Goal: Information Seeking & Learning: Learn about a topic

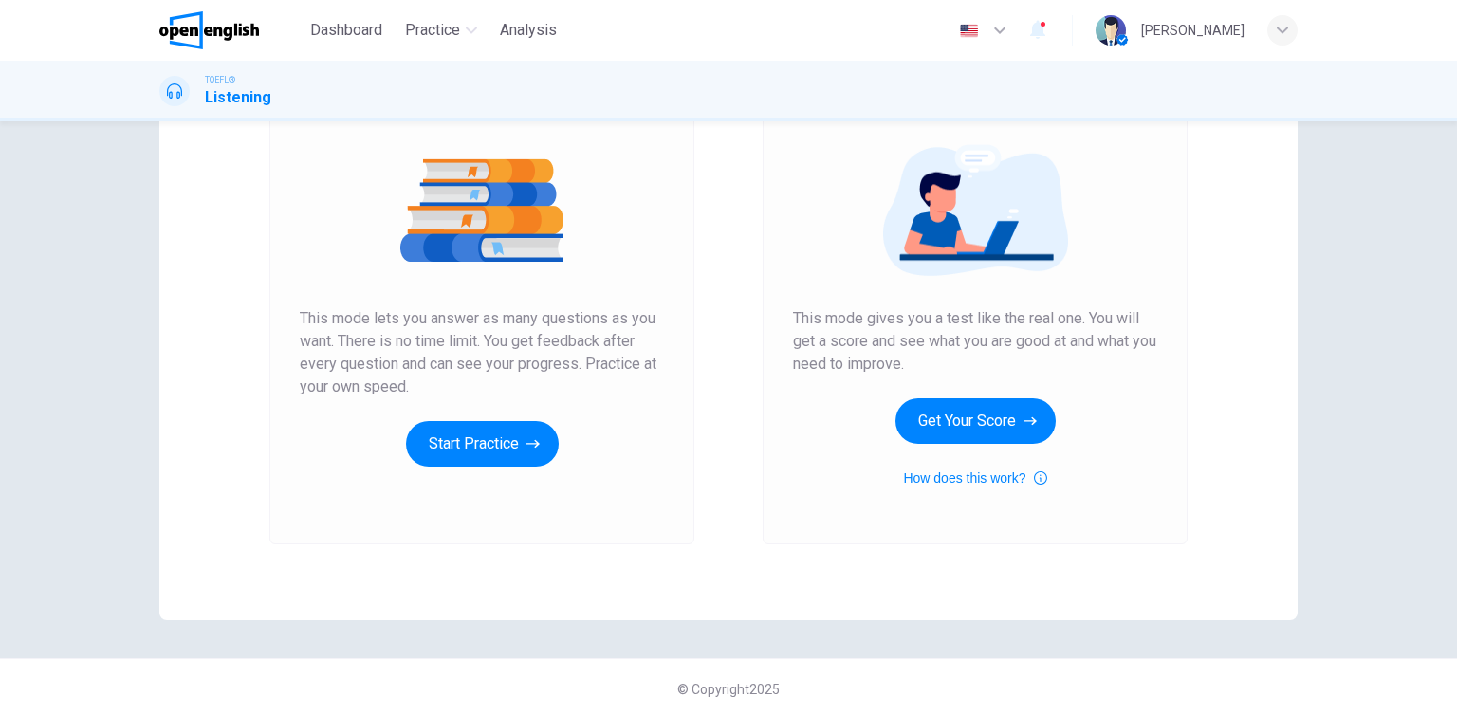
scroll to position [202, 0]
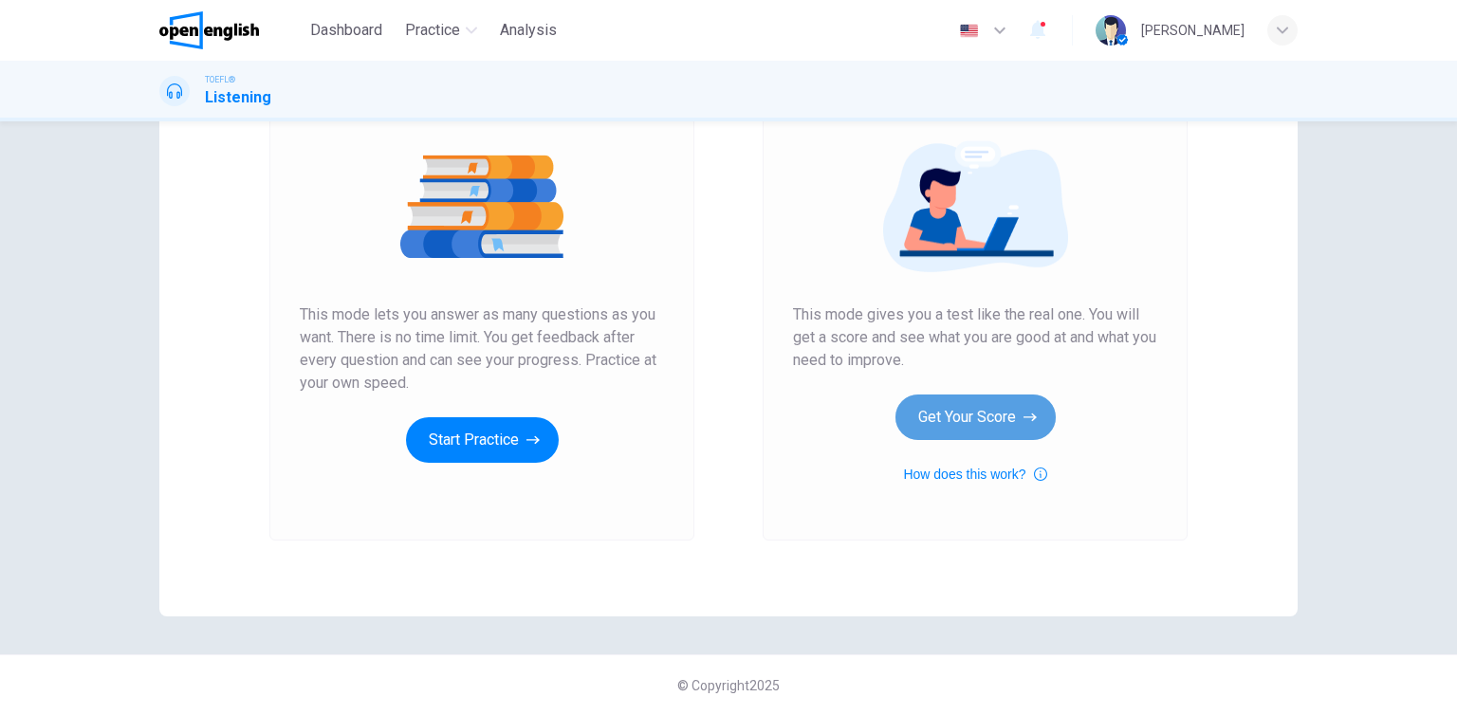
click at [991, 418] on button "Get Your Score" at bounding box center [976, 418] width 160 height 46
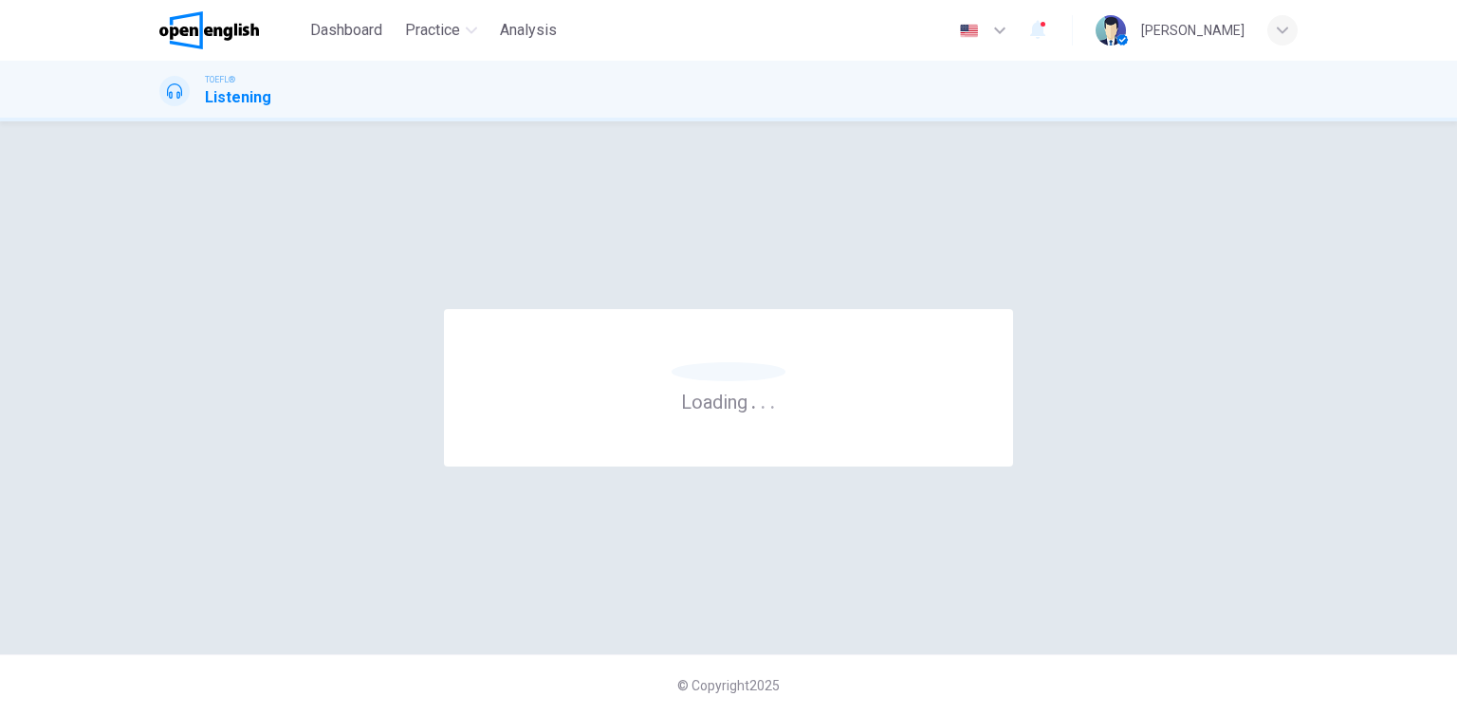
scroll to position [0, 0]
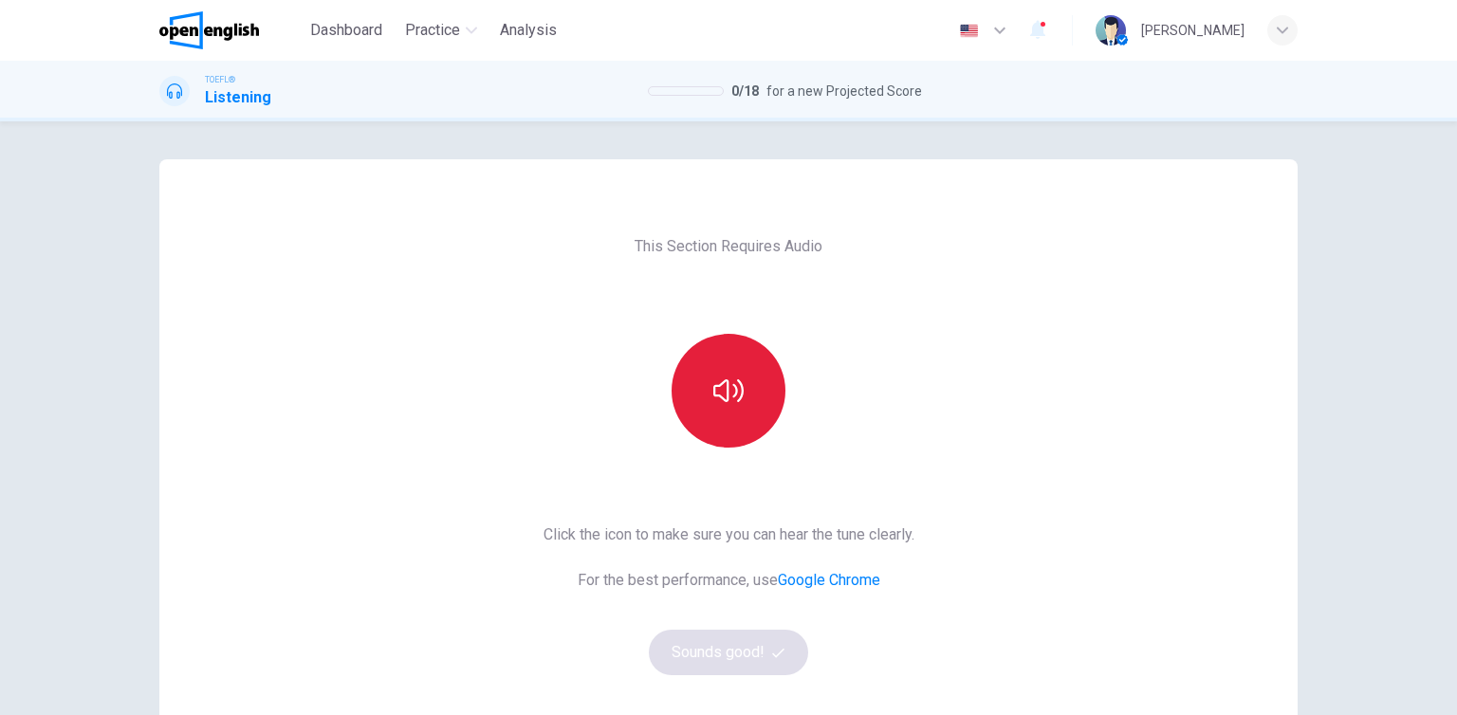
click at [734, 407] on button "button" at bounding box center [729, 391] width 114 height 114
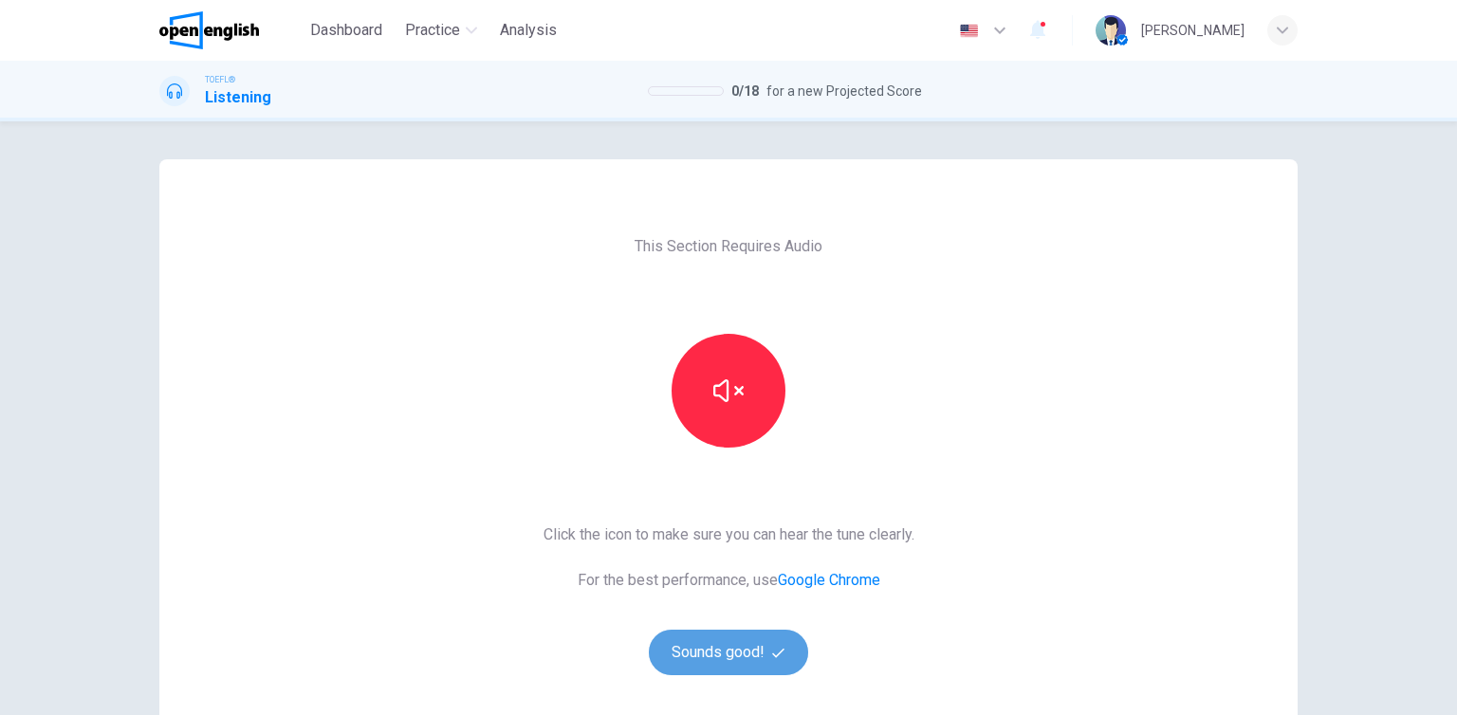
click at [745, 656] on button "Sounds good!" at bounding box center [728, 653] width 159 height 46
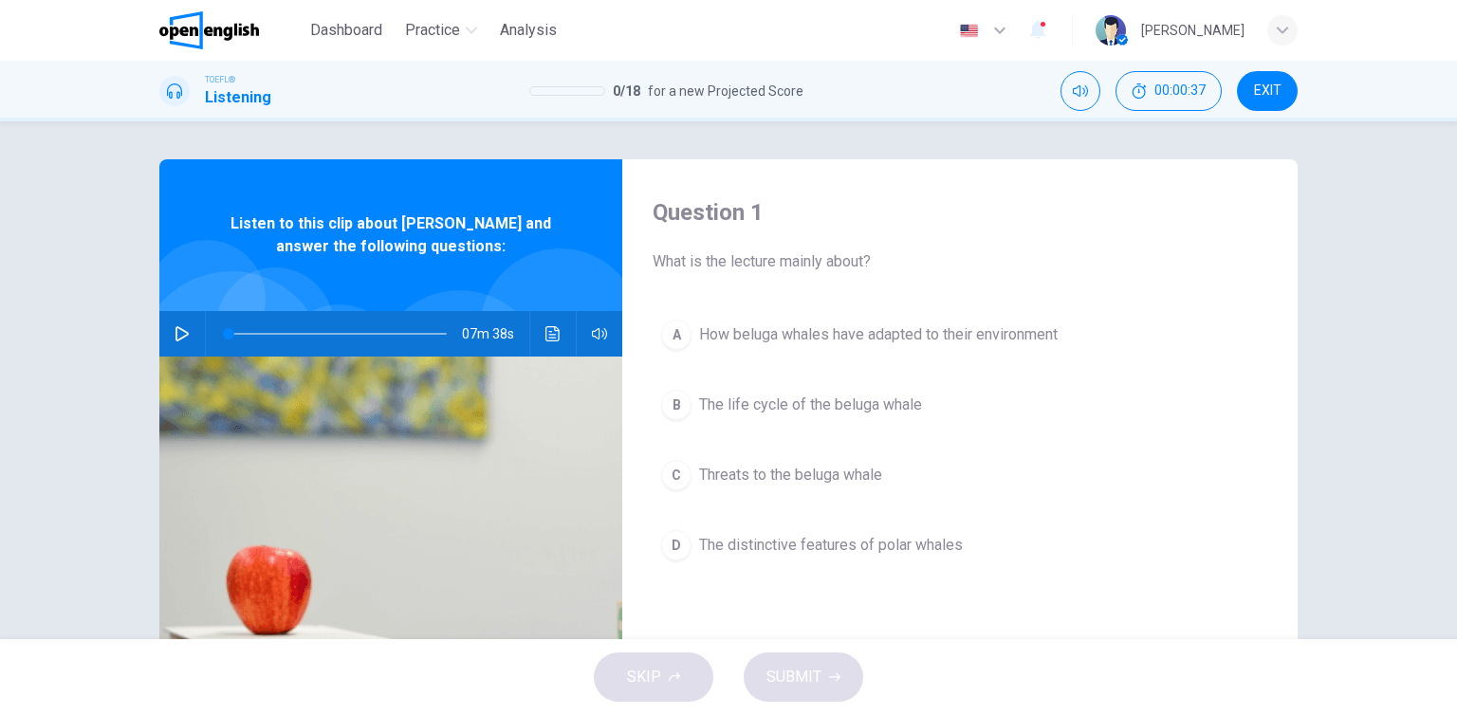
click at [178, 330] on icon "button" at bounding box center [182, 333] width 13 height 15
click at [599, 335] on icon "button" at bounding box center [599, 333] width 15 height 15
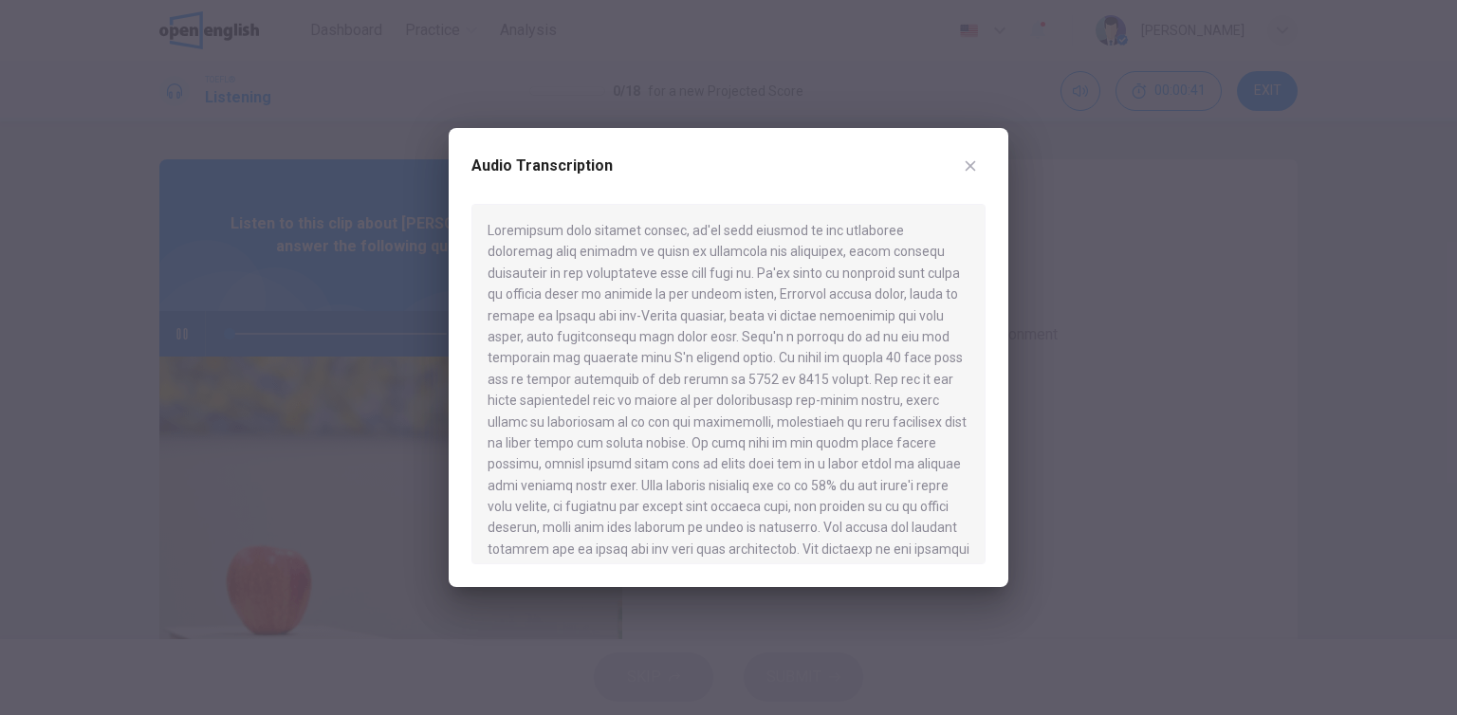
click at [975, 172] on icon "button" at bounding box center [970, 165] width 15 height 15
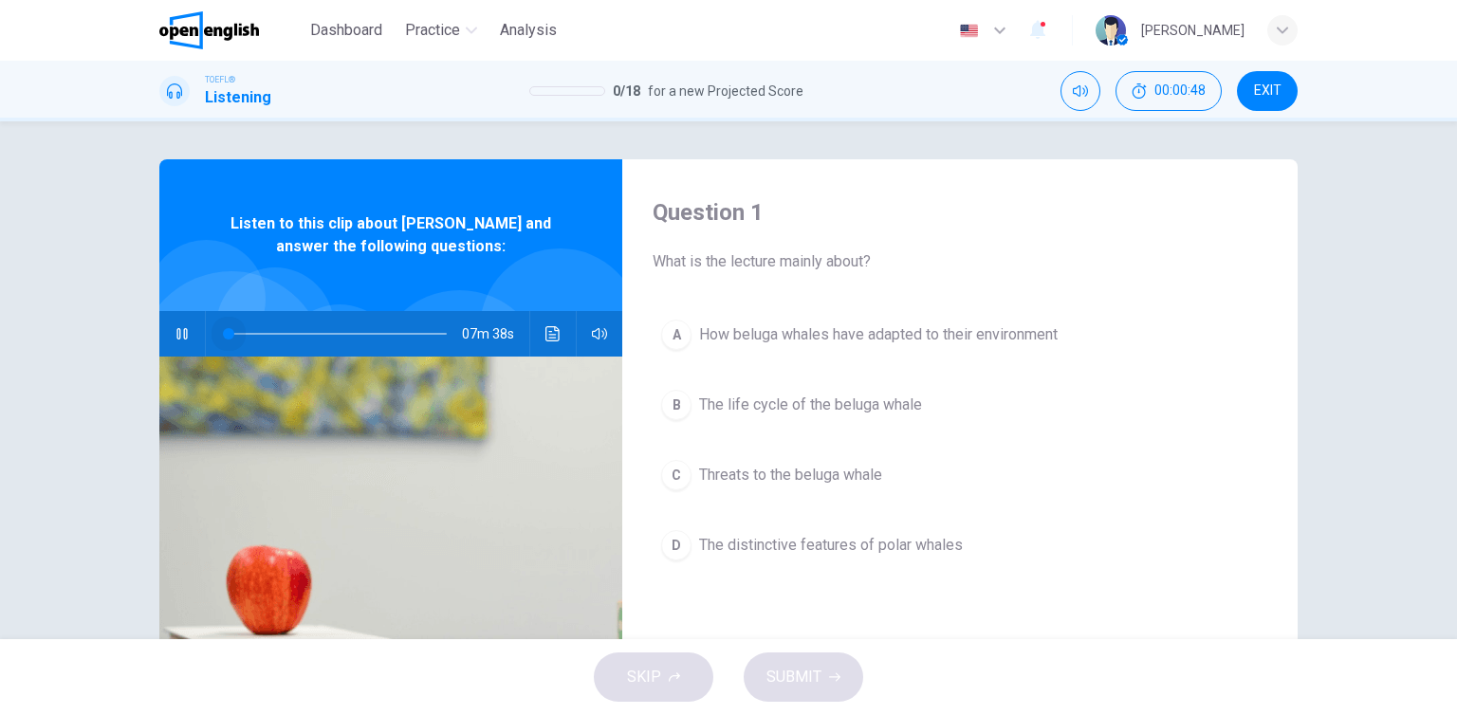
drag, startPoint x: 239, startPoint y: 332, endPoint x: 190, endPoint y: 338, distance: 49.7
click at [190, 338] on div "07m 38s" at bounding box center [390, 334] width 463 height 46
click at [1343, 356] on div "Question 1 What is the lecture mainly about? A How beluga whales have adapted t…" at bounding box center [728, 380] width 1457 height 518
drag, startPoint x: 228, startPoint y: 335, endPoint x: 188, endPoint y: 336, distance: 39.9
click at [188, 336] on div "07m 37s" at bounding box center [390, 334] width 463 height 46
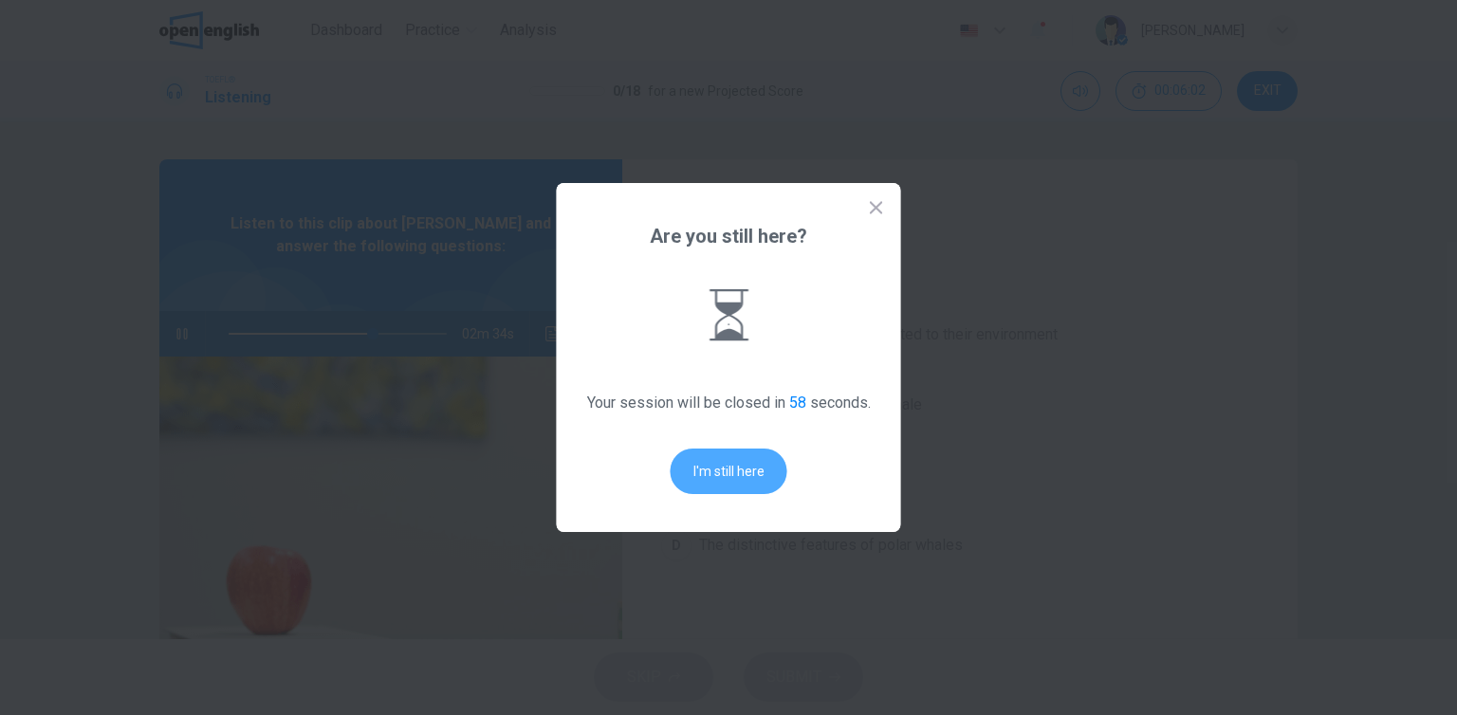
click at [733, 481] on button "I'm still here" at bounding box center [729, 472] width 117 height 46
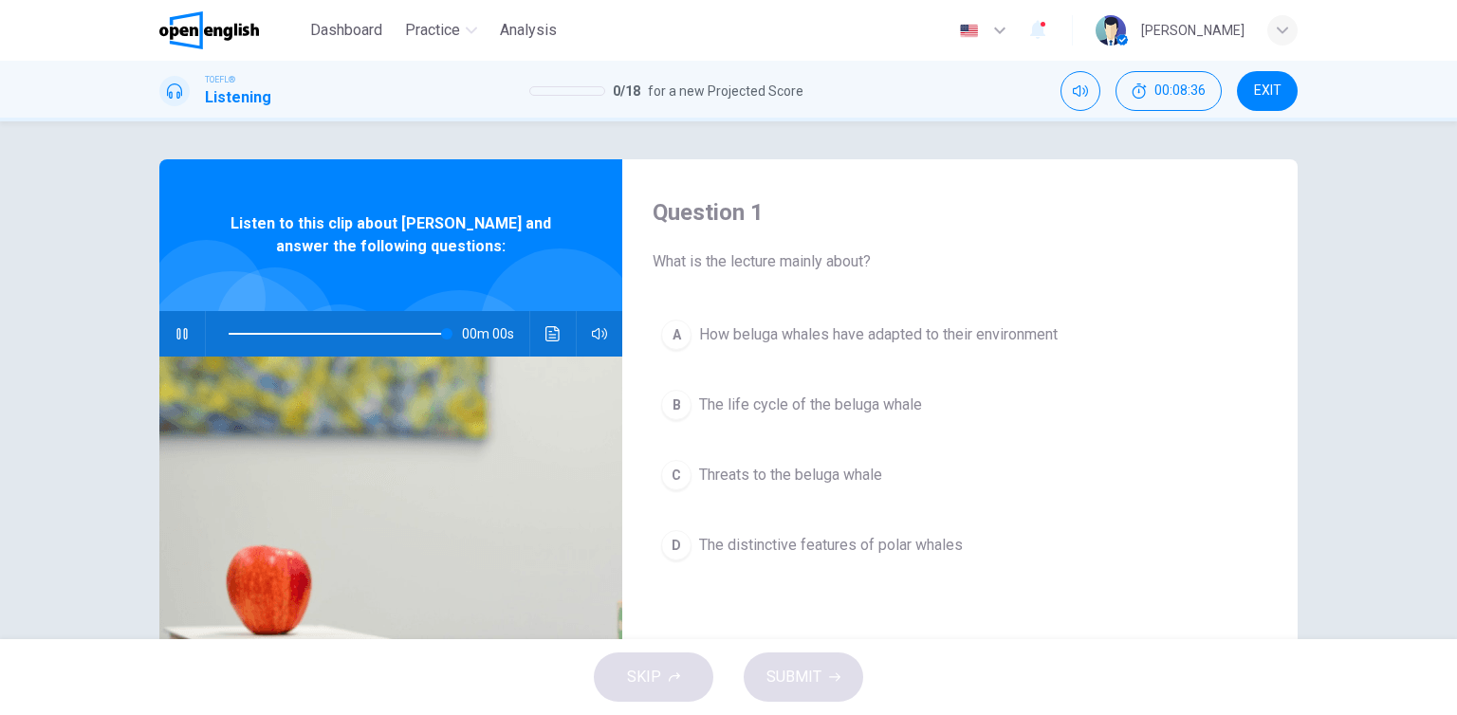
type input "*"
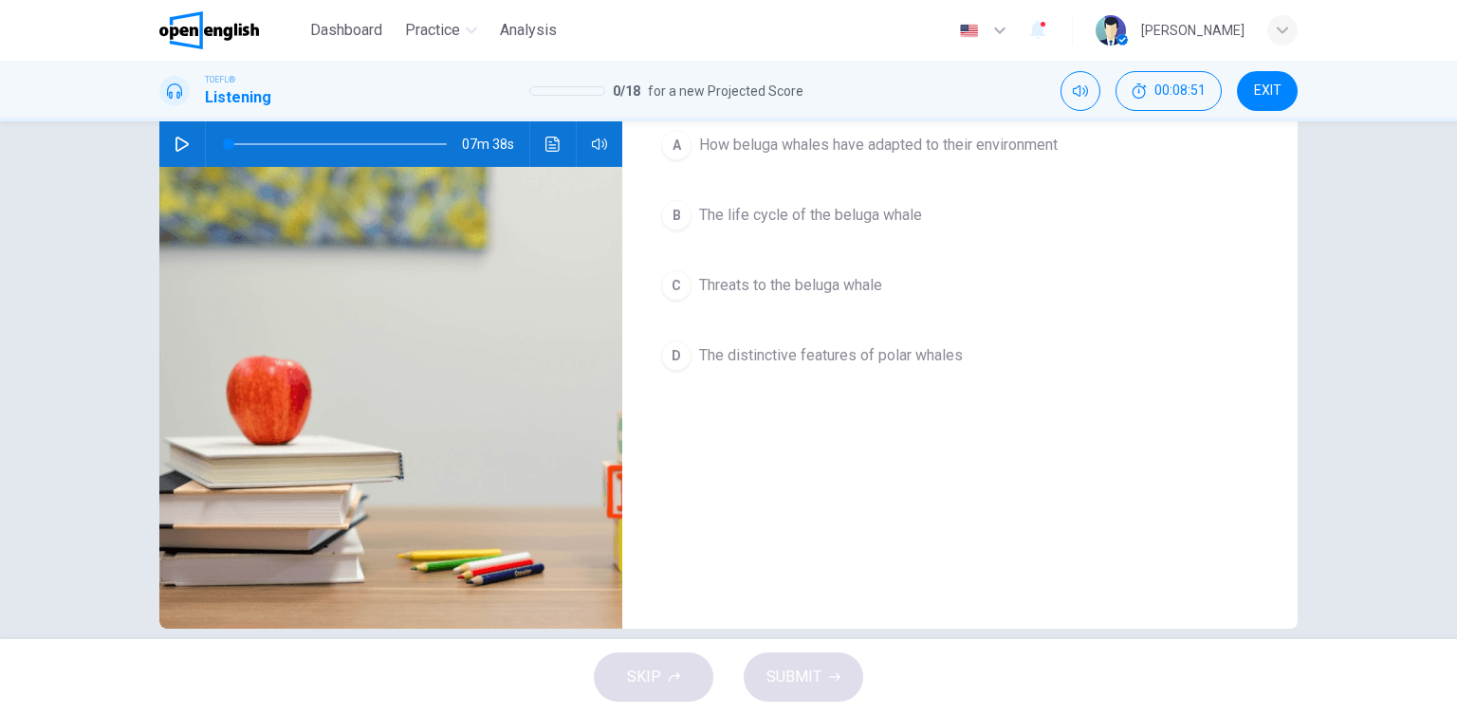
scroll to position [95, 0]
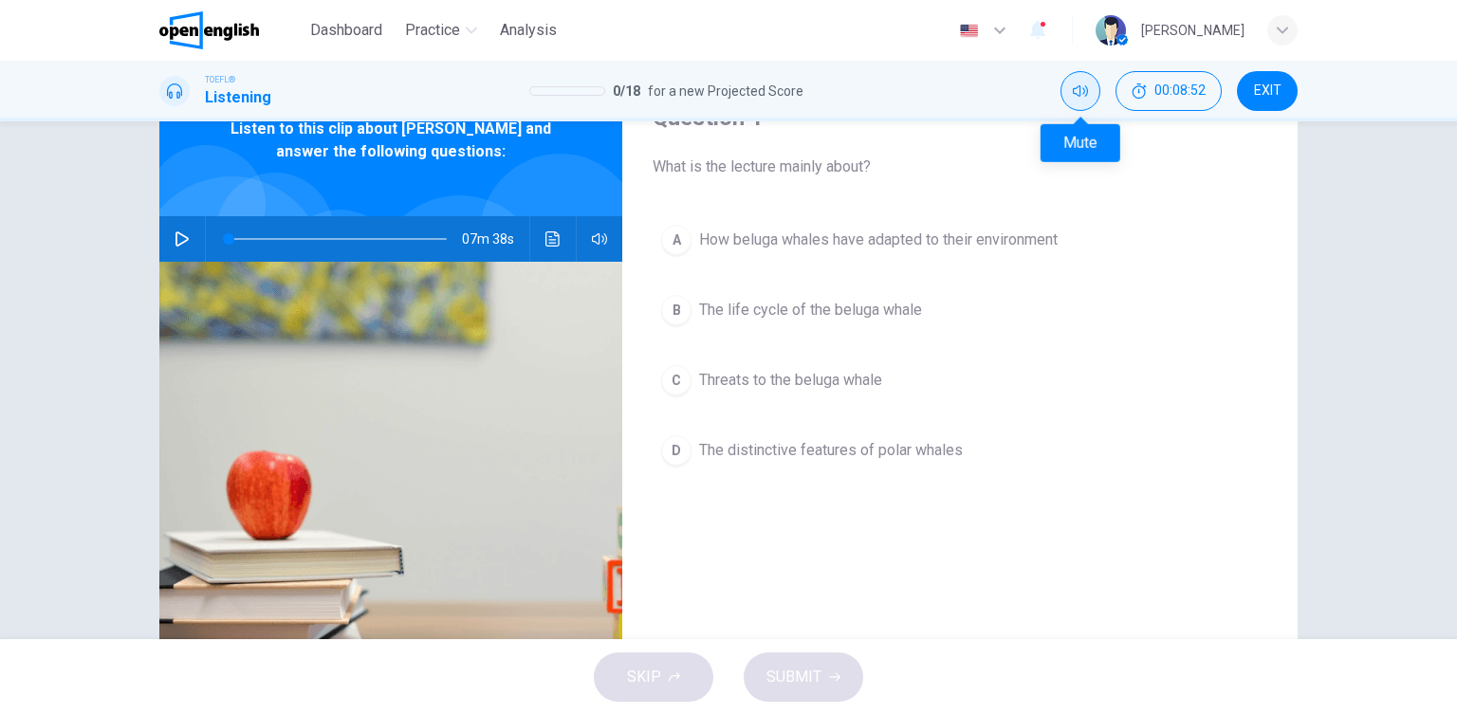
click at [1082, 107] on button "Mute" at bounding box center [1081, 91] width 40 height 40
click at [870, 236] on span "How beluga whales have adapted to their environment" at bounding box center [878, 240] width 359 height 23
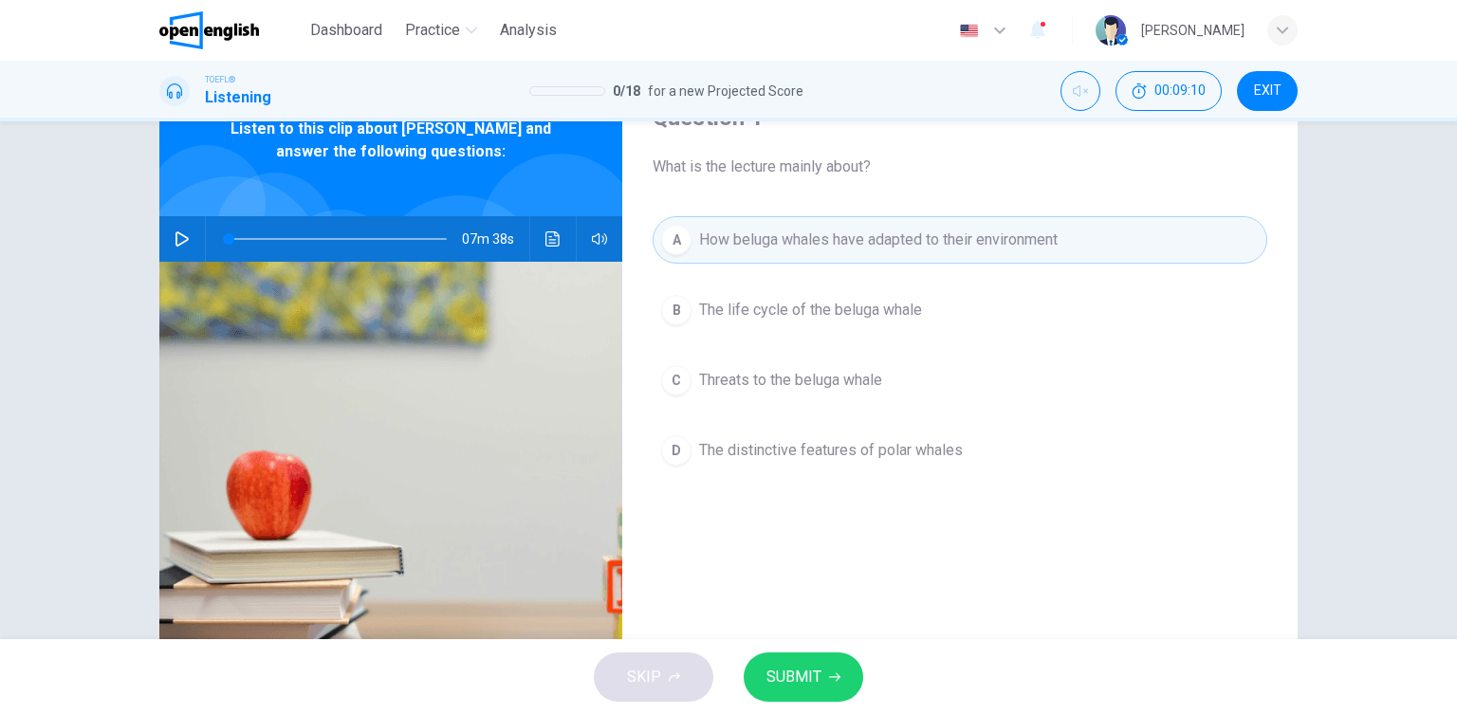
click at [844, 676] on button "SUBMIT" at bounding box center [804, 677] width 120 height 49
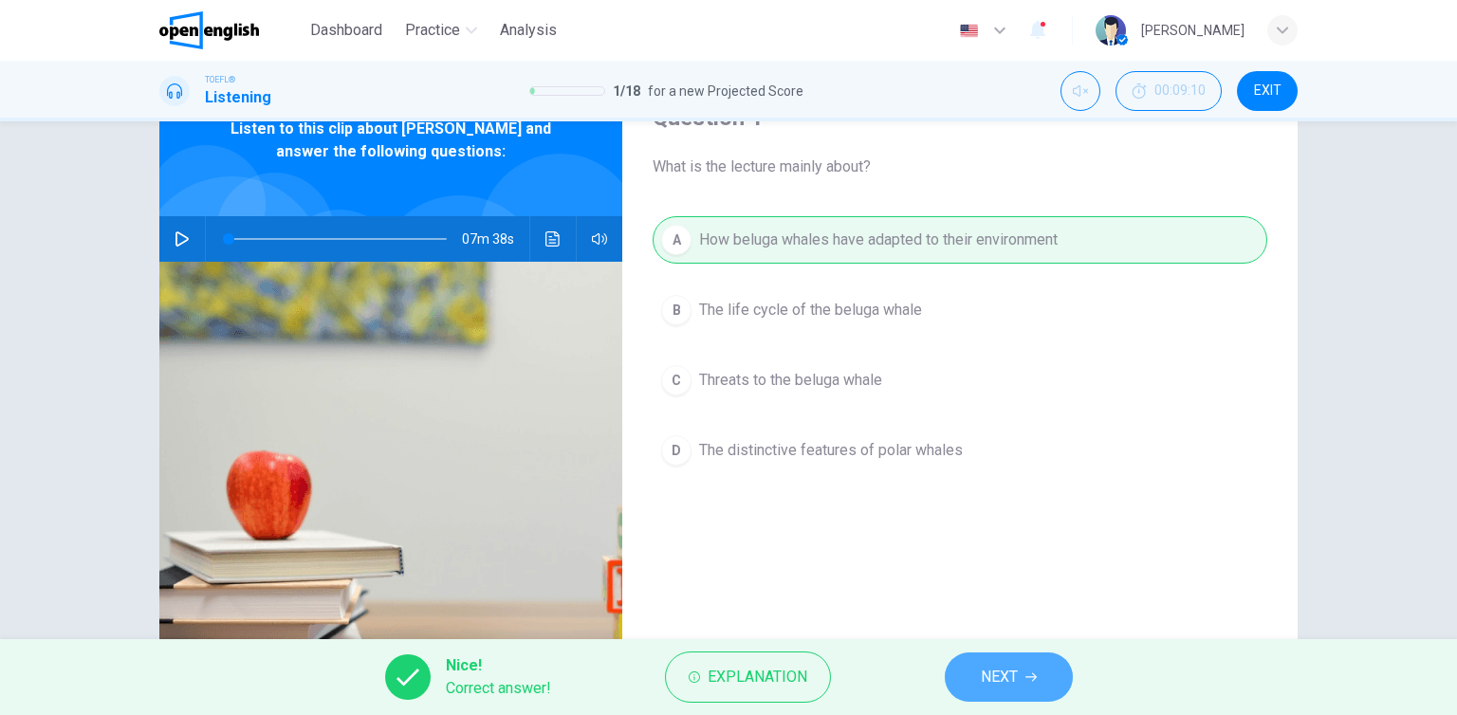
click at [999, 676] on span "NEXT" at bounding box center [999, 677] width 37 height 27
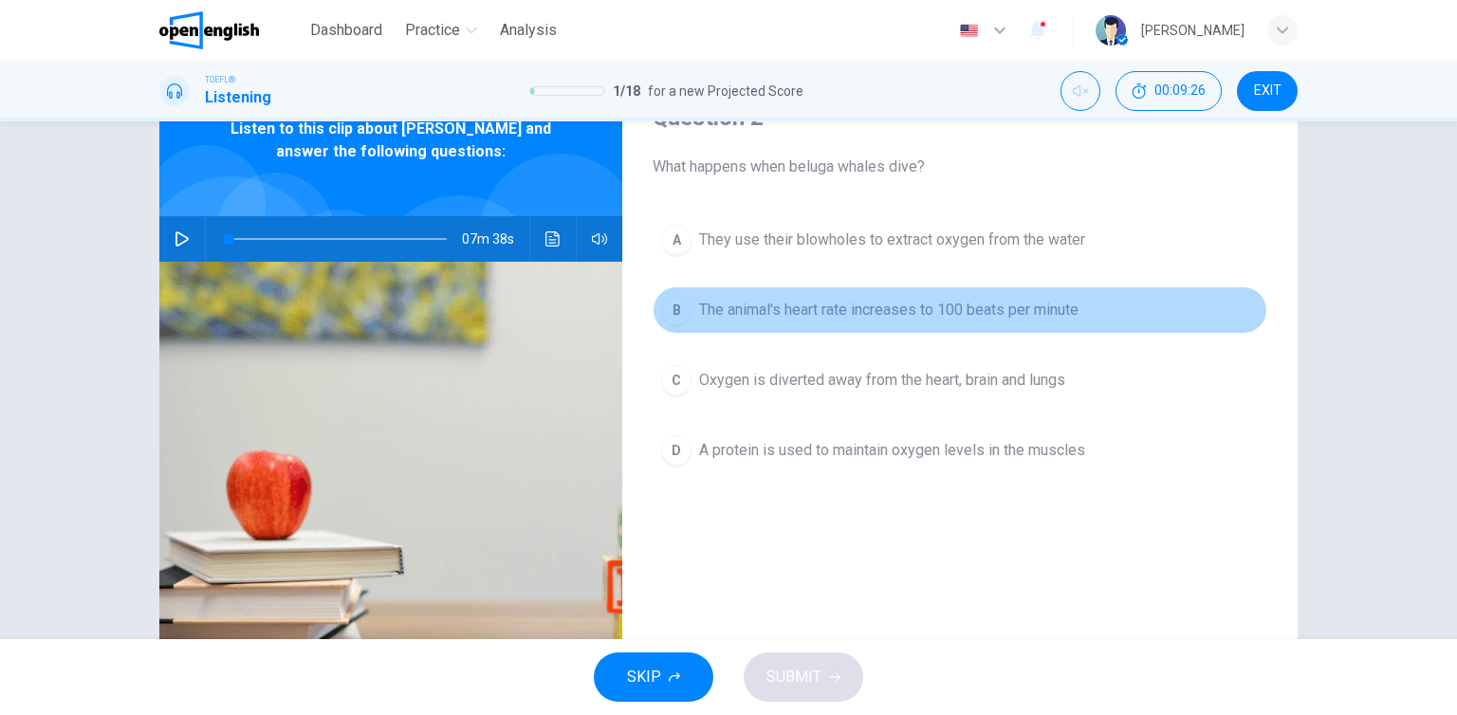
click at [975, 319] on span "The animal's heart rate increases to 100 beats per minute" at bounding box center [889, 310] width 380 height 23
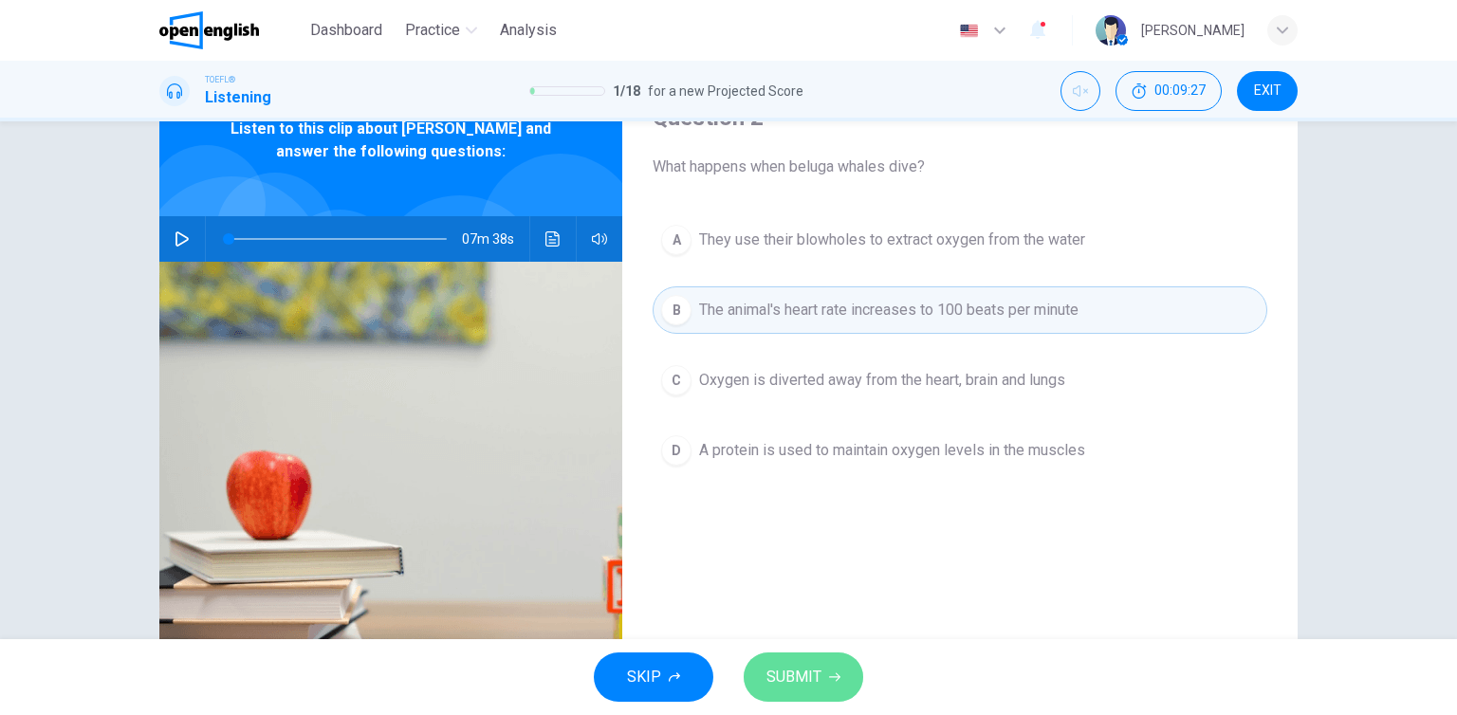
click at [800, 695] on button "SUBMIT" at bounding box center [804, 677] width 120 height 49
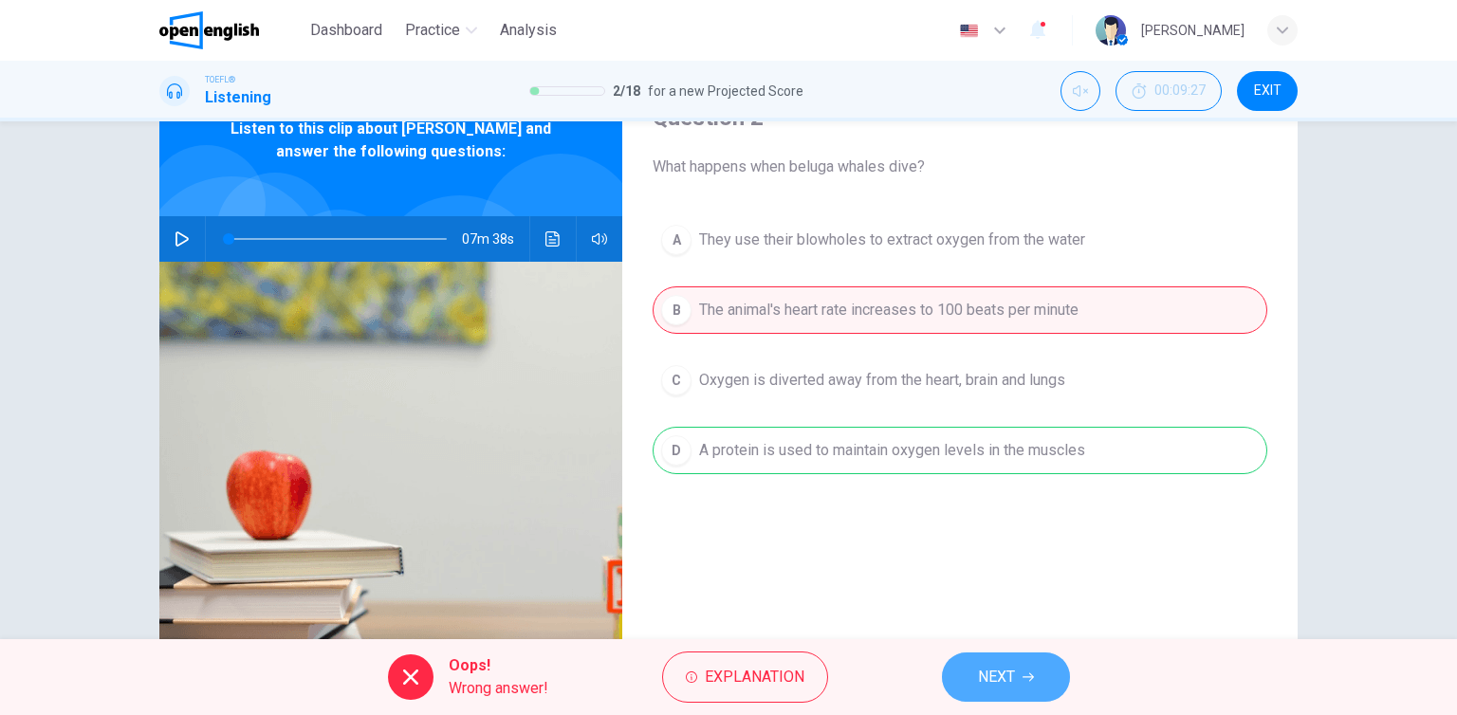
click at [993, 678] on span "NEXT" at bounding box center [996, 677] width 37 height 27
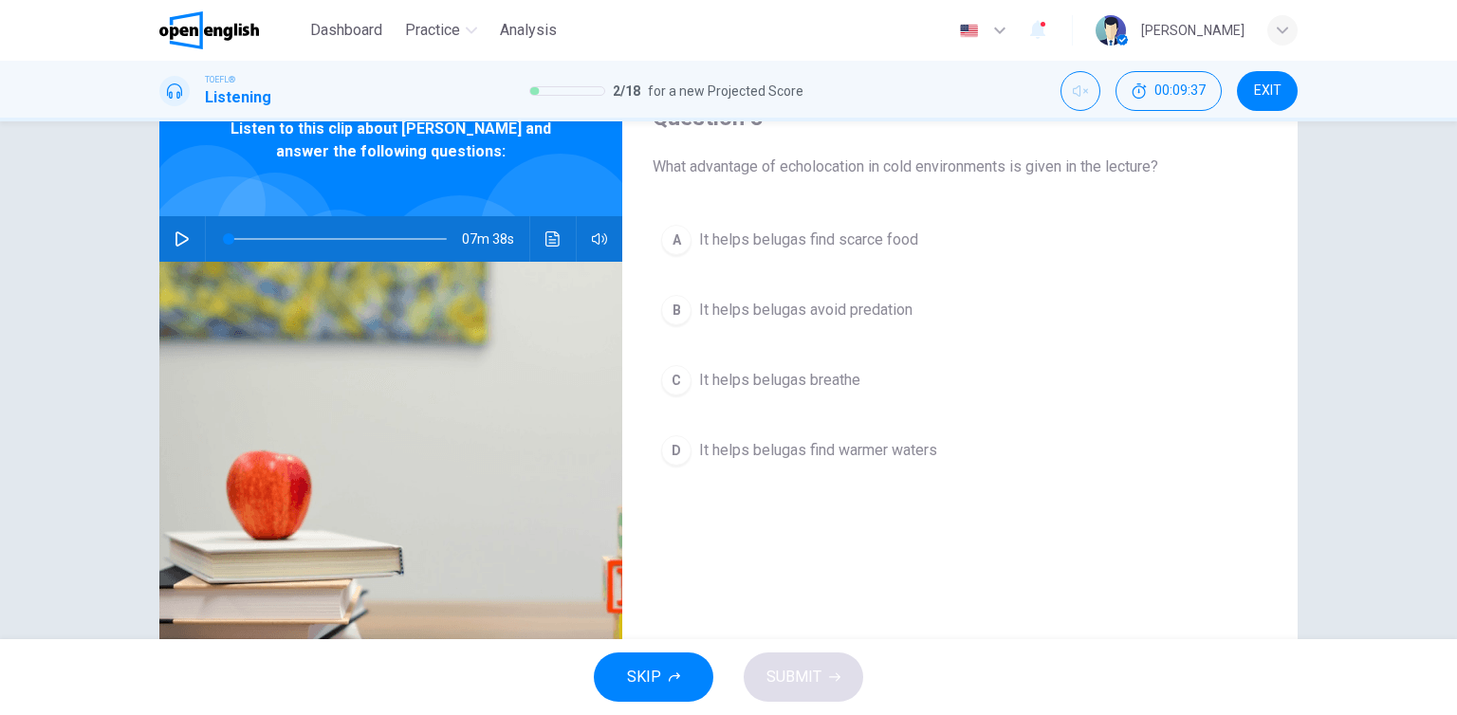
click at [841, 319] on span "It helps belugas avoid predation" at bounding box center [805, 310] width 213 height 23
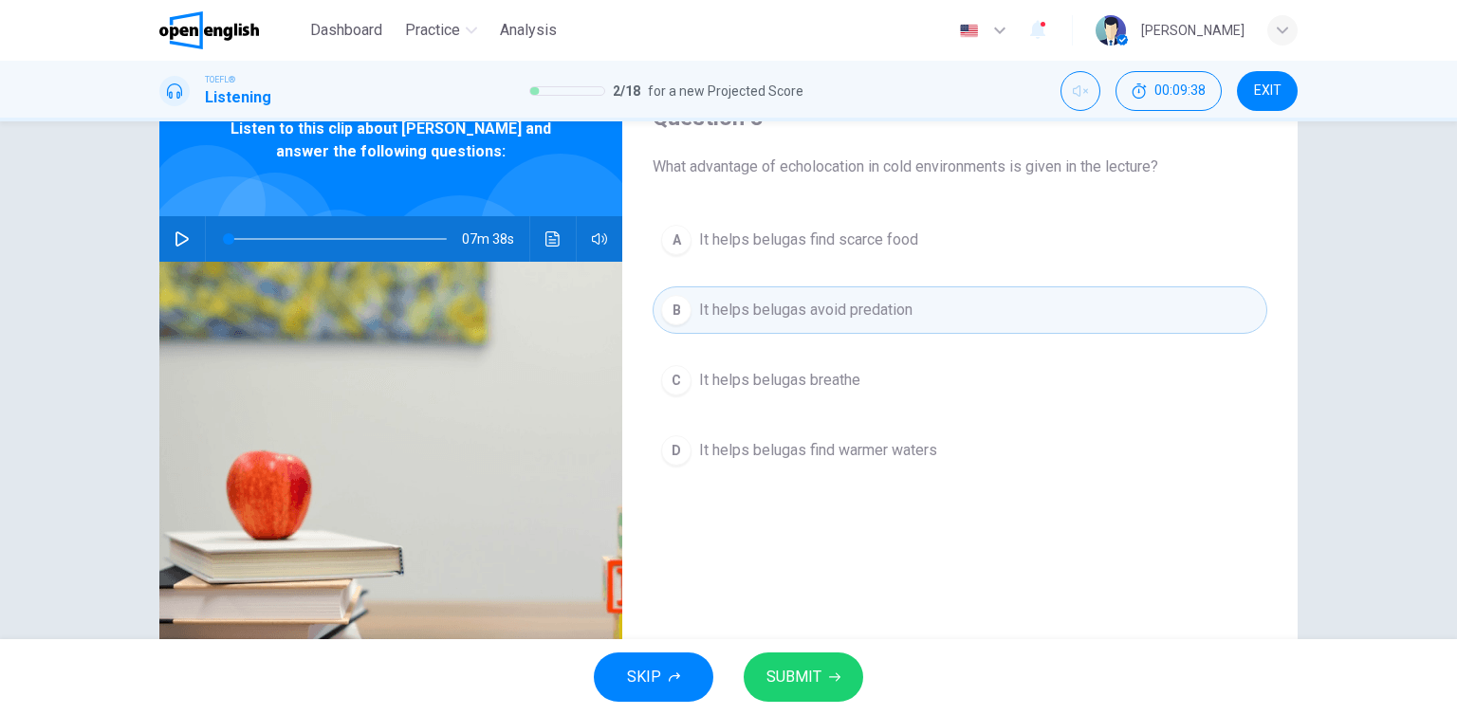
click at [800, 684] on span "SUBMIT" at bounding box center [794, 677] width 55 height 27
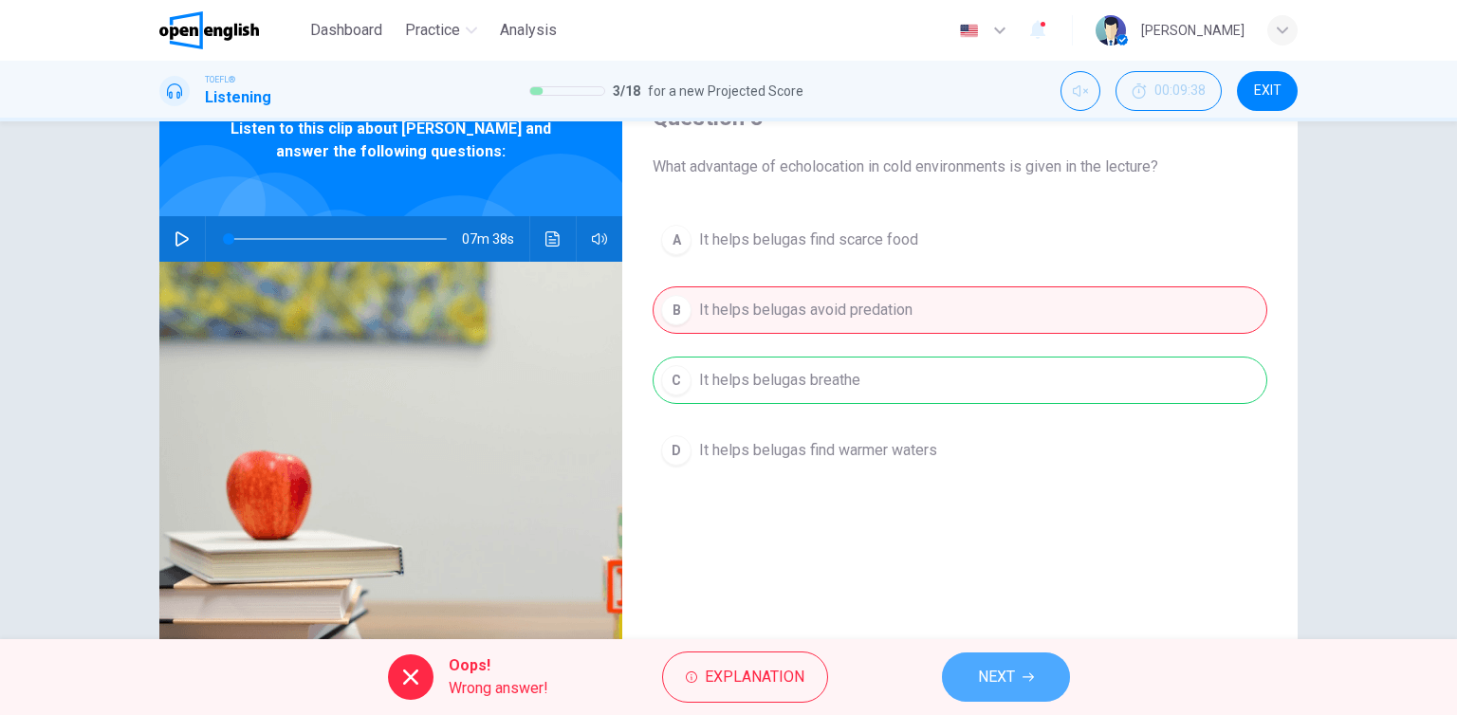
click at [1019, 687] on button "NEXT" at bounding box center [1006, 677] width 128 height 49
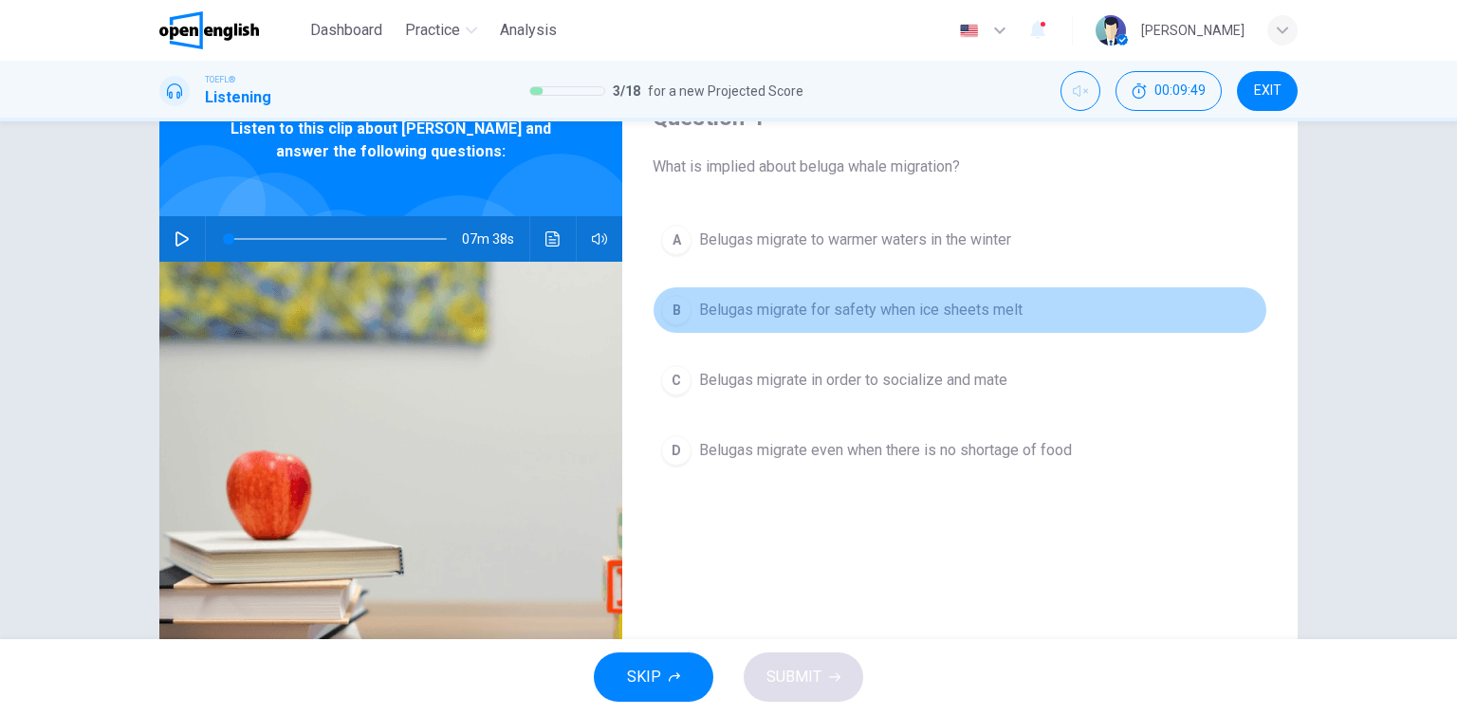
click at [960, 312] on span "Belugas migrate for safety when ice sheets melt" at bounding box center [861, 310] width 324 height 23
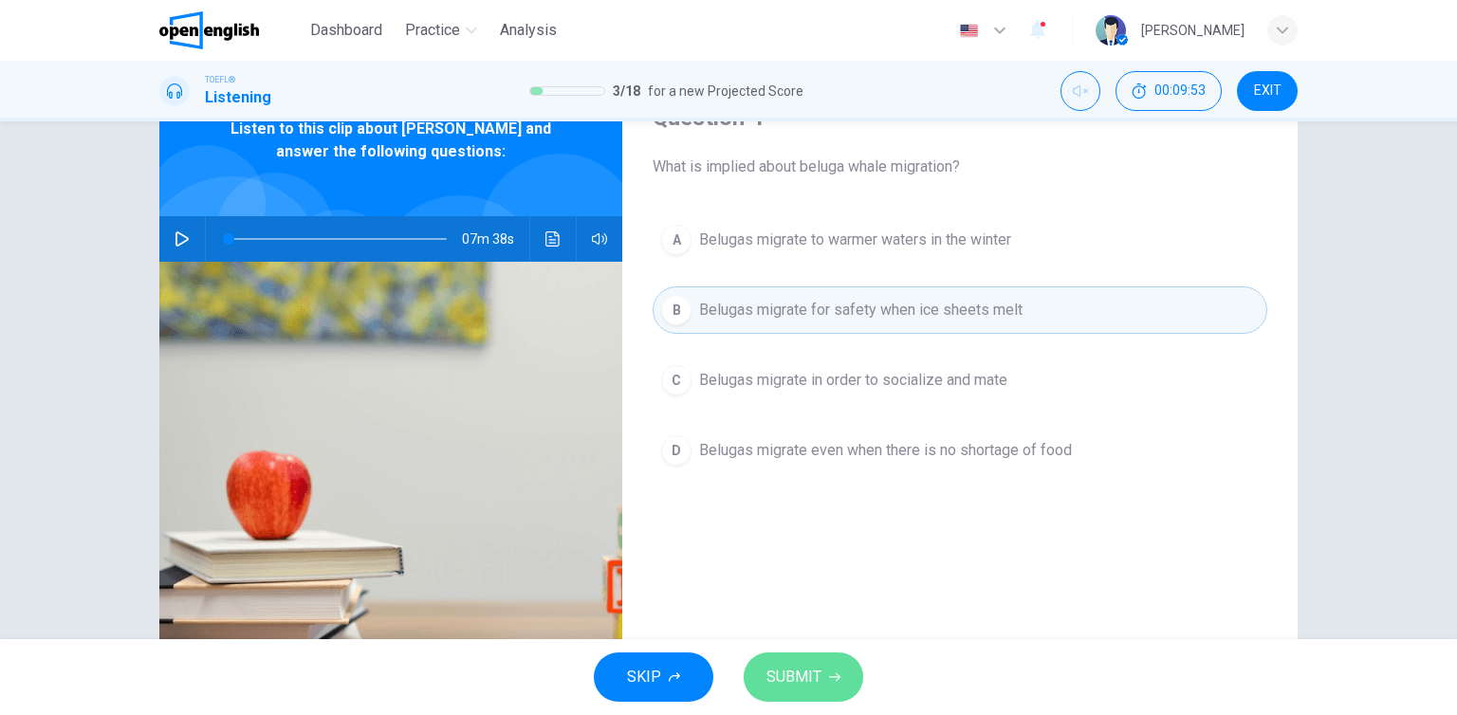
click at [805, 675] on span "SUBMIT" at bounding box center [794, 677] width 55 height 27
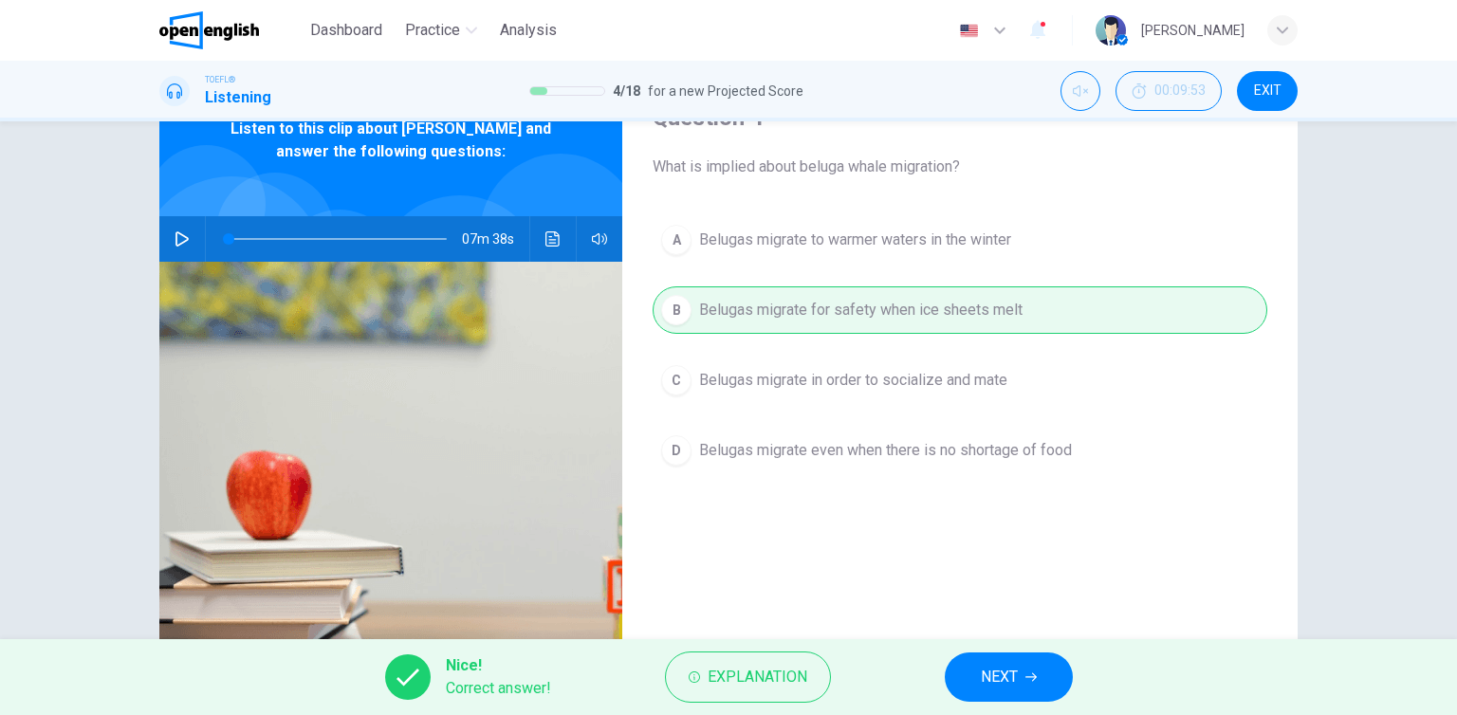
click at [997, 650] on div "Nice! Correct answer! Explanation NEXT" at bounding box center [728, 677] width 1457 height 76
click at [998, 670] on span "NEXT" at bounding box center [999, 677] width 37 height 27
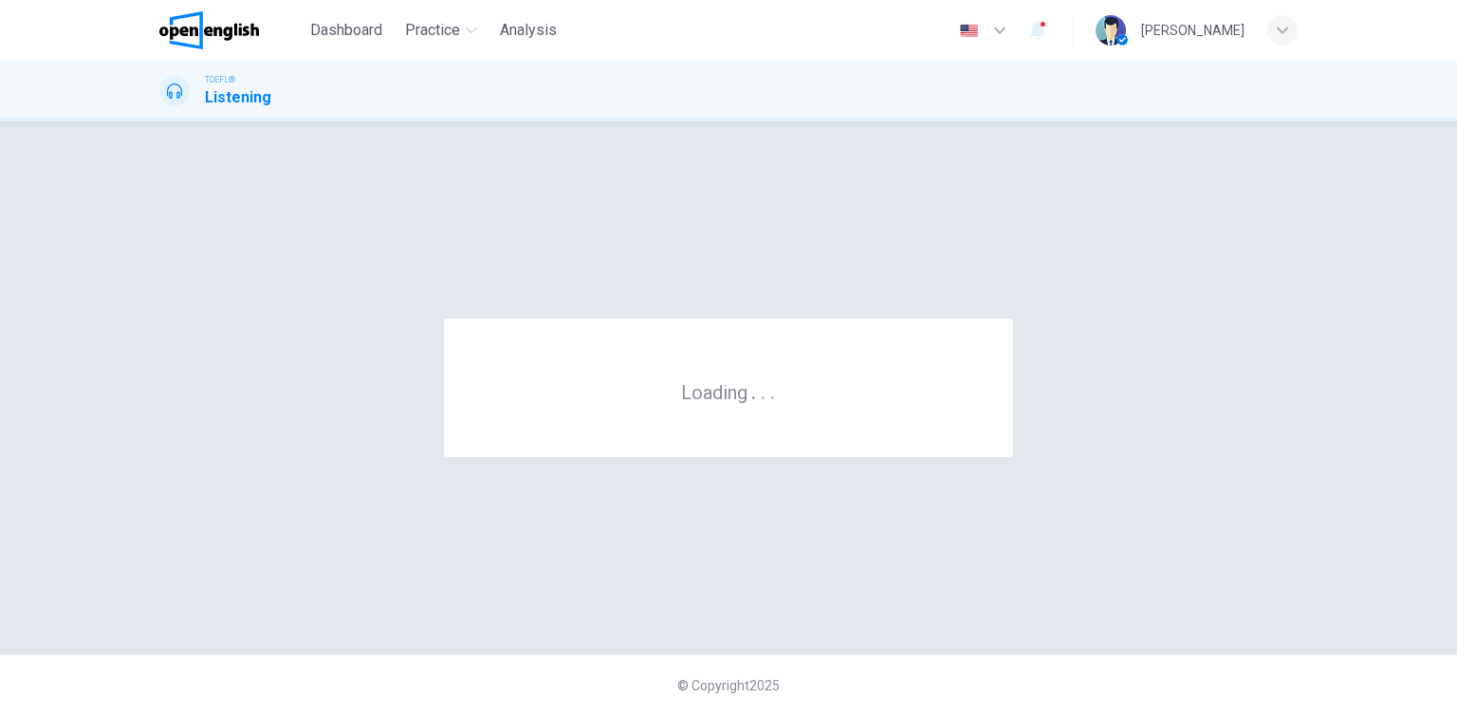
scroll to position [0, 0]
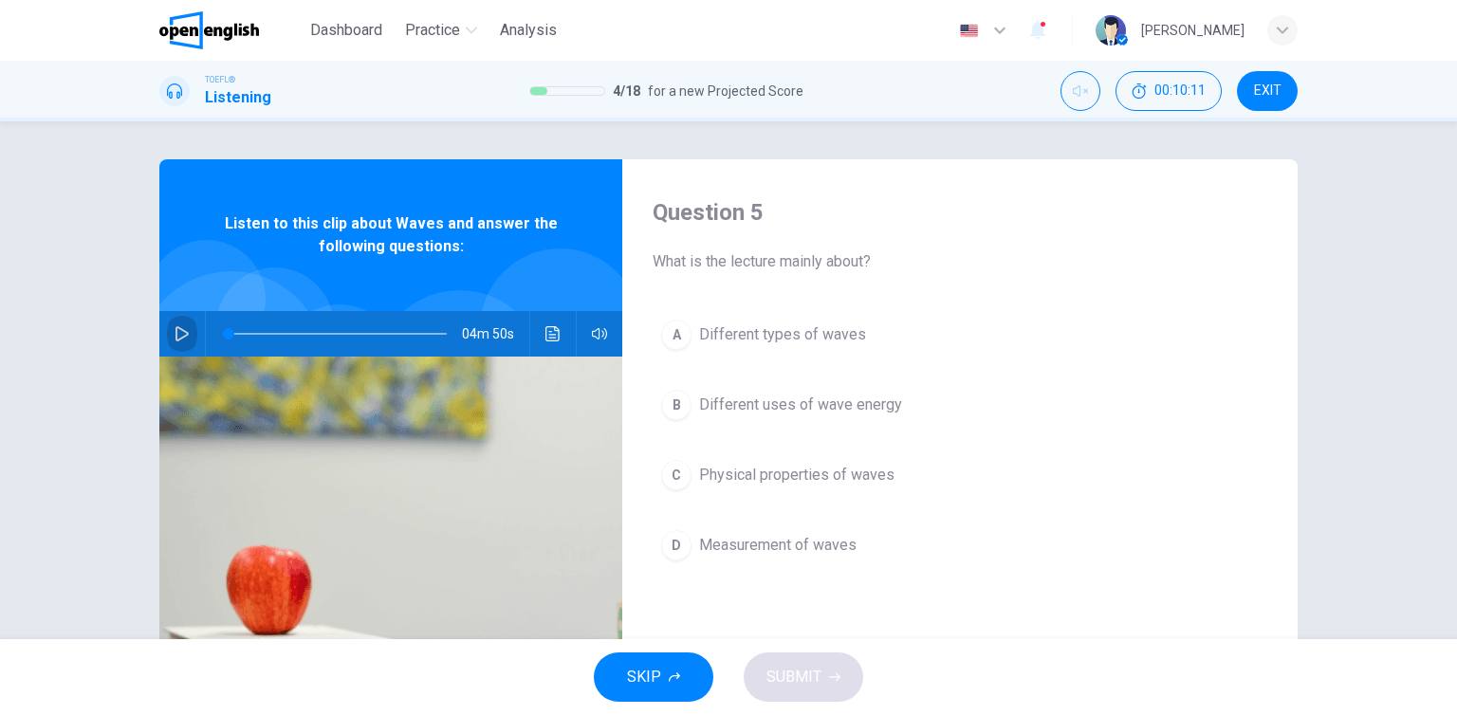
click at [185, 347] on button "button" at bounding box center [182, 334] width 30 height 46
click at [1081, 85] on icon "Unmute" at bounding box center [1080, 90] width 15 height 15
drag, startPoint x: 232, startPoint y: 337, endPoint x: 213, endPoint y: 338, distance: 19.9
click at [223, 338] on span at bounding box center [228, 333] width 11 height 11
click at [1388, 365] on div "Question 5 What is the lecture mainly about? A Different types of waves B Diffe…" at bounding box center [728, 380] width 1457 height 518
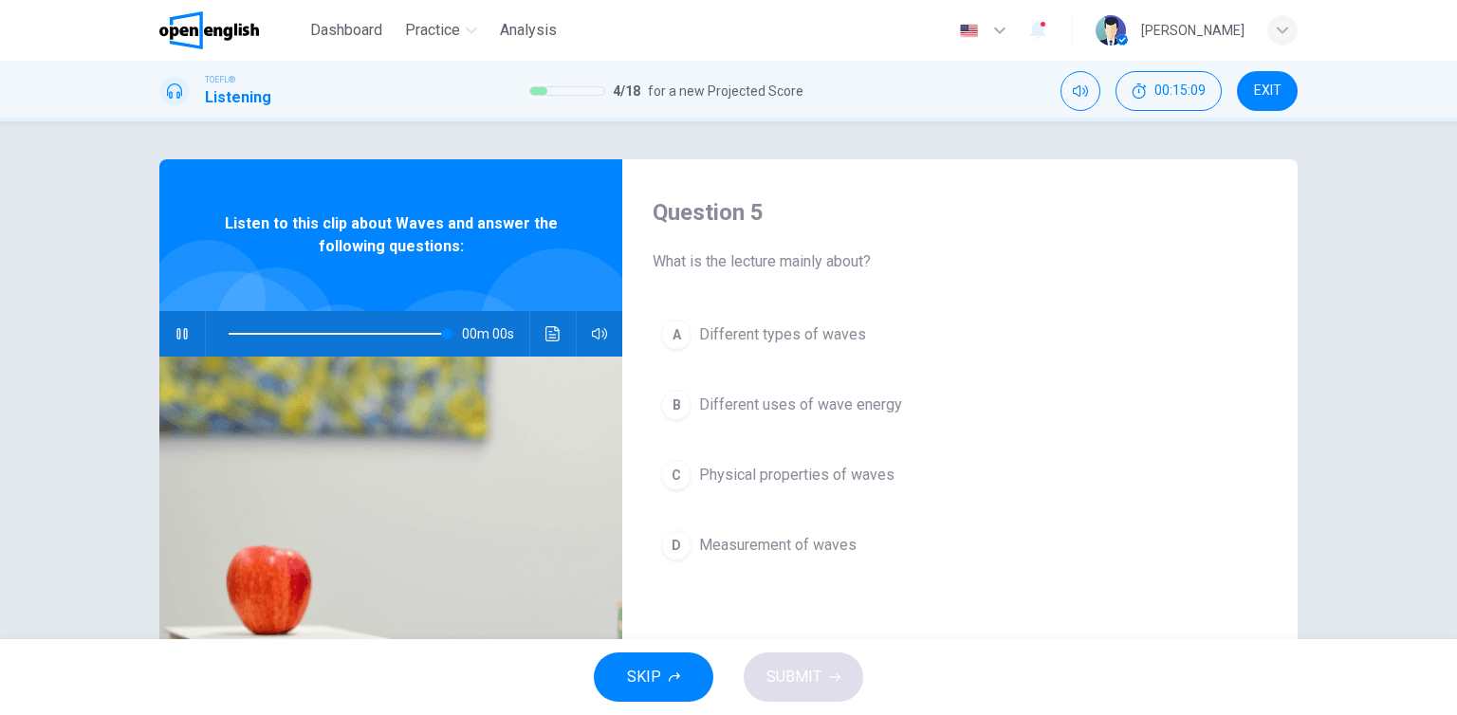
type input "*"
click at [820, 358] on button "A Different types of waves" at bounding box center [960, 334] width 615 height 47
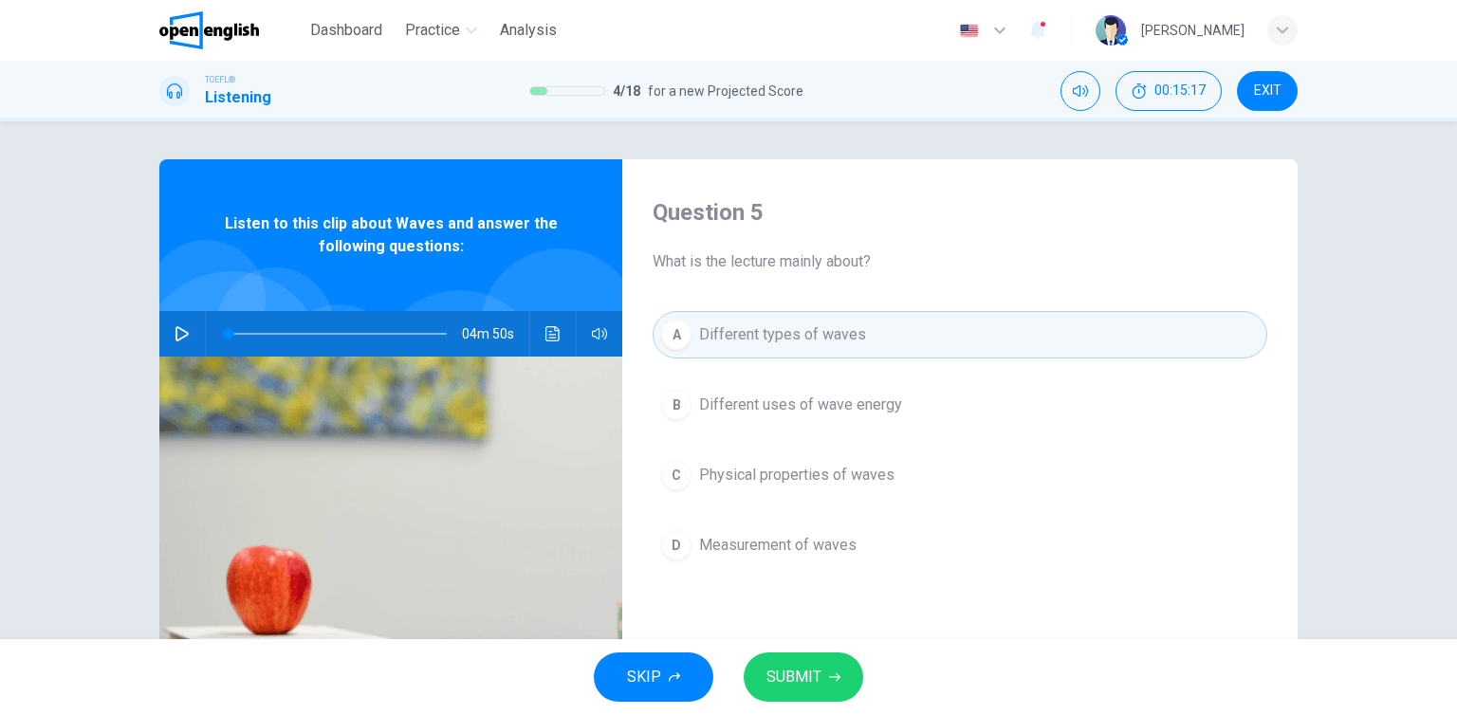
click at [821, 678] on button "SUBMIT" at bounding box center [804, 677] width 120 height 49
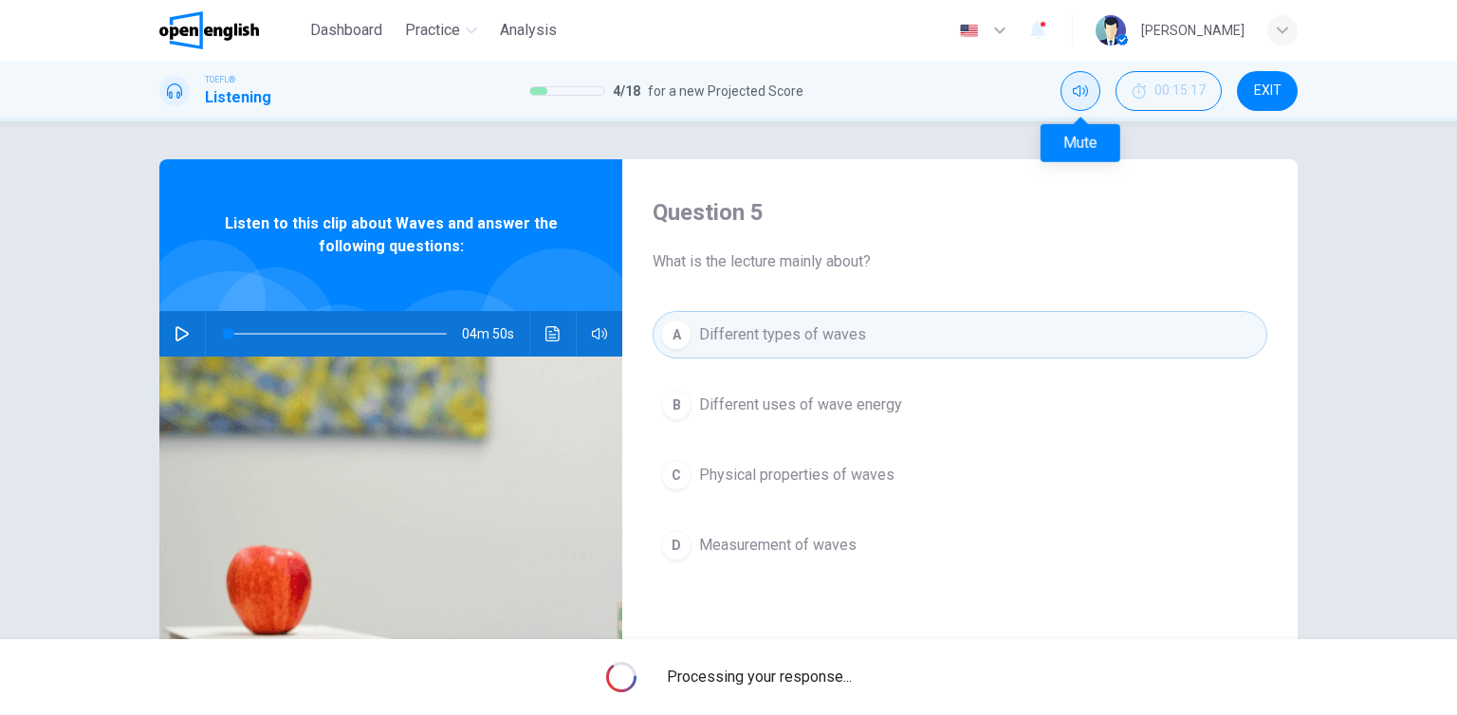
click at [1073, 92] on icon "Mute" at bounding box center [1080, 90] width 15 height 15
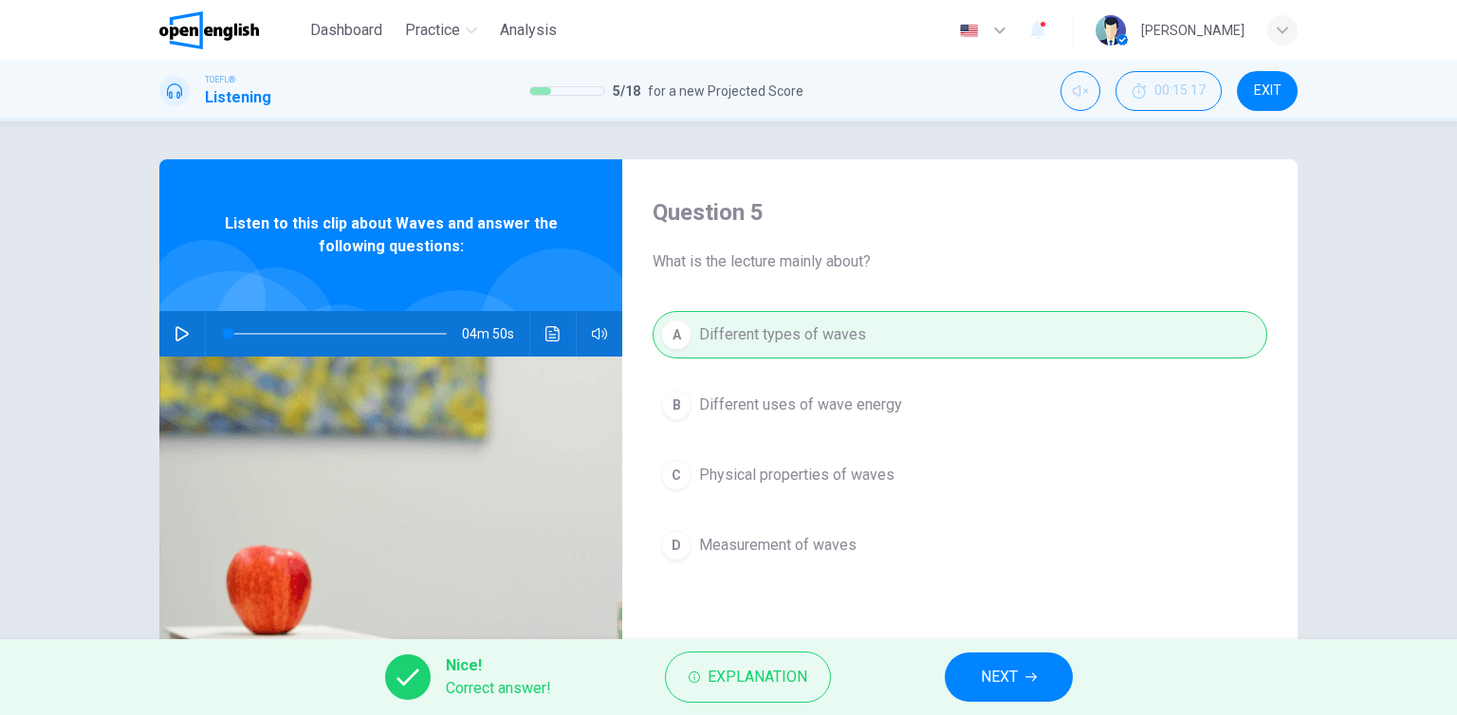
click at [1019, 684] on button "NEXT" at bounding box center [1009, 677] width 128 height 49
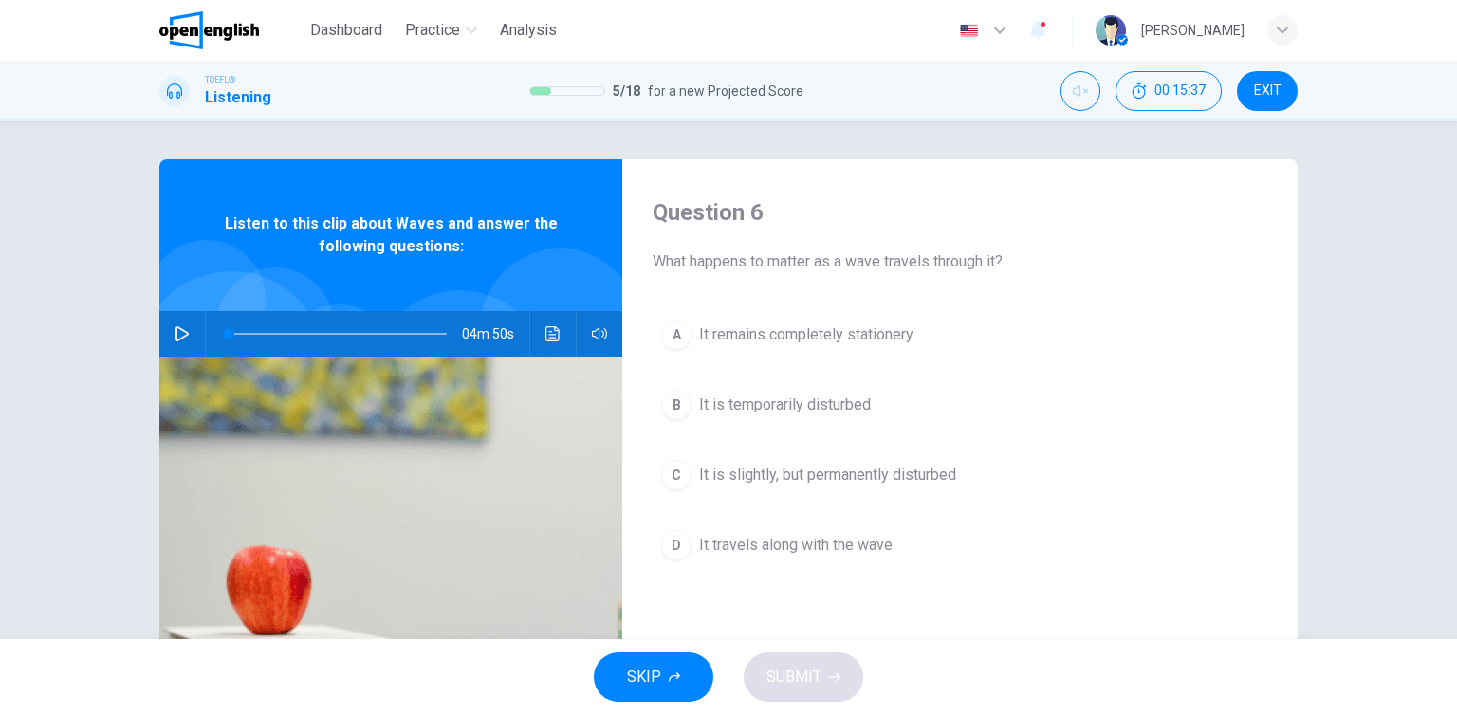
click at [819, 551] on span "It travels along with the wave" at bounding box center [796, 545] width 194 height 23
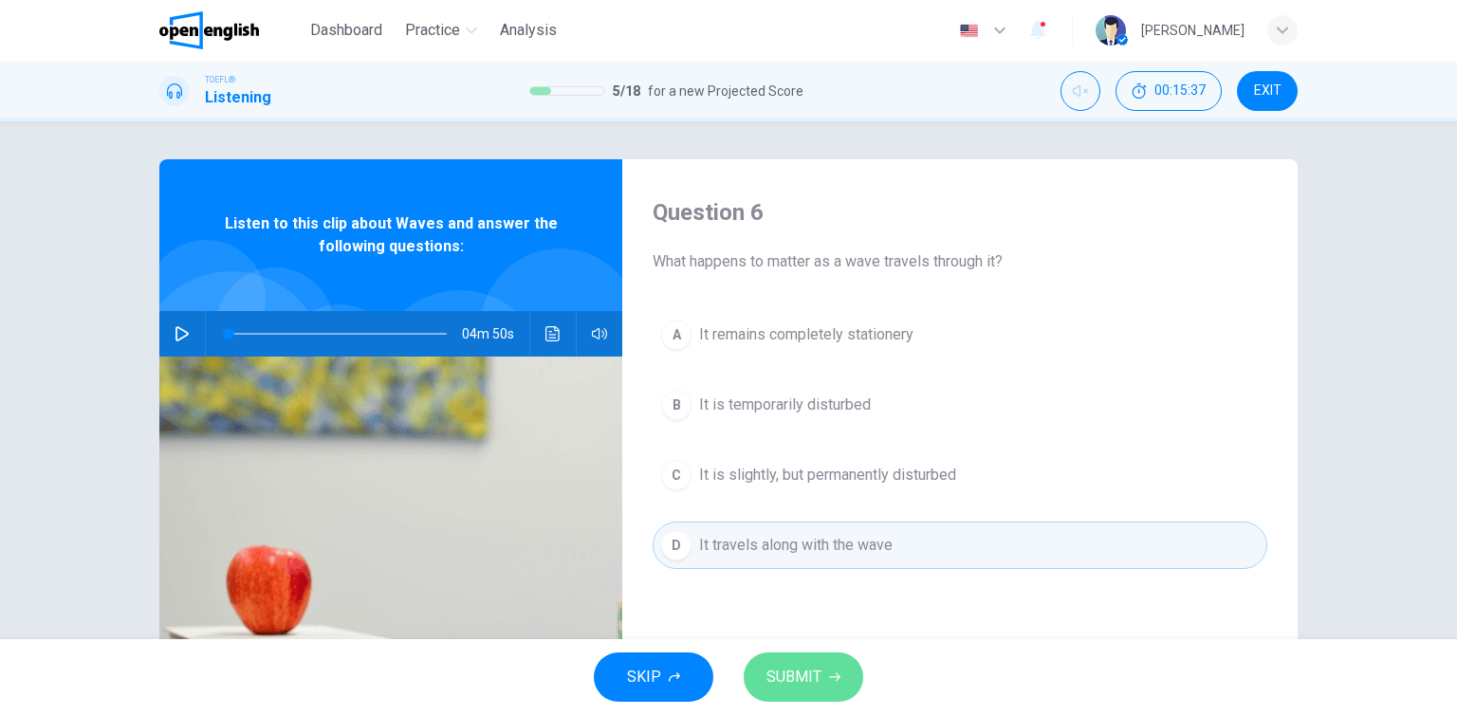
click at [802, 676] on span "SUBMIT" at bounding box center [794, 677] width 55 height 27
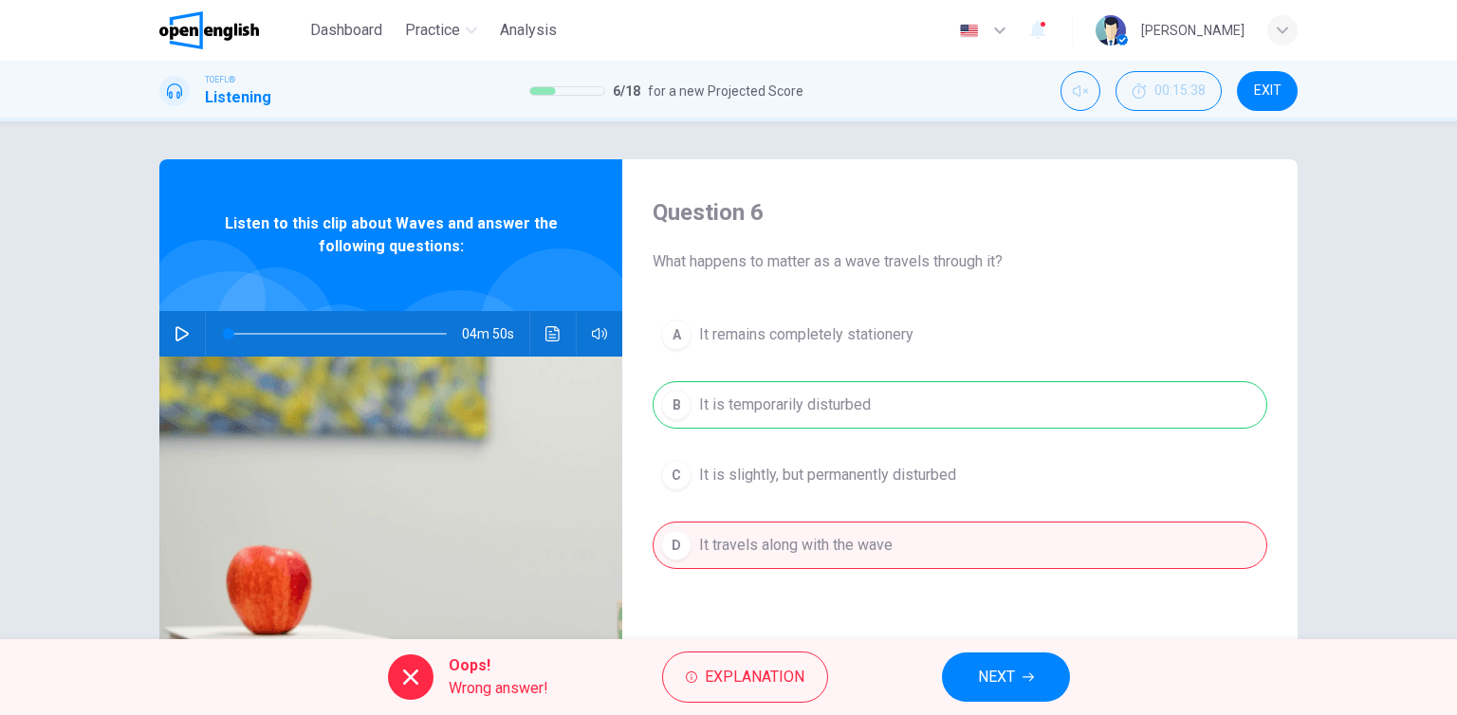
click at [1023, 679] on icon "button" at bounding box center [1028, 677] width 11 height 11
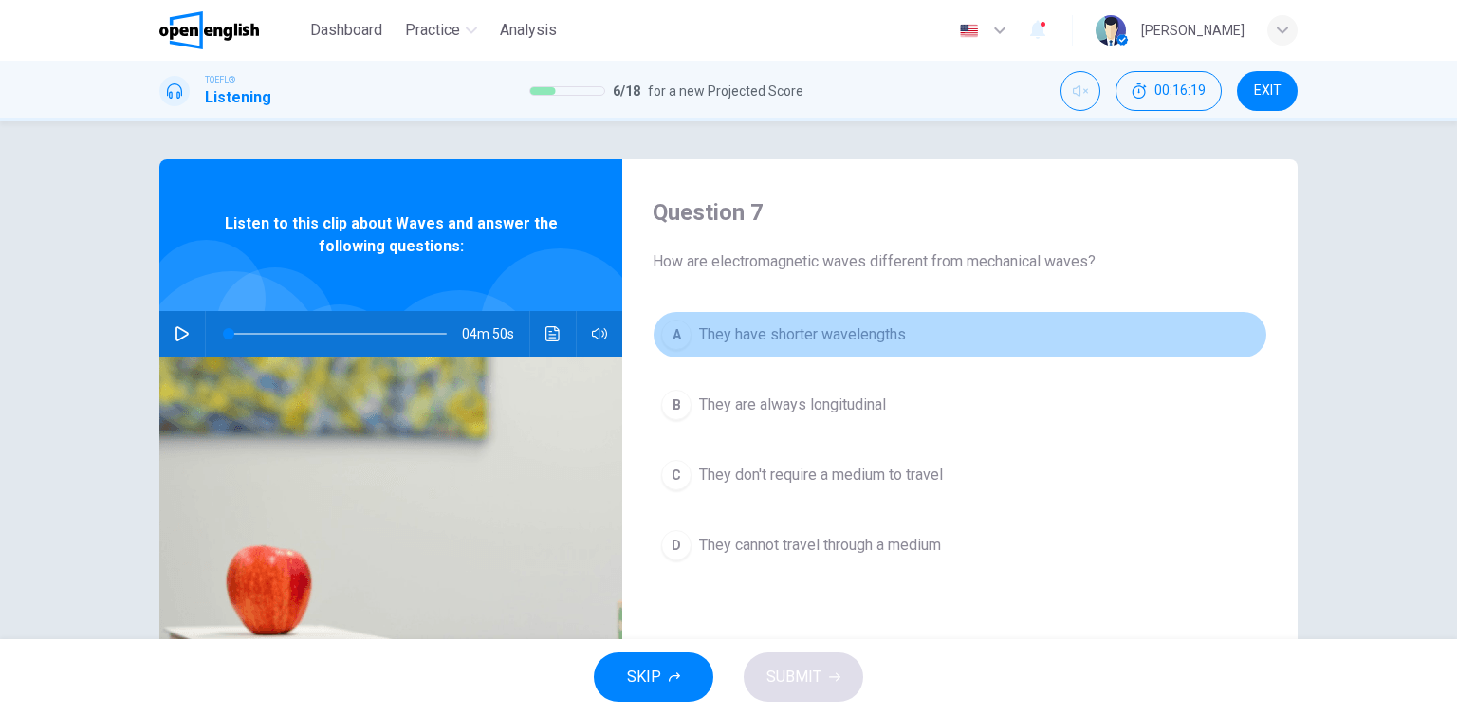
click at [745, 334] on span "They have shorter wavelengths" at bounding box center [802, 335] width 207 height 23
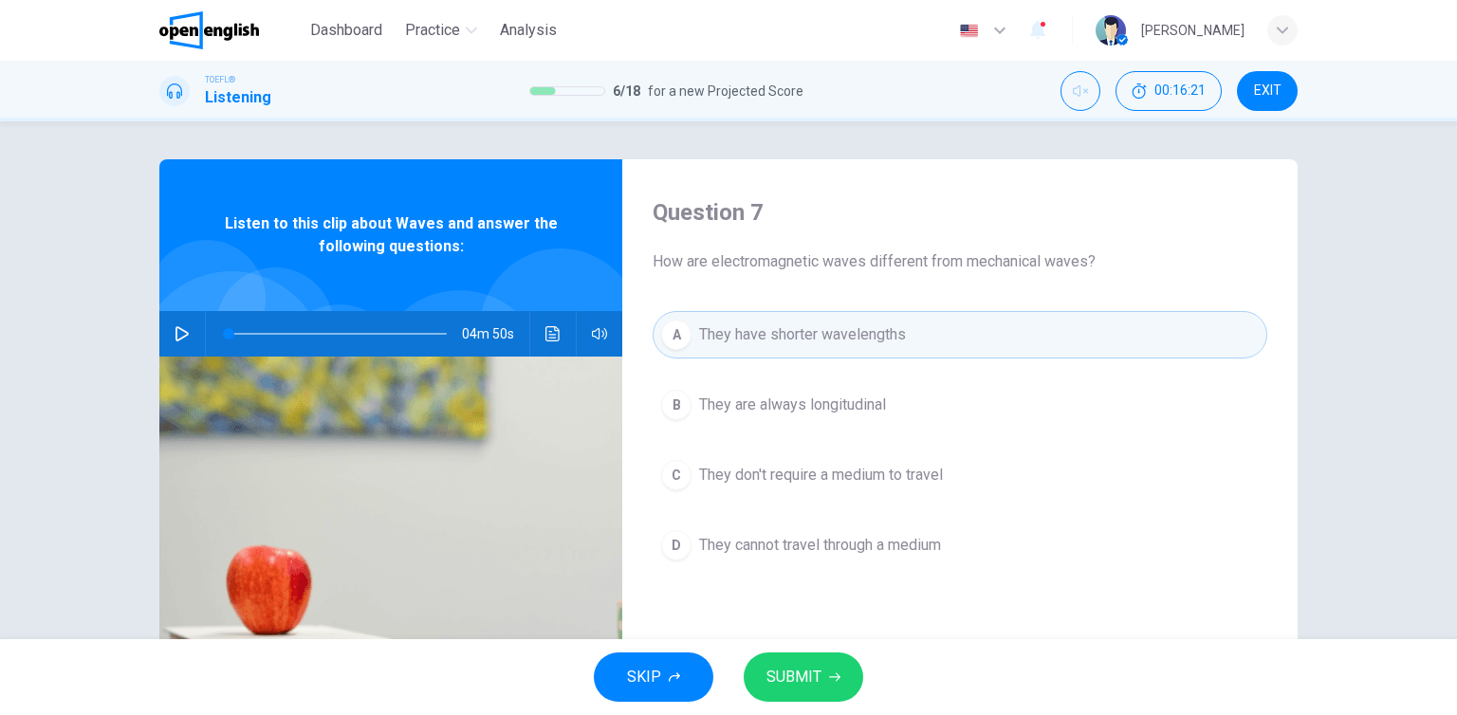
click at [810, 676] on span "SUBMIT" at bounding box center [794, 677] width 55 height 27
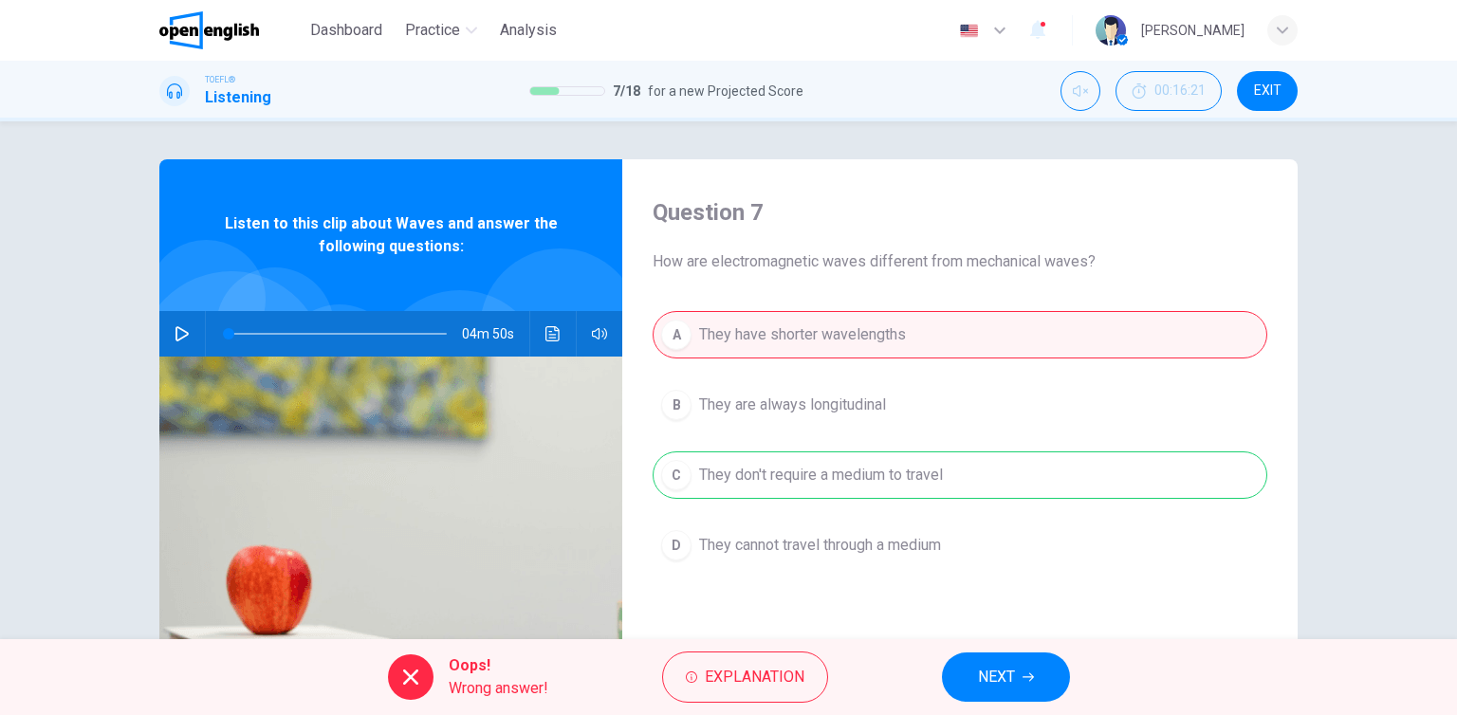
click at [1030, 695] on button "NEXT" at bounding box center [1006, 677] width 128 height 49
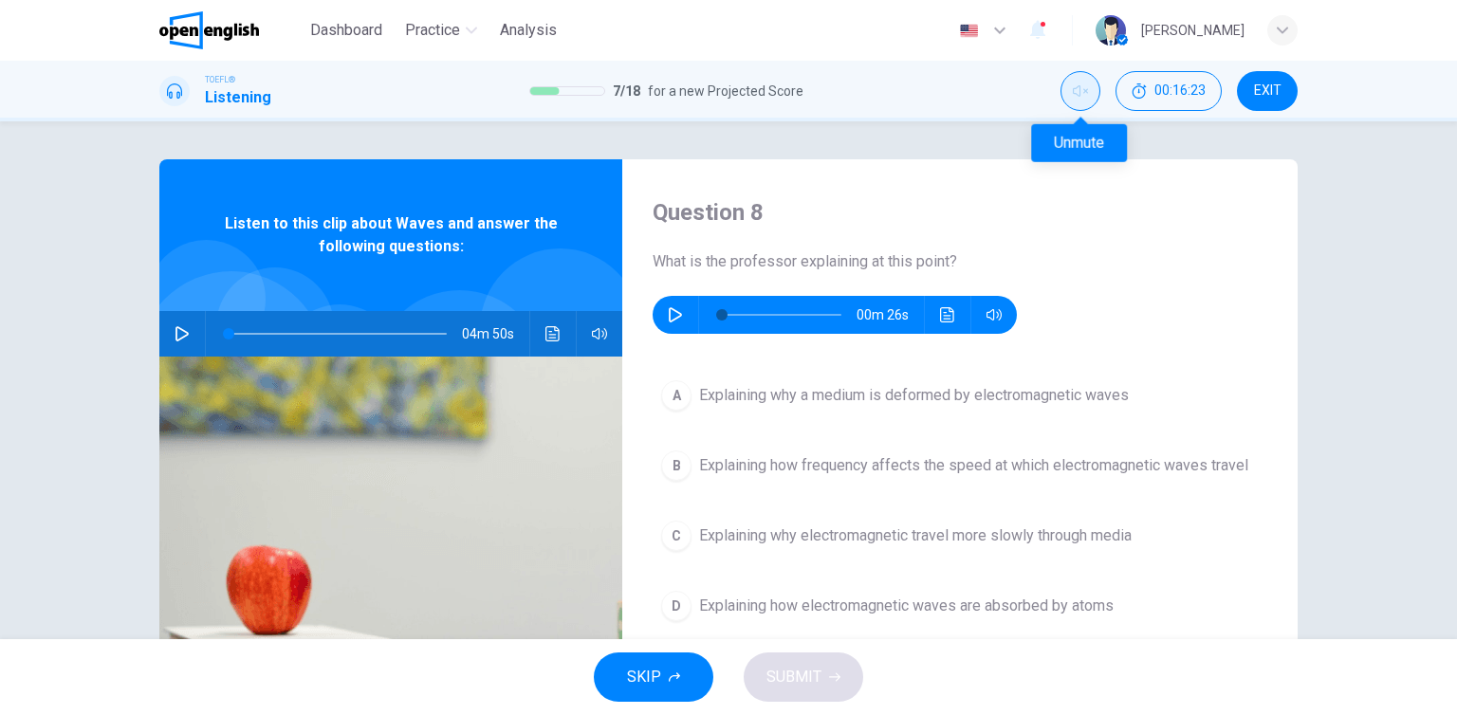
click at [1087, 91] on icon "Unmute" at bounding box center [1080, 90] width 15 height 15
click at [675, 320] on icon "button" at bounding box center [675, 314] width 15 height 15
type input "*"
click at [961, 470] on span "Explaining how frequency affects the speed at which electromagnetic waves travel" at bounding box center [973, 465] width 549 height 23
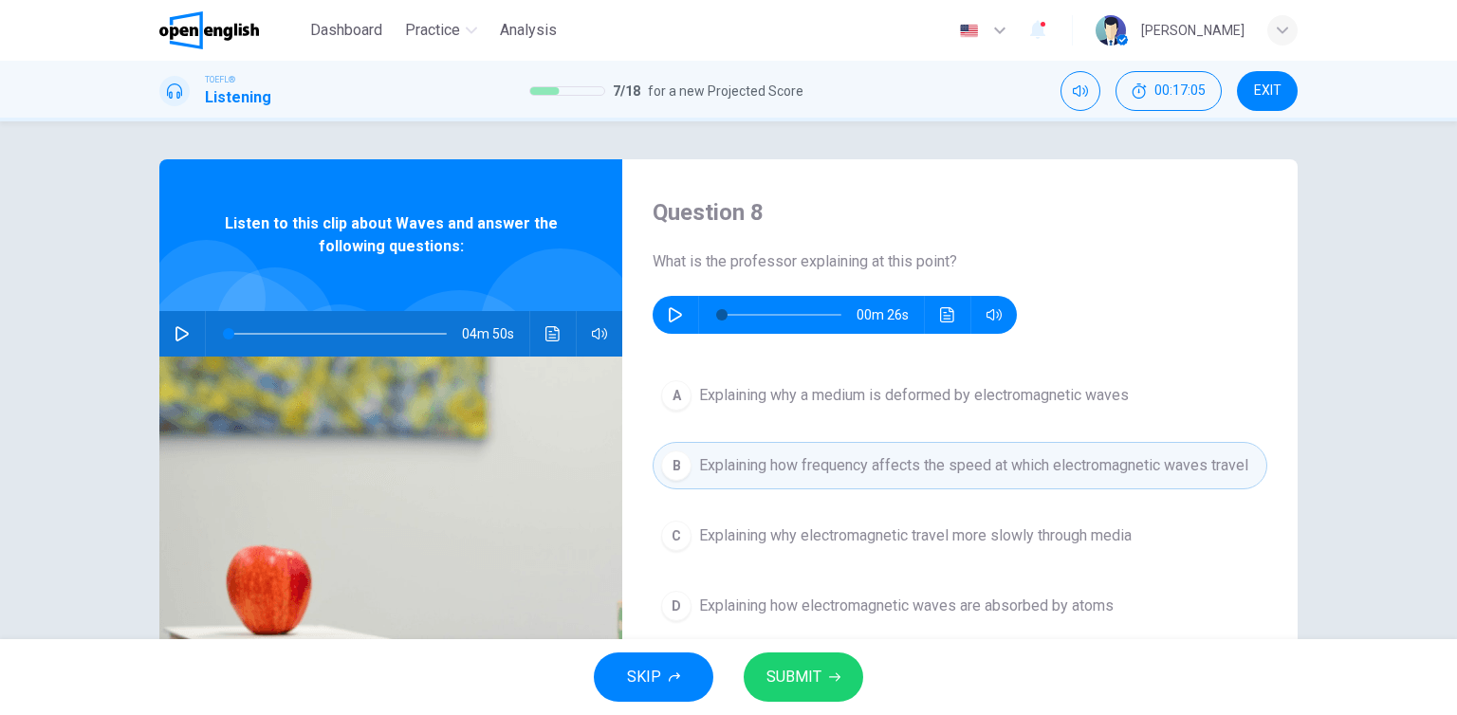
click at [824, 664] on button "SUBMIT" at bounding box center [804, 677] width 120 height 49
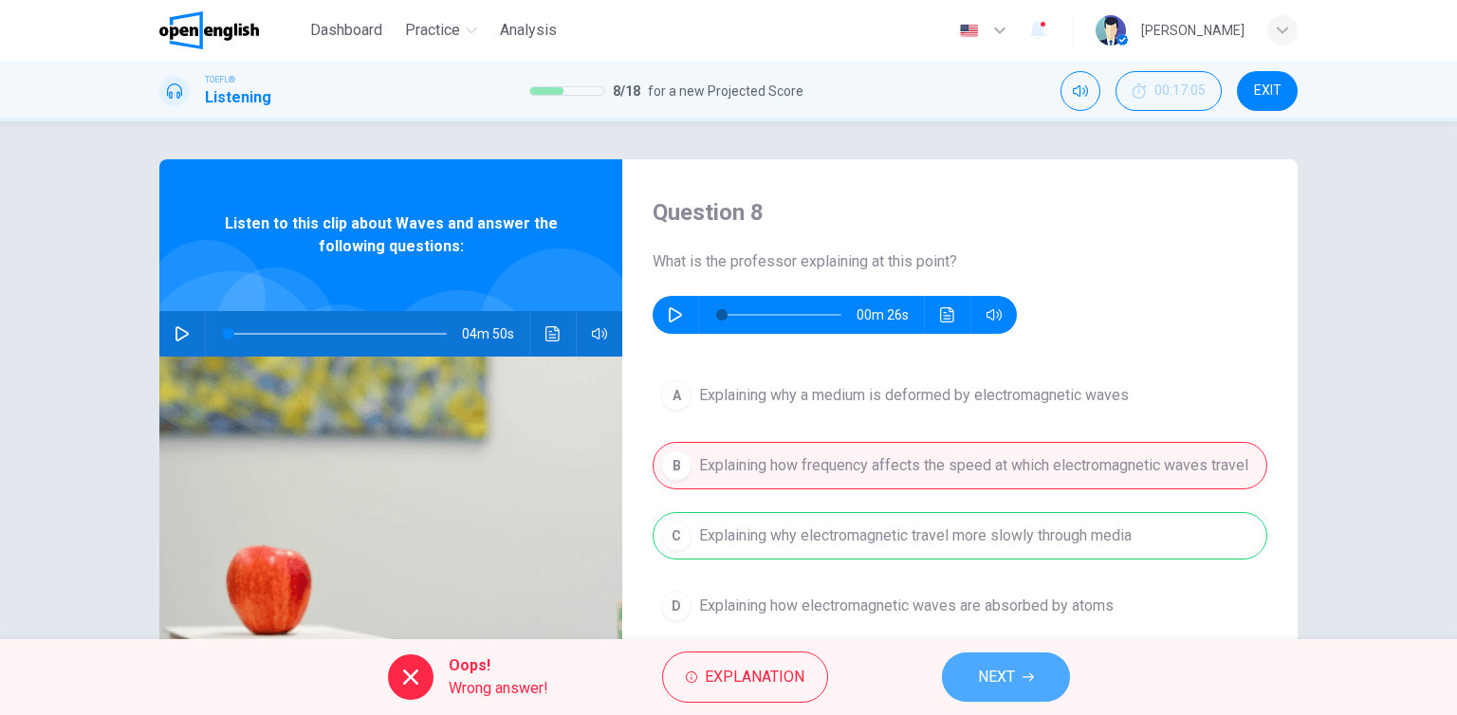
click at [1011, 672] on span "NEXT" at bounding box center [996, 677] width 37 height 27
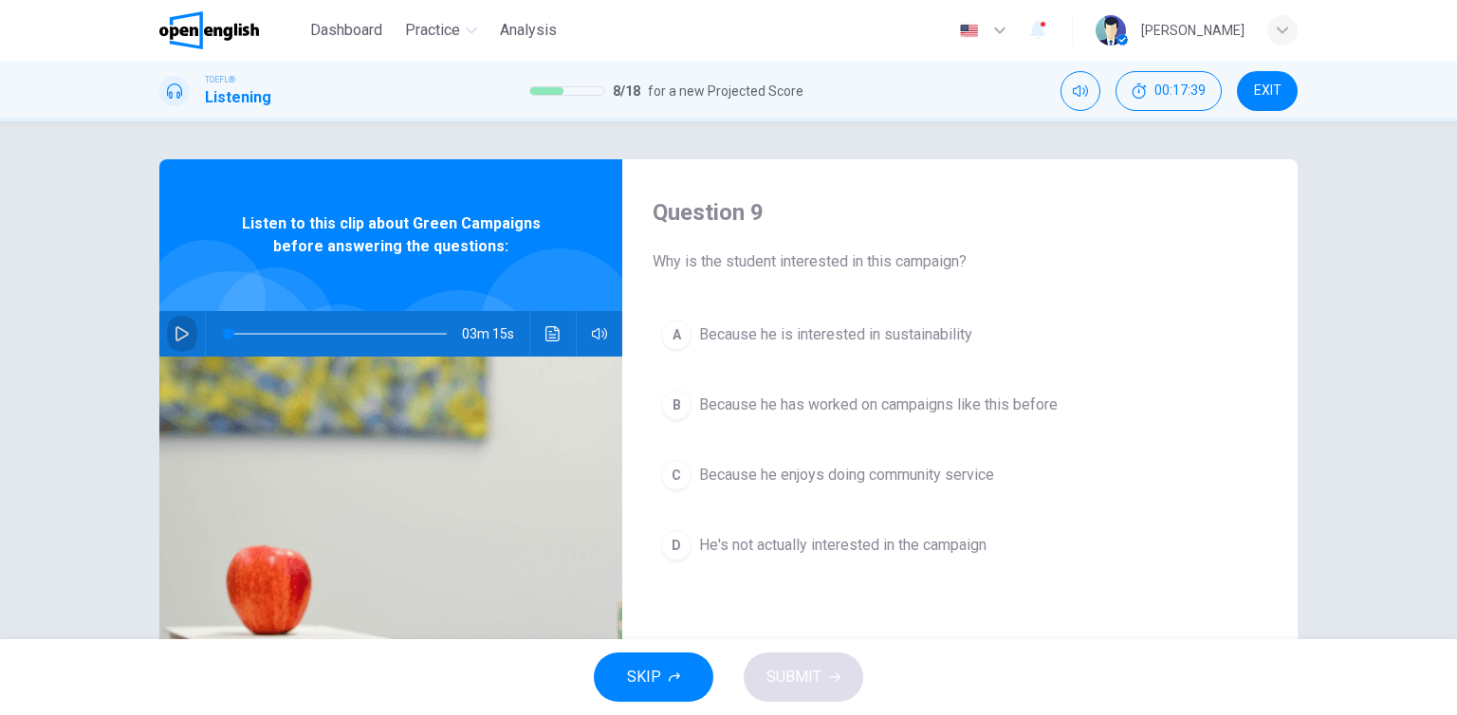
click at [178, 334] on icon "button" at bounding box center [182, 333] width 15 height 15
click at [797, 338] on span "Because he is interested in sustainability" at bounding box center [835, 335] width 273 height 23
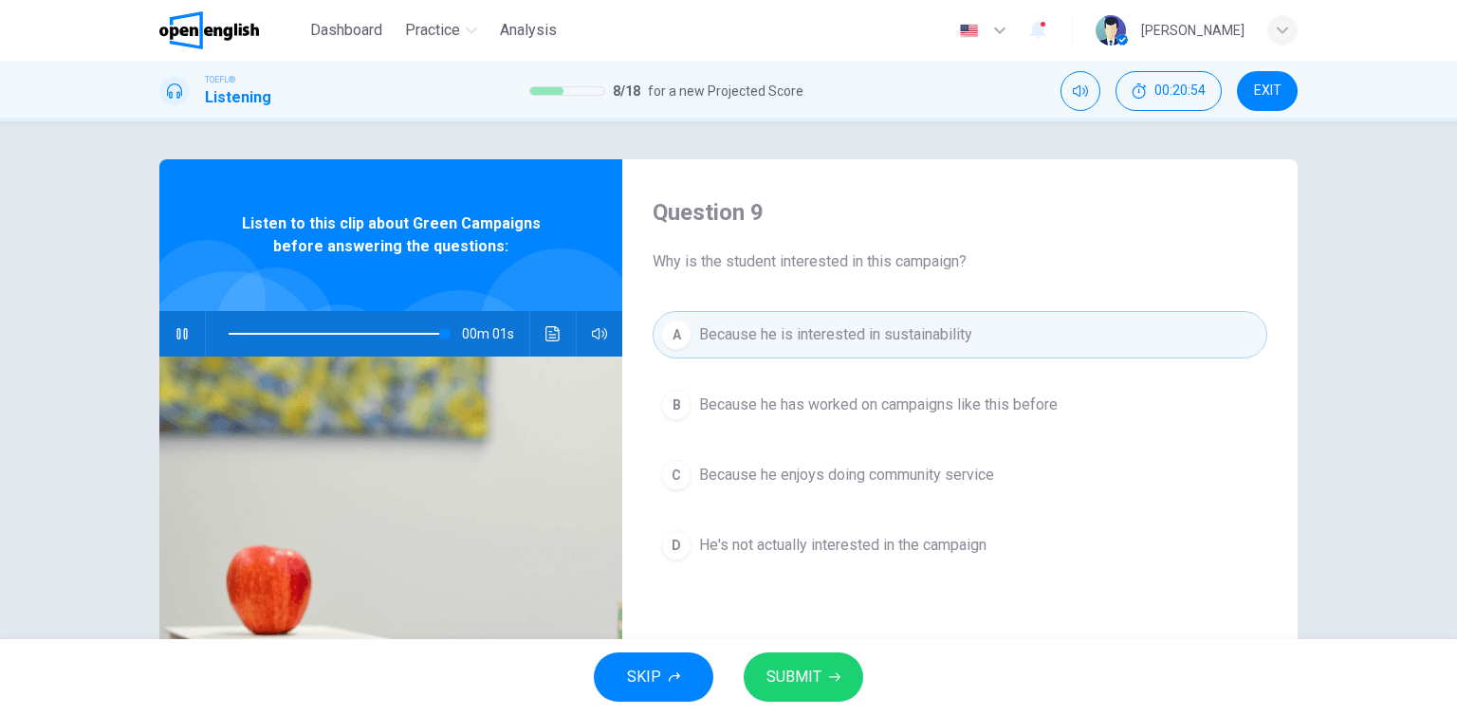
click at [844, 680] on button "SUBMIT" at bounding box center [804, 677] width 120 height 49
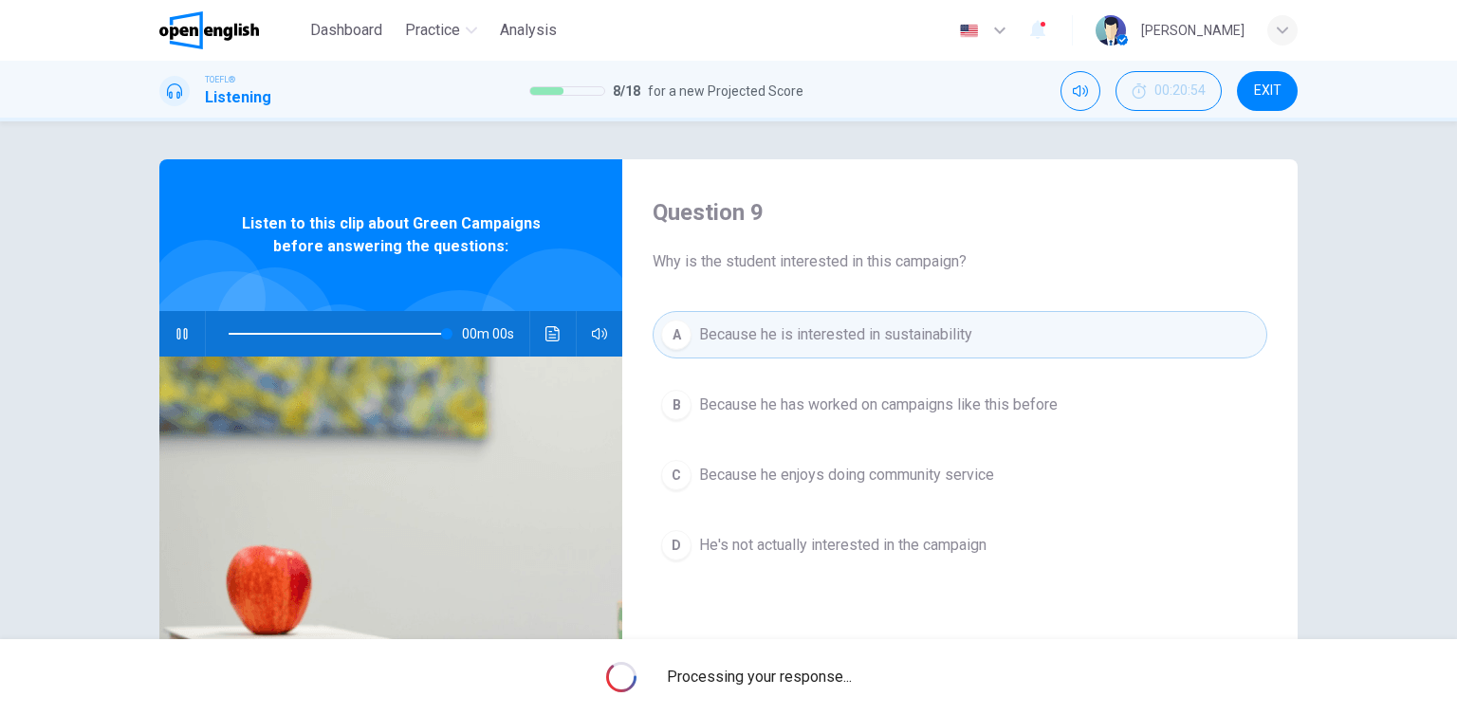
type input "*"
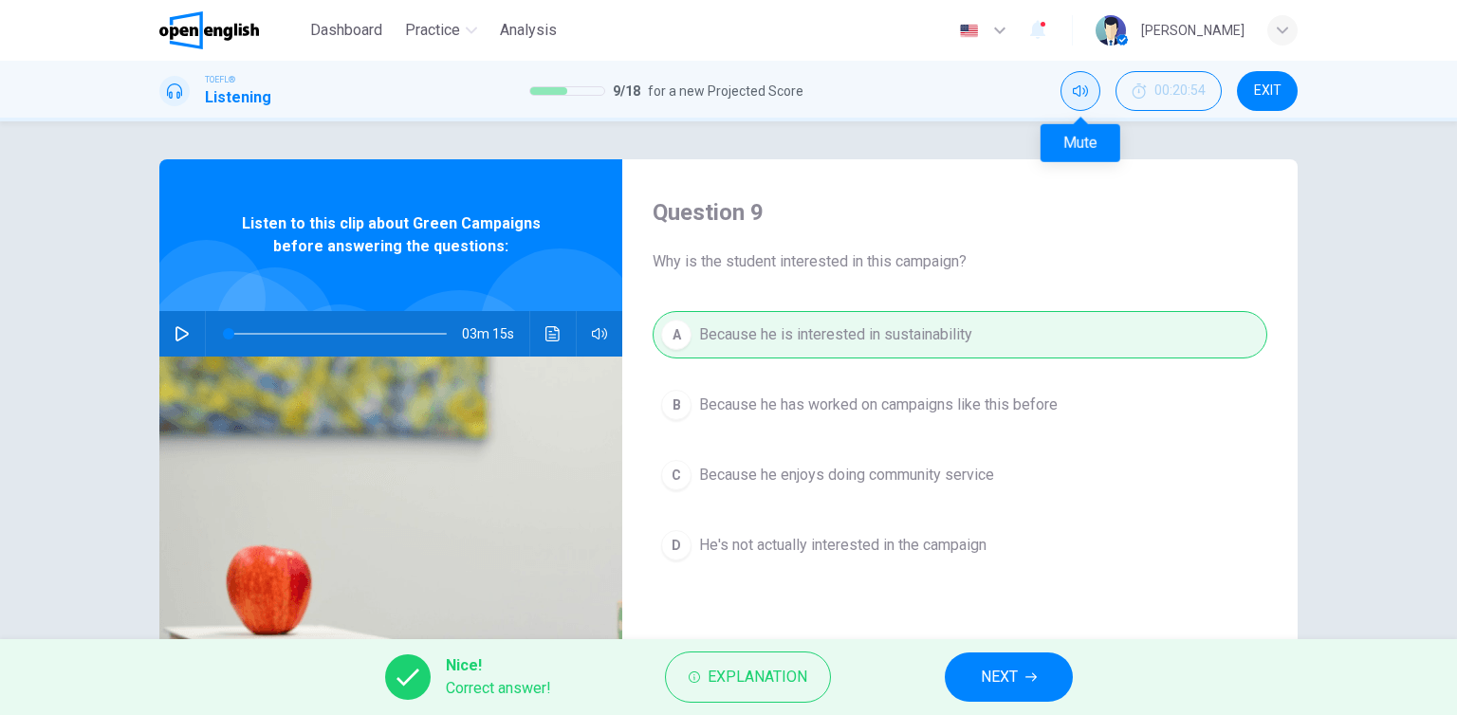
click at [1073, 96] on icon "Mute" at bounding box center [1080, 90] width 15 height 15
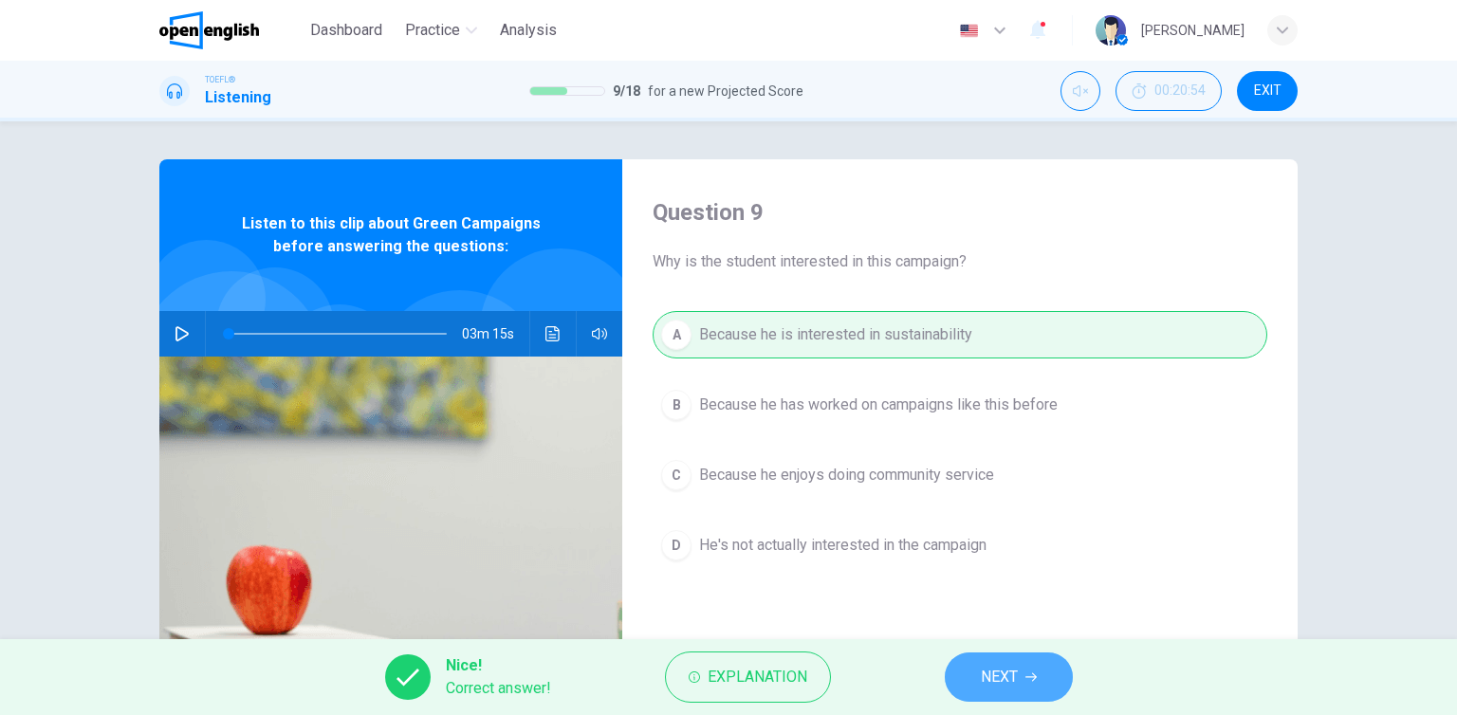
click at [1022, 688] on button "NEXT" at bounding box center [1009, 677] width 128 height 49
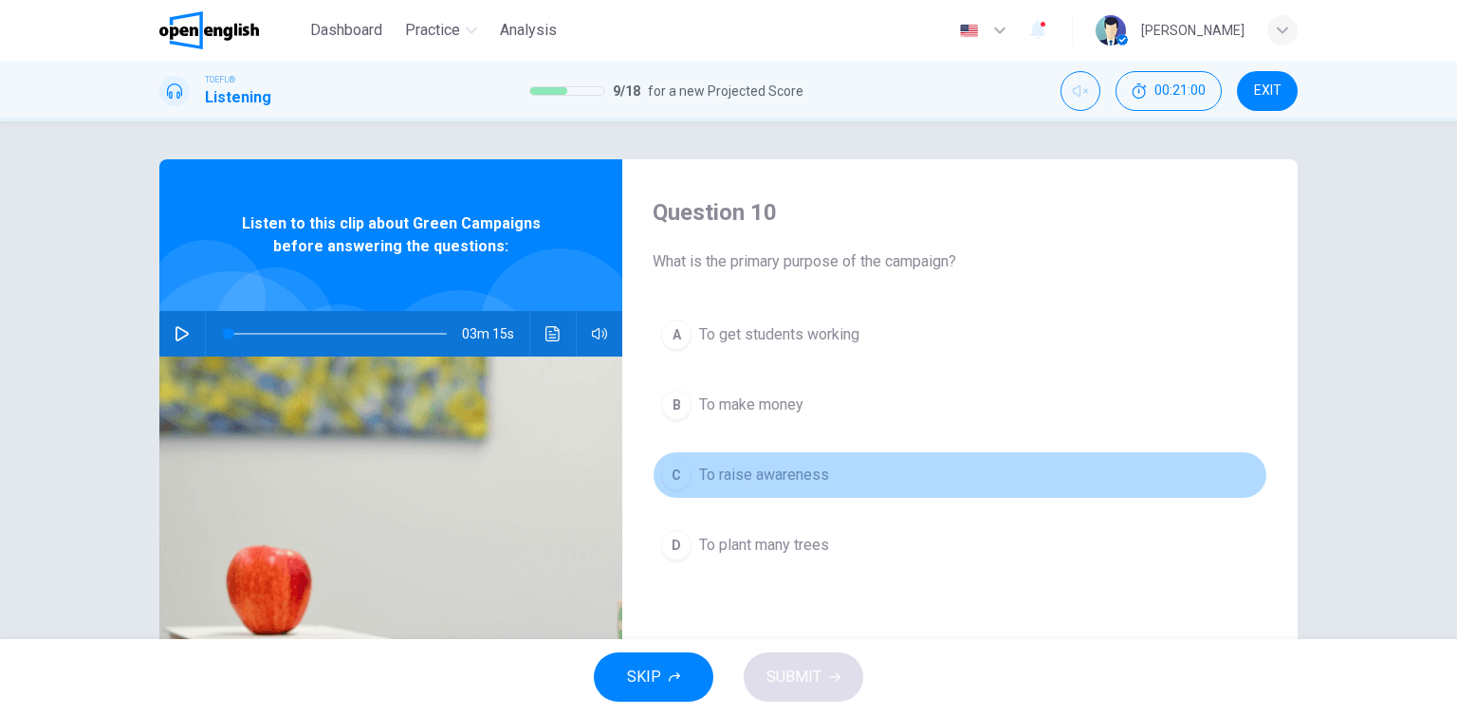
click at [801, 481] on span "To raise awareness" at bounding box center [764, 475] width 130 height 23
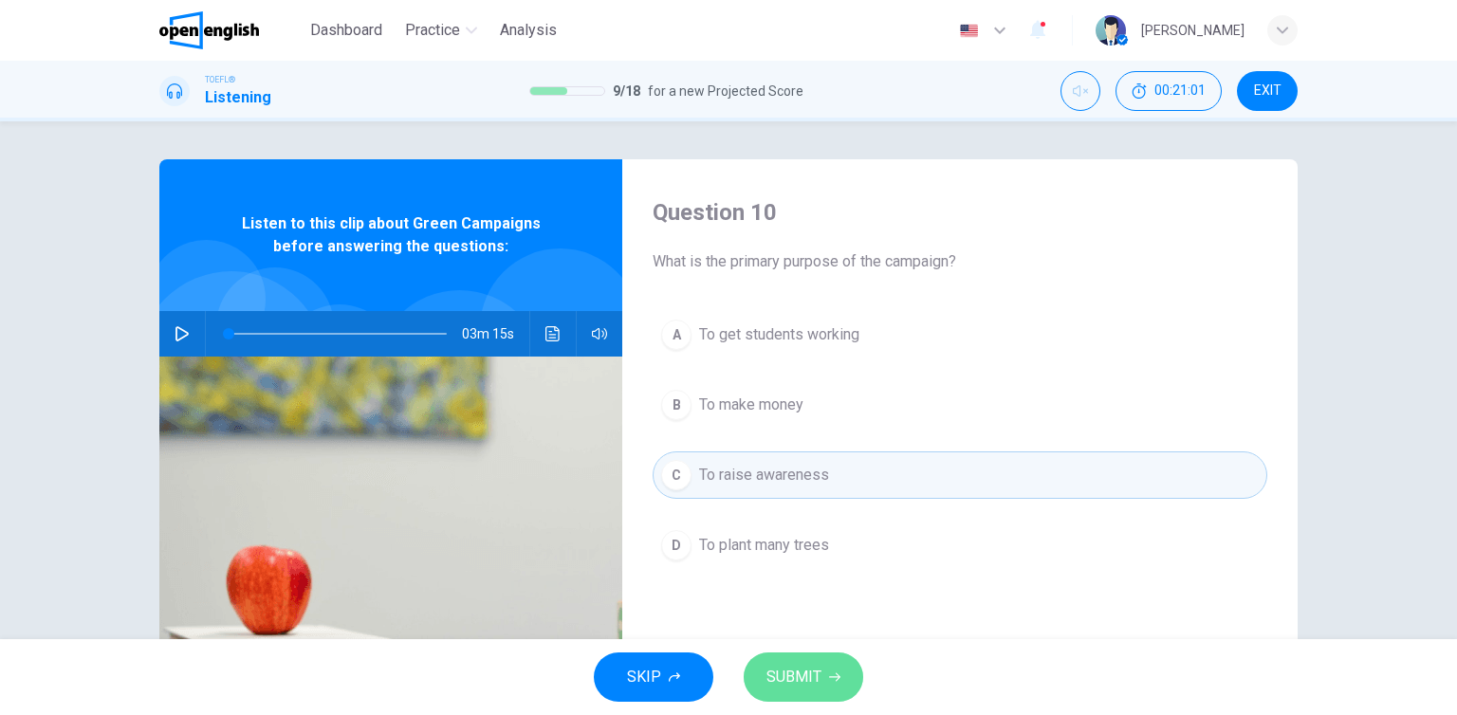
click at [806, 678] on span "SUBMIT" at bounding box center [794, 677] width 55 height 27
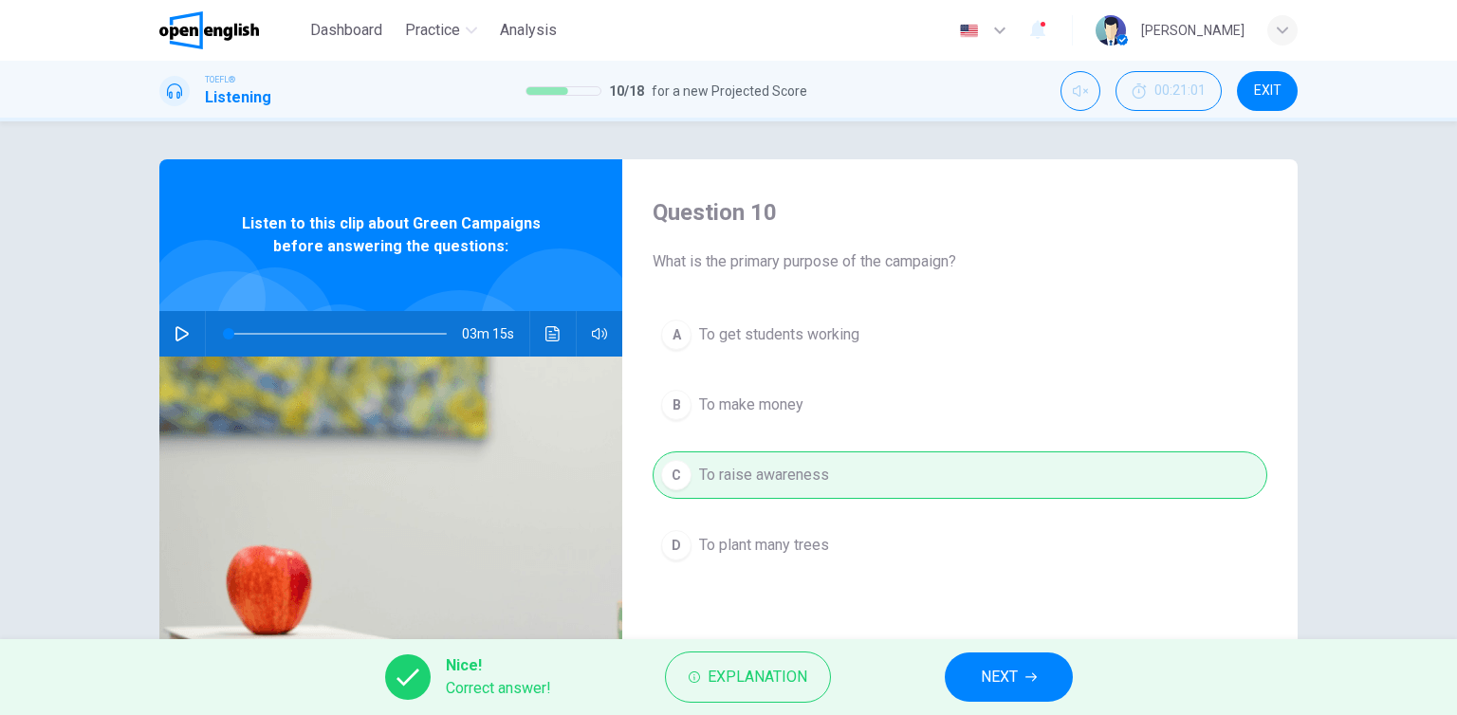
drag, startPoint x: 1047, startPoint y: 706, endPoint x: 1036, endPoint y: 699, distance: 12.4
click at [1046, 706] on div "Nice! Correct answer! Explanation NEXT" at bounding box center [728, 677] width 1457 height 76
click at [1029, 673] on icon "button" at bounding box center [1031, 677] width 11 height 11
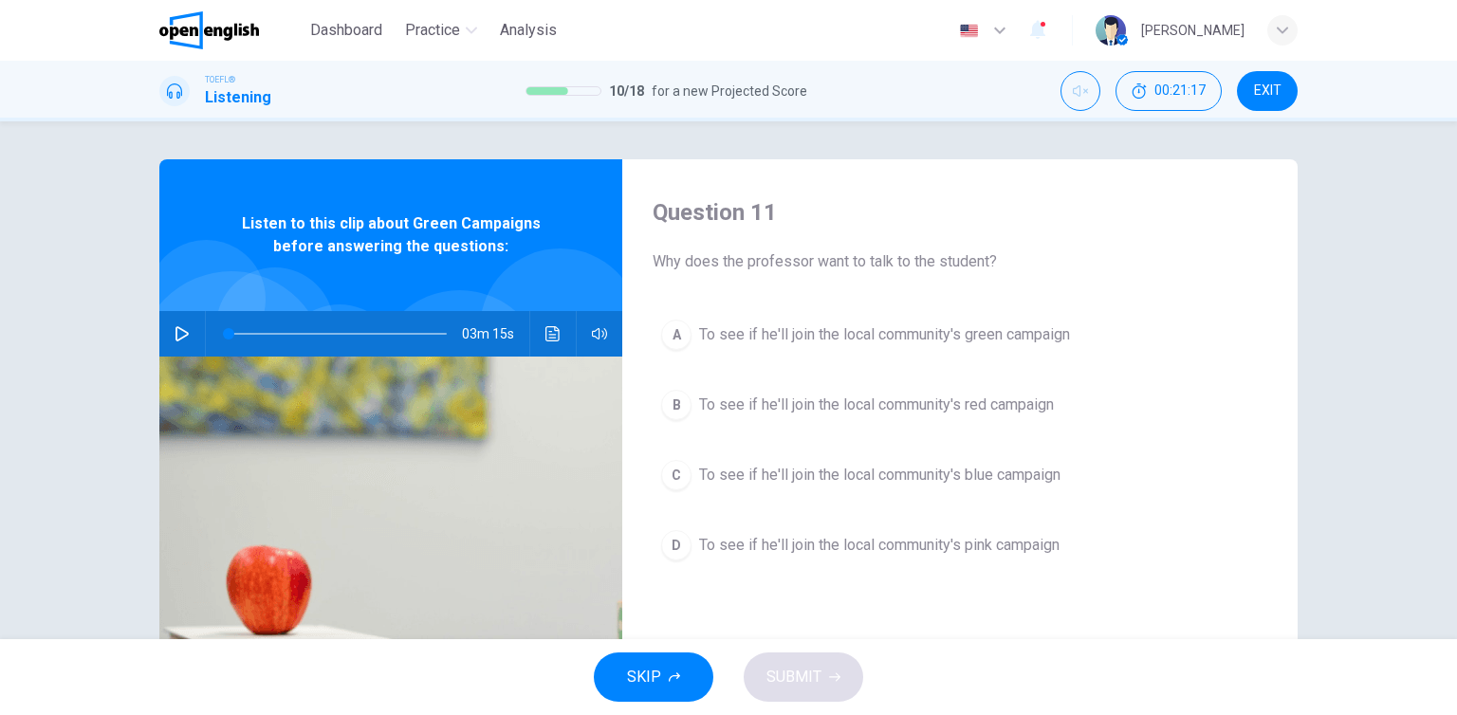
click at [991, 352] on button "A To see if he'll join the local community's green campaign" at bounding box center [960, 334] width 615 height 47
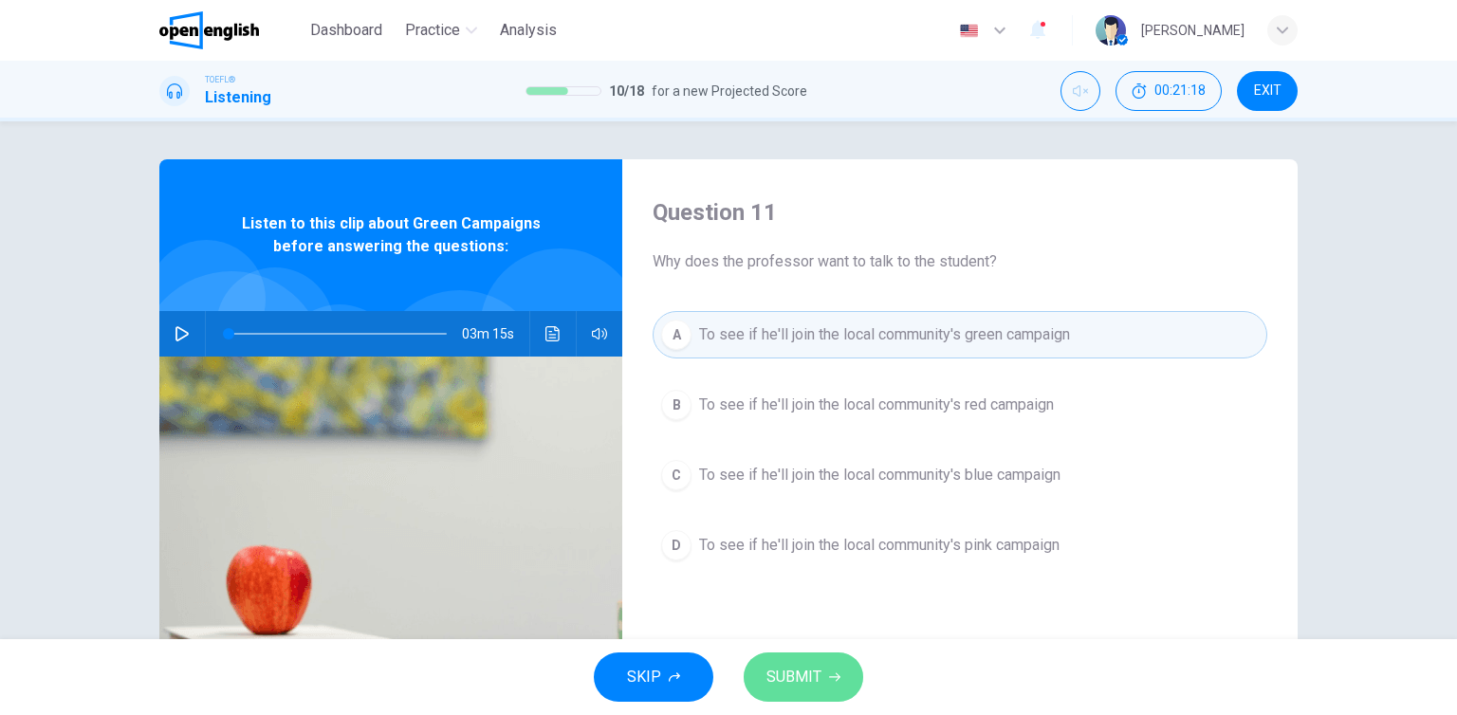
click at [820, 687] on button "SUBMIT" at bounding box center [804, 677] width 120 height 49
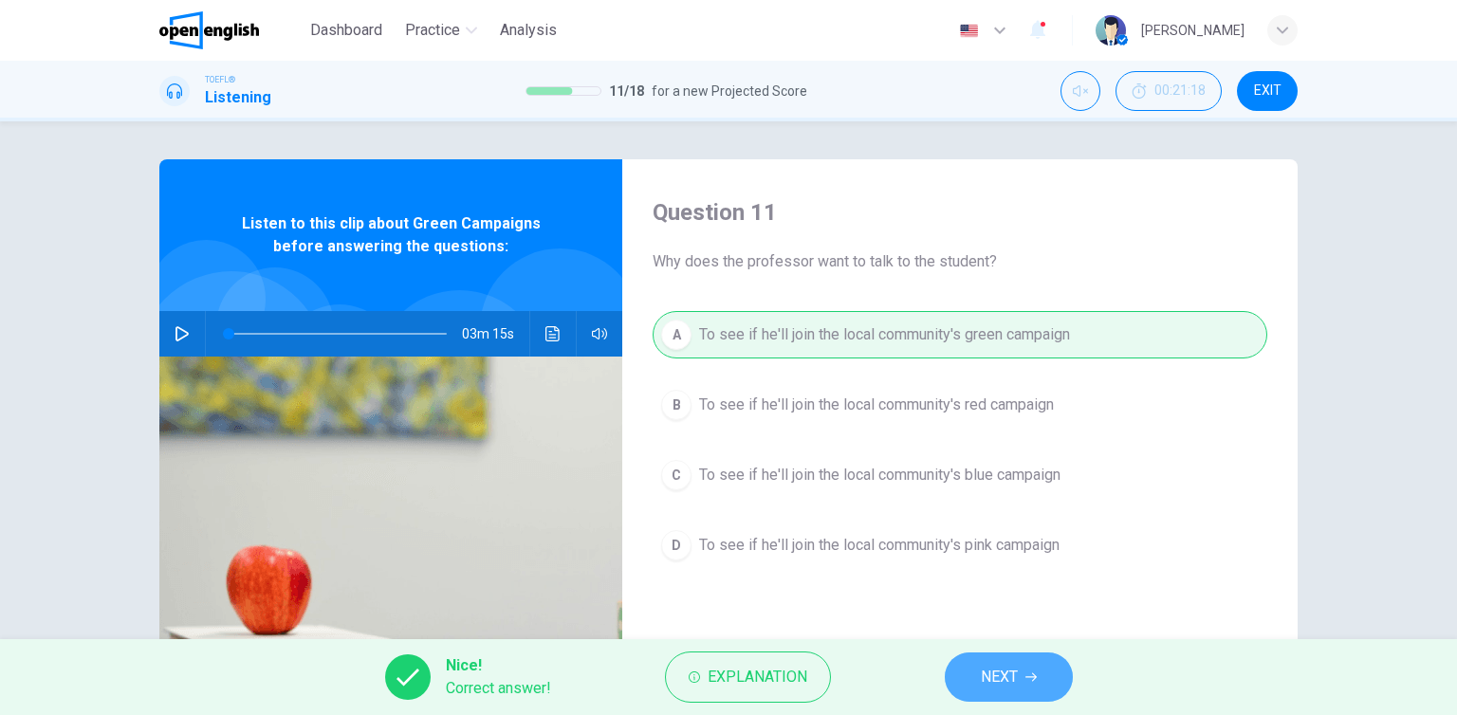
click at [1024, 698] on button "NEXT" at bounding box center [1009, 677] width 128 height 49
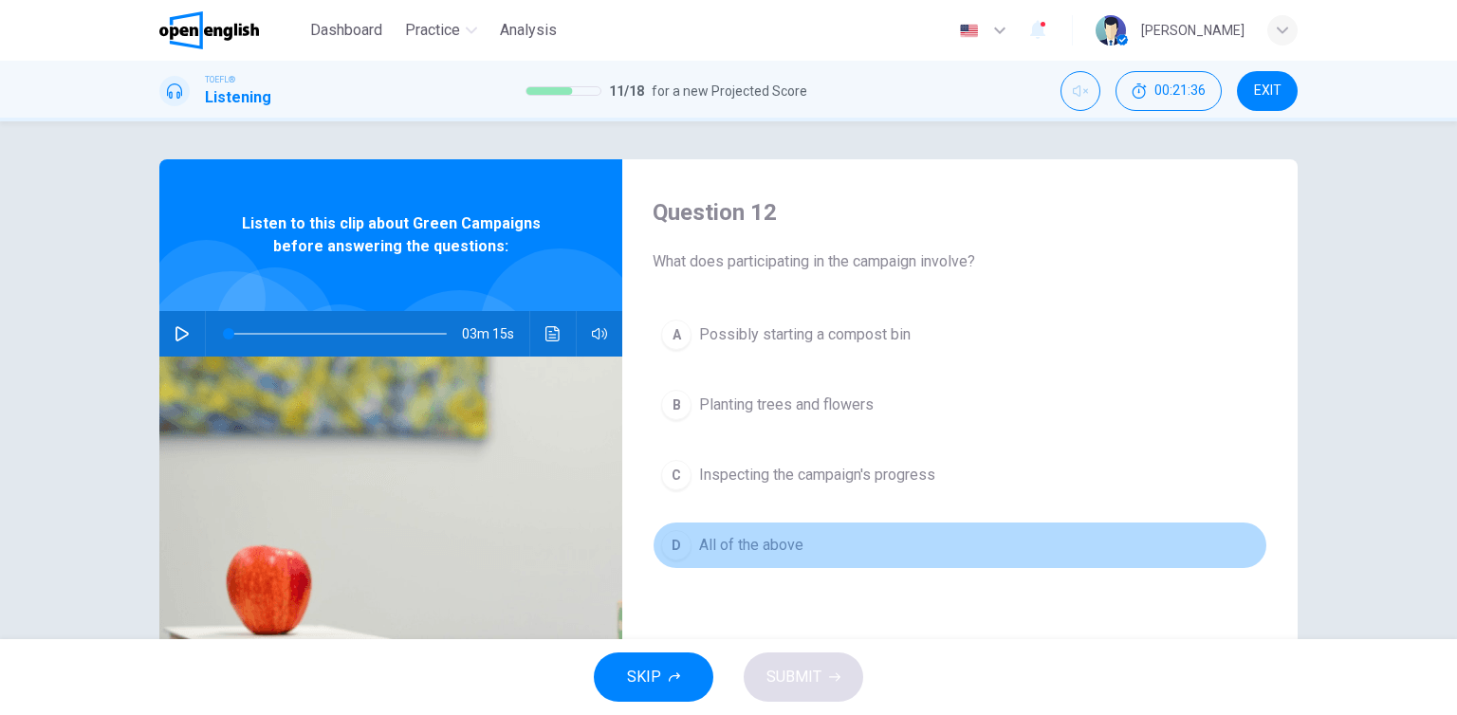
click at [746, 547] on span "All of the above" at bounding box center [751, 545] width 104 height 23
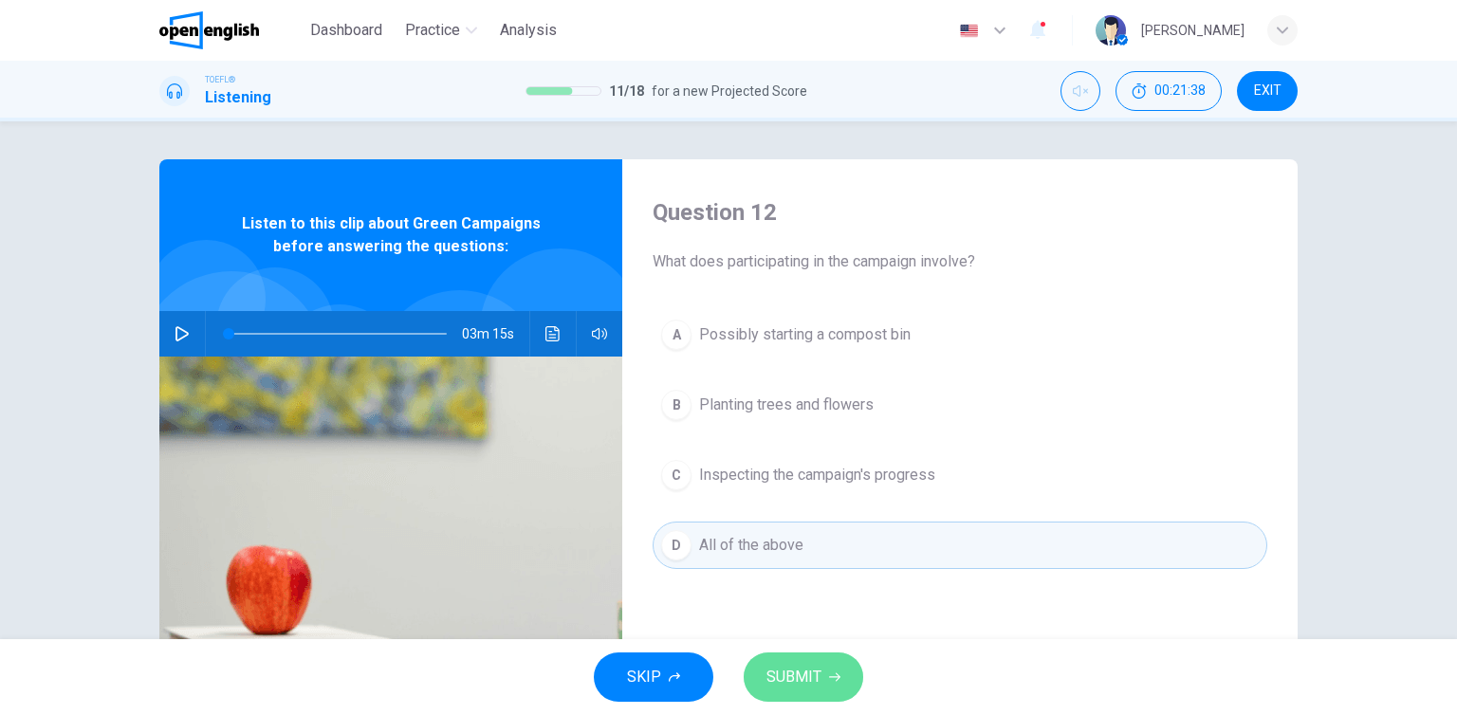
click at [814, 668] on span "SUBMIT" at bounding box center [794, 677] width 55 height 27
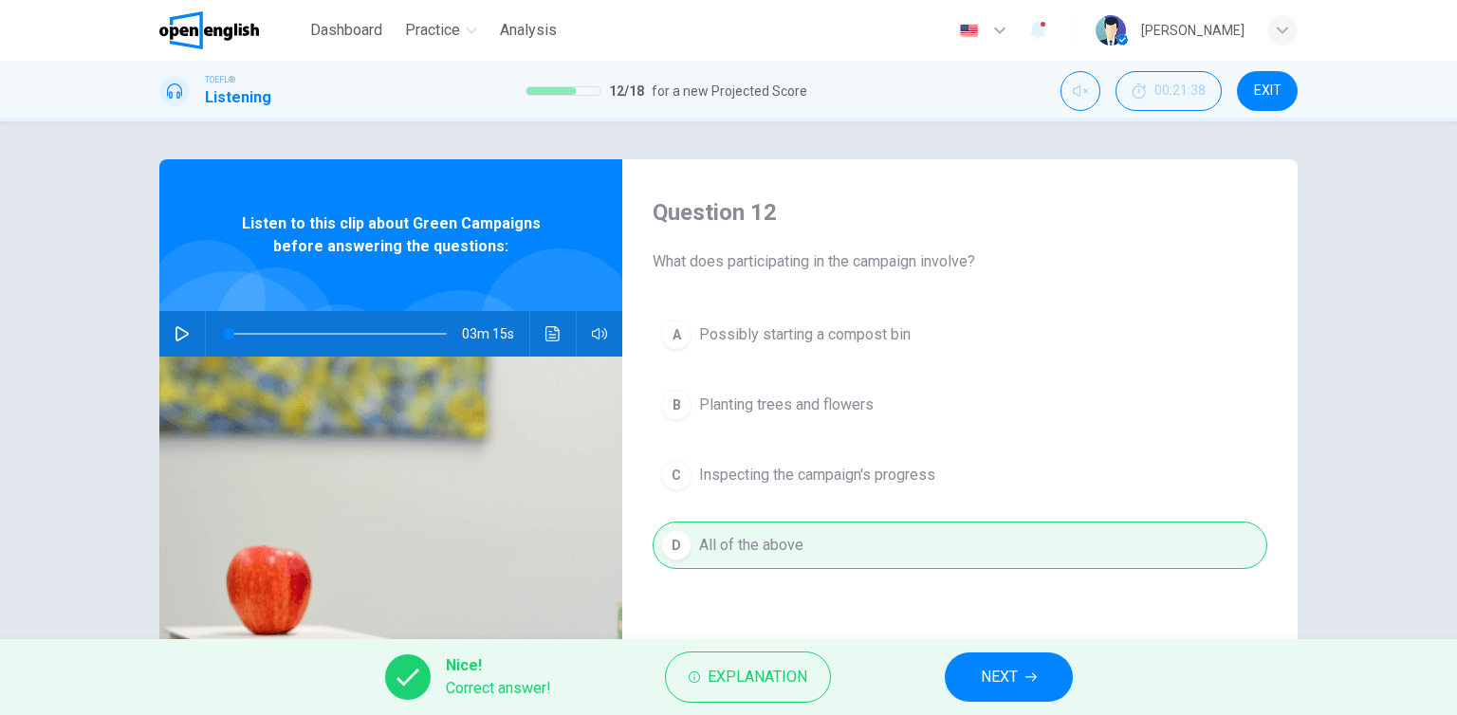
click at [986, 695] on button "NEXT" at bounding box center [1009, 677] width 128 height 49
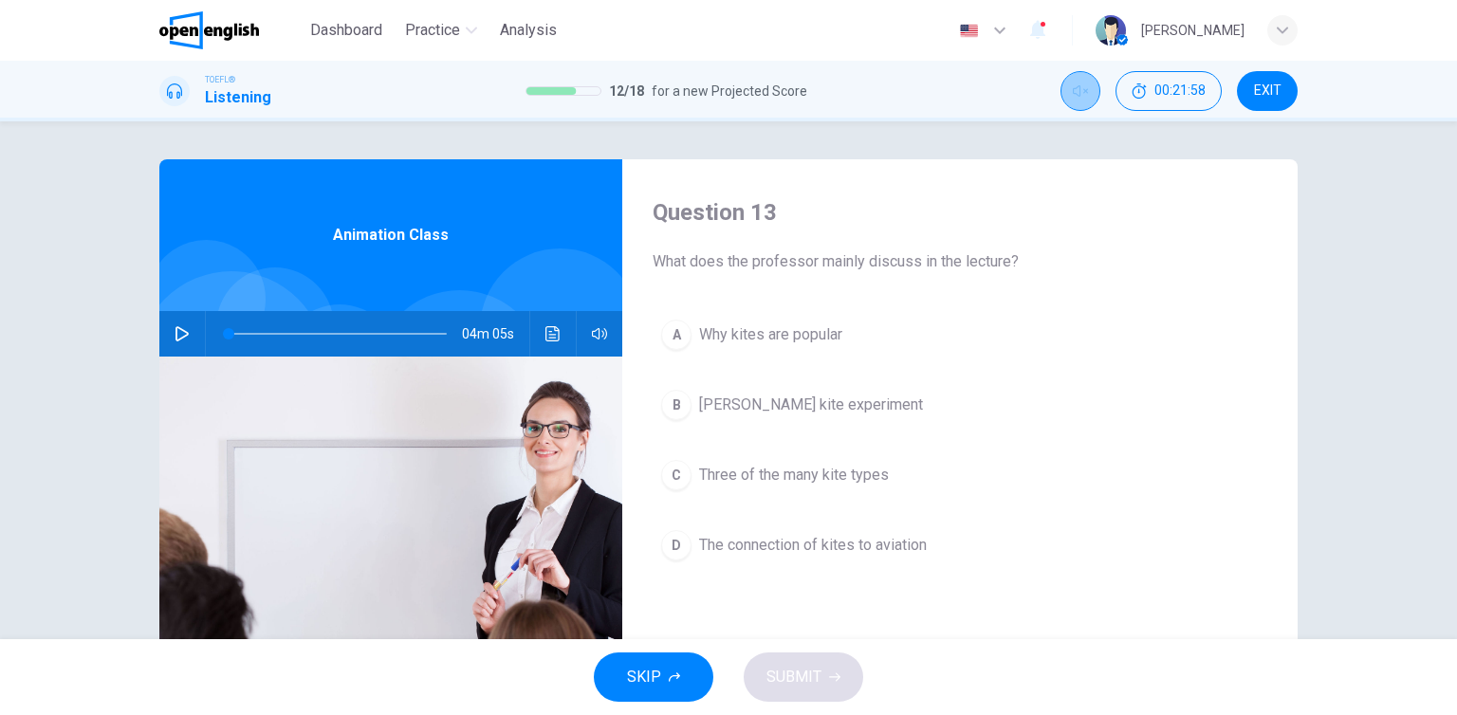
click at [1089, 94] on button "Unmute" at bounding box center [1081, 91] width 40 height 40
click at [181, 335] on icon "button" at bounding box center [182, 333] width 15 height 15
click at [1368, 520] on div "Question 13 What does the professor mainly discuss in the lecture? A Why kites …" at bounding box center [728, 380] width 1457 height 518
type input "*"
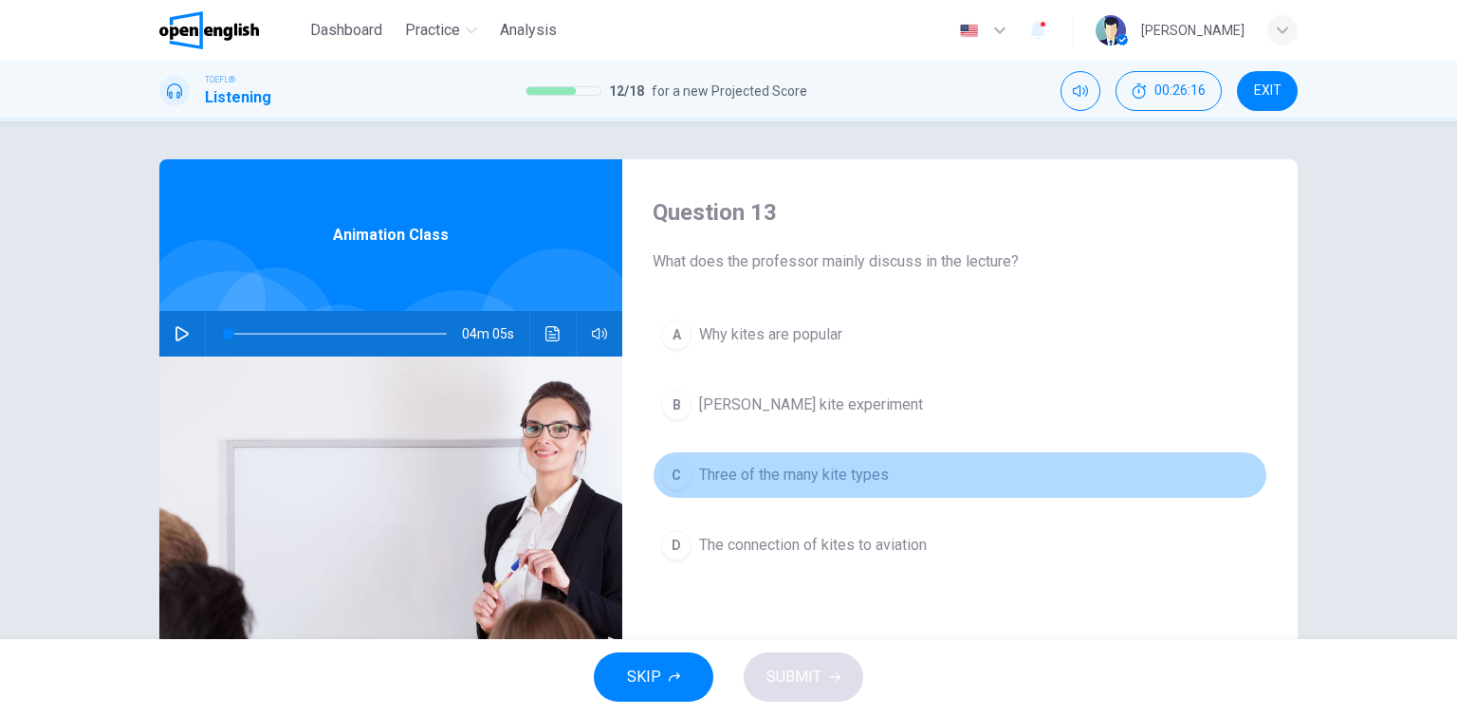
click at [811, 479] on span "Three of the many kite types" at bounding box center [794, 475] width 190 height 23
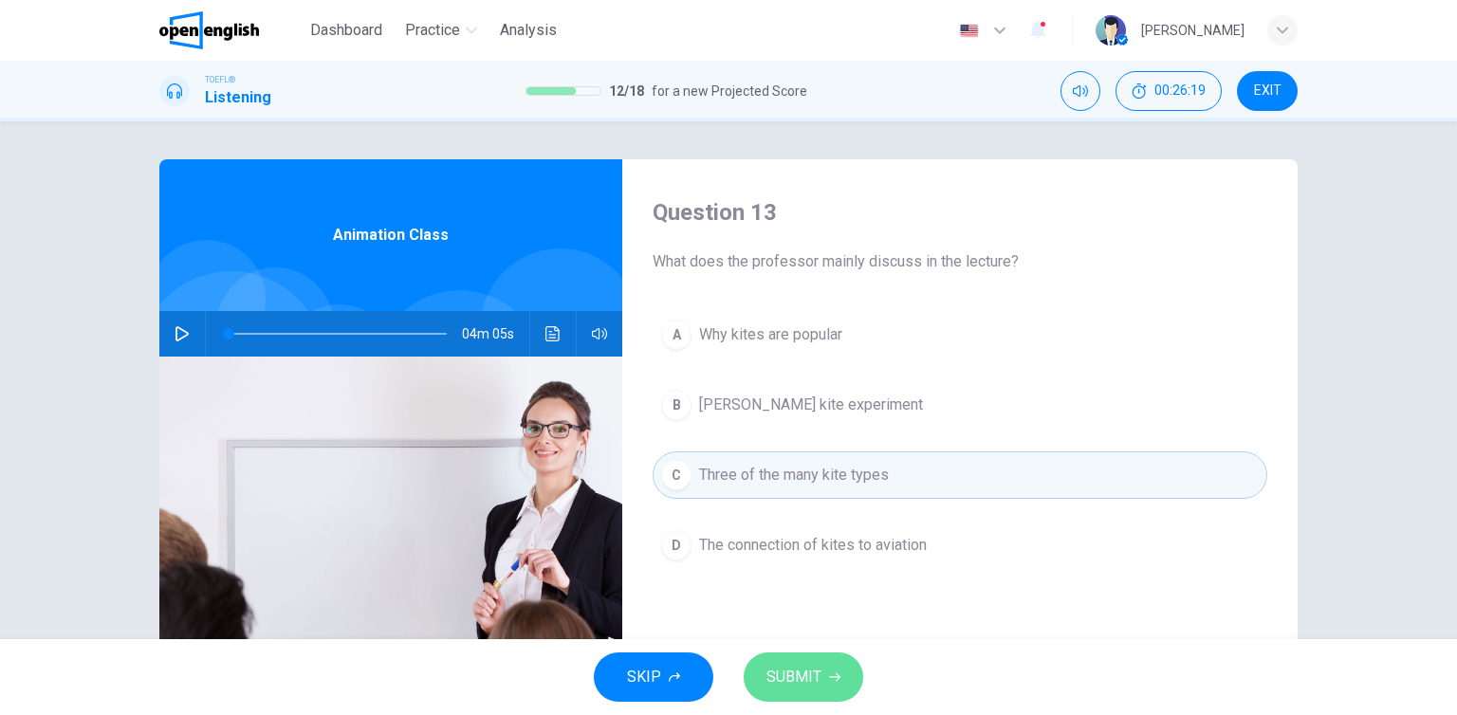
click at [806, 680] on span "SUBMIT" at bounding box center [794, 677] width 55 height 27
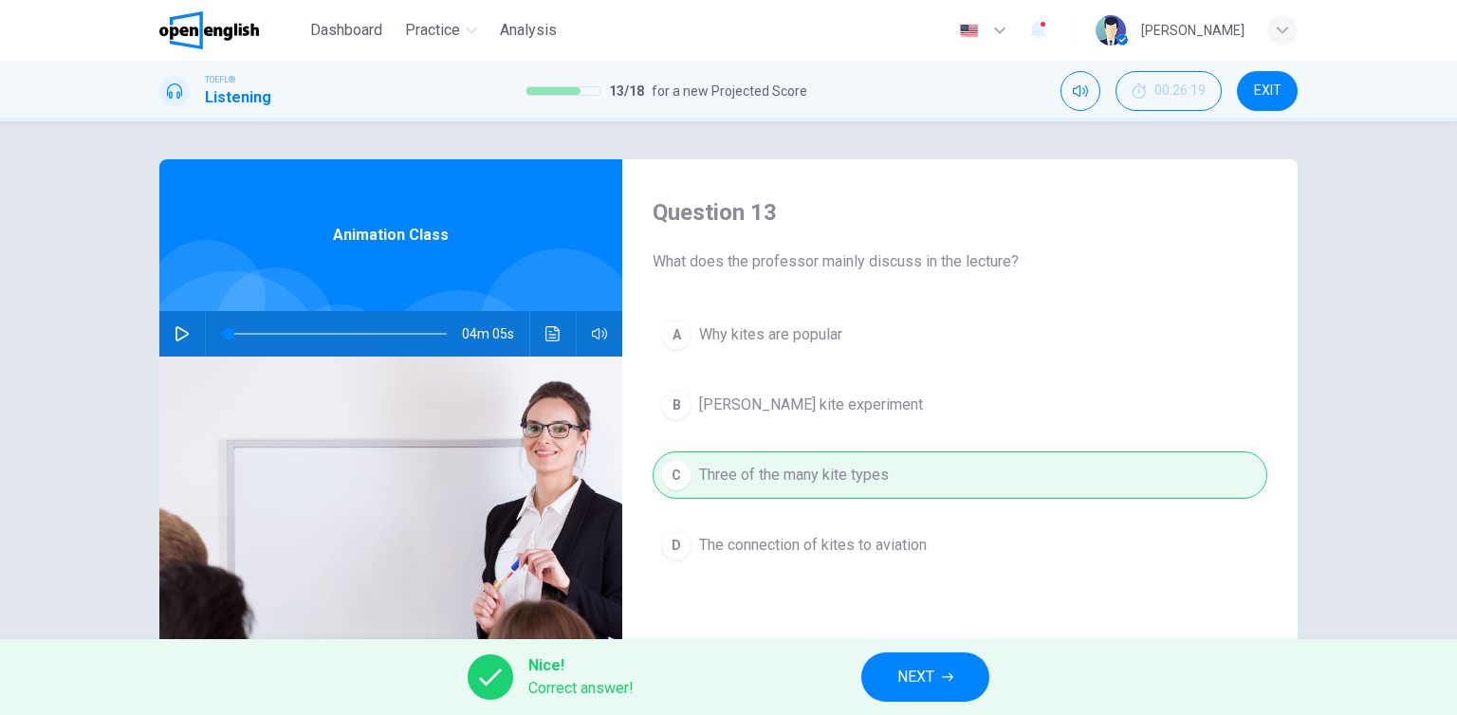
click at [954, 676] on button "NEXT" at bounding box center [926, 677] width 128 height 49
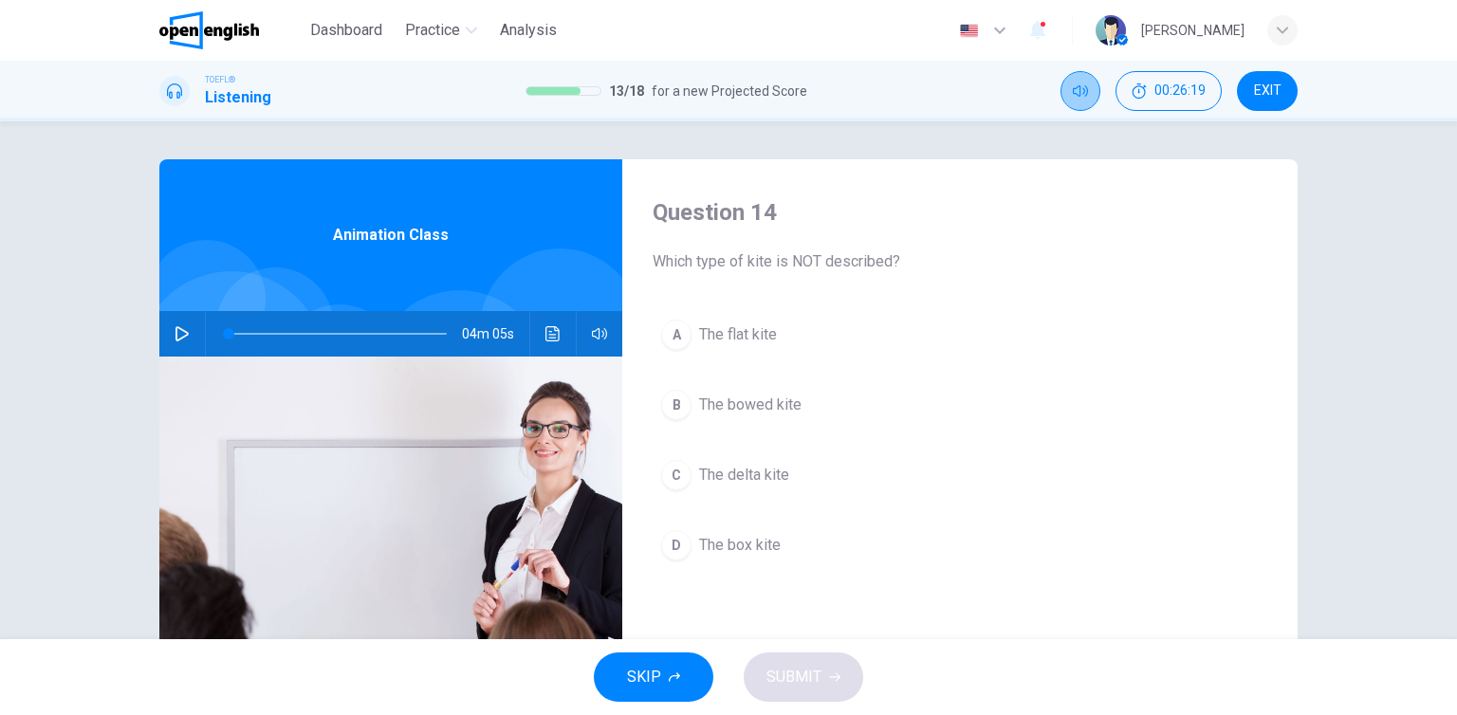
click at [1079, 88] on icon "Mute" at bounding box center [1080, 90] width 15 height 15
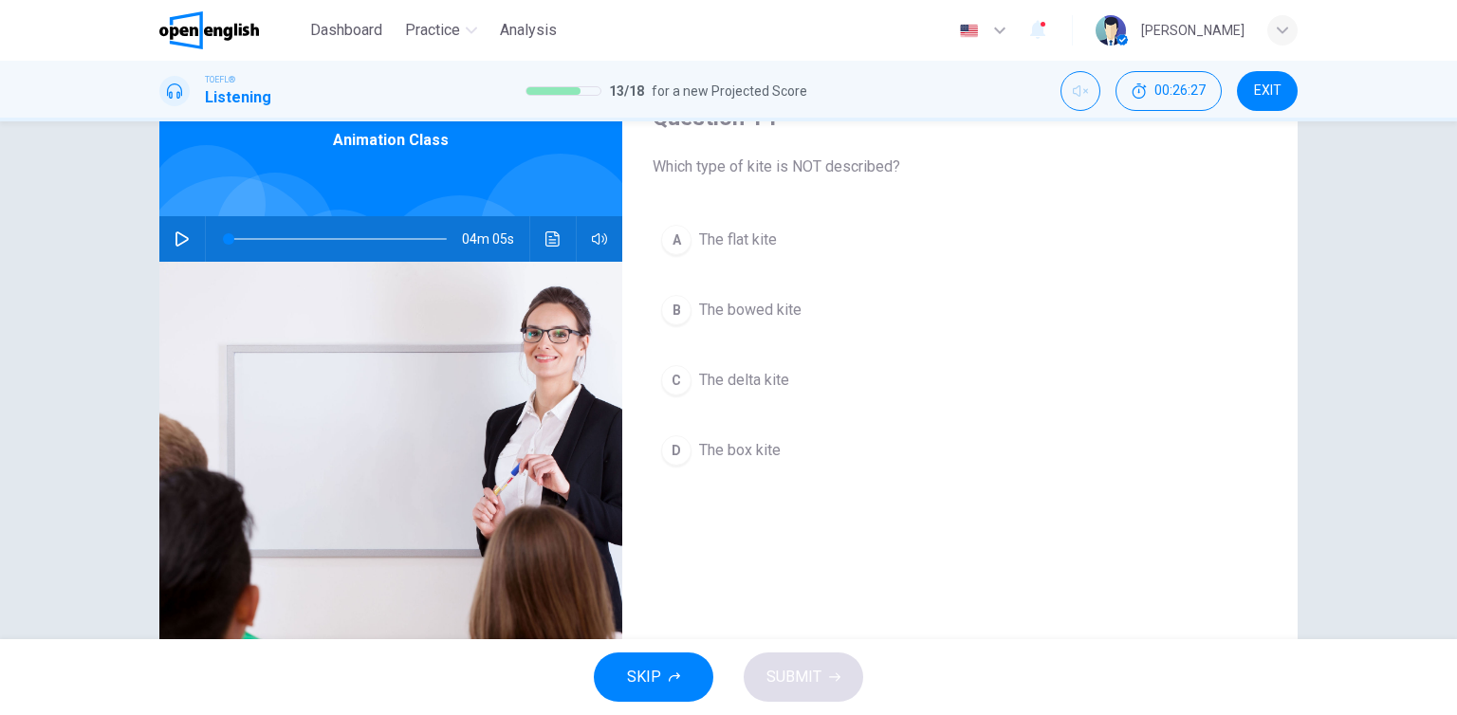
click at [781, 384] on span "The delta kite" at bounding box center [744, 380] width 90 height 23
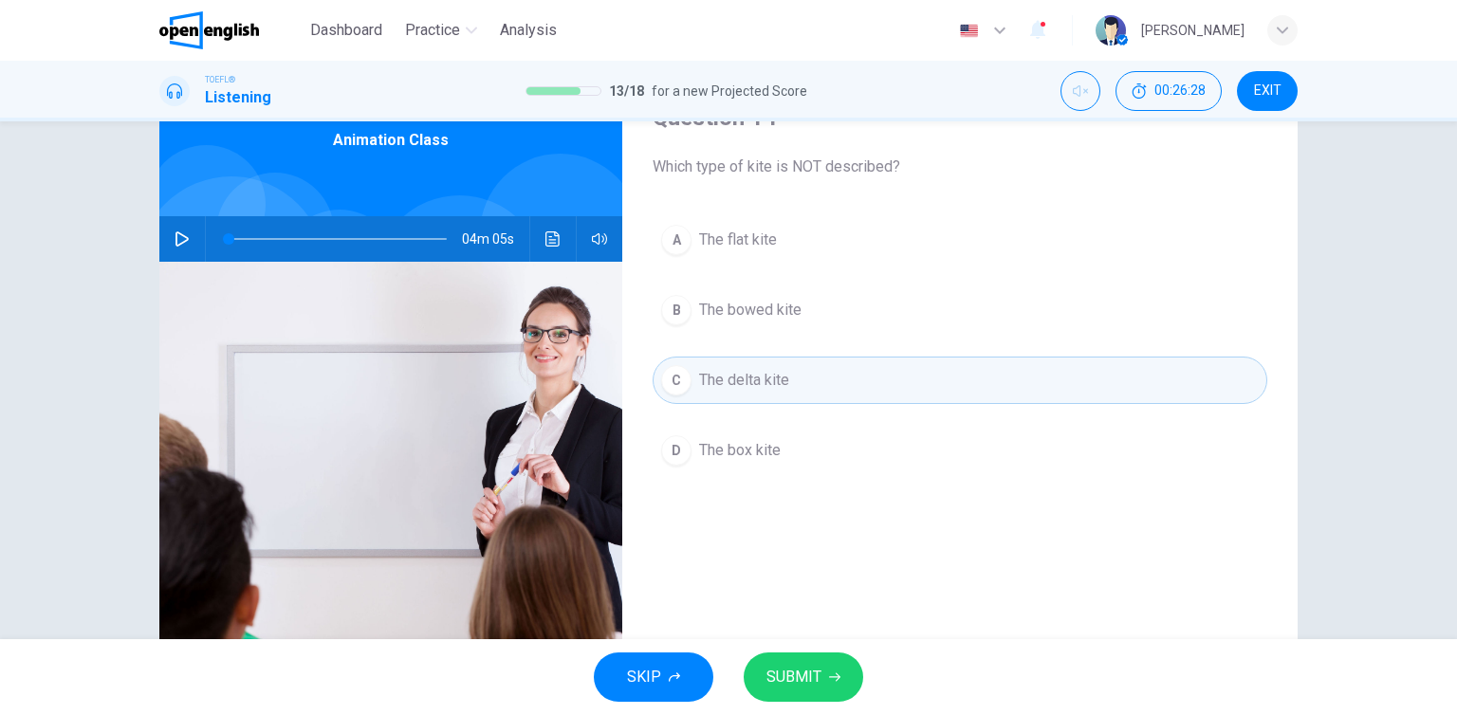
click at [800, 682] on span "SUBMIT" at bounding box center [794, 677] width 55 height 27
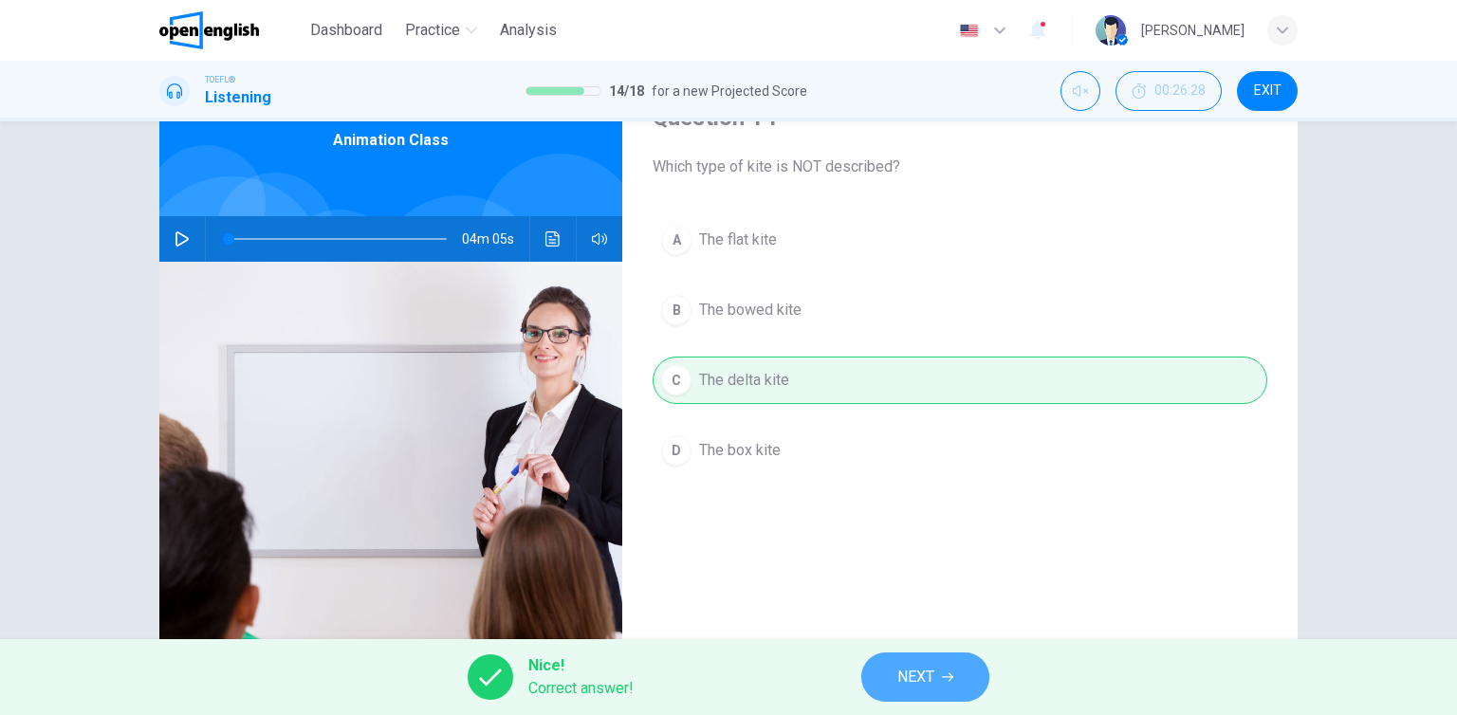
click at [953, 674] on icon "button" at bounding box center [947, 677] width 11 height 11
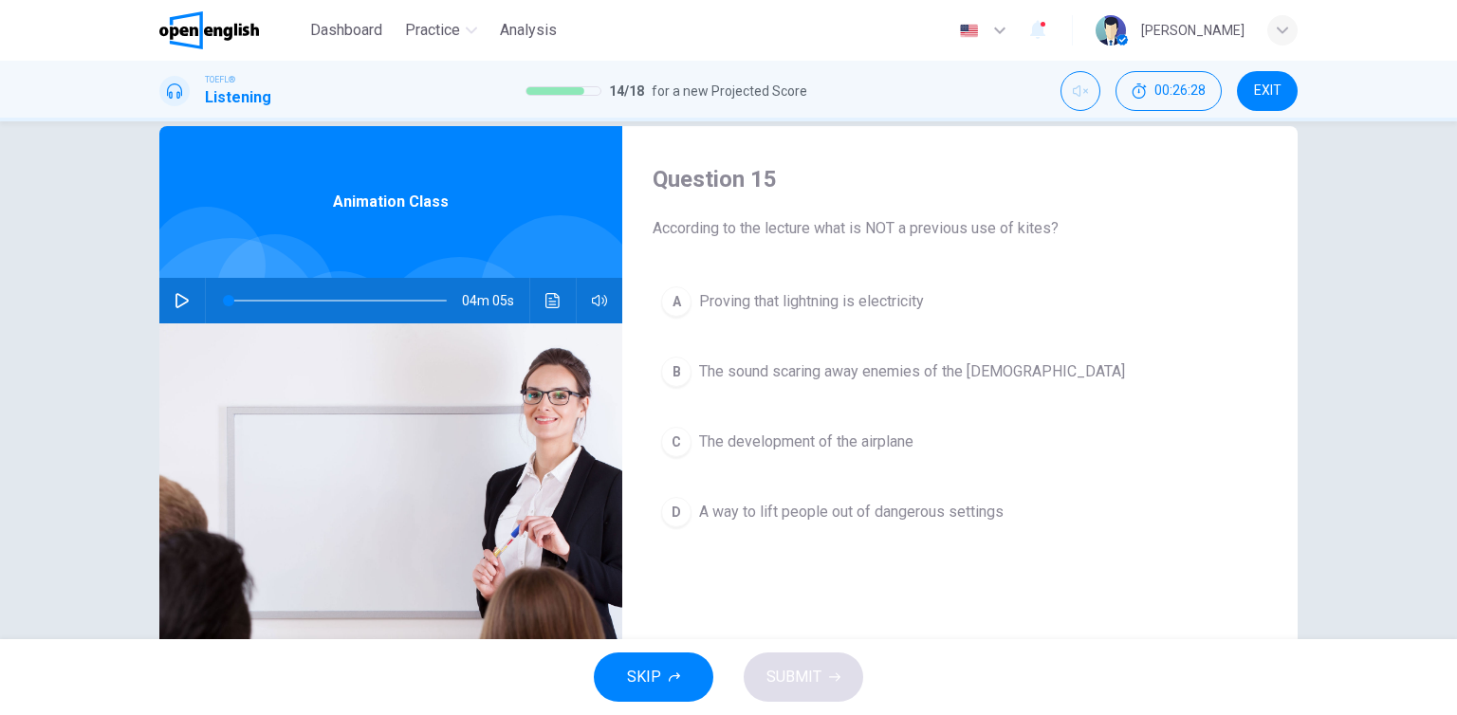
scroll to position [0, 0]
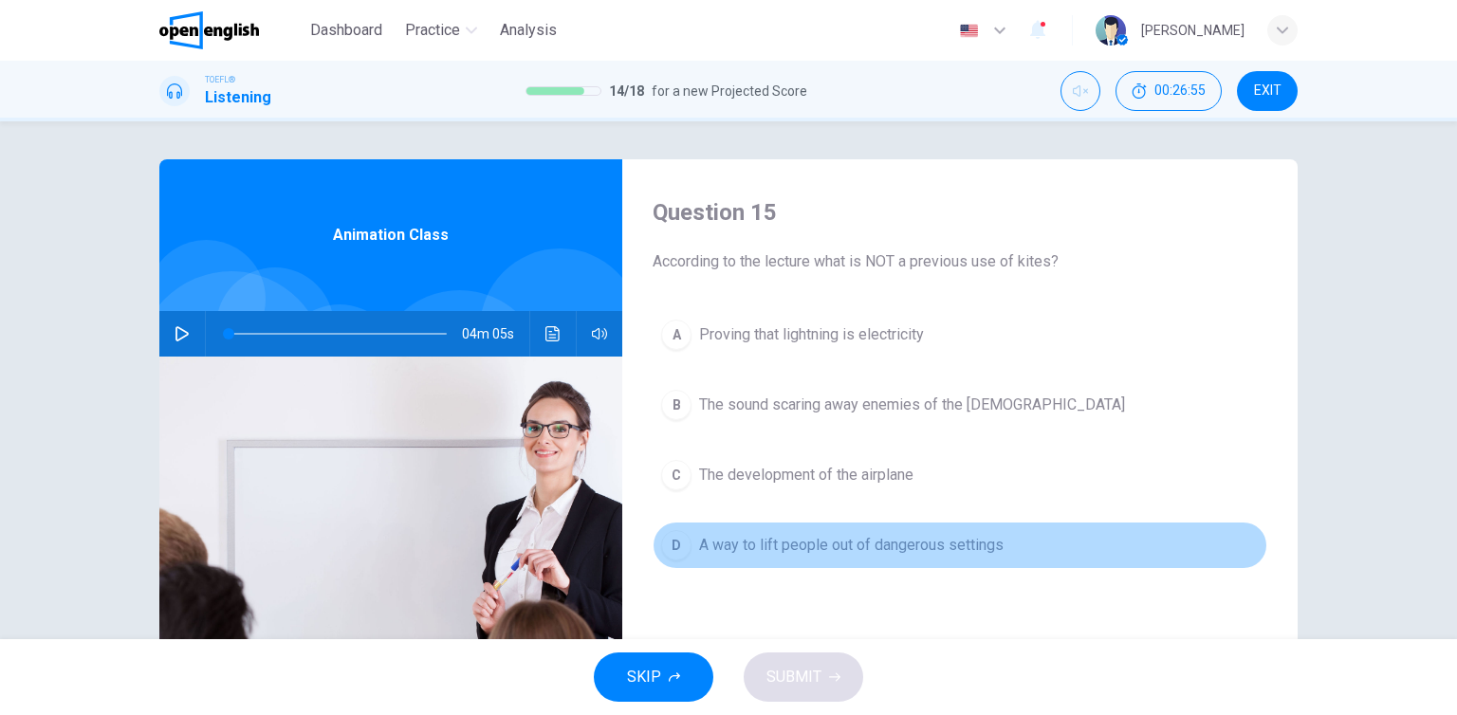
click at [779, 554] on span "A way to lift people out of dangerous settings" at bounding box center [851, 545] width 305 height 23
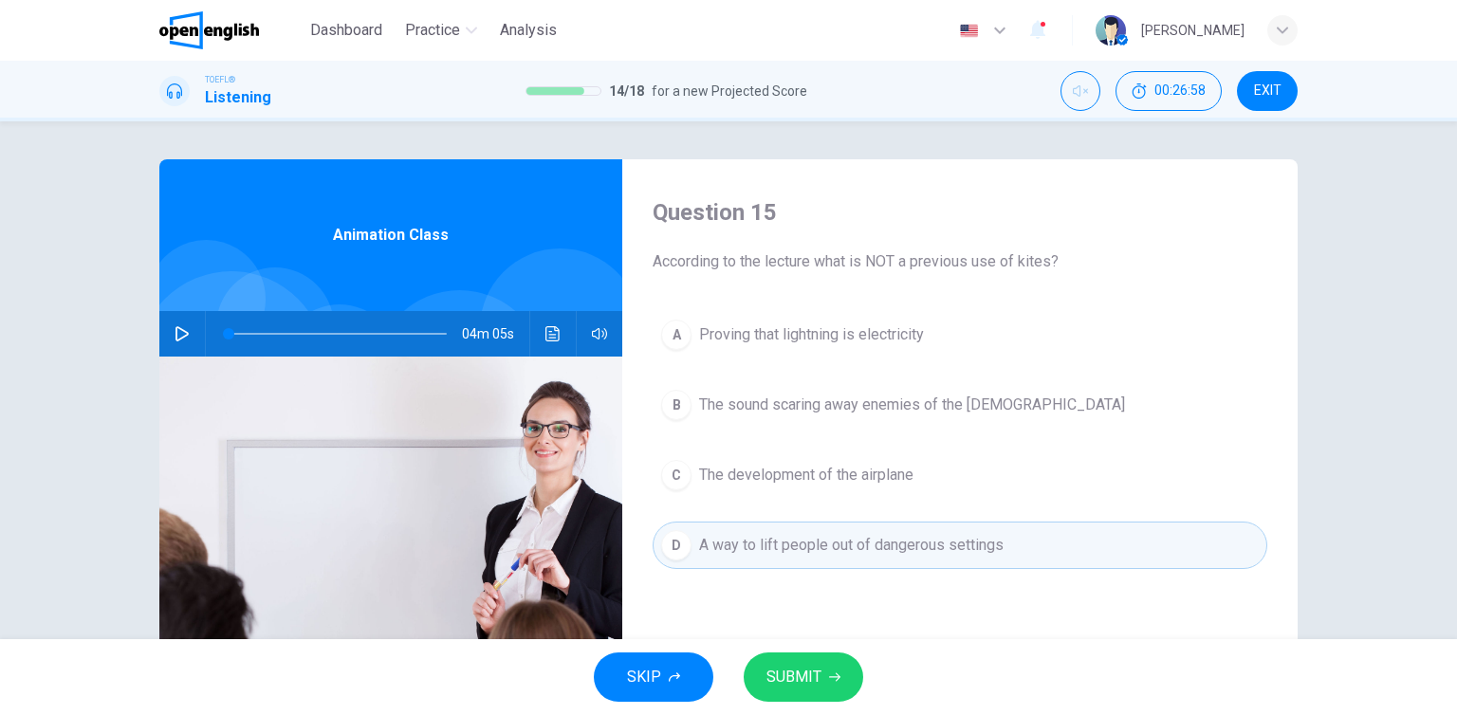
click at [835, 682] on icon "button" at bounding box center [834, 677] width 11 height 11
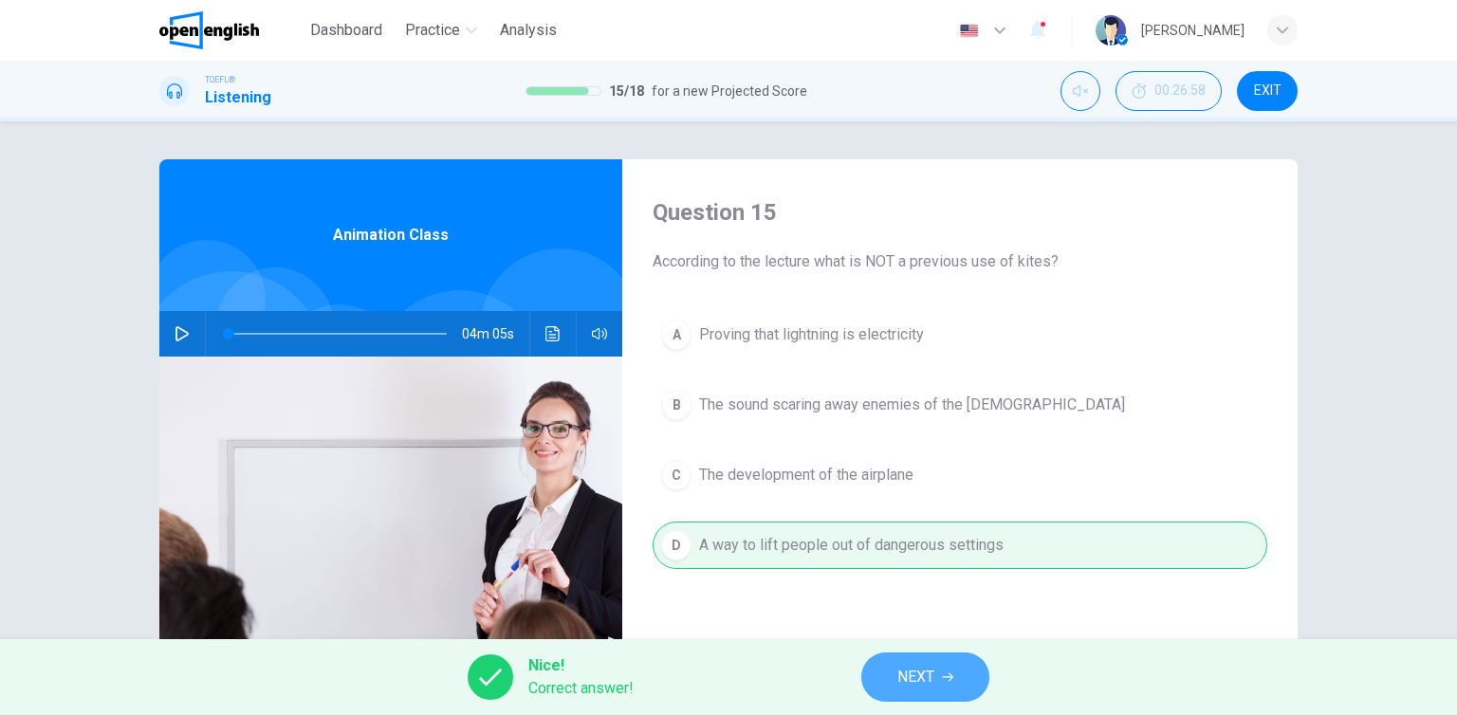
click at [918, 676] on span "NEXT" at bounding box center [916, 677] width 37 height 27
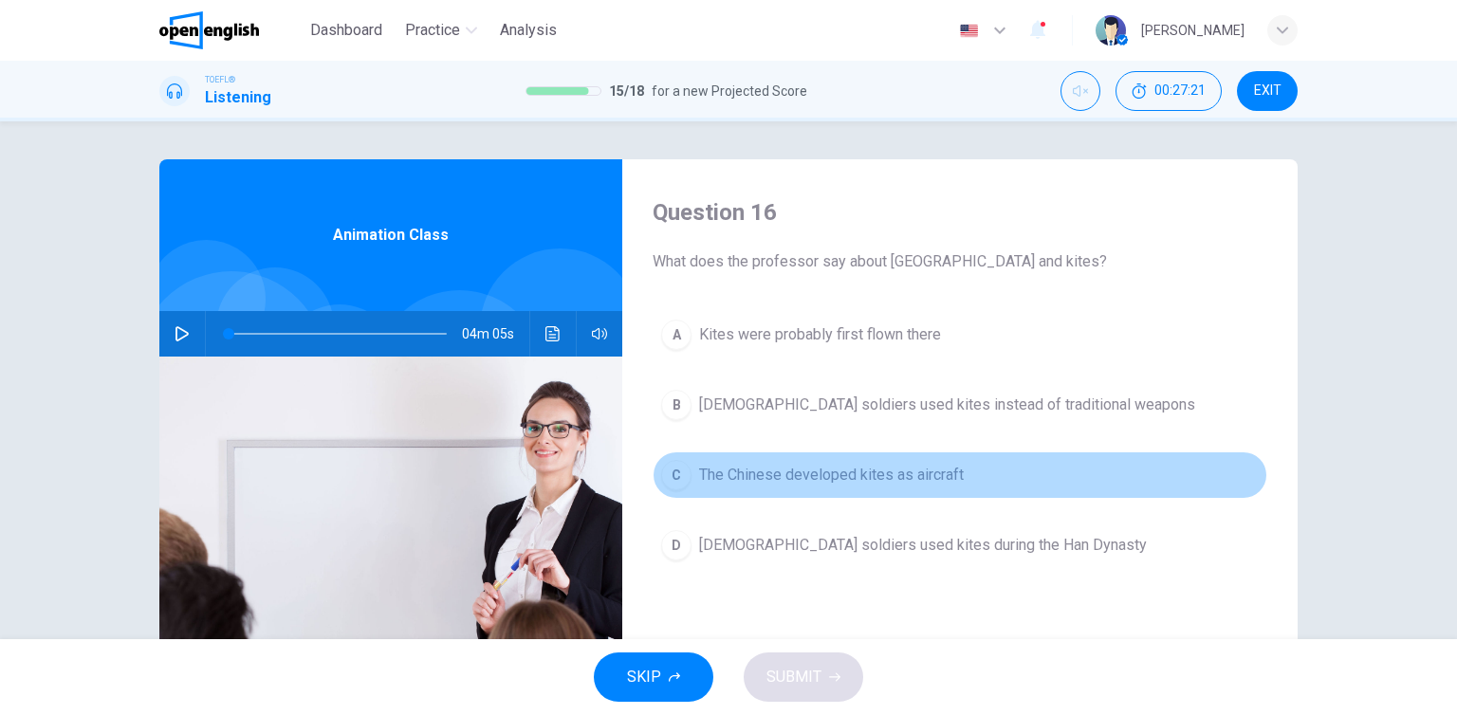
click at [899, 483] on span "The Chinese developed kites as aircraft" at bounding box center [831, 475] width 265 height 23
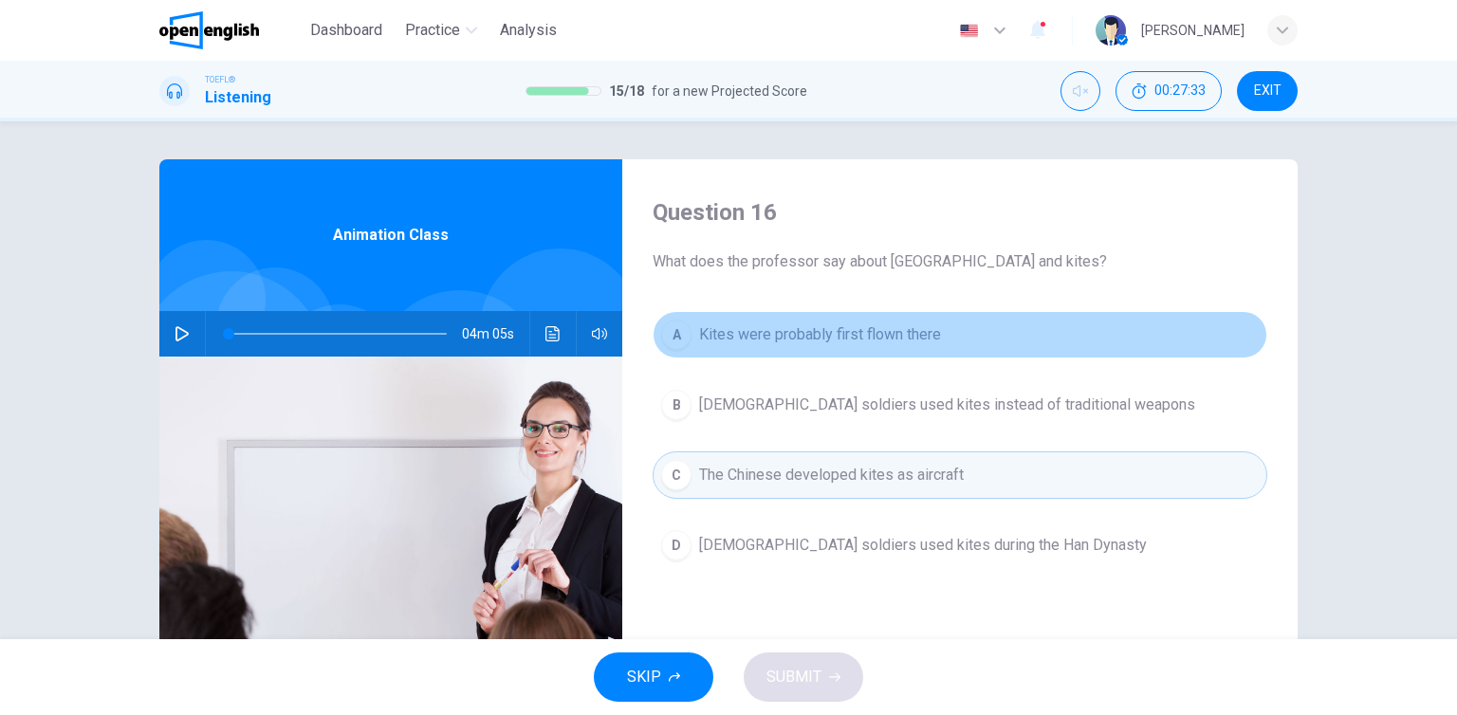
click at [829, 336] on span "Kites were probably first flown there" at bounding box center [820, 335] width 242 height 23
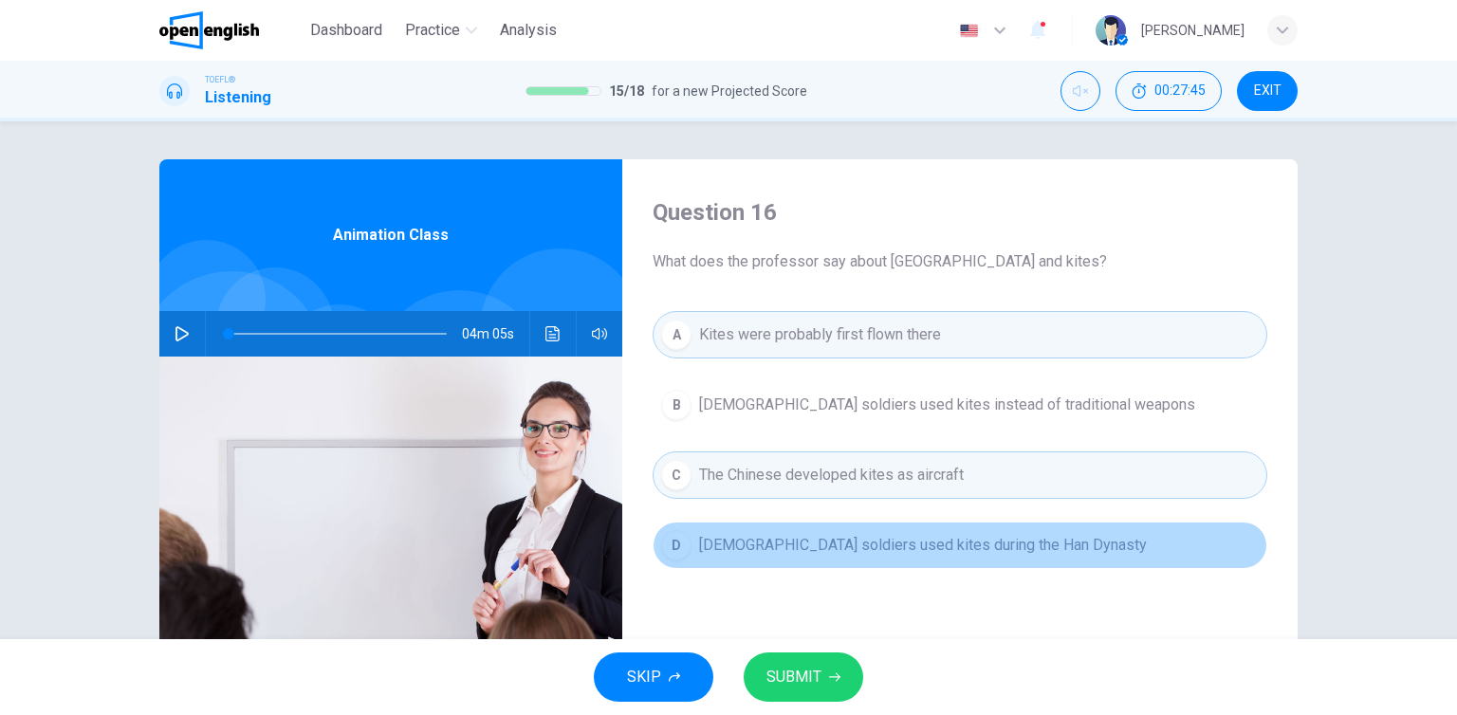
click at [836, 547] on span "[DEMOGRAPHIC_DATA] soldiers used kites during the Han Dynasty" at bounding box center [923, 545] width 448 height 23
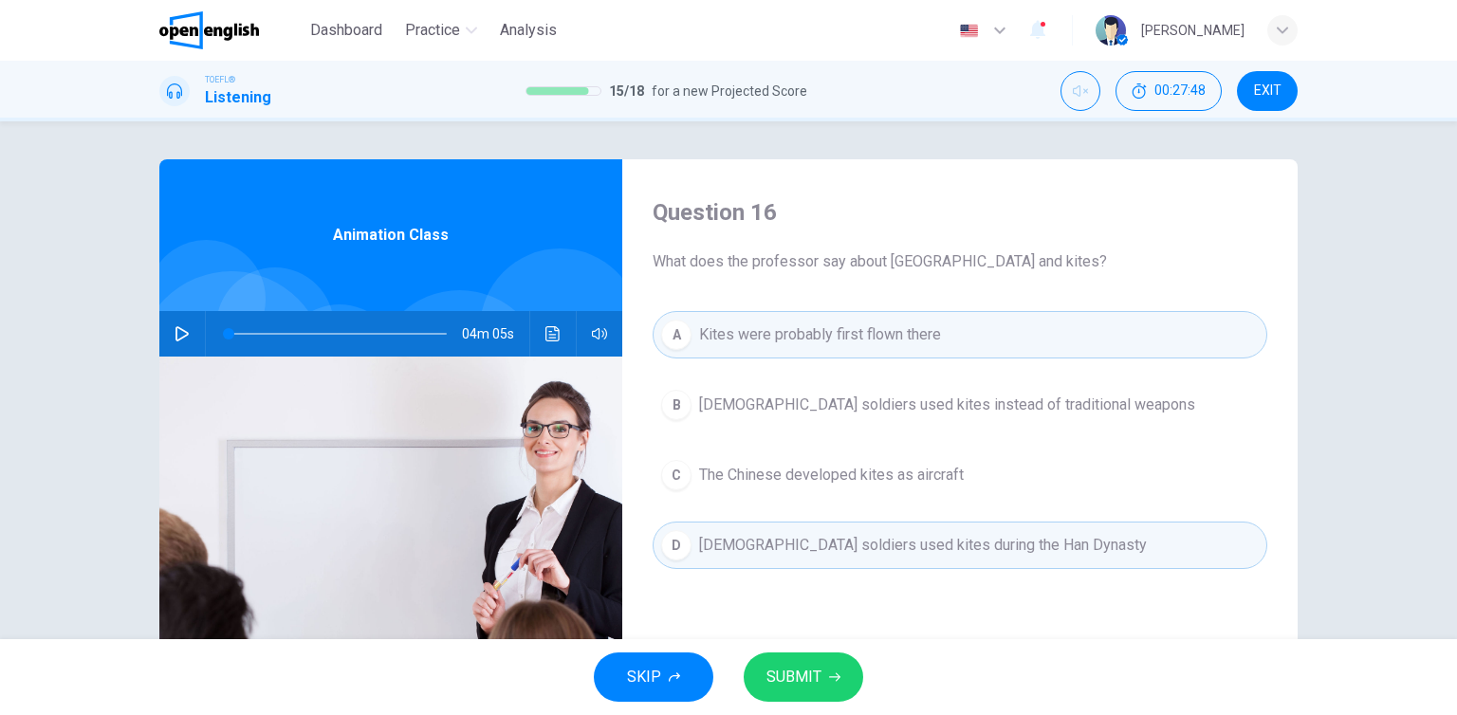
click at [822, 472] on span "The Chinese developed kites as aircraft" at bounding box center [831, 475] width 265 height 23
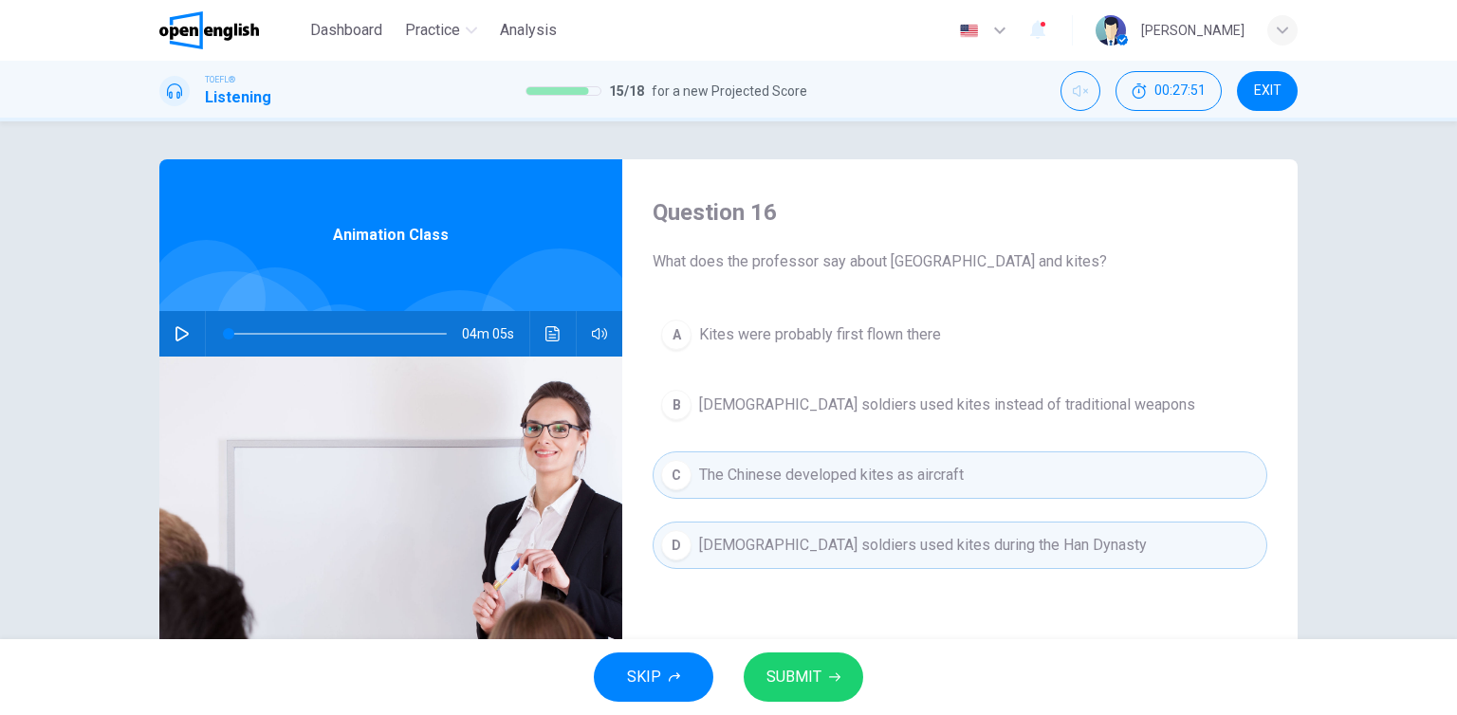
click at [788, 338] on span "Kites were probably first flown there" at bounding box center [820, 335] width 242 height 23
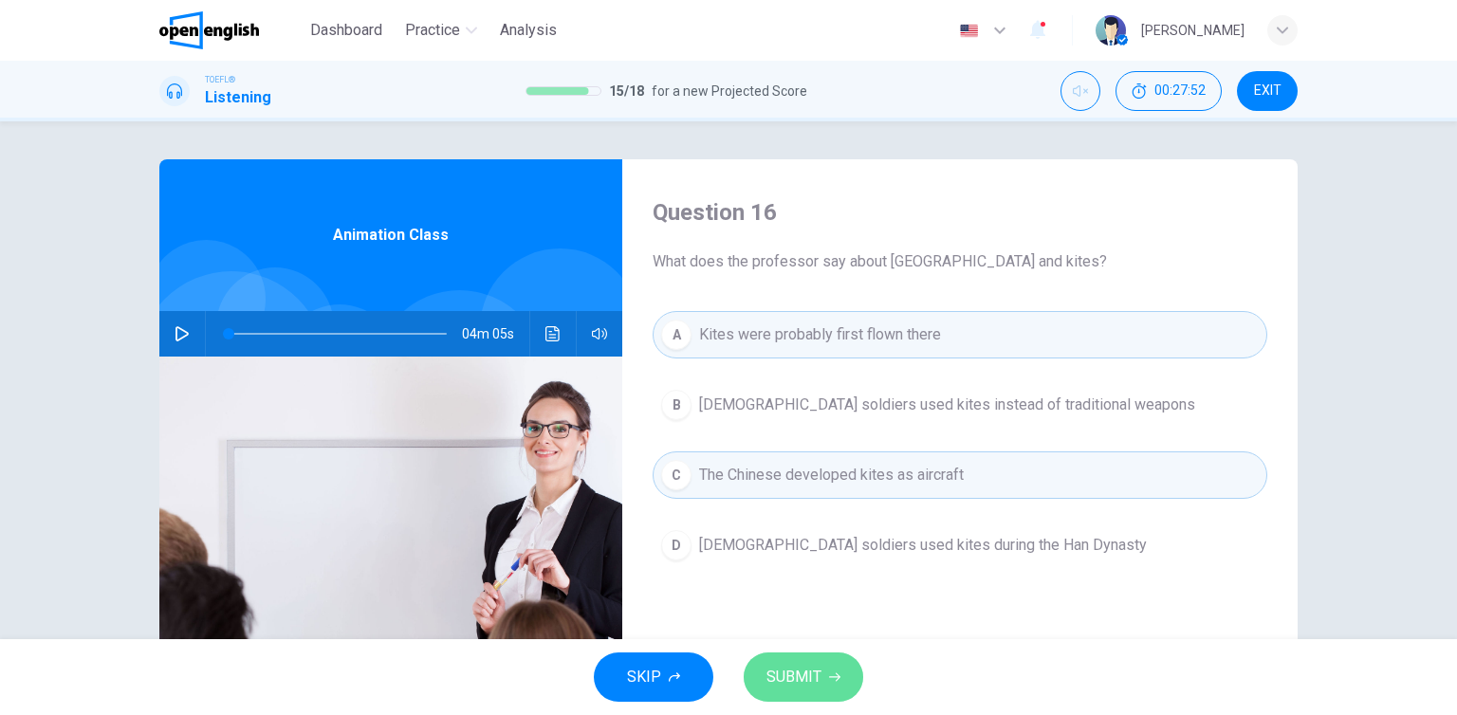
click at [818, 687] on span "SUBMIT" at bounding box center [794, 677] width 55 height 27
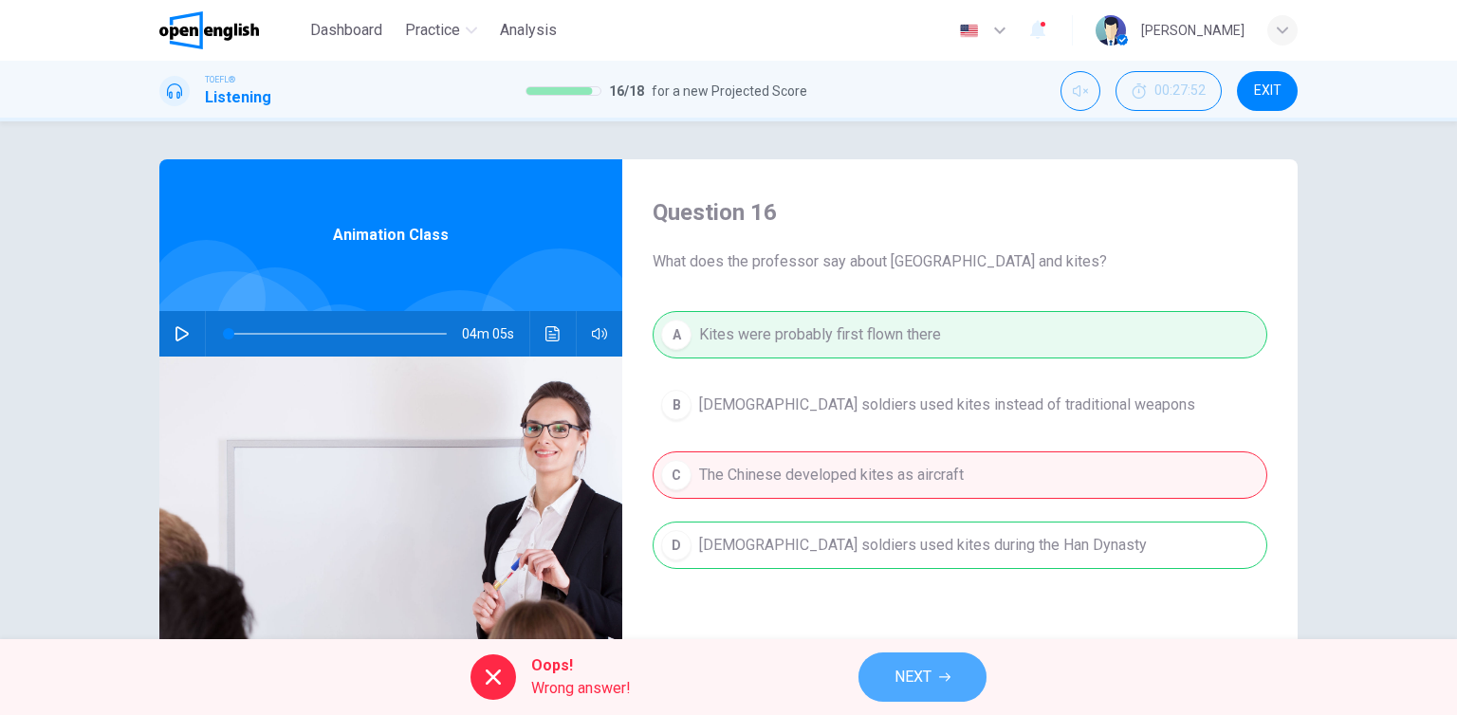
click at [949, 682] on icon "button" at bounding box center [944, 677] width 11 height 11
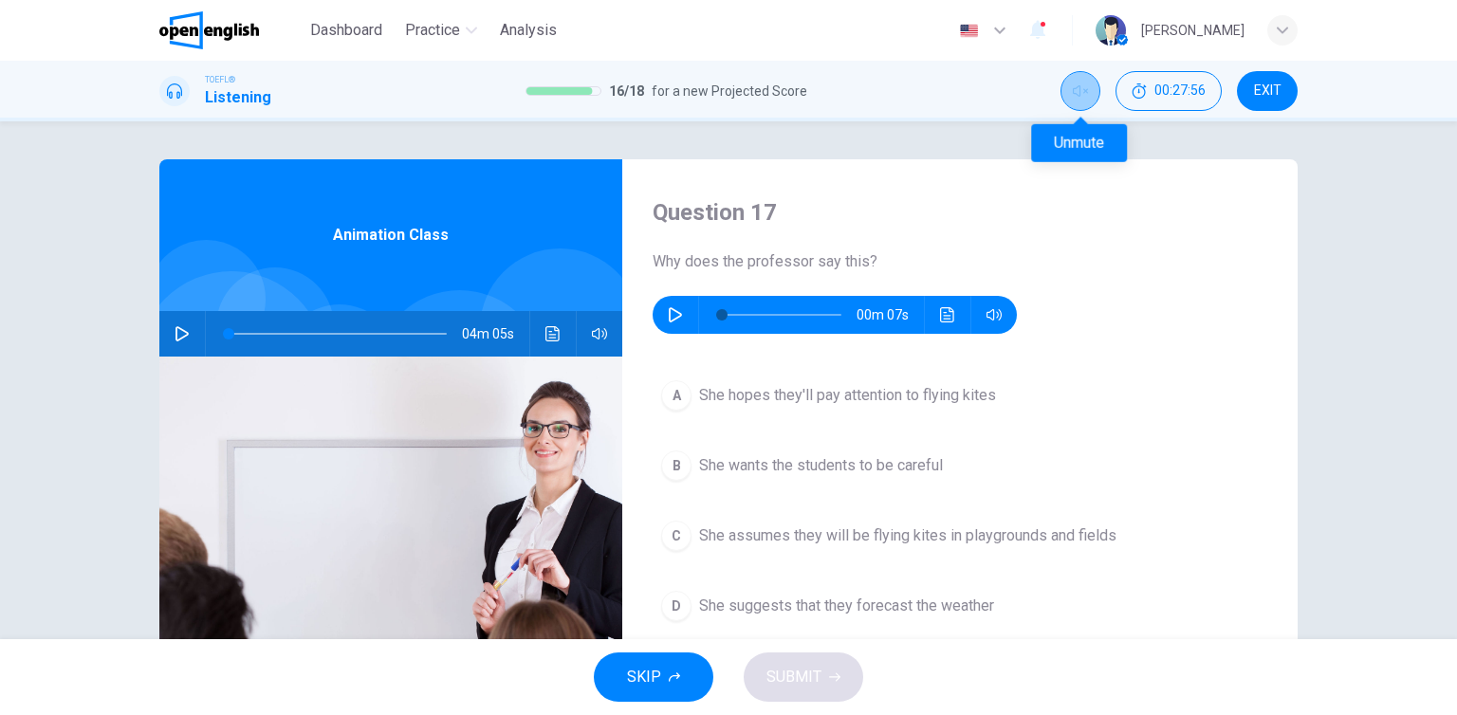
click at [1084, 95] on icon "Unmute" at bounding box center [1080, 90] width 15 height 15
click at [991, 312] on icon "button" at bounding box center [994, 314] width 15 height 11
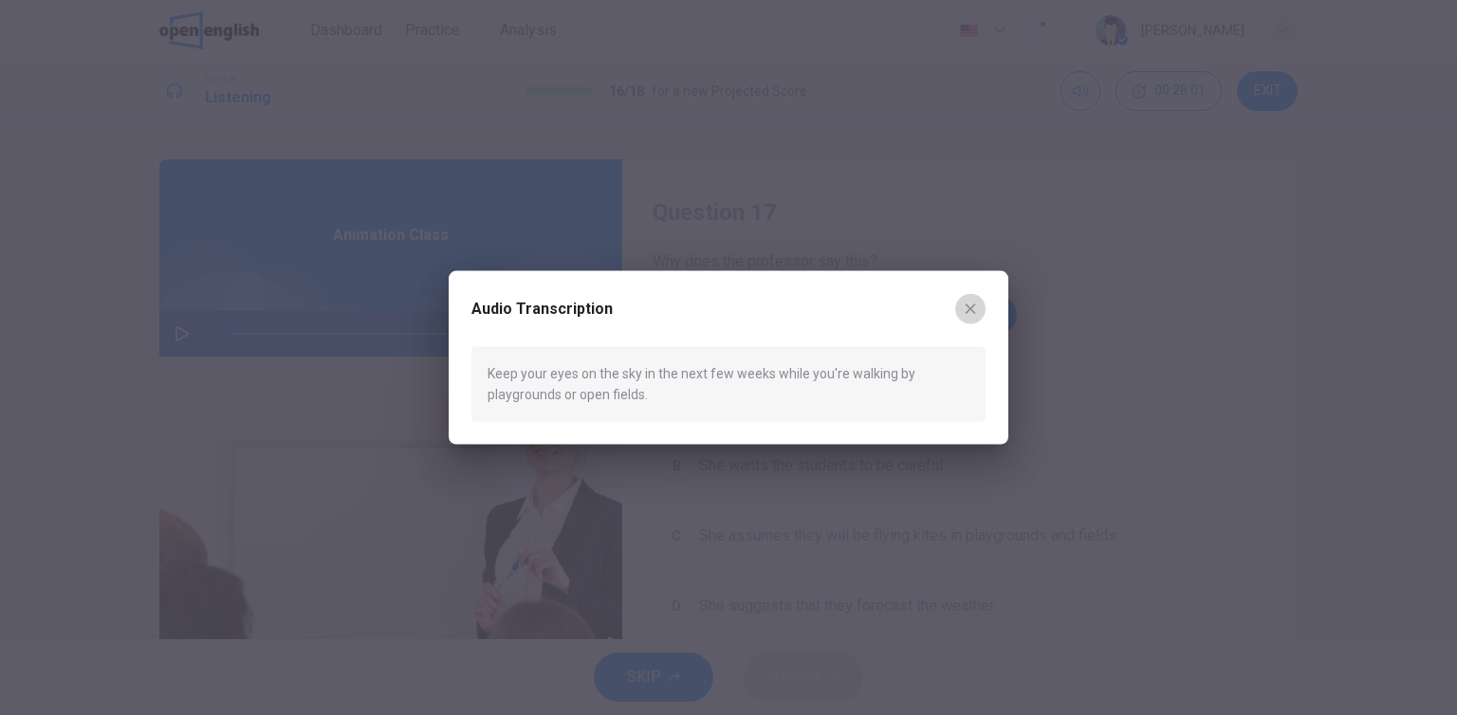
click at [976, 308] on icon "button" at bounding box center [970, 309] width 15 height 15
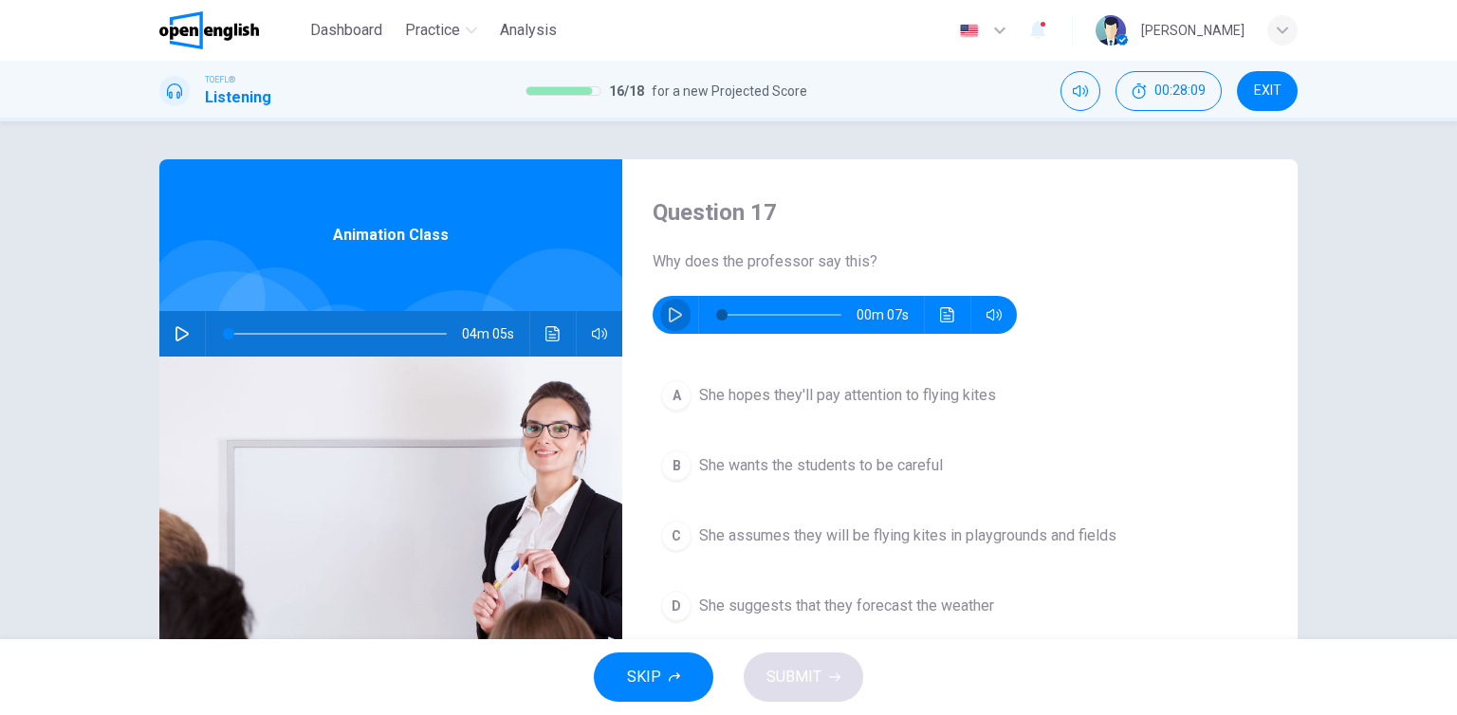
click at [664, 308] on button "button" at bounding box center [675, 315] width 30 height 38
type input "*"
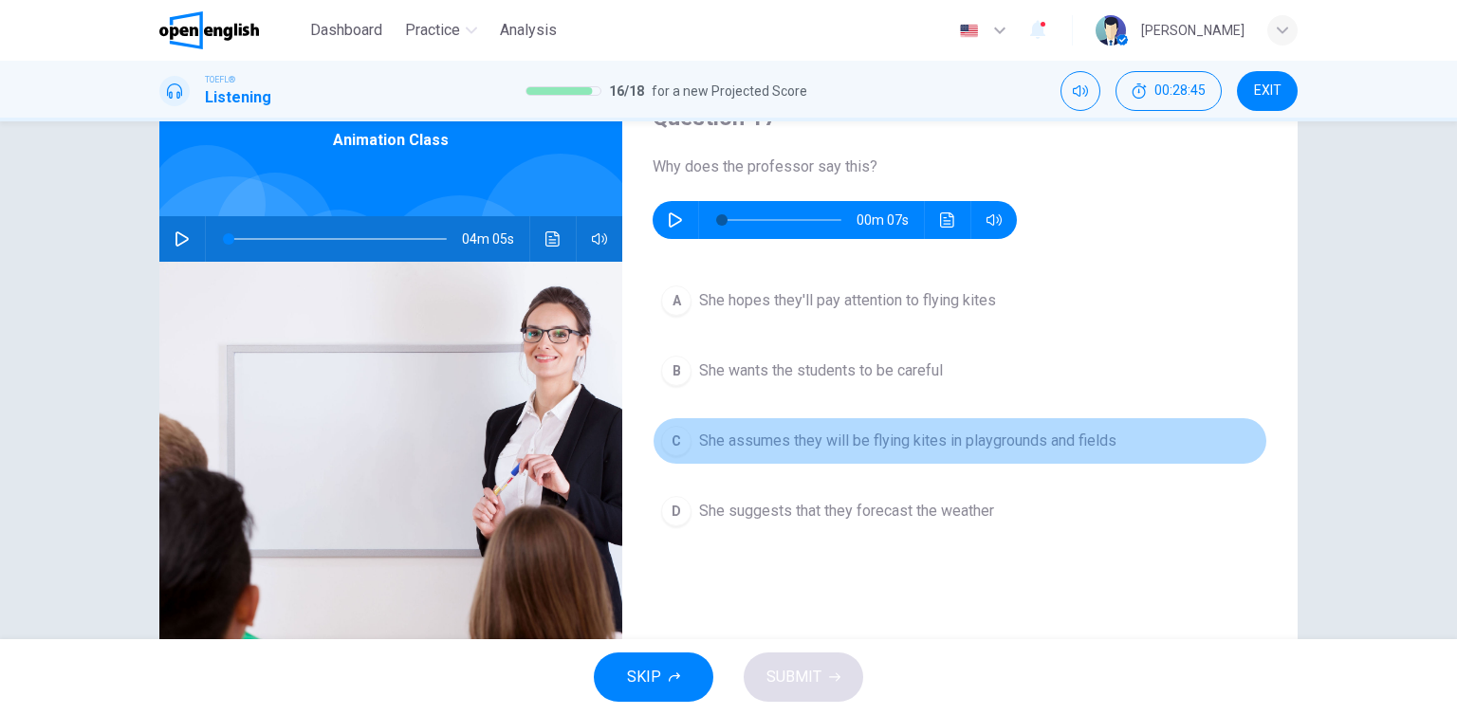
click at [806, 449] on span "She assumes they will be flying kites in playgrounds and fields" at bounding box center [907, 441] width 417 height 23
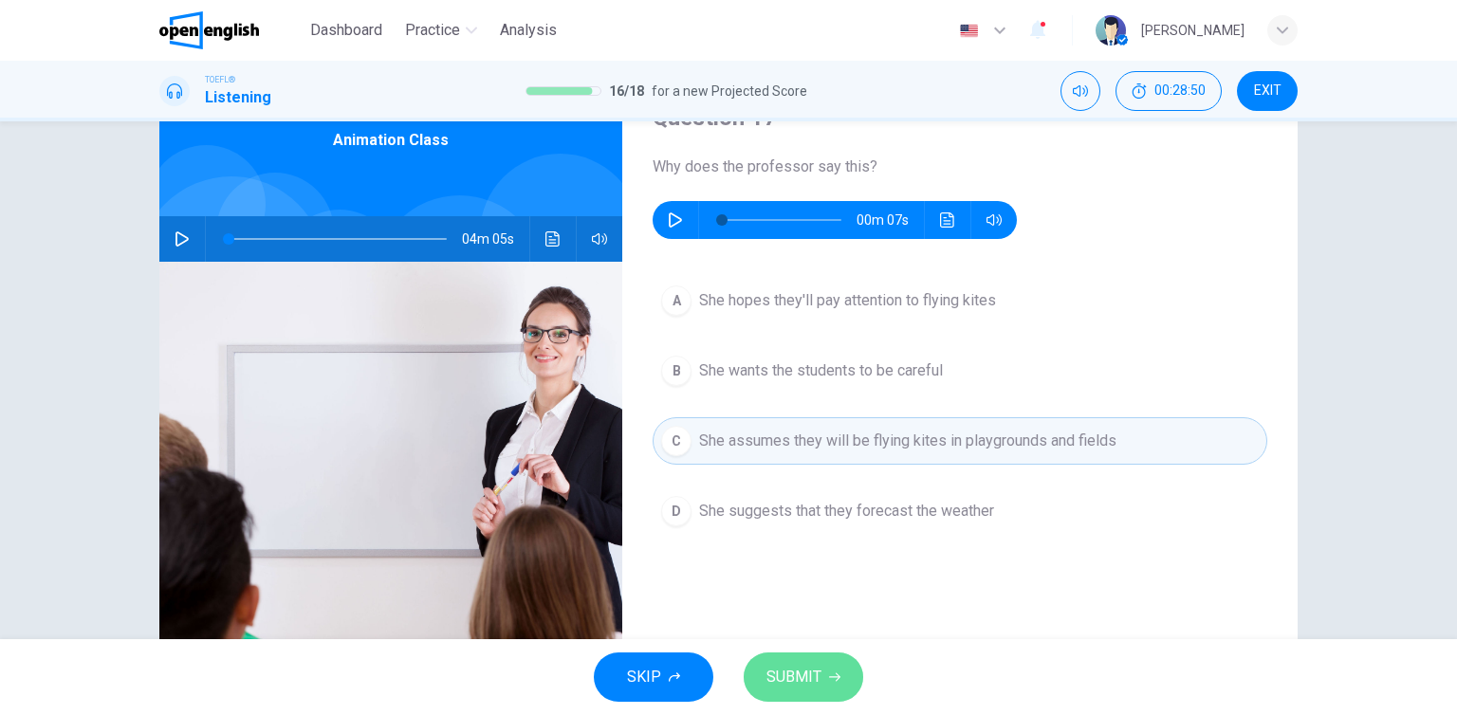
click at [826, 676] on button "SUBMIT" at bounding box center [804, 677] width 120 height 49
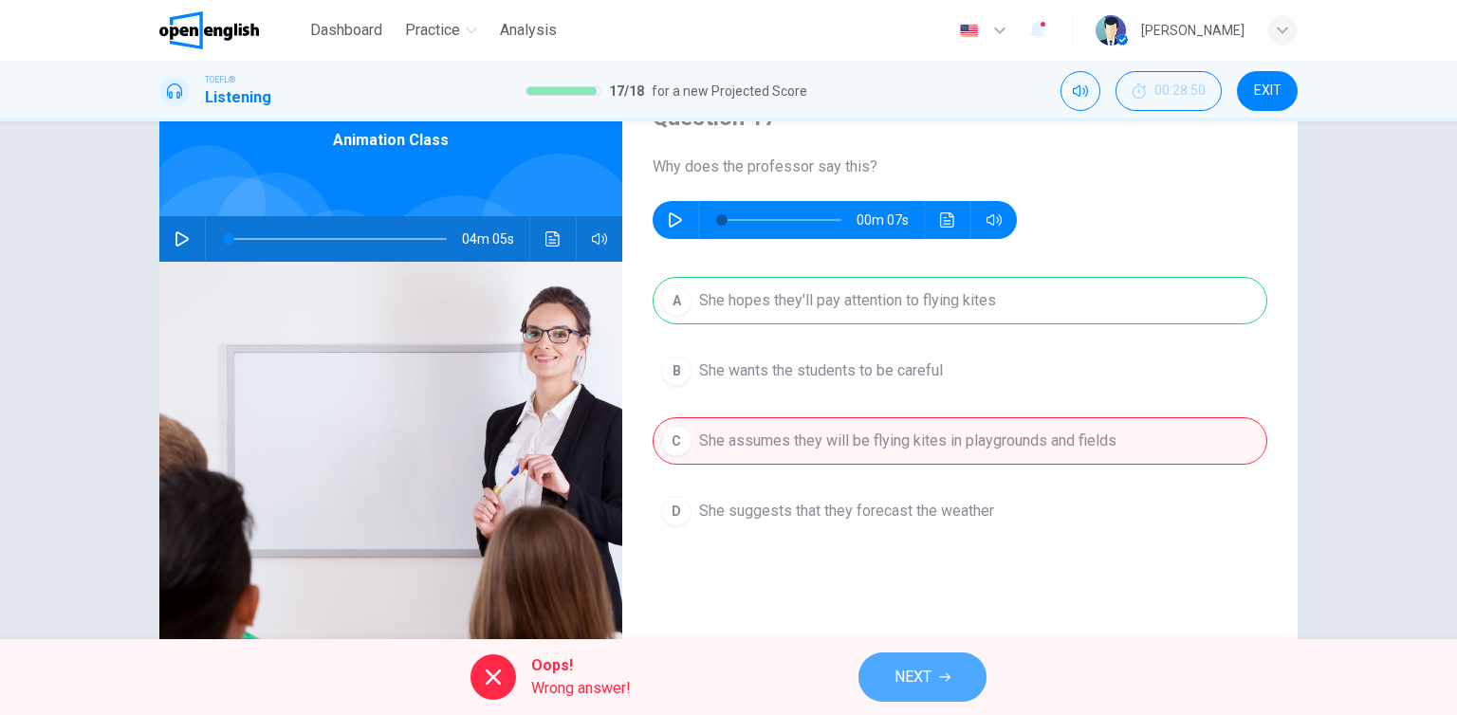
click at [907, 672] on span "NEXT" at bounding box center [913, 677] width 37 height 27
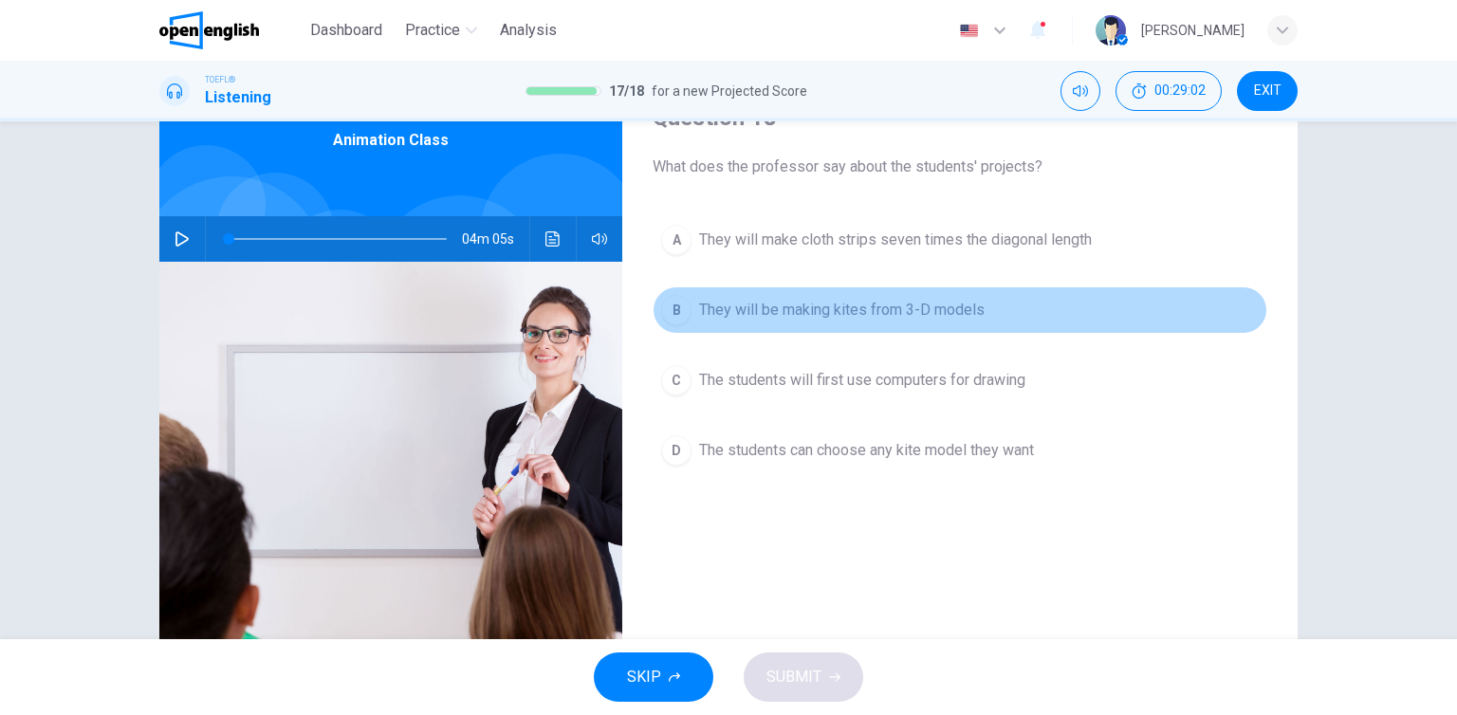
click at [892, 316] on span "They will be making kites from 3-D models" at bounding box center [842, 310] width 286 height 23
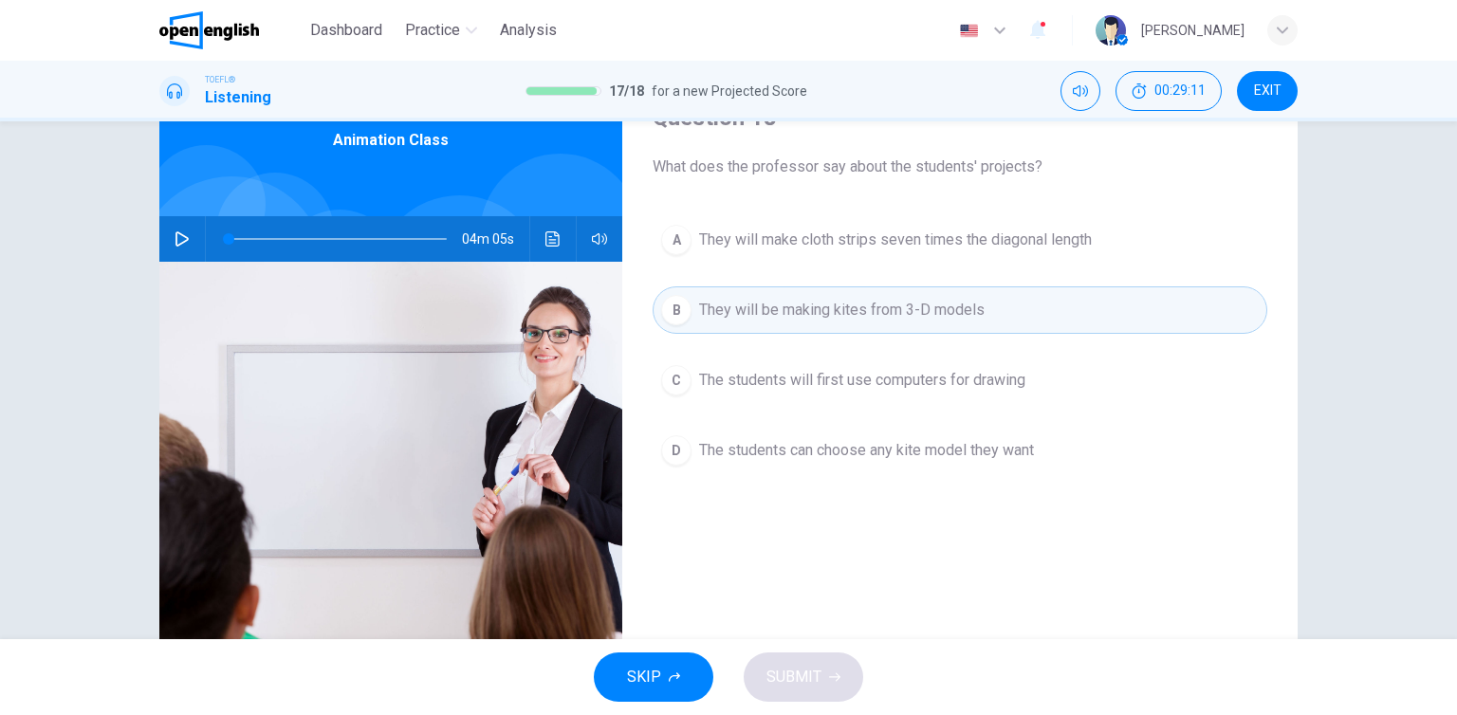
click at [781, 453] on span "The students can choose any kite model they want" at bounding box center [866, 450] width 335 height 23
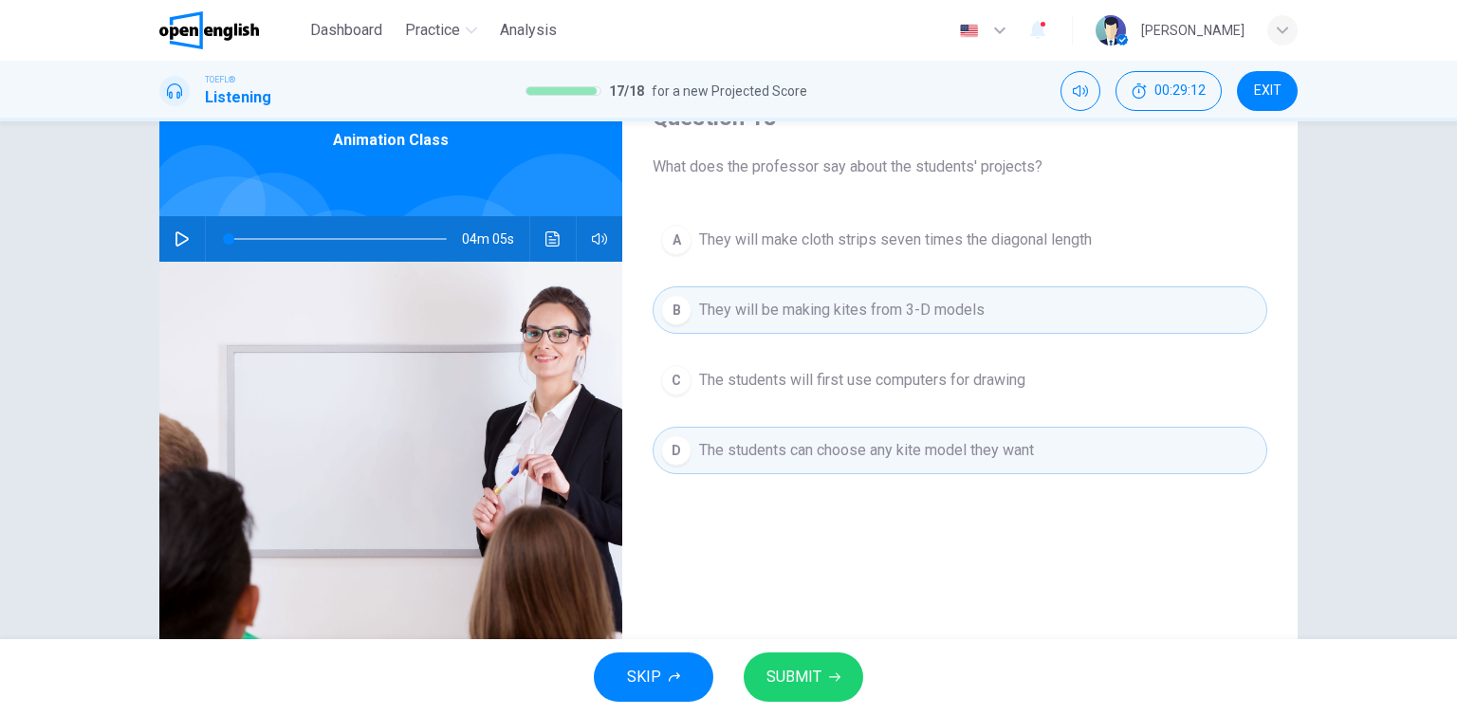
click at [807, 680] on span "SUBMIT" at bounding box center [794, 677] width 55 height 27
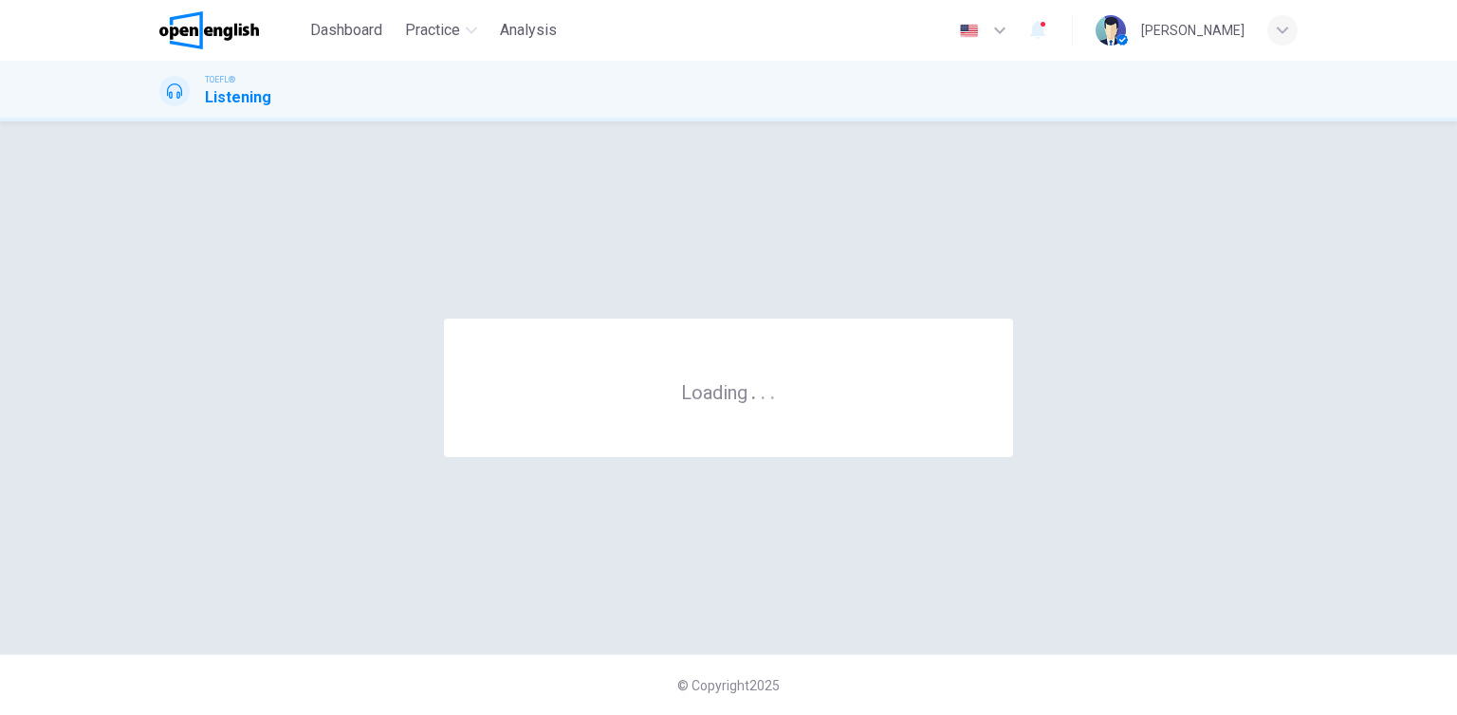
scroll to position [0, 0]
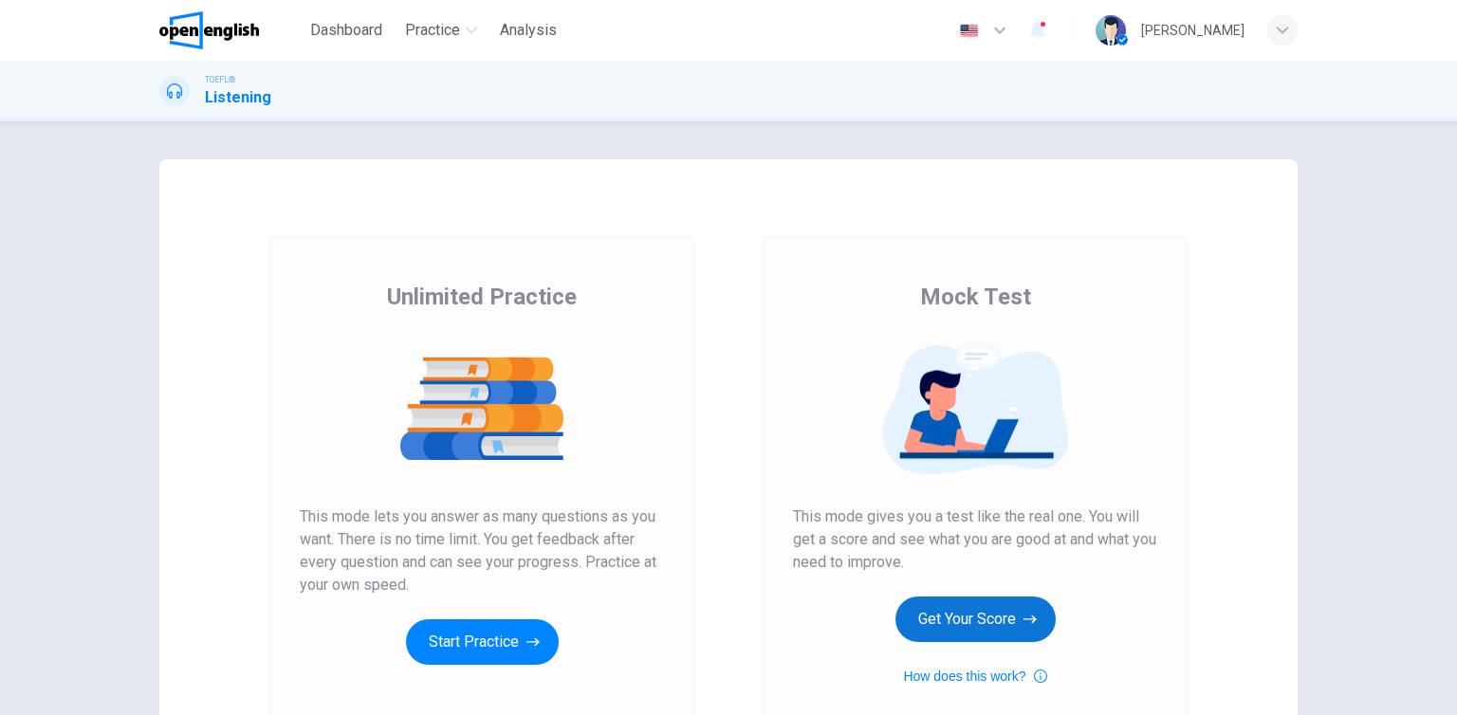
click at [945, 621] on button "Get Your Score" at bounding box center [976, 620] width 160 height 46
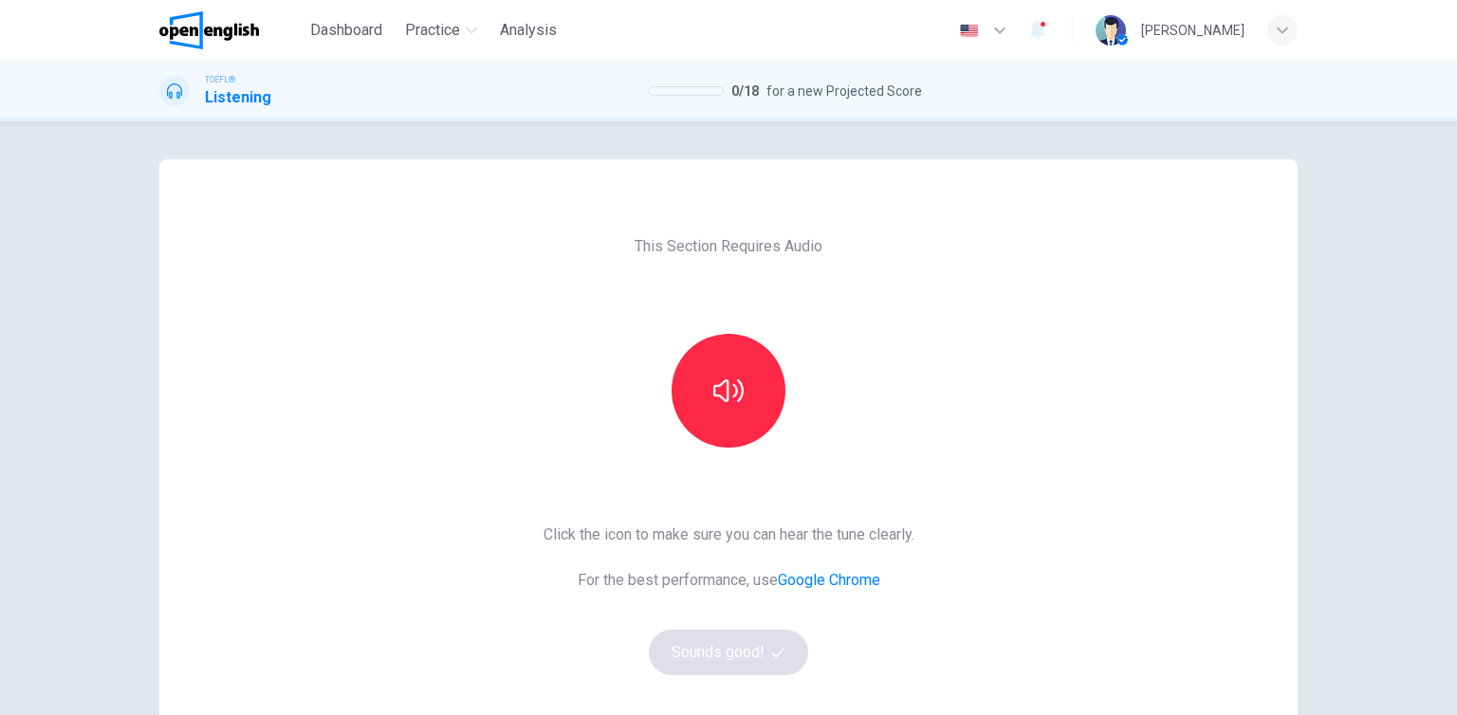
scroll to position [95, 0]
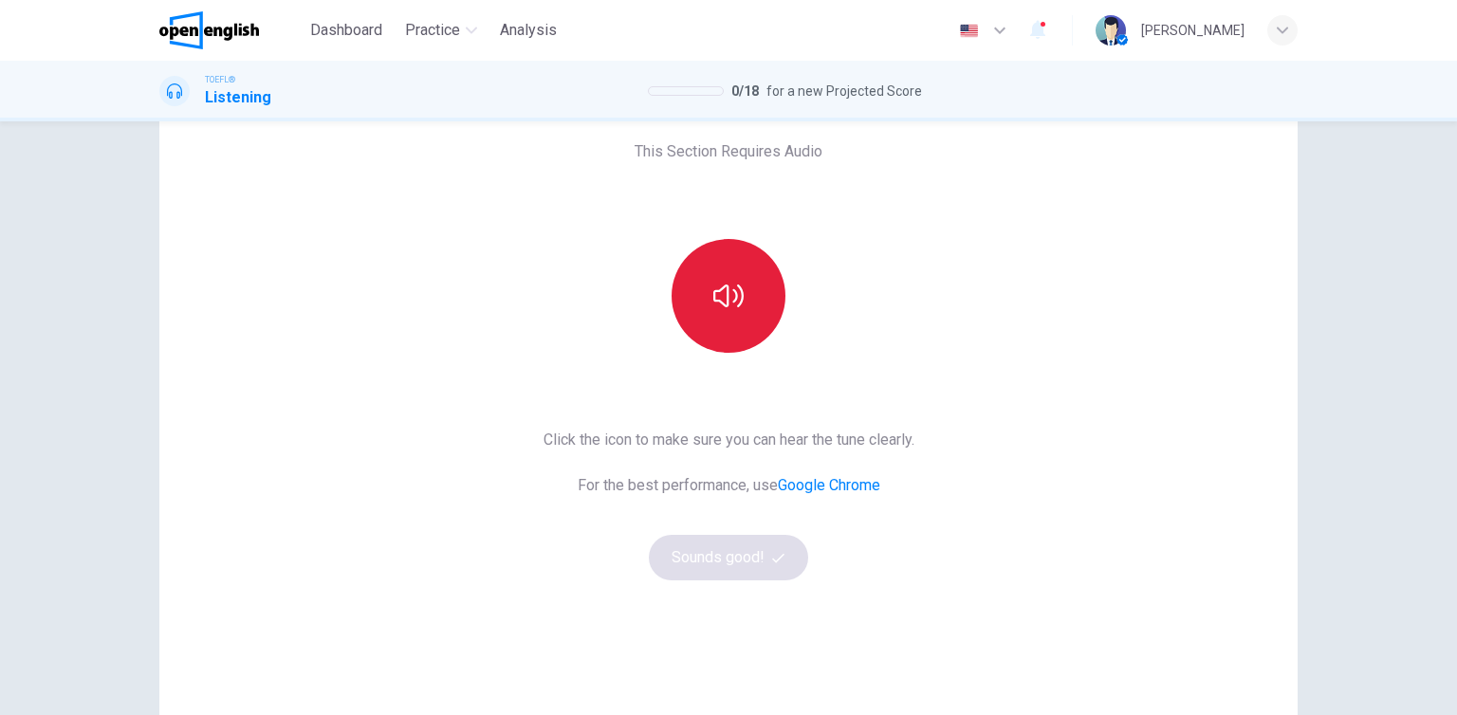
click at [754, 288] on button "button" at bounding box center [729, 296] width 114 height 114
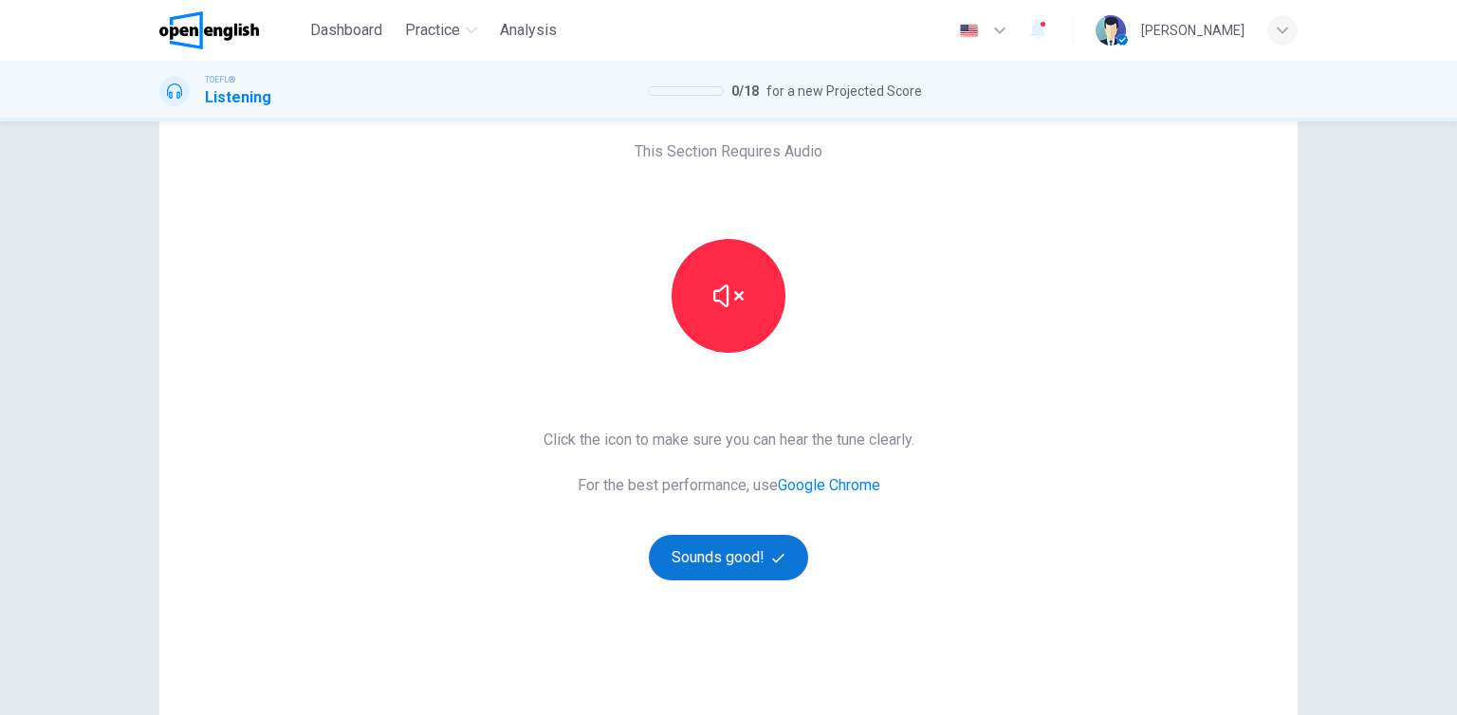
click at [748, 568] on button "Sounds good!" at bounding box center [728, 558] width 159 height 46
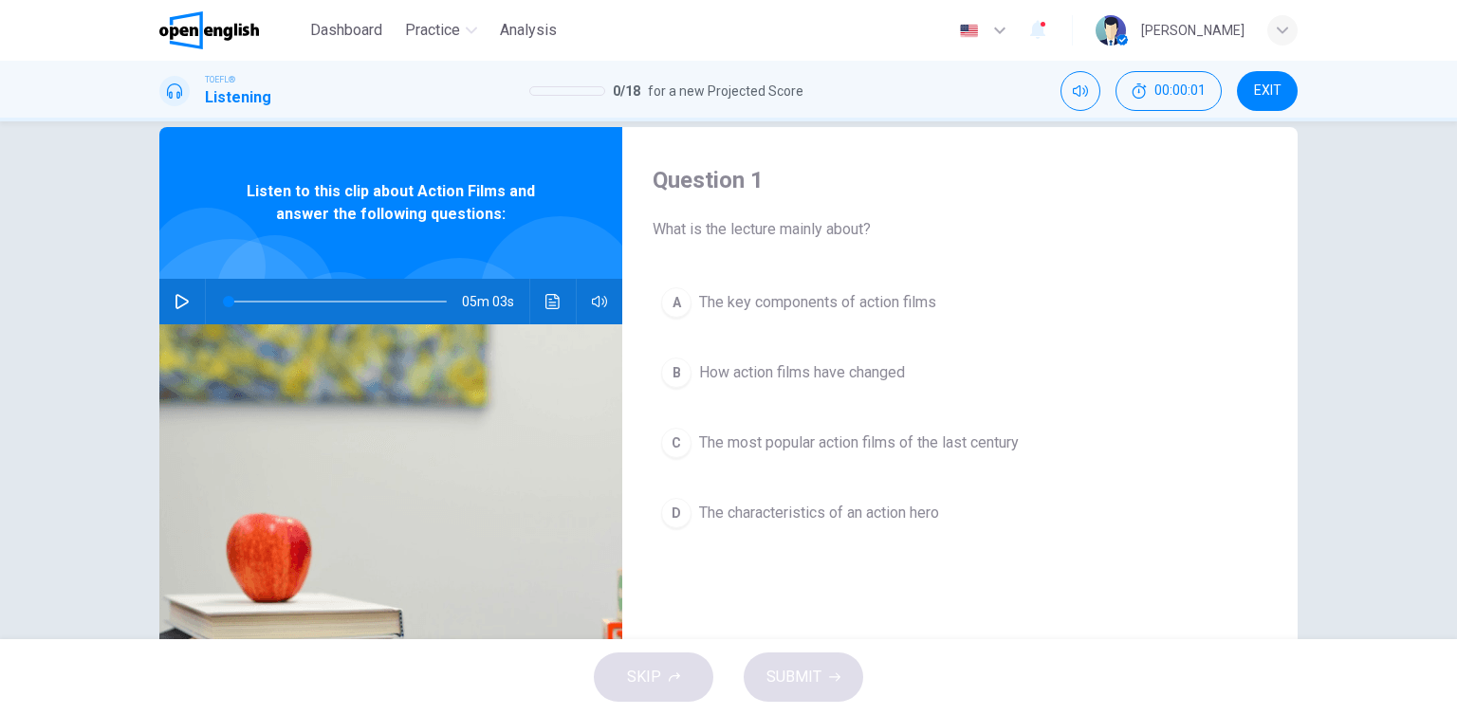
scroll to position [0, 0]
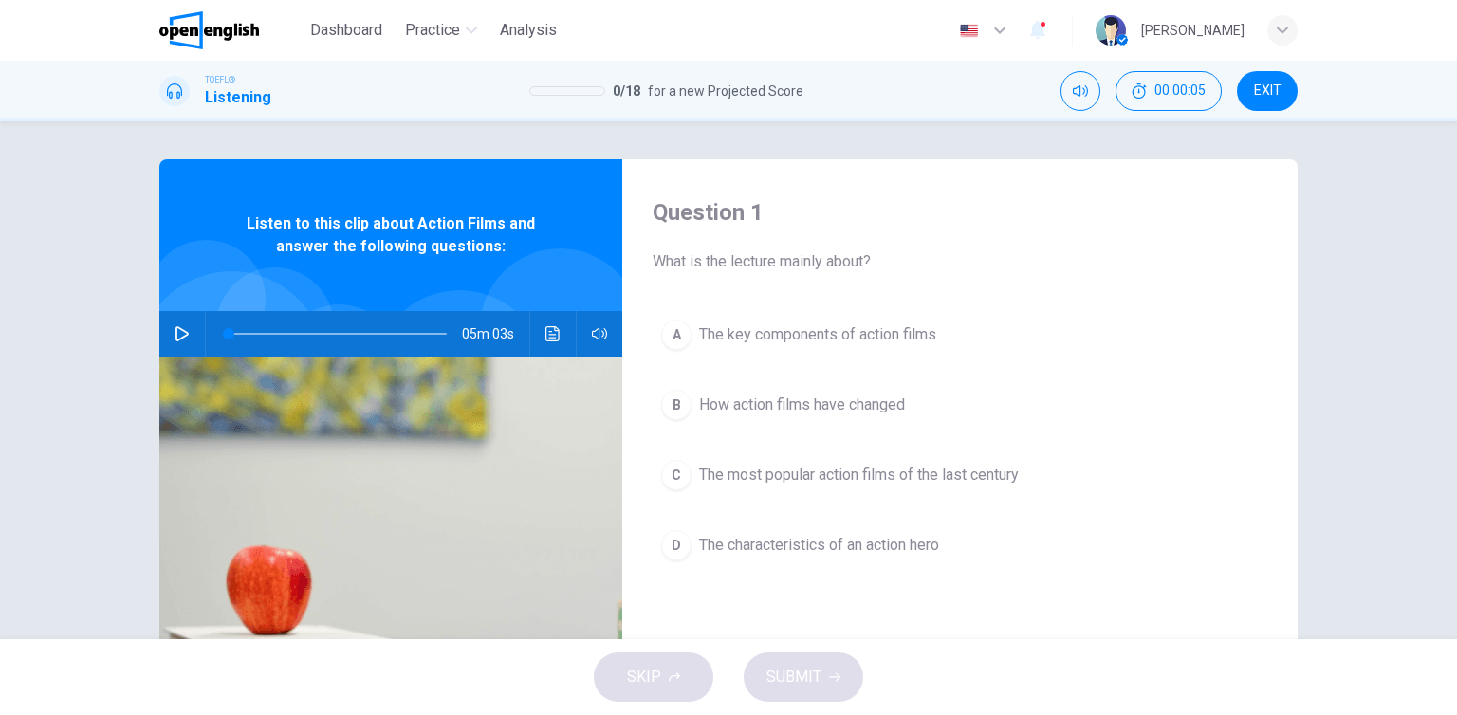
click at [190, 337] on button "button" at bounding box center [182, 334] width 30 height 46
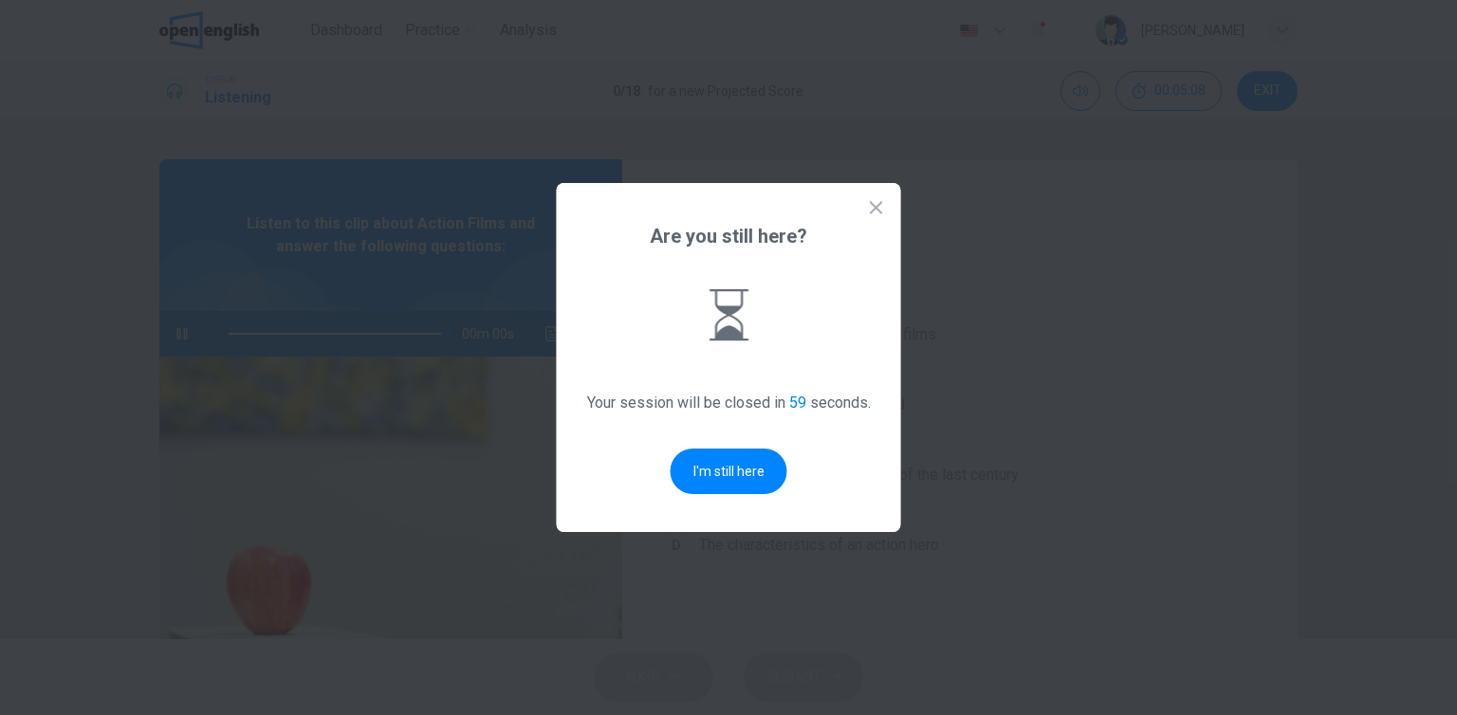
type input "*"
click at [748, 472] on button "I'm still here" at bounding box center [729, 472] width 117 height 46
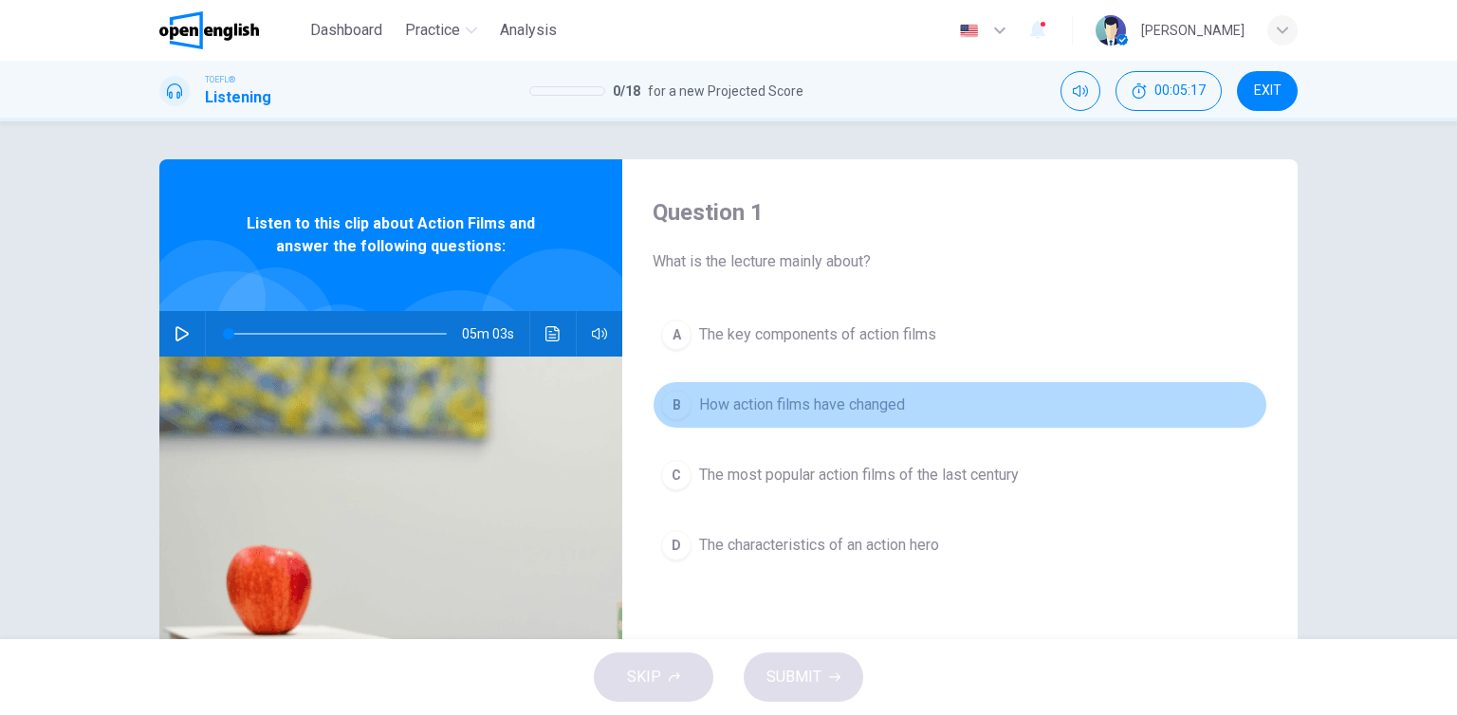
click at [838, 410] on span "How action films have changed" at bounding box center [802, 405] width 206 height 23
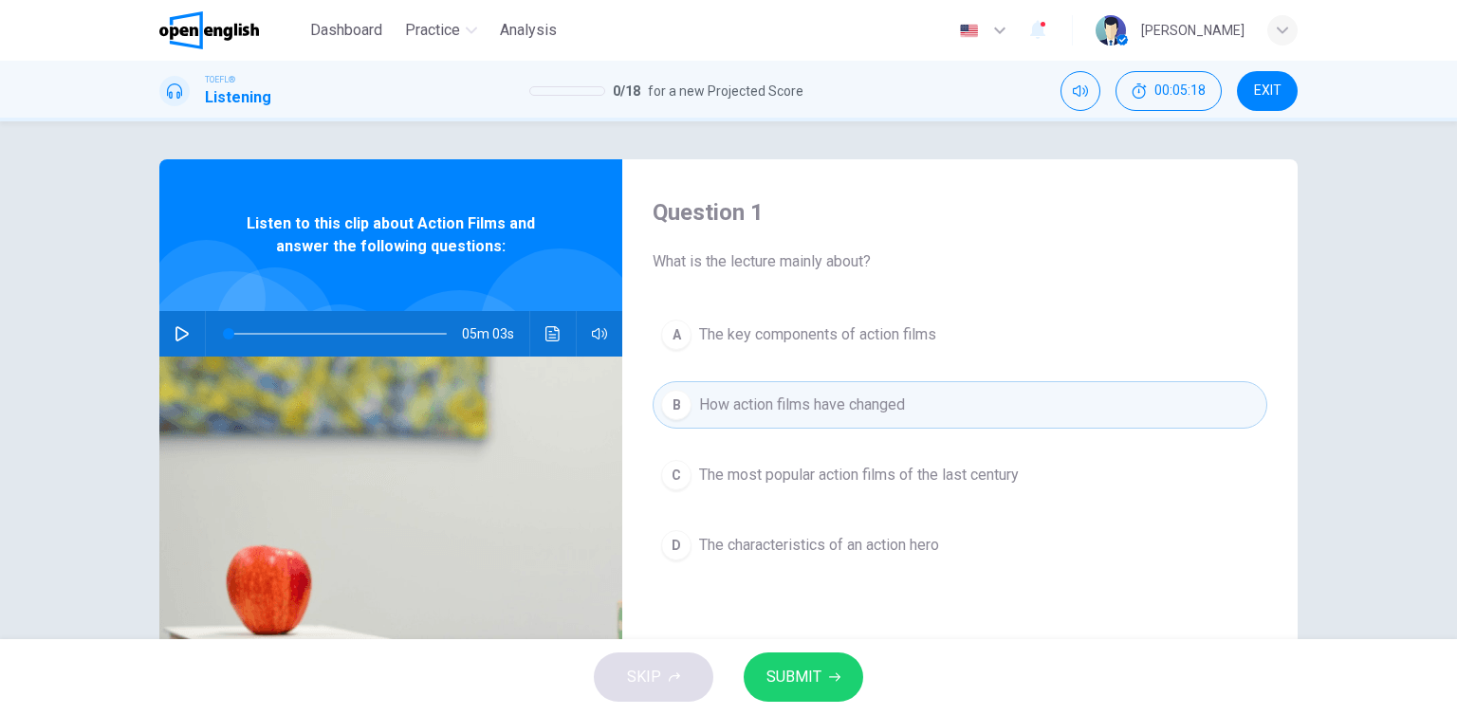
click at [799, 680] on span "SUBMIT" at bounding box center [794, 677] width 55 height 27
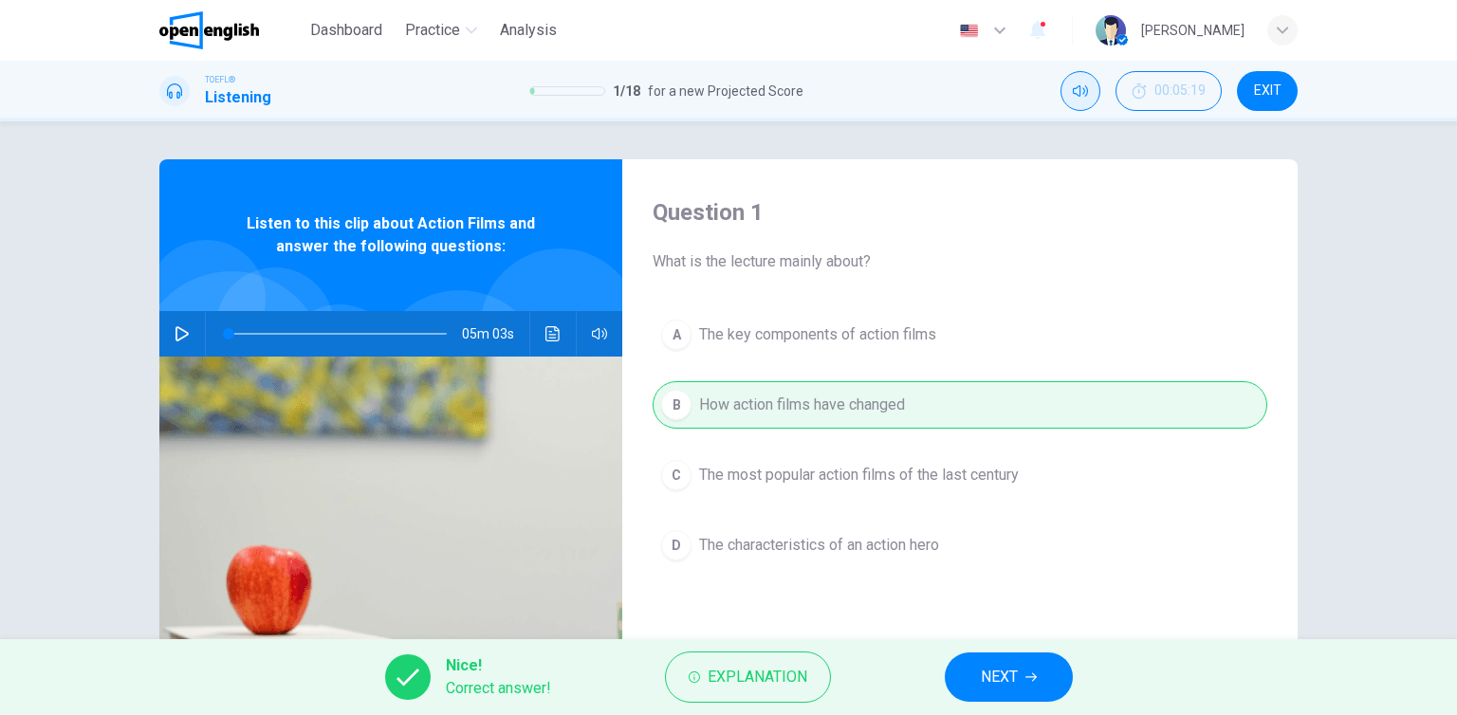
click at [1085, 92] on icon "Mute" at bounding box center [1080, 90] width 15 height 15
click at [1015, 671] on span "NEXT" at bounding box center [999, 677] width 37 height 27
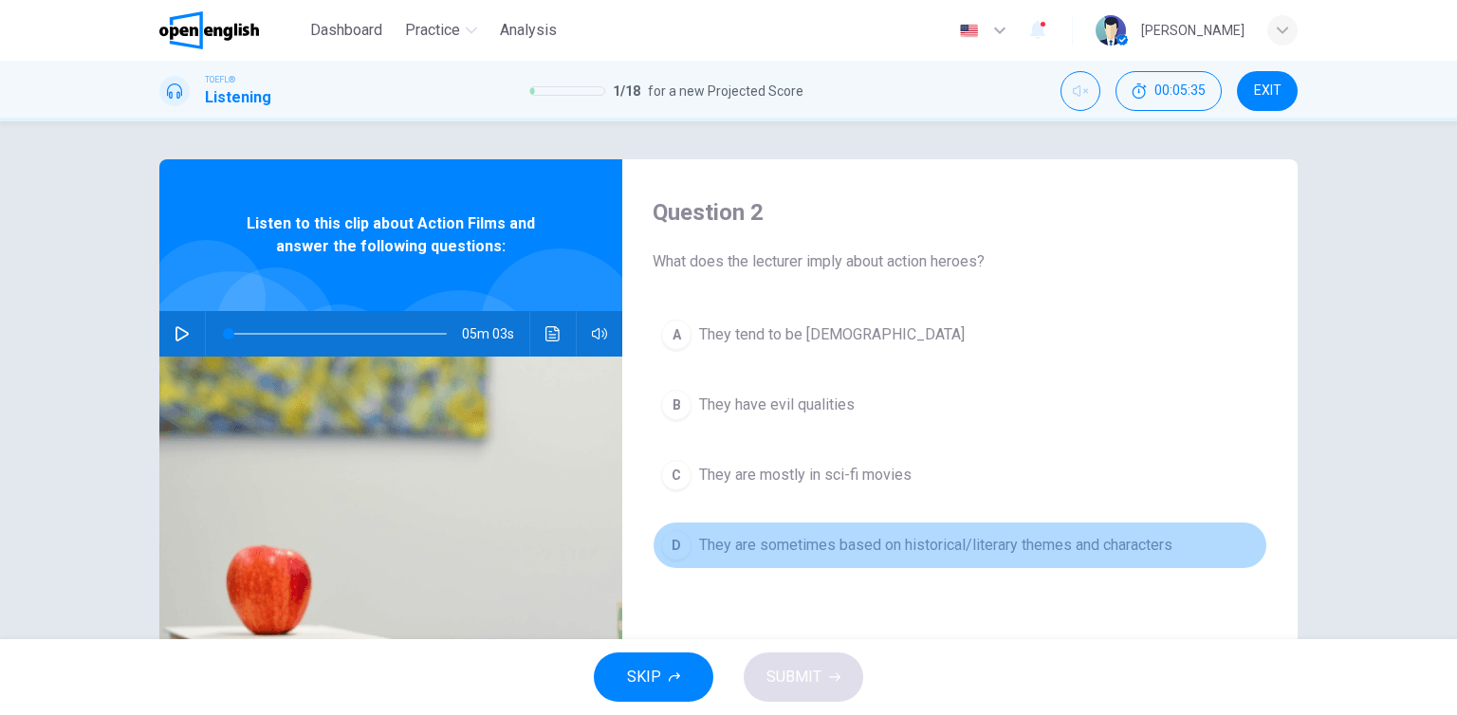
click at [964, 555] on span "They are sometimes based on historical/literary themes and characters" at bounding box center [935, 545] width 473 height 23
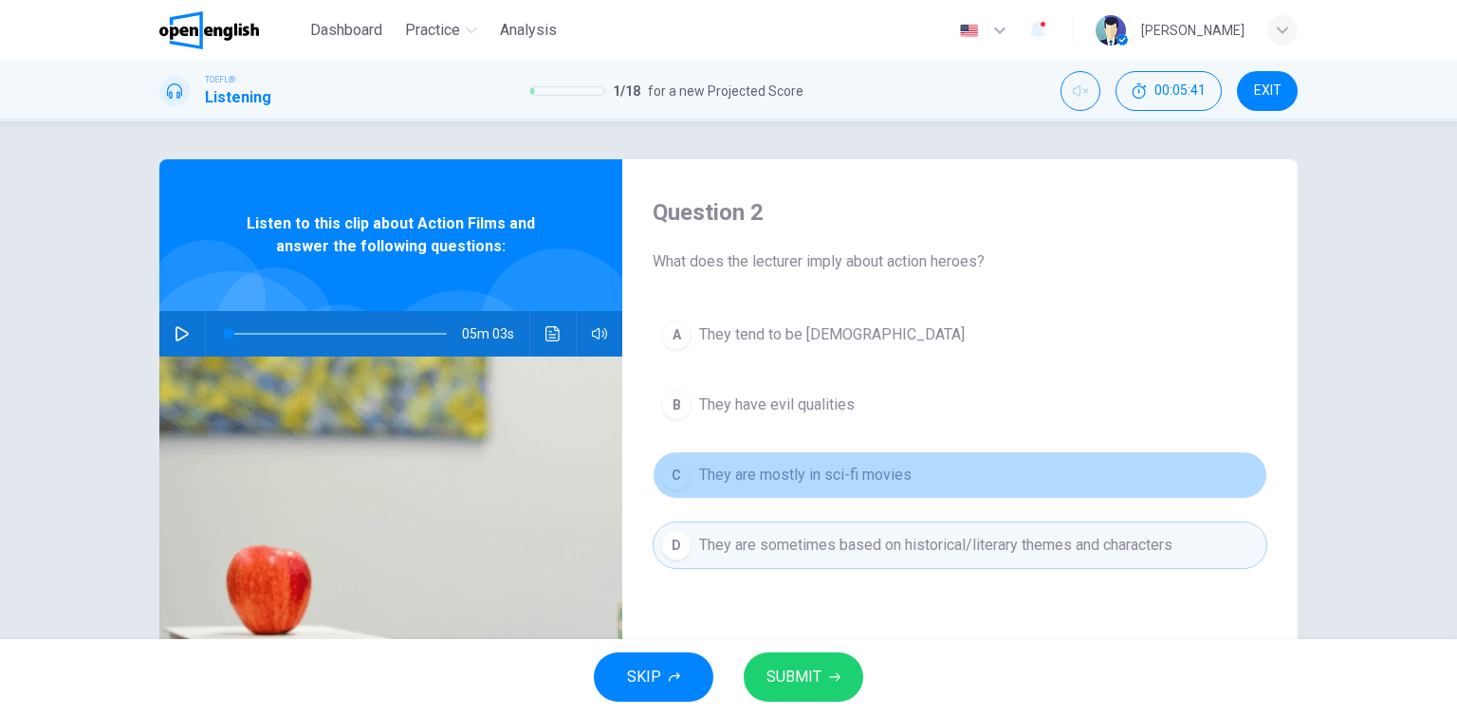
click at [806, 475] on span "They are mostly in sci-fi movies" at bounding box center [805, 475] width 213 height 23
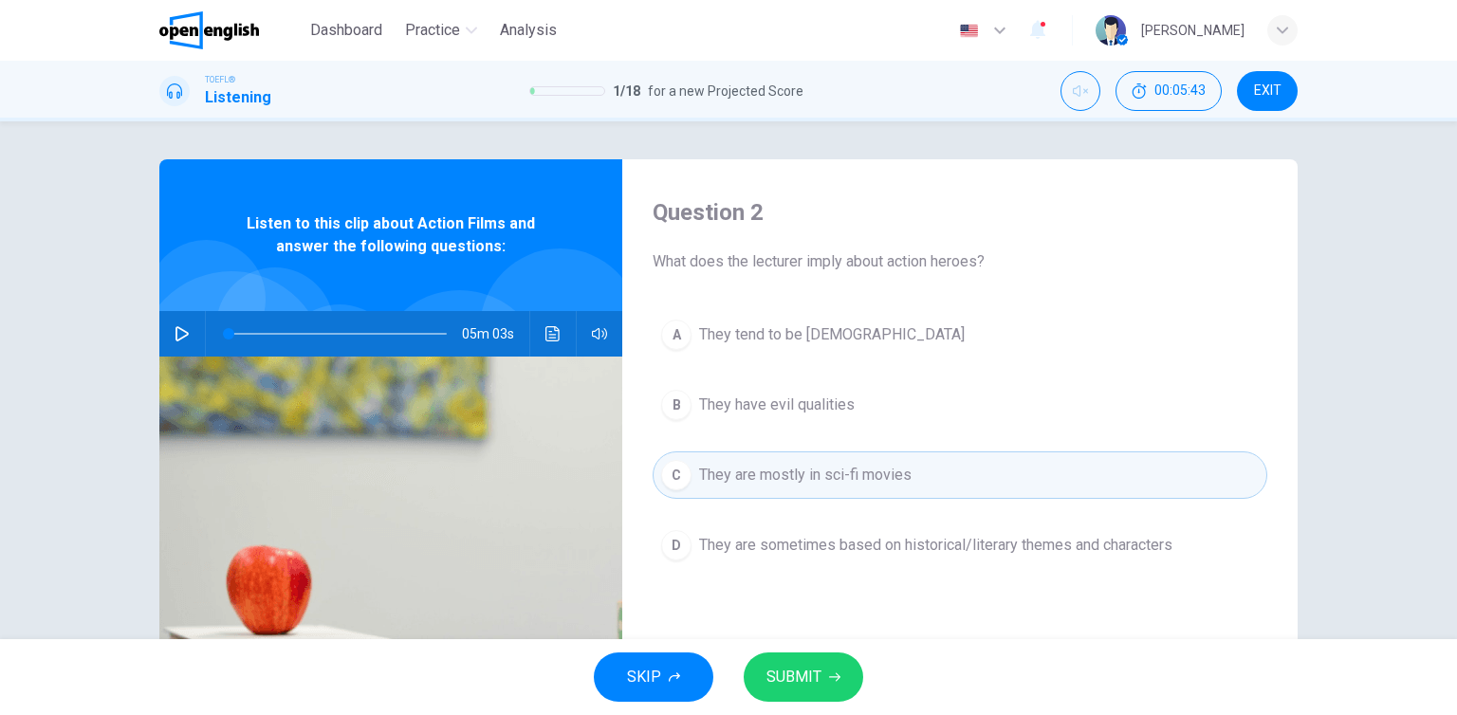
click at [814, 667] on span "SUBMIT" at bounding box center [794, 677] width 55 height 27
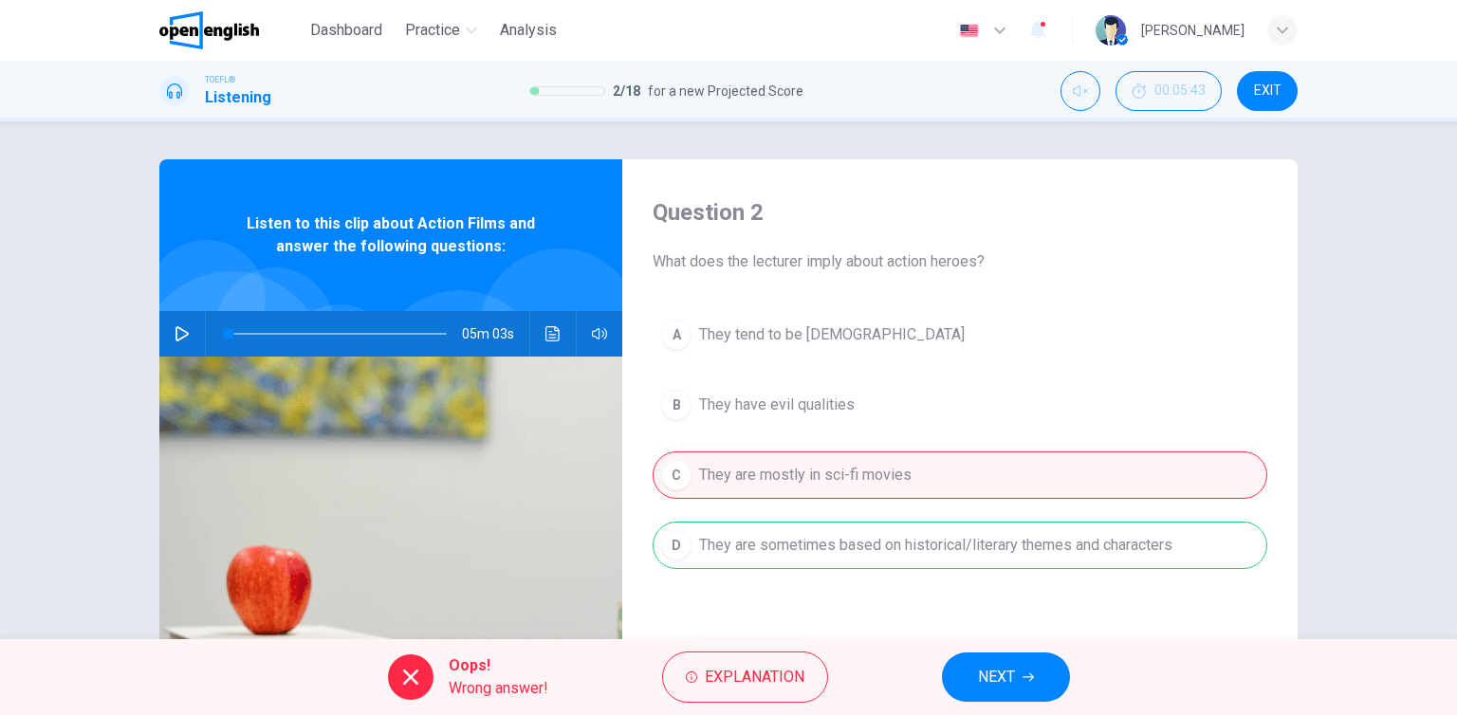
click at [998, 675] on span "NEXT" at bounding box center [996, 677] width 37 height 27
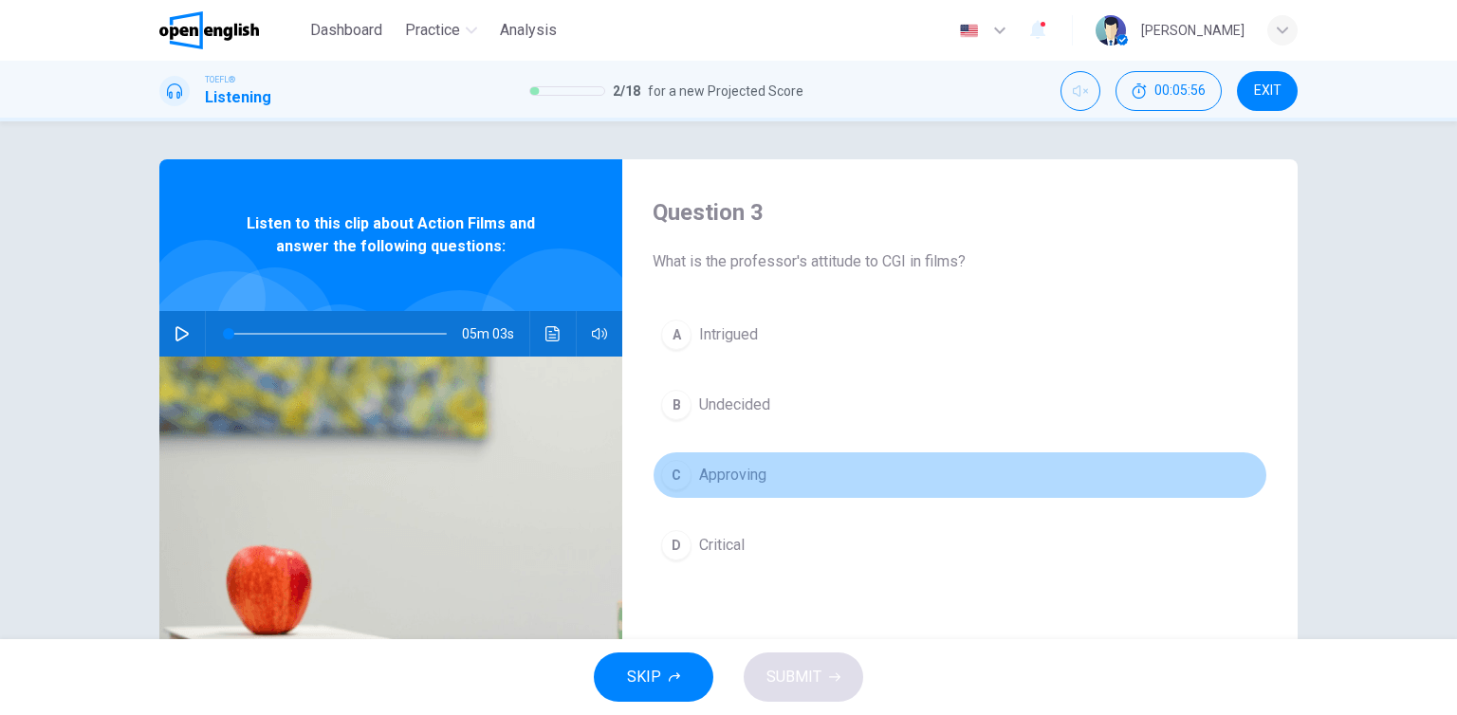
click at [744, 484] on span "Approving" at bounding box center [732, 475] width 67 height 23
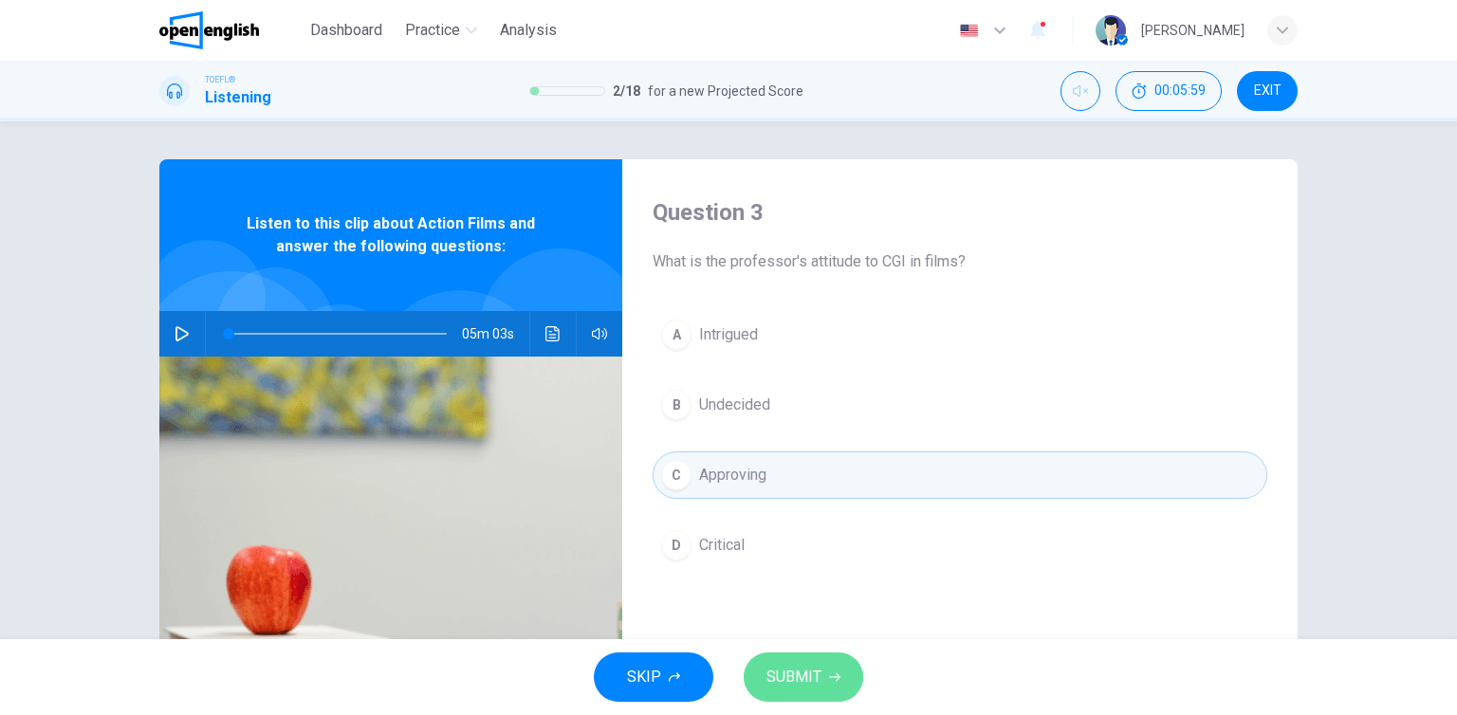
click at [811, 677] on span "SUBMIT" at bounding box center [794, 677] width 55 height 27
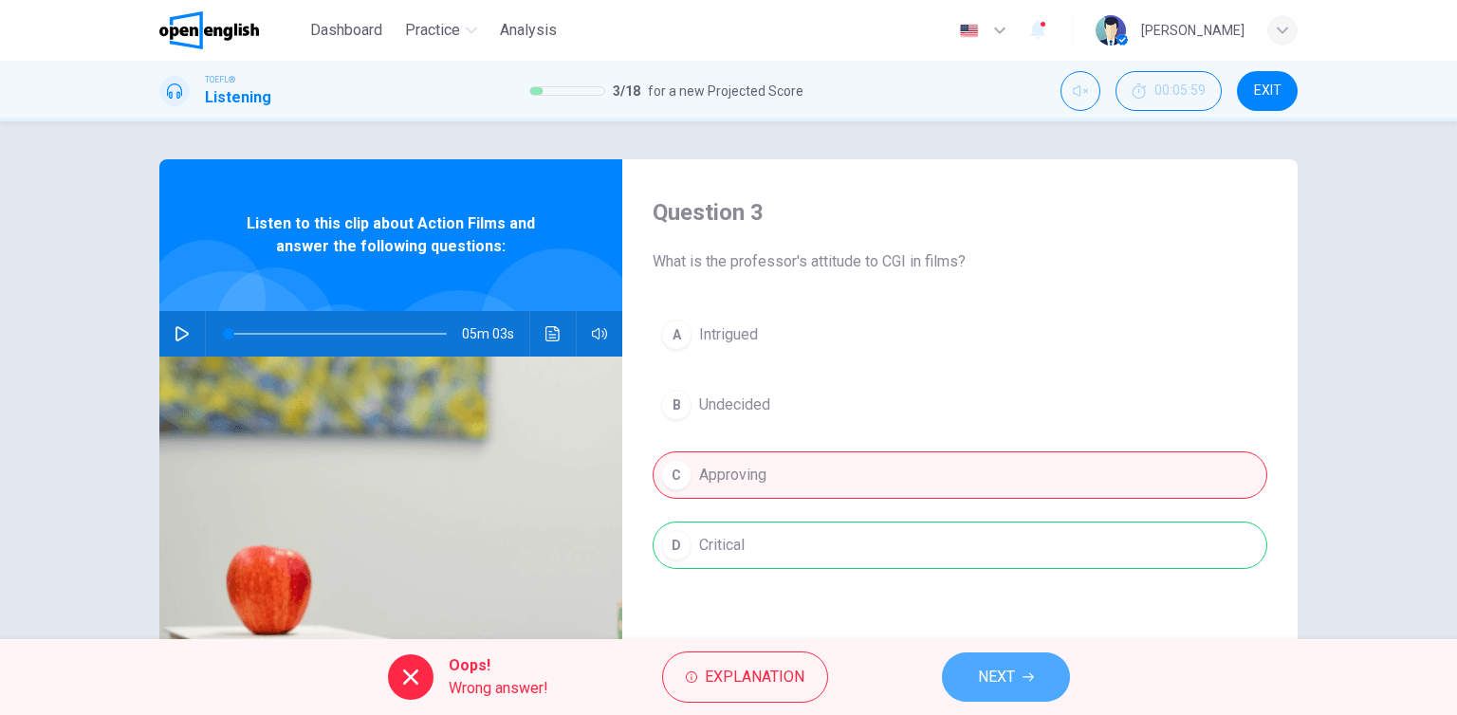
click at [984, 676] on span "NEXT" at bounding box center [996, 677] width 37 height 27
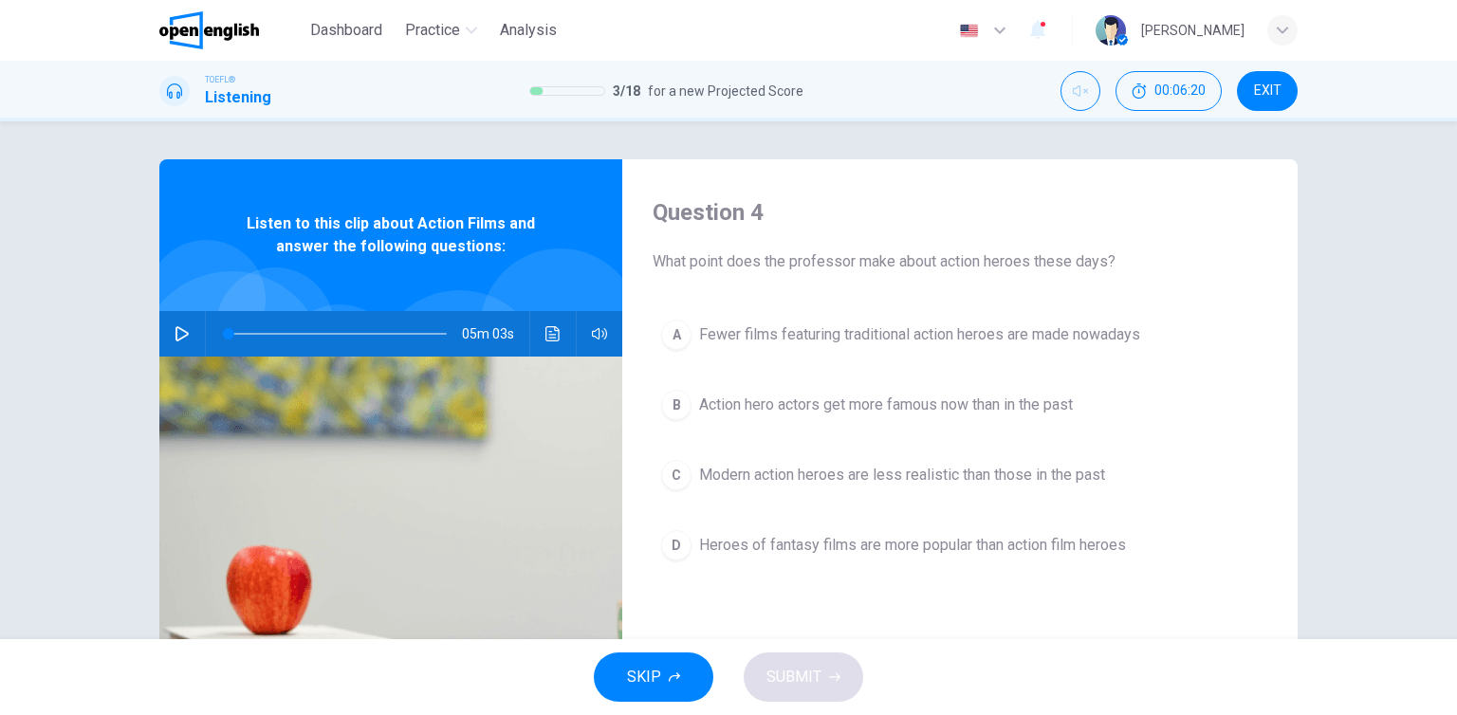
click at [760, 484] on span "Modern action heroes are less realistic than those in the past" at bounding box center [902, 475] width 406 height 23
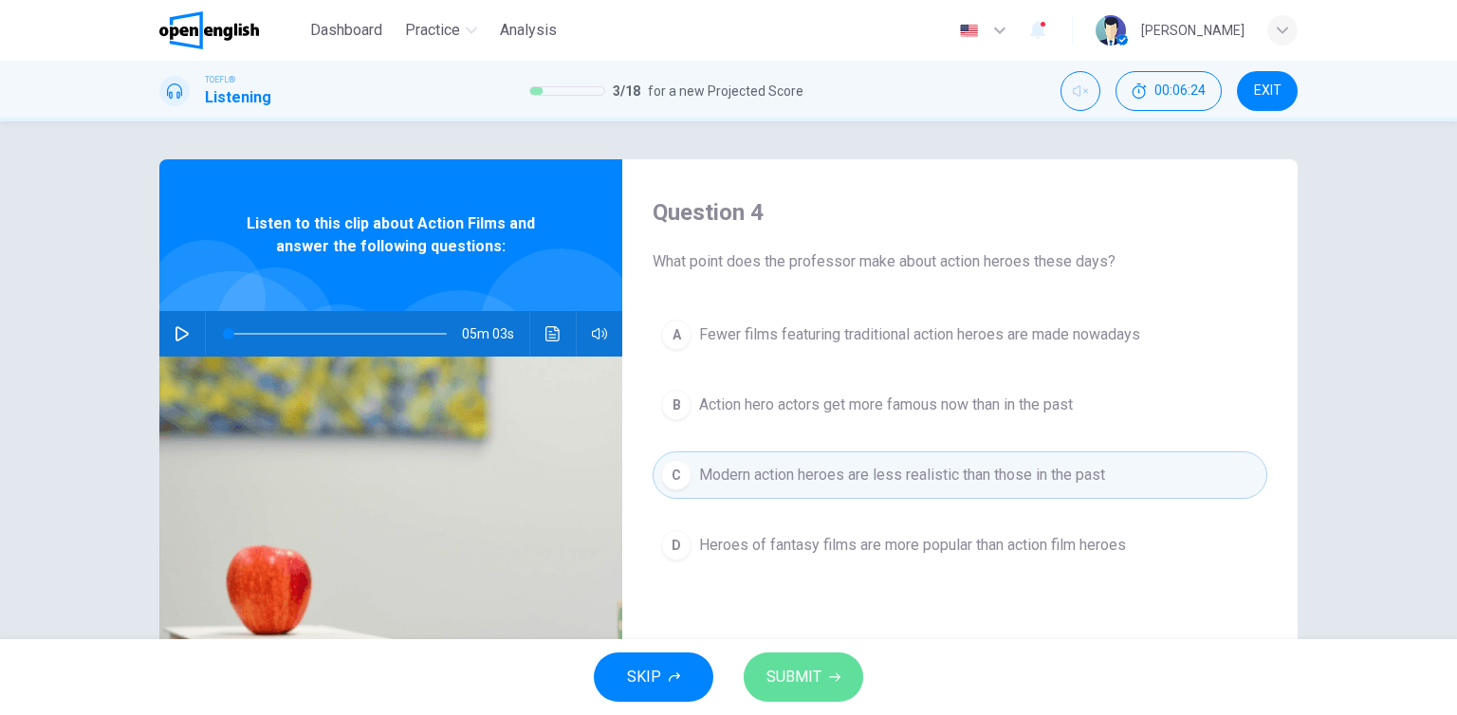
click at [850, 687] on button "SUBMIT" at bounding box center [804, 677] width 120 height 49
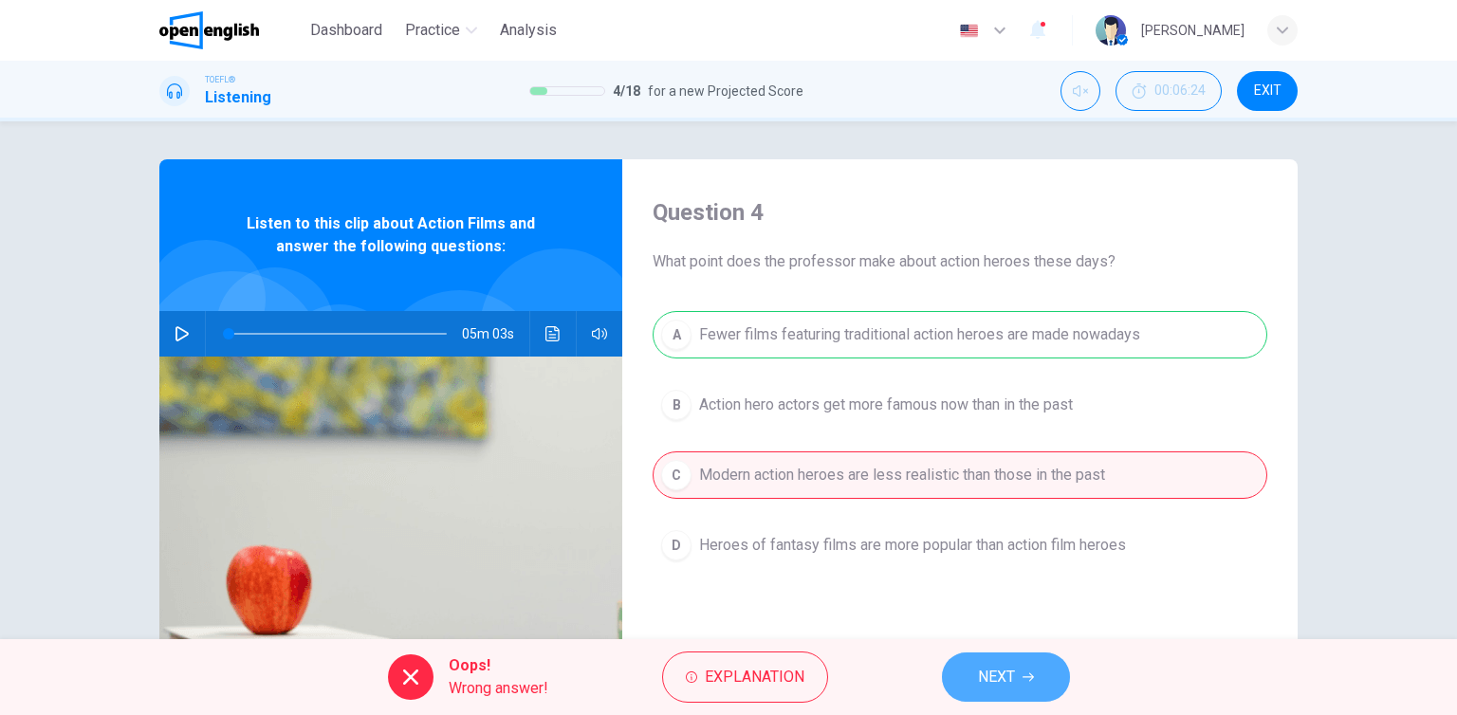
click at [1005, 672] on span "NEXT" at bounding box center [996, 677] width 37 height 27
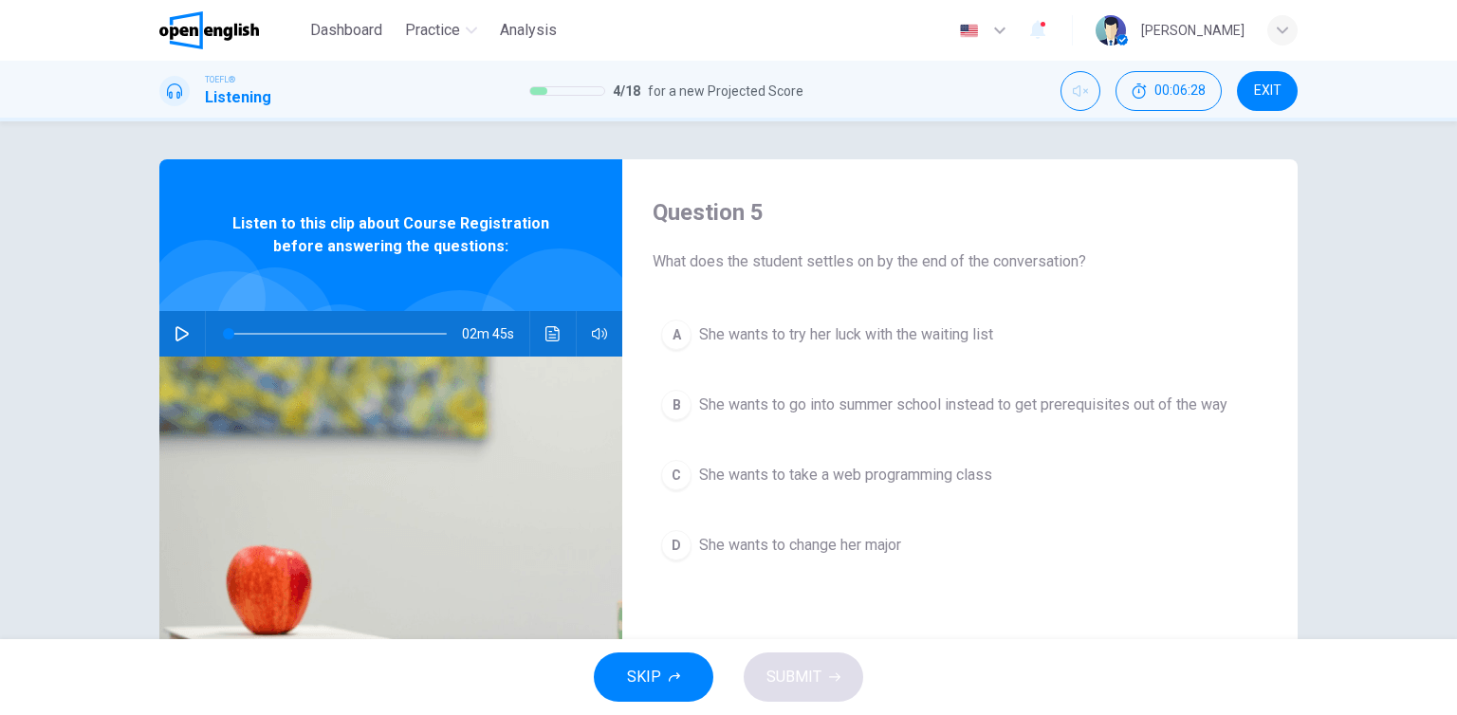
click at [1102, 96] on div "00:06:28 EXIT" at bounding box center [1179, 91] width 237 height 40
click at [1077, 96] on icon "Unmute" at bounding box center [1080, 90] width 15 height 15
click at [176, 328] on icon "button" at bounding box center [182, 333] width 13 height 15
click at [949, 604] on div "A She wants to try her luck with the waiting list B She wants to go into summer…" at bounding box center [960, 459] width 615 height 296
type input "*"
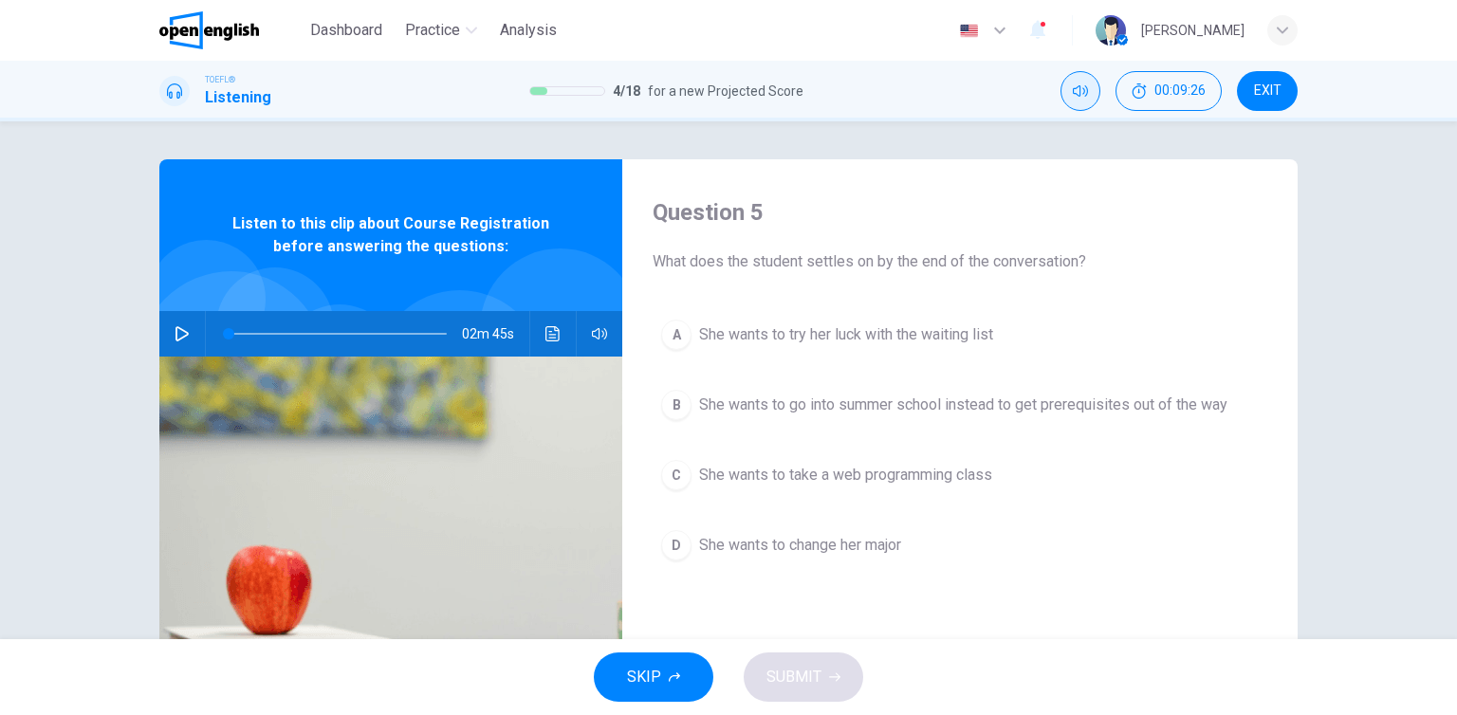
click at [1081, 95] on icon "Mute" at bounding box center [1080, 90] width 15 height 15
click at [865, 324] on span "She wants to try her luck with the waiting list" at bounding box center [846, 335] width 294 height 23
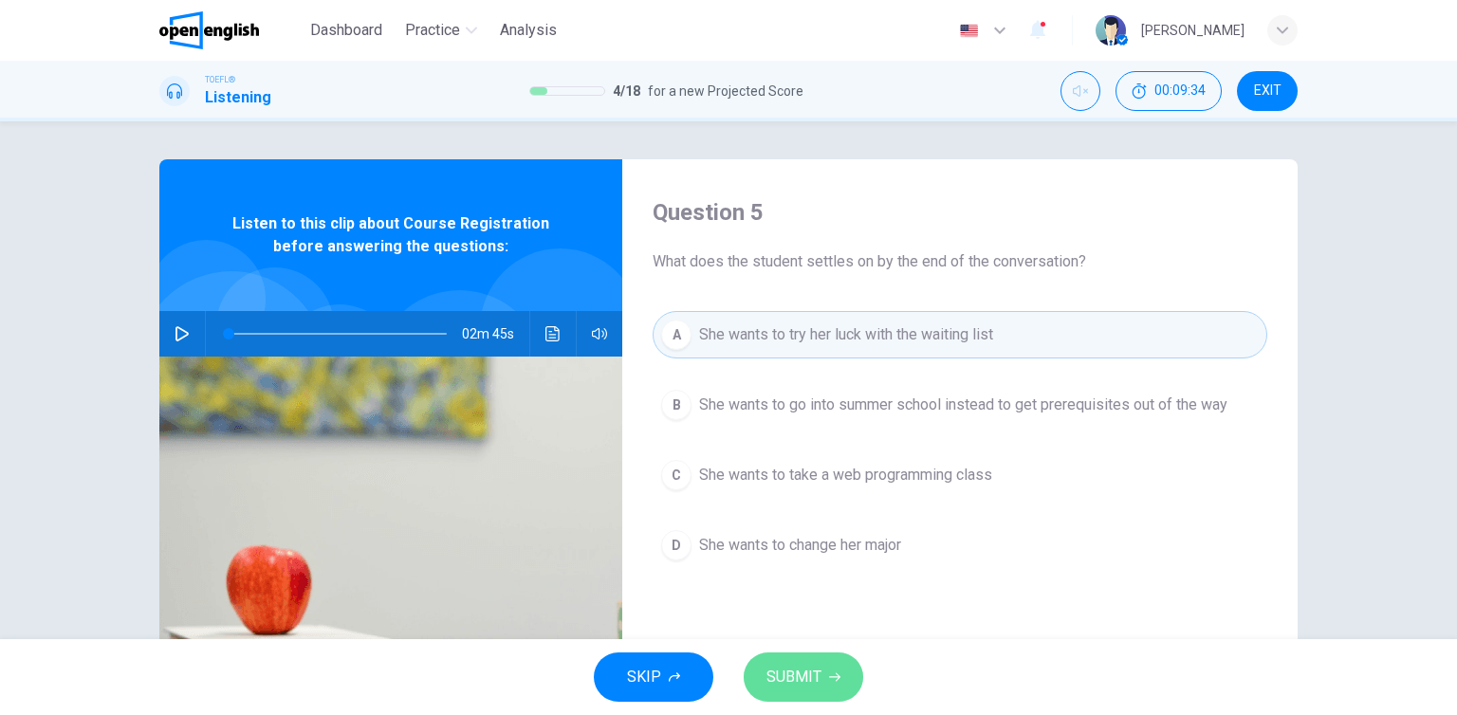
click at [831, 699] on button "SUBMIT" at bounding box center [804, 677] width 120 height 49
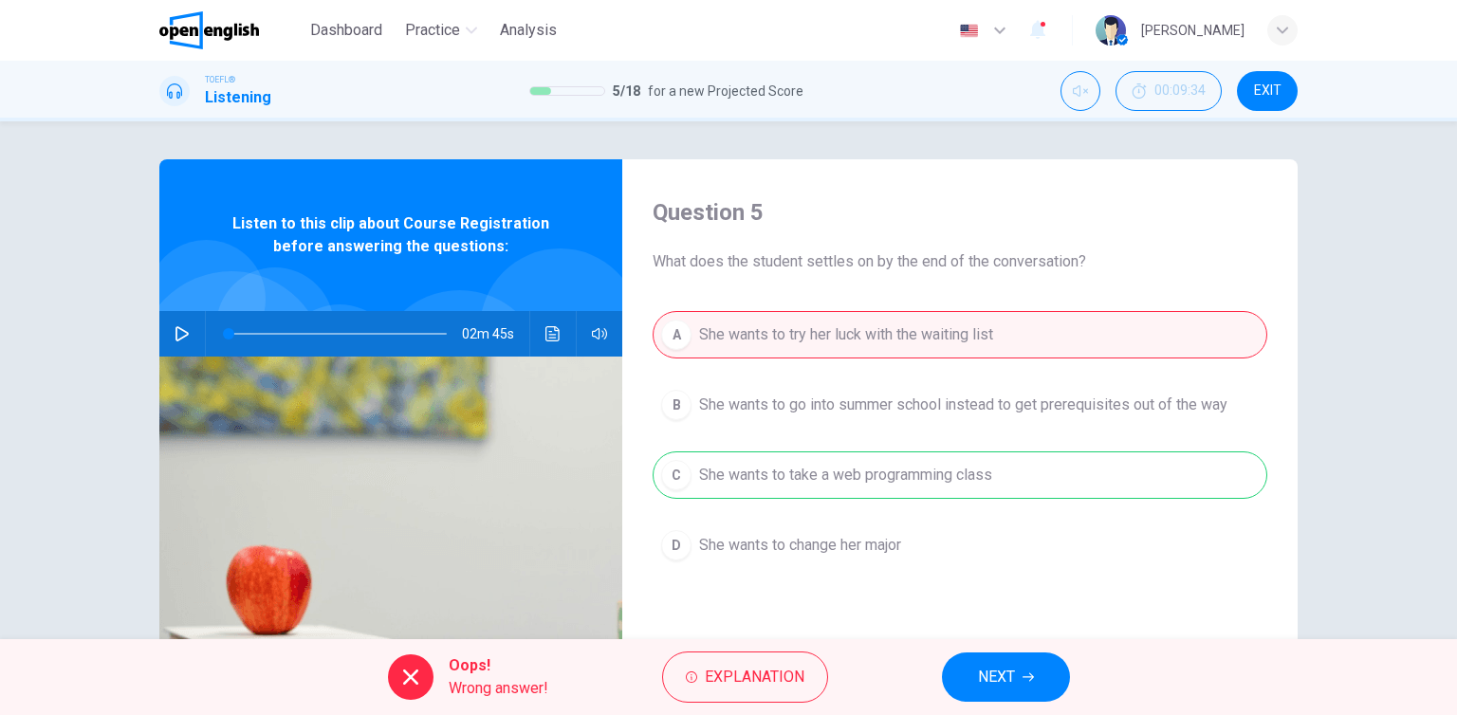
click at [1028, 677] on icon "button" at bounding box center [1028, 677] width 11 height 11
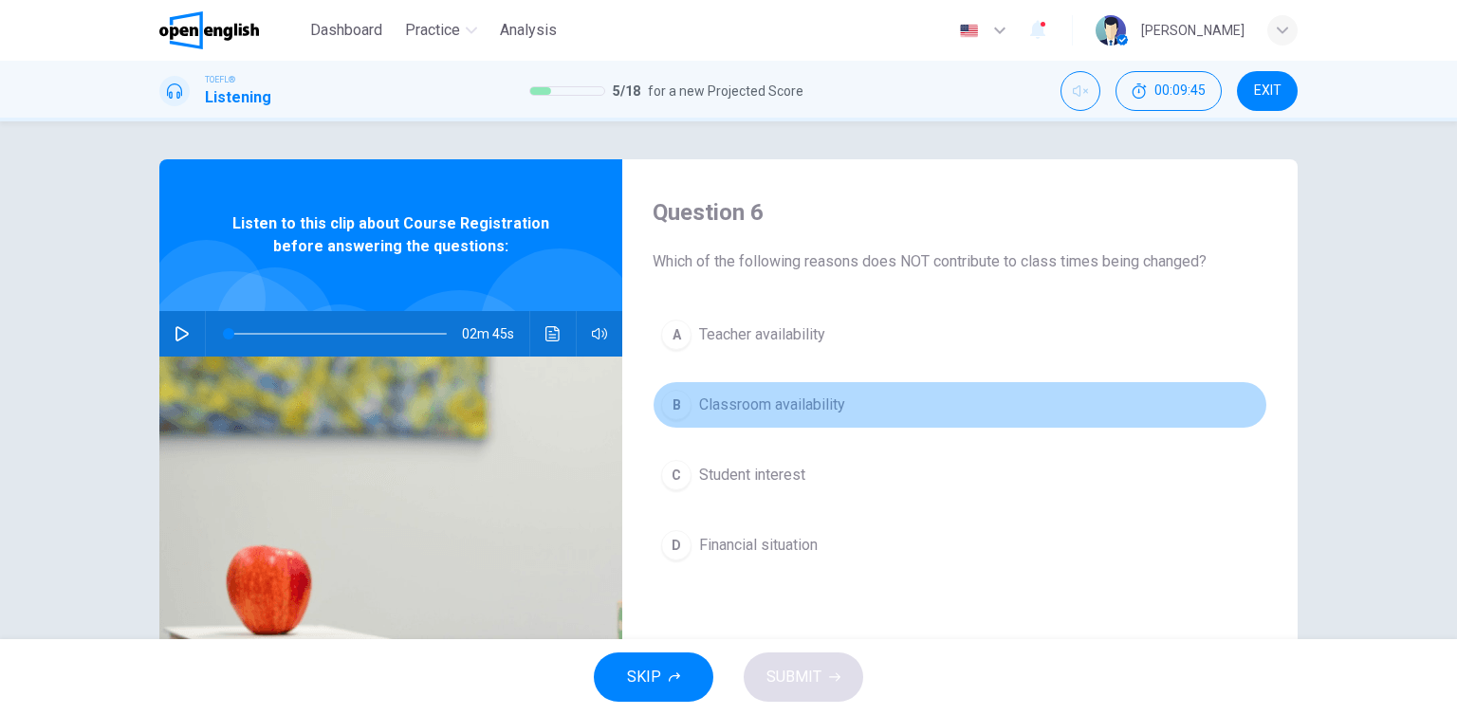
click at [739, 412] on span "Classroom availability" at bounding box center [772, 405] width 146 height 23
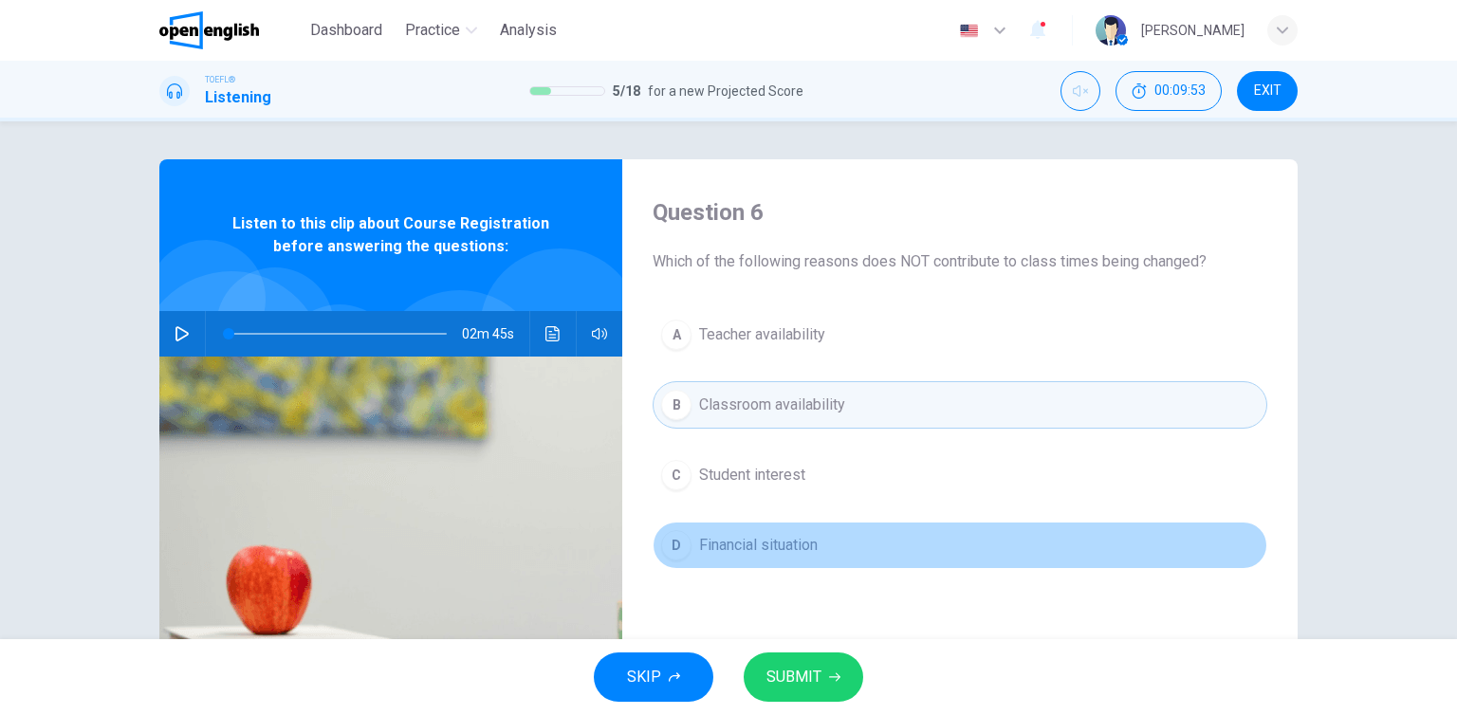
click at [801, 549] on span "Financial situation" at bounding box center [758, 545] width 119 height 23
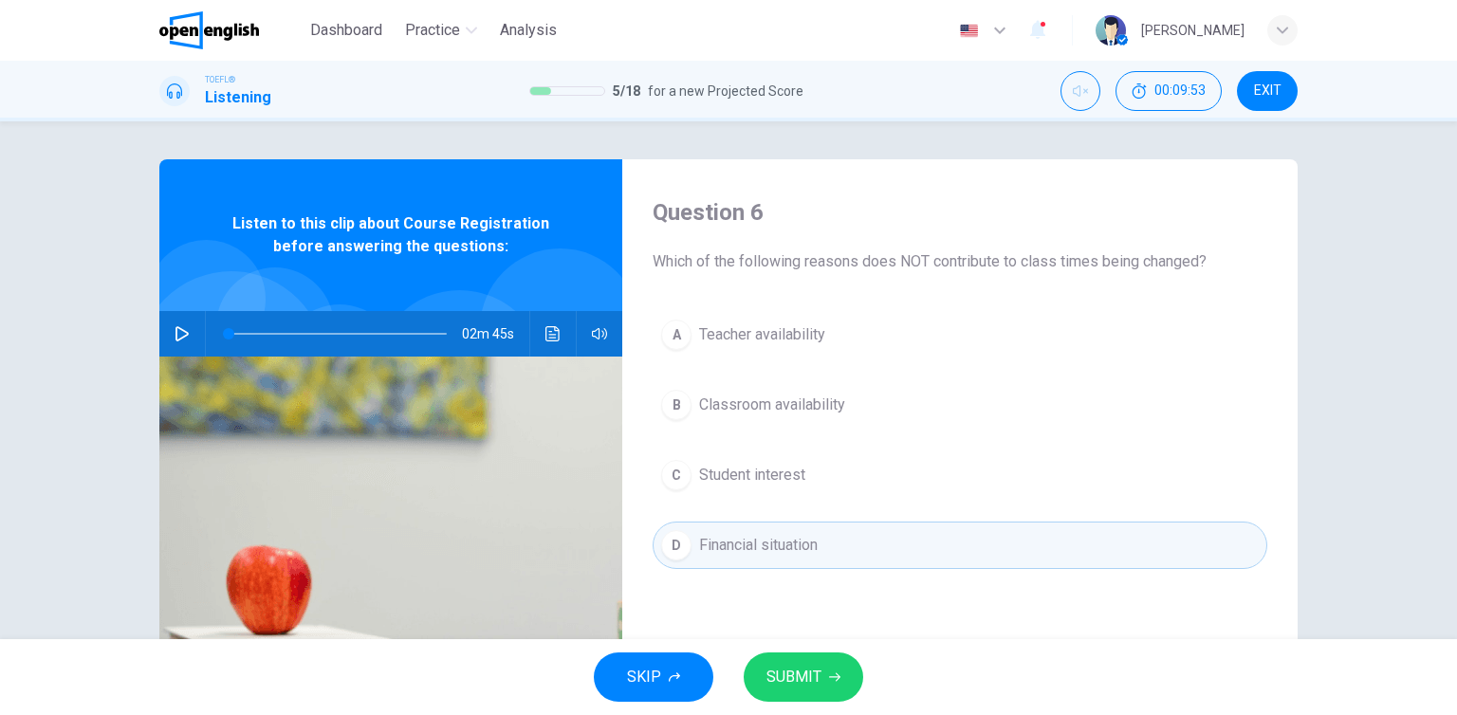
click at [829, 680] on icon "button" at bounding box center [834, 677] width 11 height 11
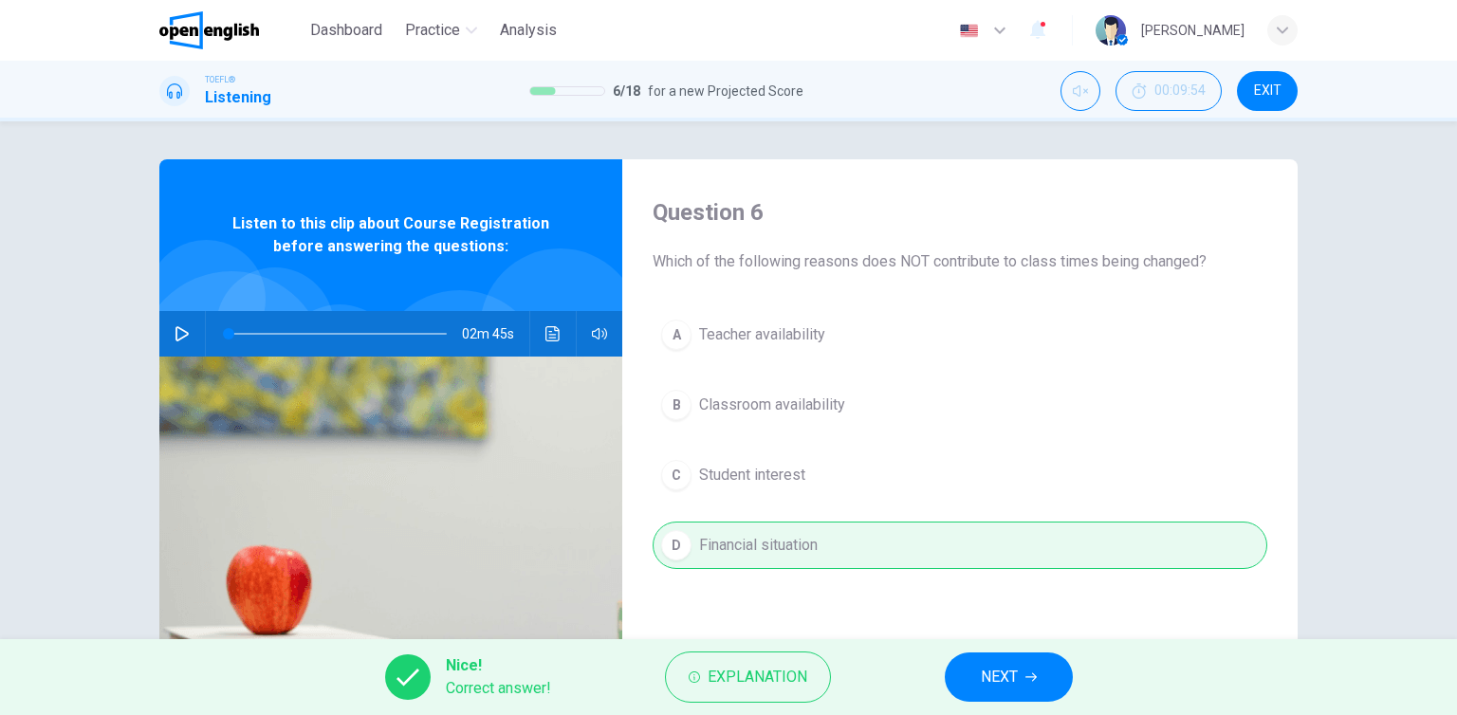
click at [975, 676] on button "NEXT" at bounding box center [1009, 677] width 128 height 49
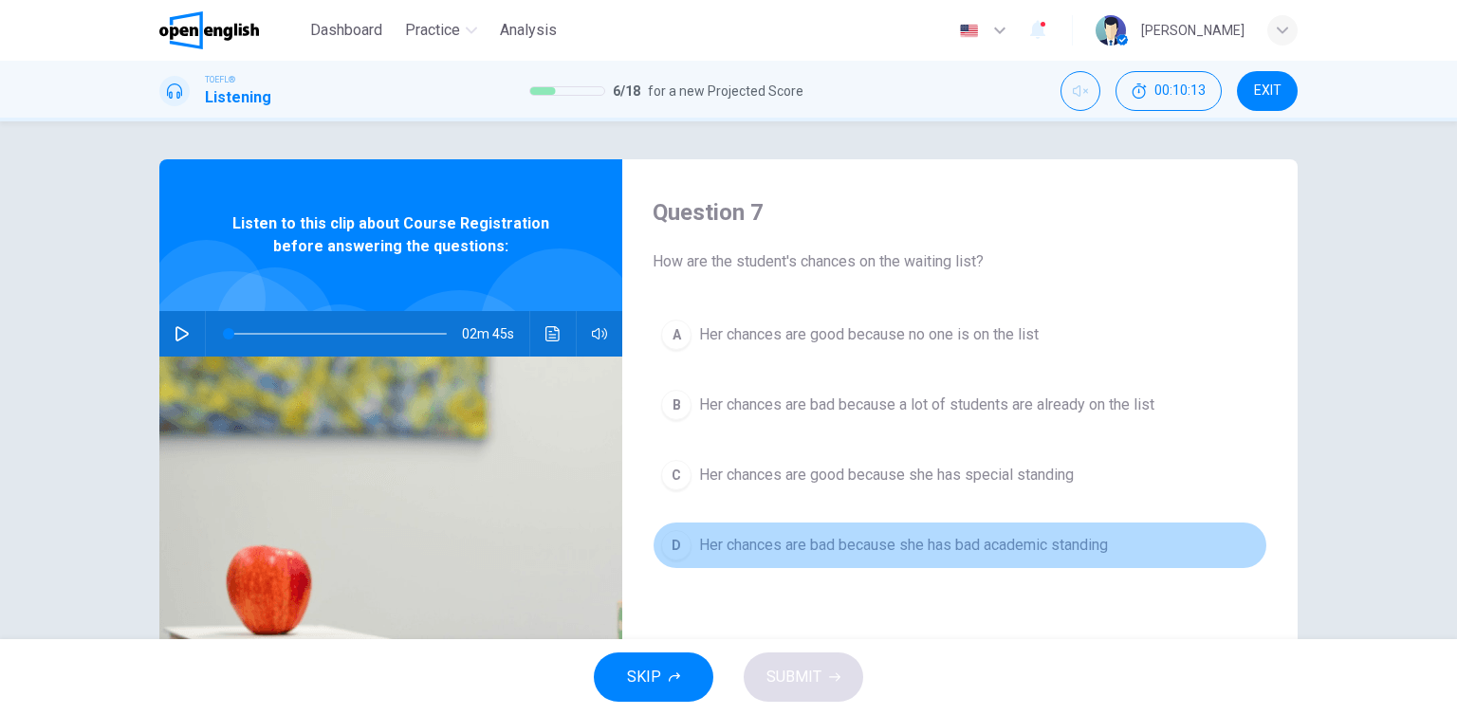
click at [901, 551] on span "Her chances are bad because she has bad academic standing" at bounding box center [903, 545] width 409 height 23
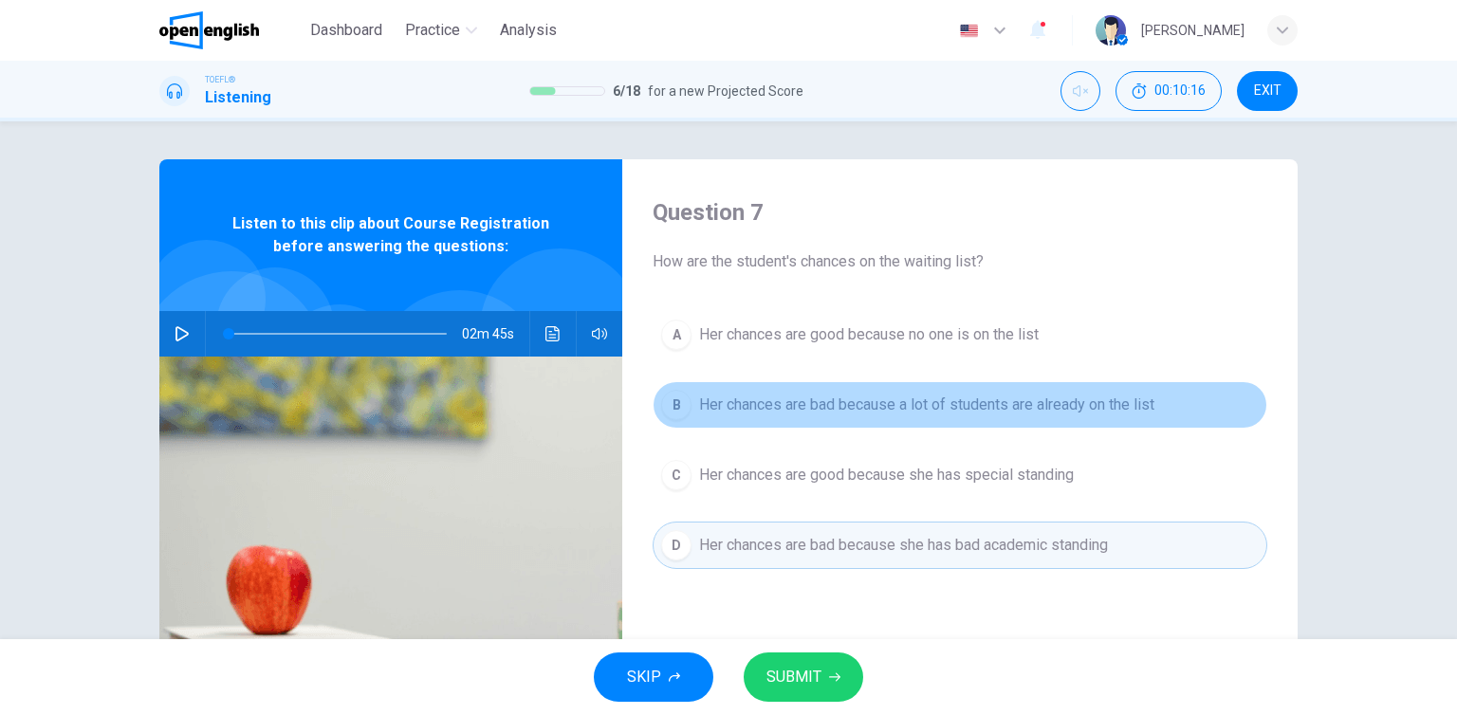
click at [961, 398] on span "Her chances are bad because a lot of students are already on the list" at bounding box center [926, 405] width 455 height 23
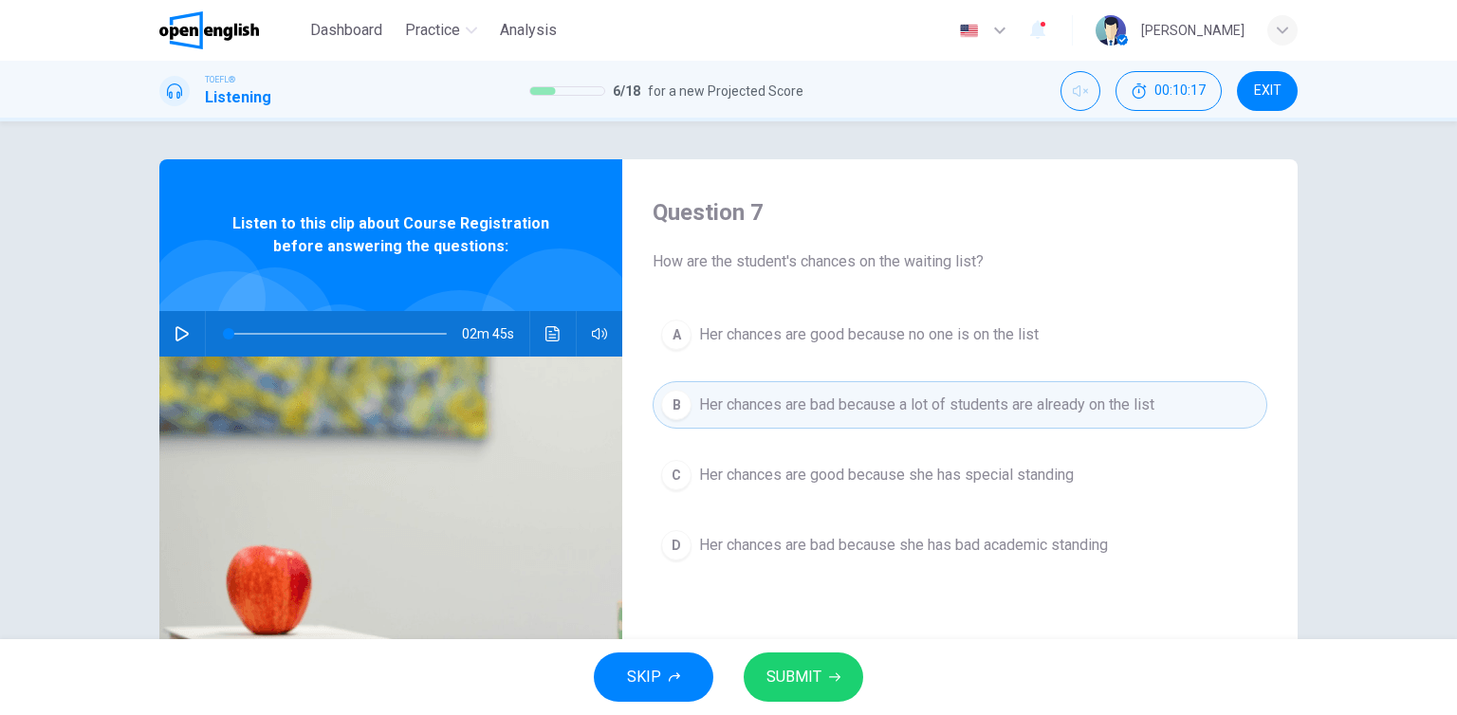
click at [842, 689] on button "SUBMIT" at bounding box center [804, 677] width 120 height 49
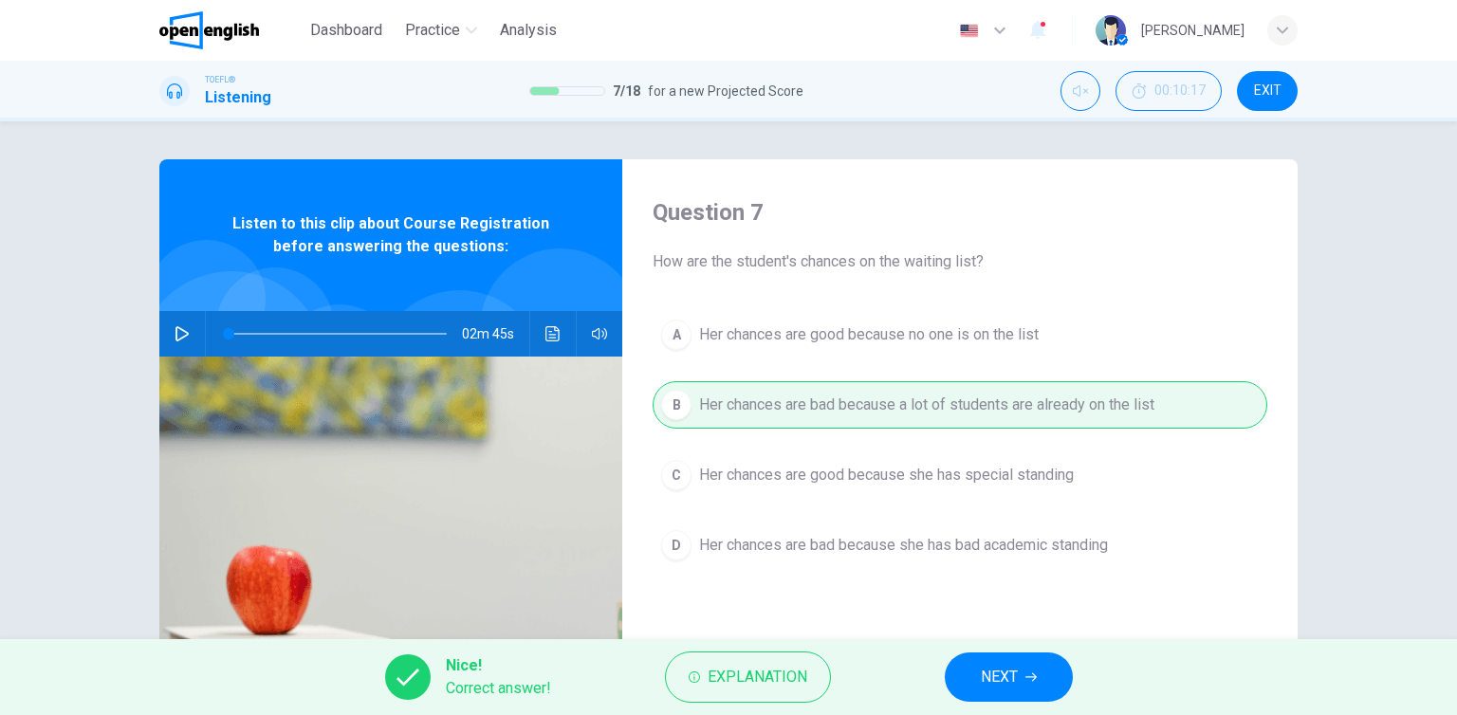
click at [983, 680] on span "NEXT" at bounding box center [999, 677] width 37 height 27
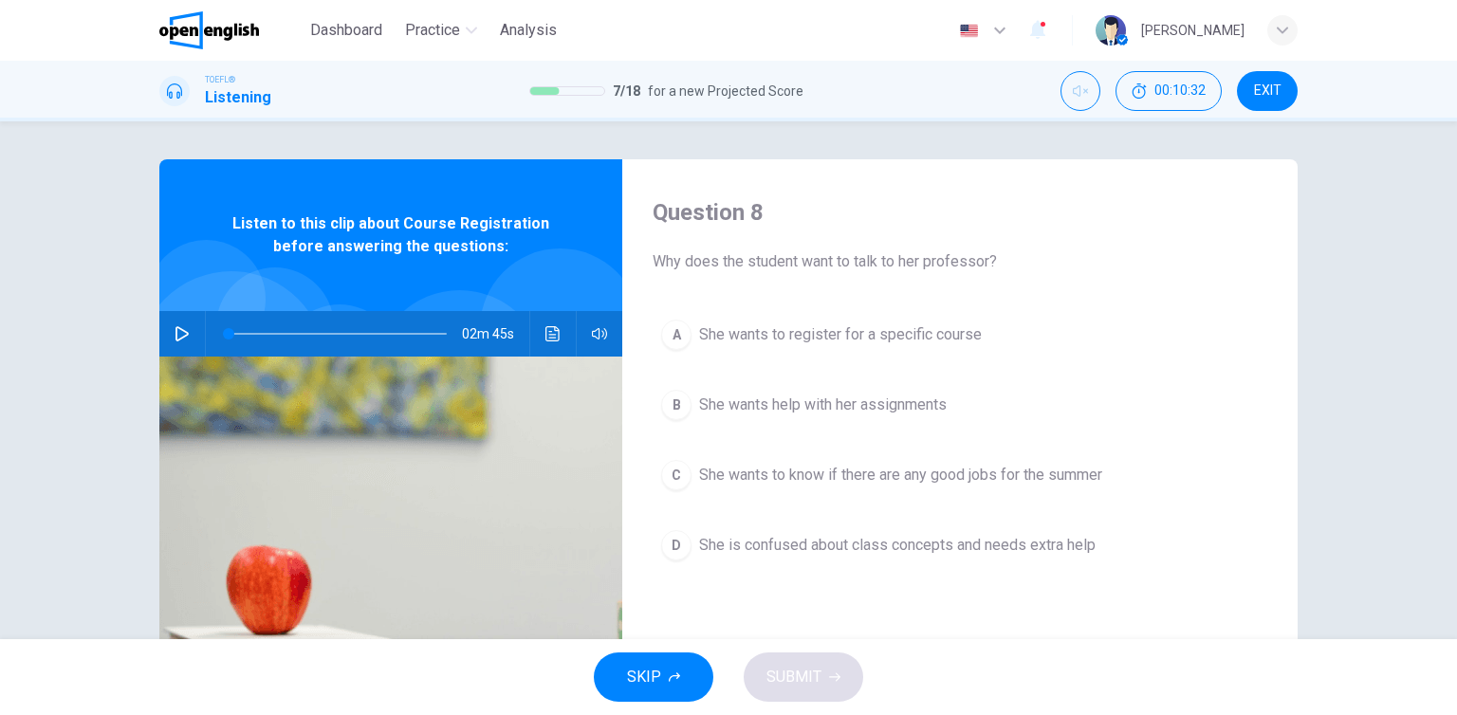
click at [1002, 553] on span "She is confused about class concepts and needs extra help" at bounding box center [897, 545] width 397 height 23
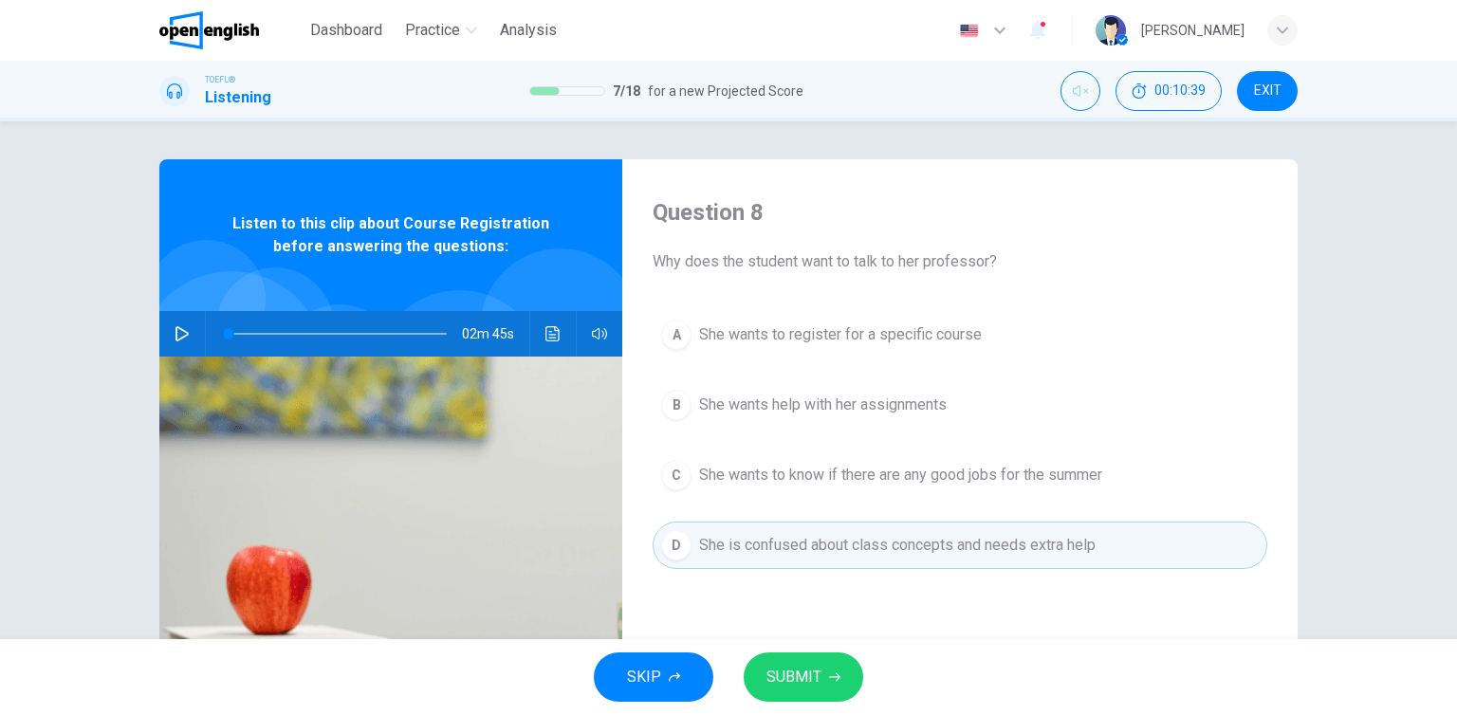
click at [806, 676] on span "SUBMIT" at bounding box center [794, 677] width 55 height 27
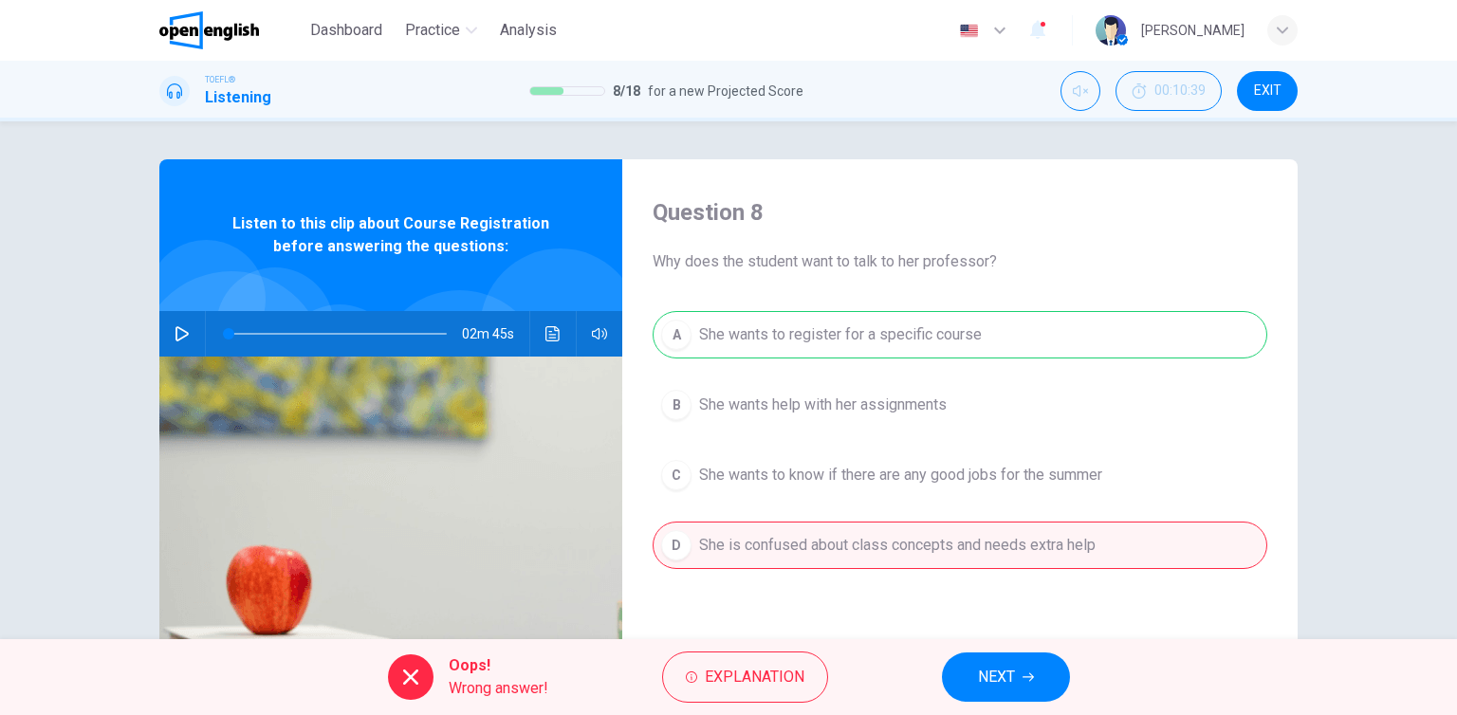
click at [981, 669] on span "NEXT" at bounding box center [996, 677] width 37 height 27
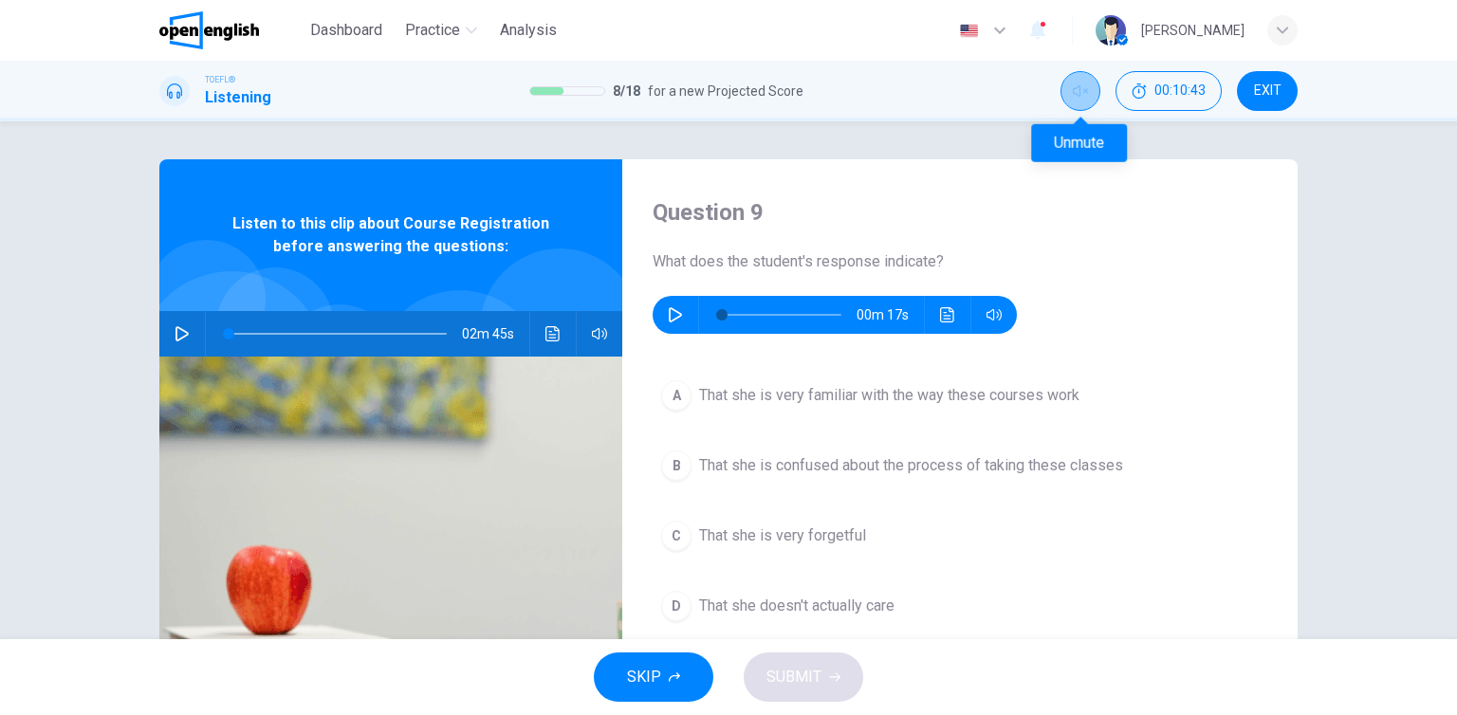
click at [1080, 99] on button "Unmute" at bounding box center [1081, 91] width 40 height 40
click at [676, 314] on icon "button" at bounding box center [675, 314] width 15 height 15
type input "*"
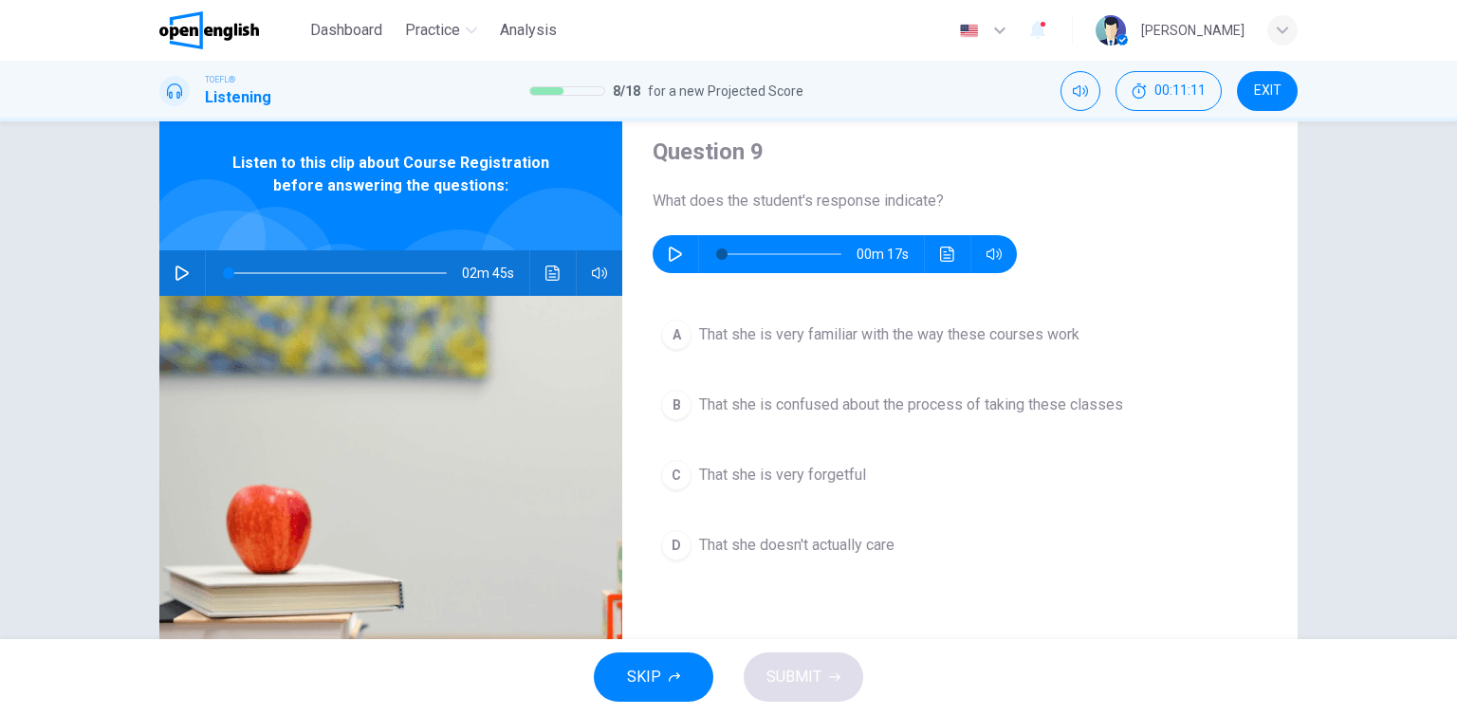
scroll to position [95, 0]
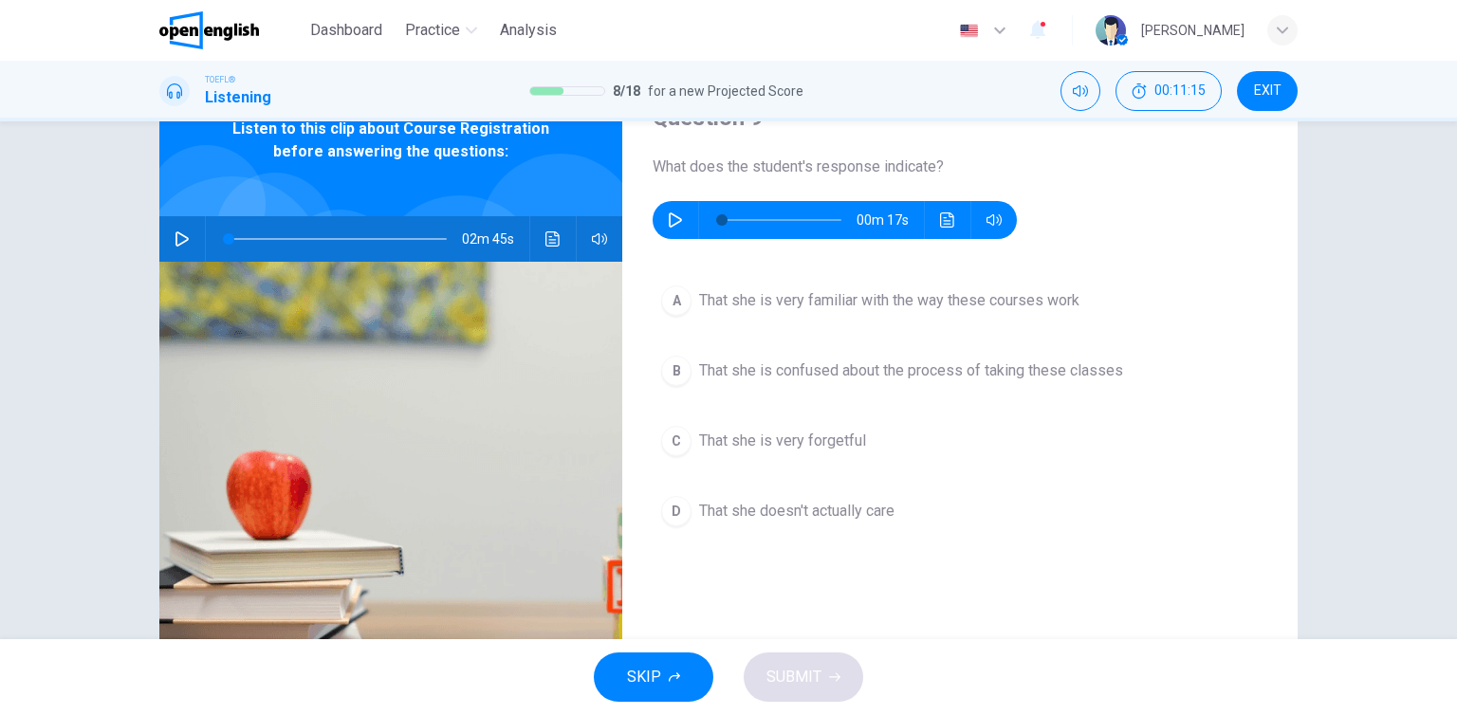
click at [829, 377] on span "That she is confused about the process of taking these classes" at bounding box center [911, 371] width 424 height 23
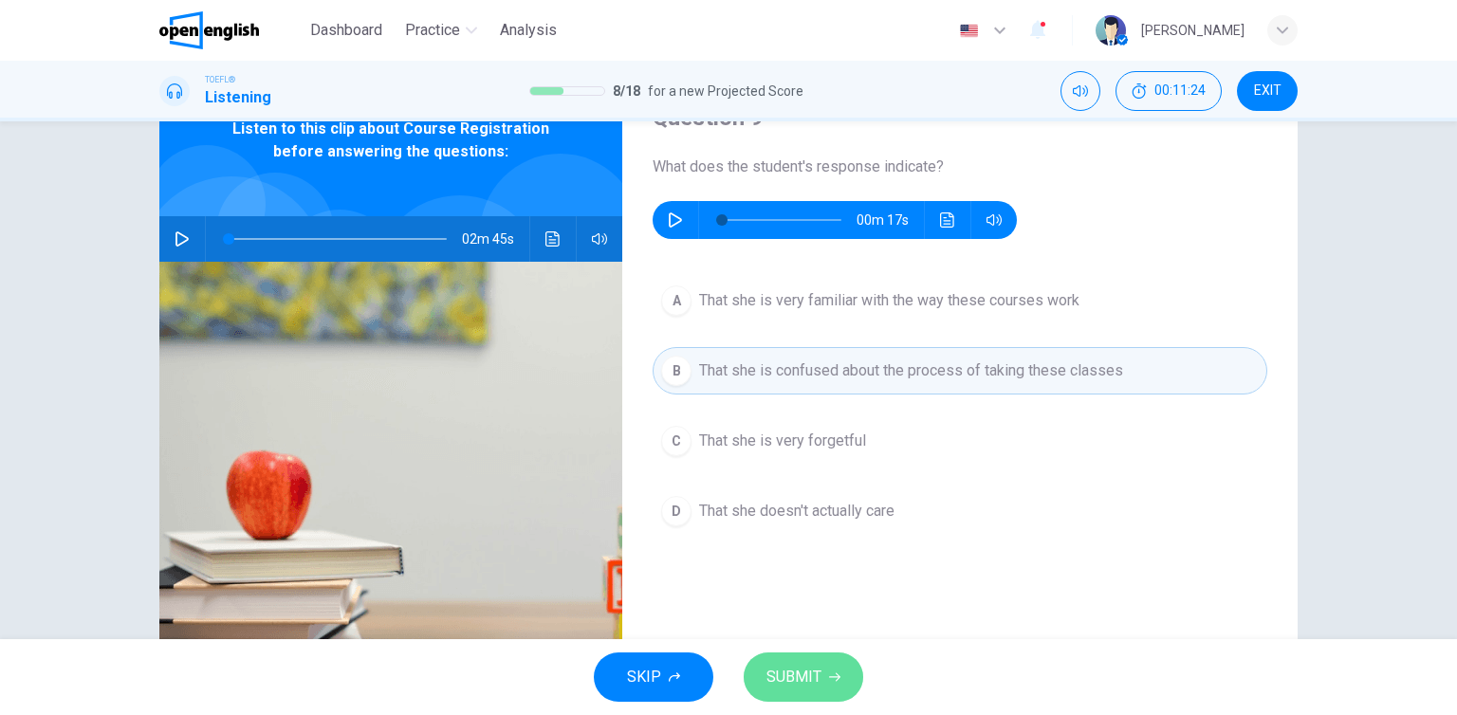
click at [827, 674] on button "SUBMIT" at bounding box center [804, 677] width 120 height 49
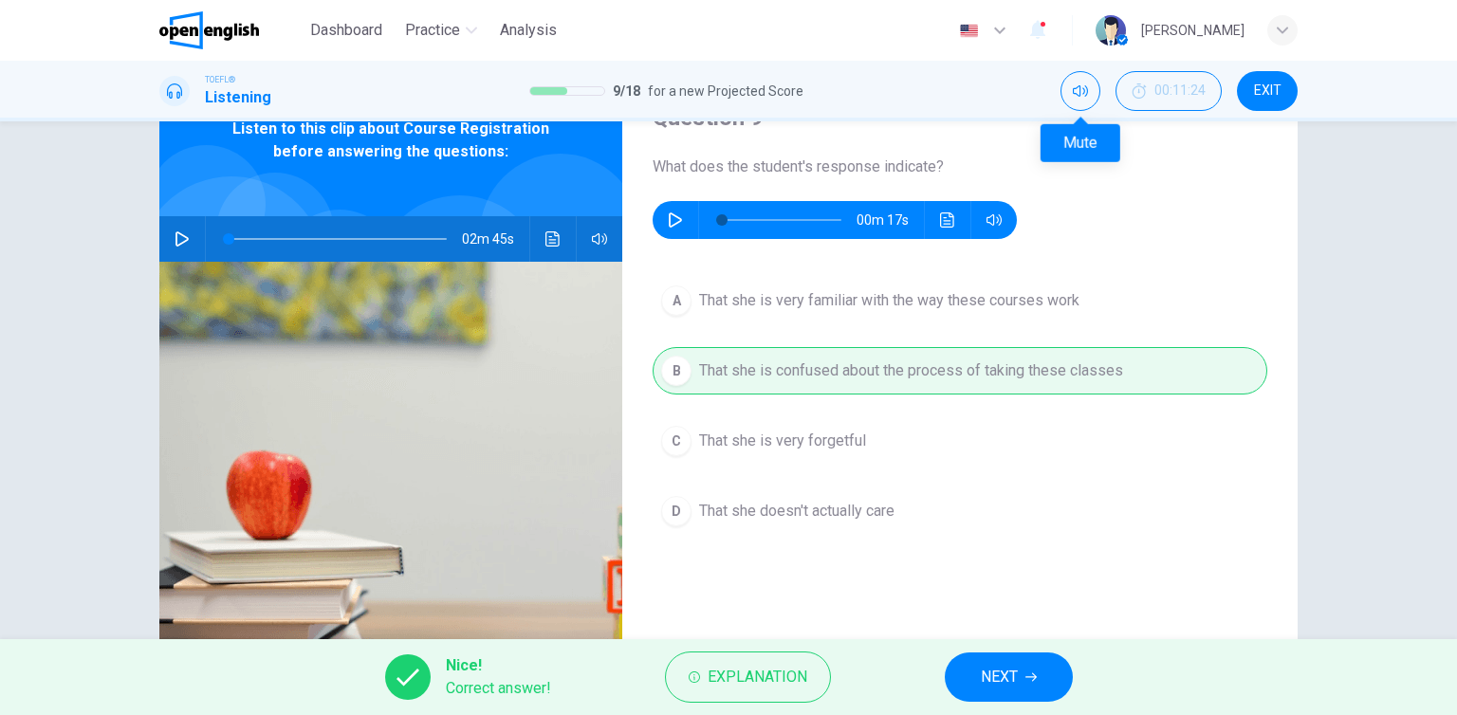
click at [1082, 111] on div "Mute" at bounding box center [1081, 136] width 80 height 51
click at [1083, 103] on button "Mute" at bounding box center [1081, 91] width 40 height 40
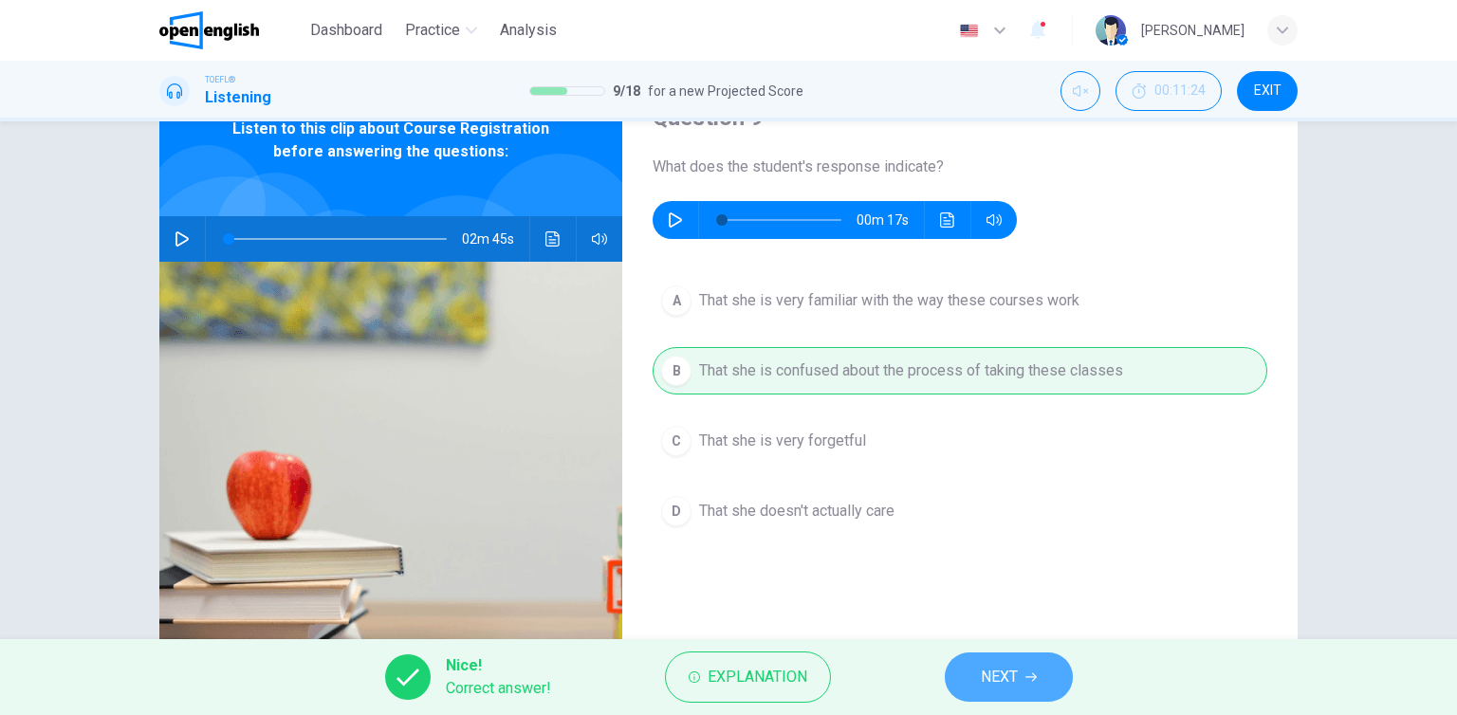
click at [1052, 672] on button "NEXT" at bounding box center [1009, 677] width 128 height 49
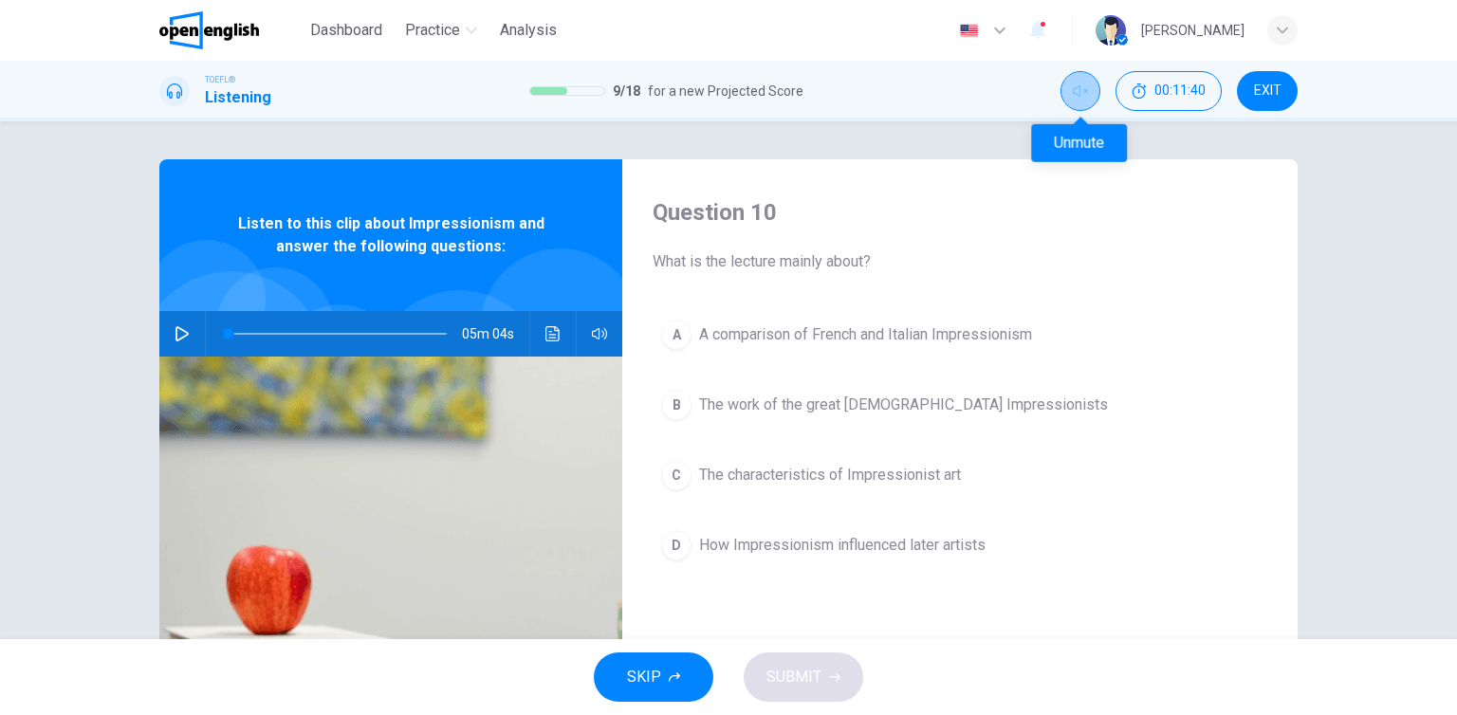
drag, startPoint x: 1100, startPoint y: 94, endPoint x: 1068, endPoint y: 111, distance: 35.7
click at [1102, 93] on div "00:11:40 EXIT" at bounding box center [1179, 91] width 237 height 40
click at [1078, 94] on icon "Unmute" at bounding box center [1080, 90] width 15 height 11
click at [176, 335] on icon "button" at bounding box center [182, 333] width 13 height 15
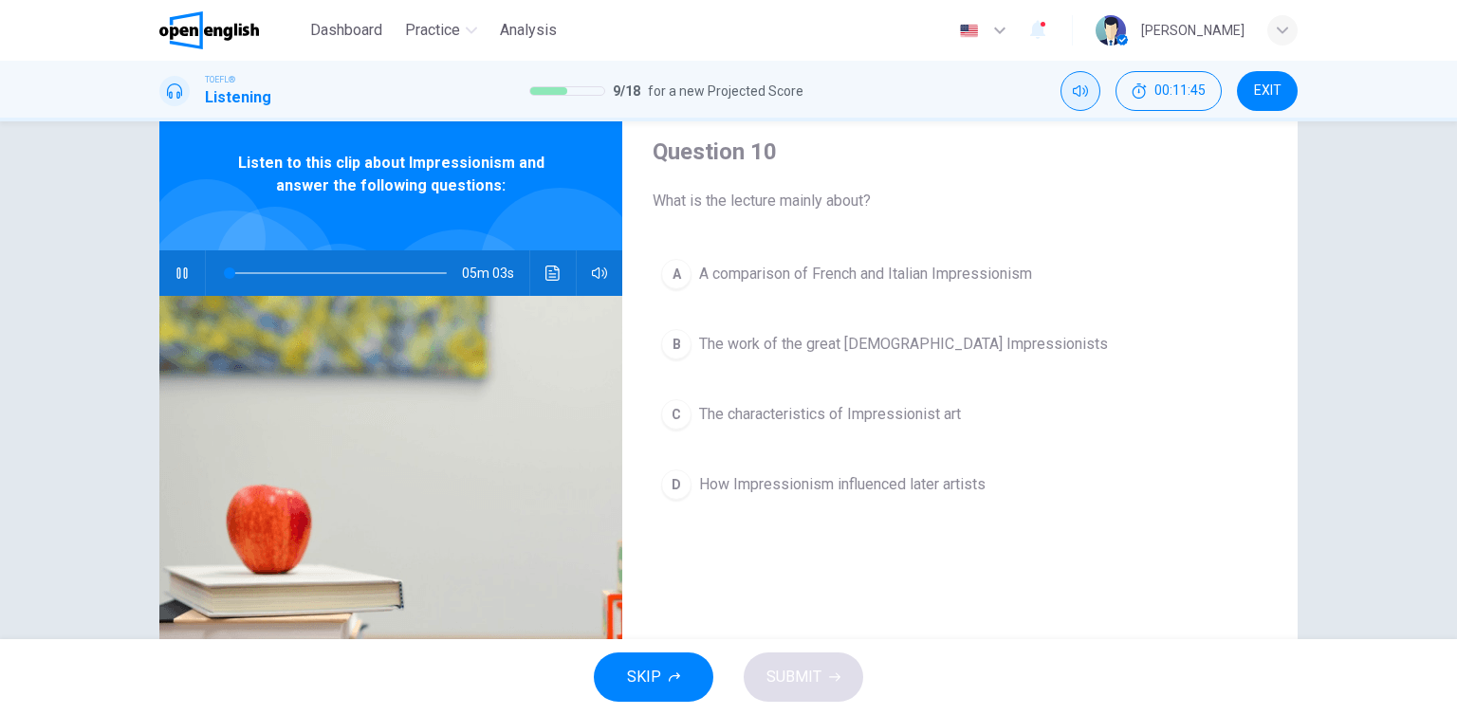
scroll to position [95, 0]
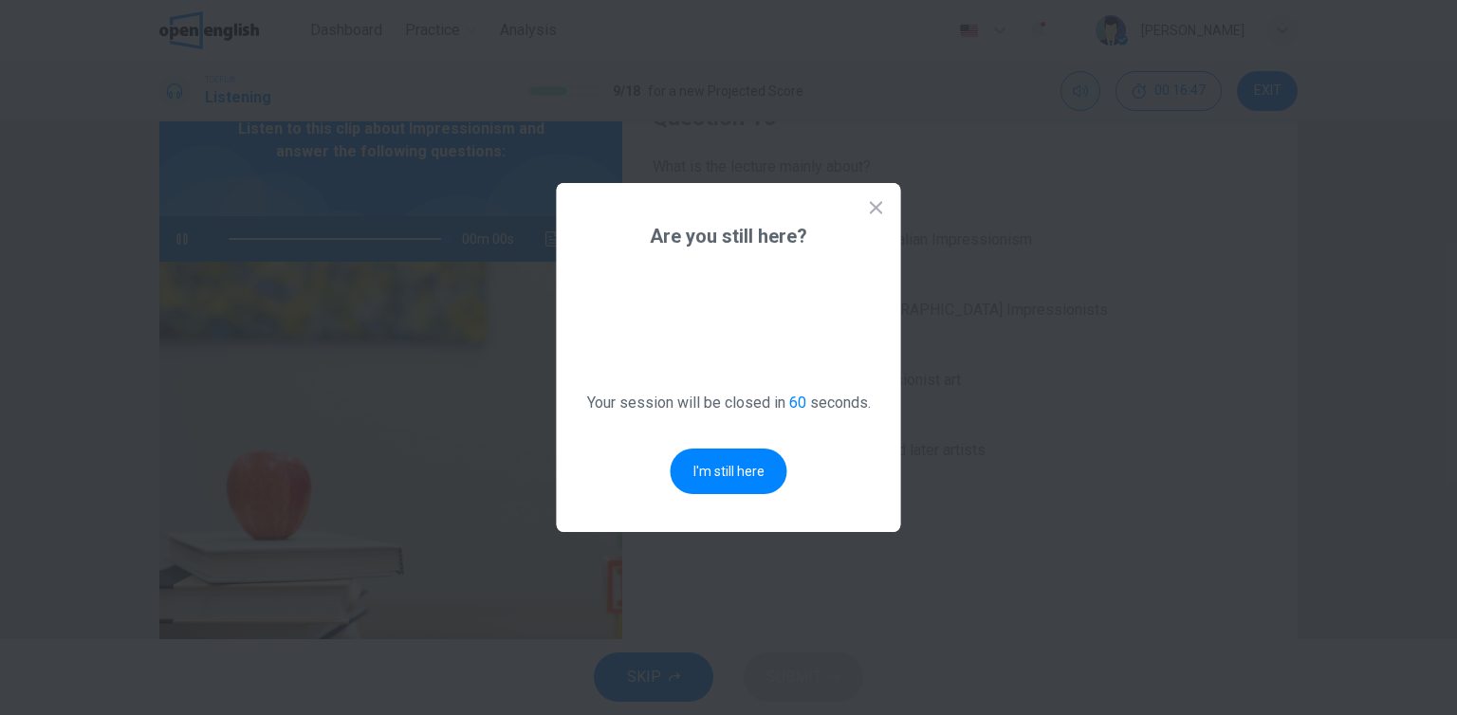
type input "*"
click at [718, 472] on button "I'm still here" at bounding box center [729, 472] width 117 height 46
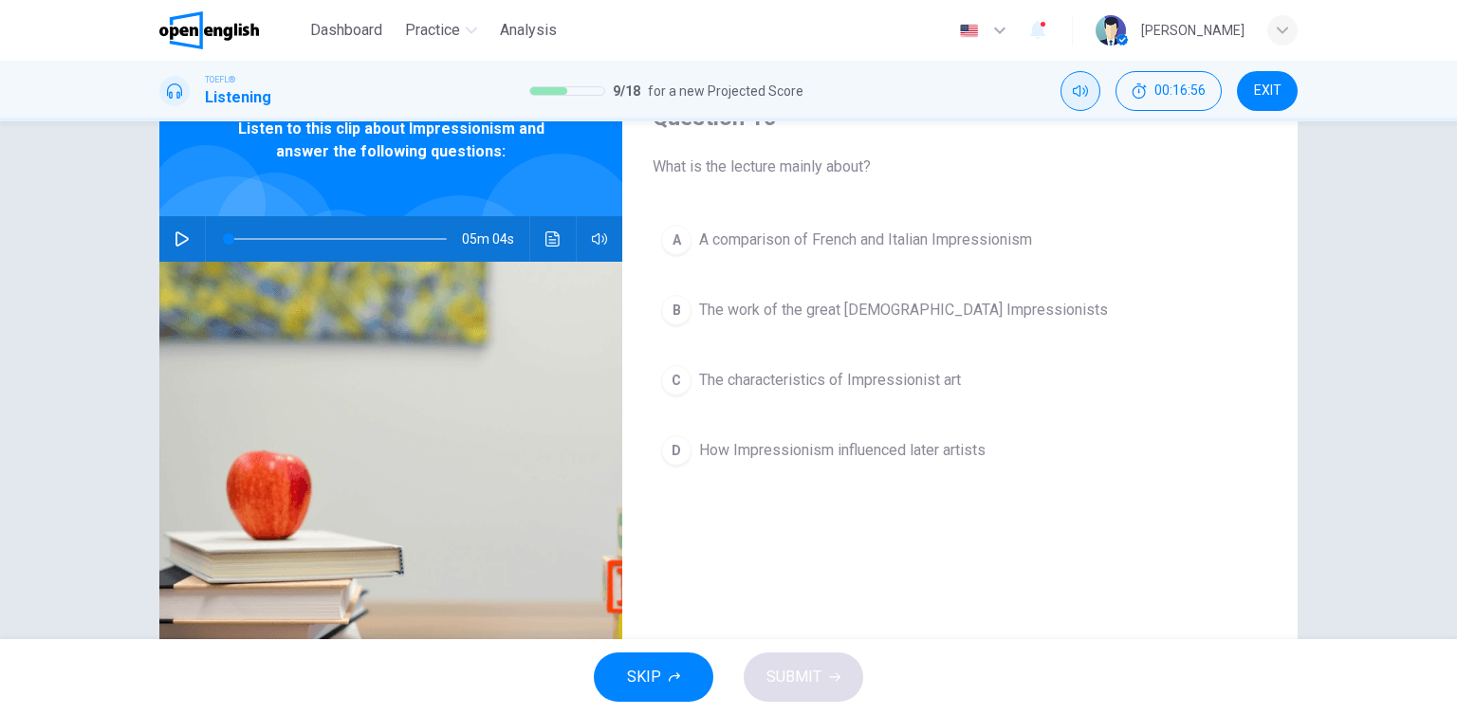
click at [1080, 93] on icon "Mute" at bounding box center [1080, 90] width 15 height 11
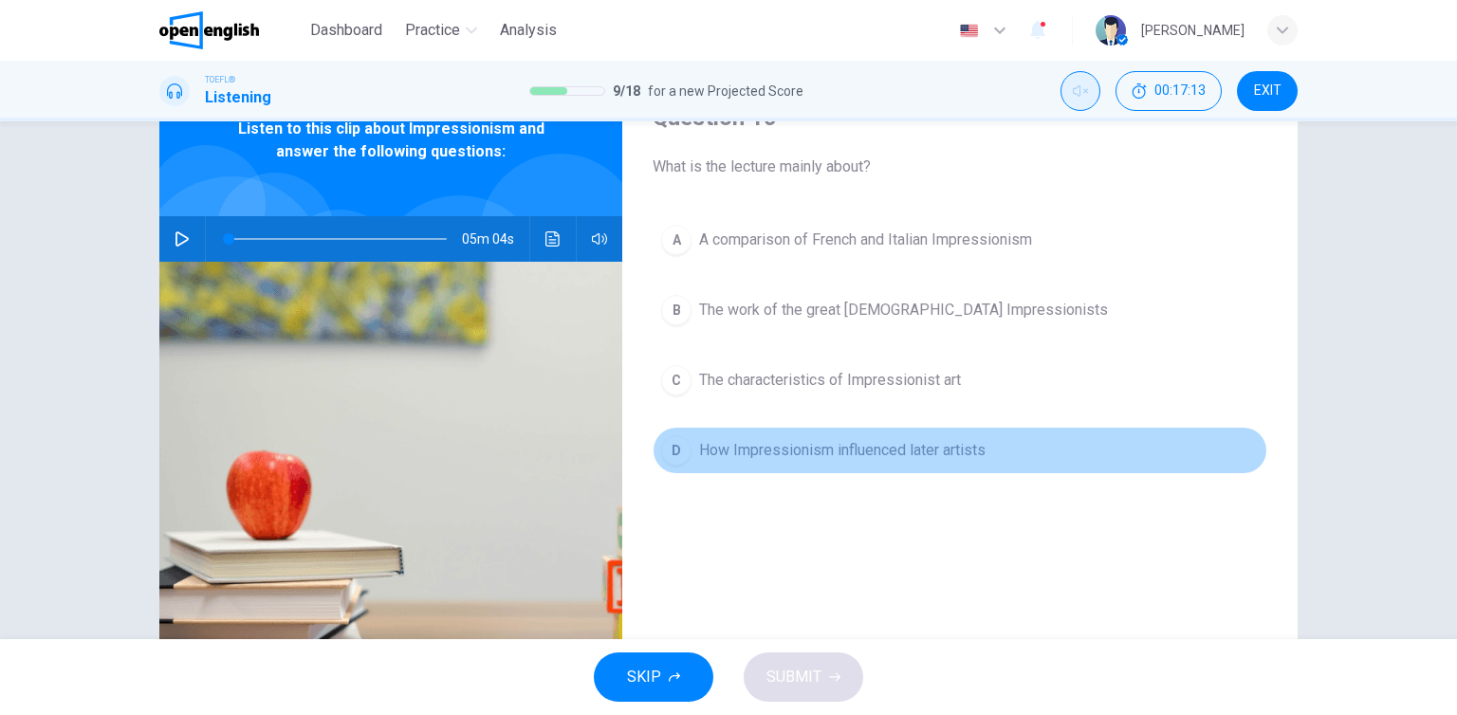
click at [792, 457] on span "How Impressionism influenced later artists" at bounding box center [842, 450] width 287 height 23
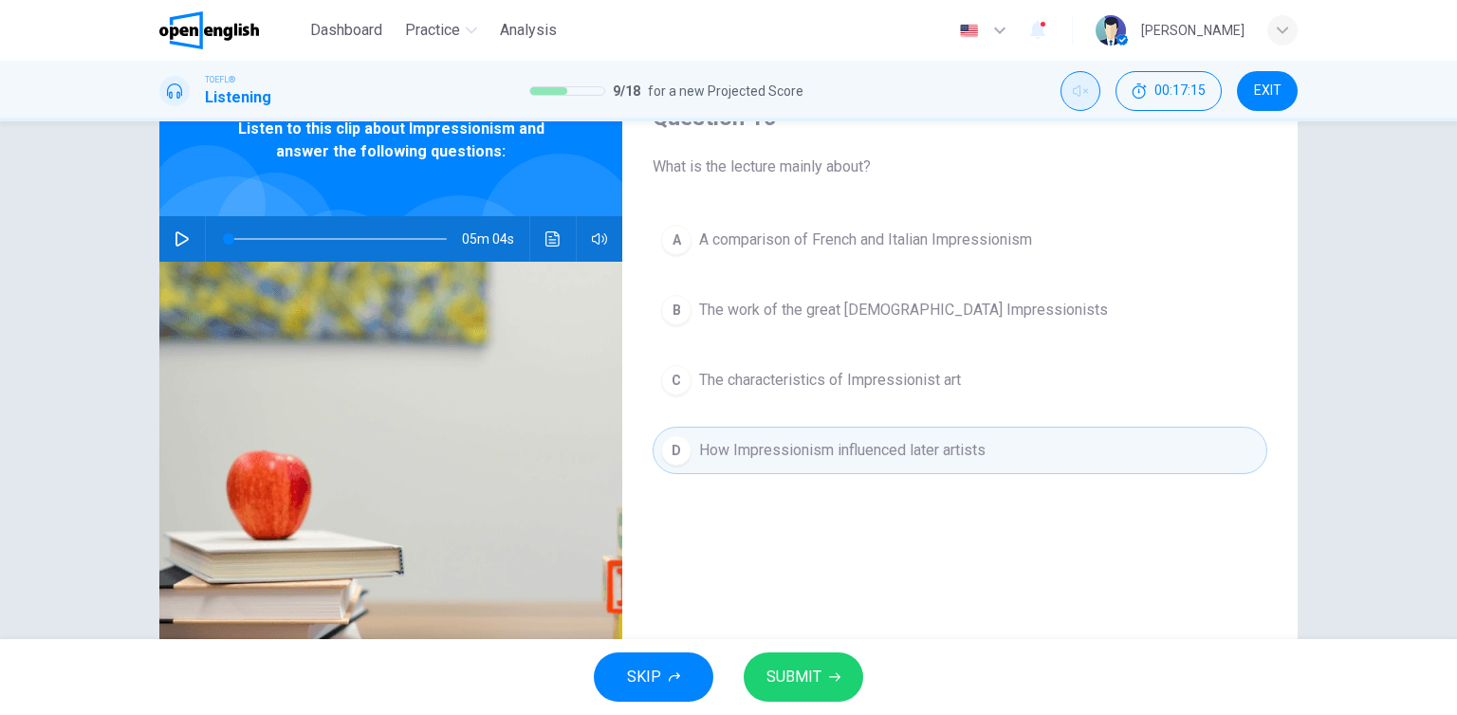
click at [820, 680] on button "SUBMIT" at bounding box center [804, 677] width 120 height 49
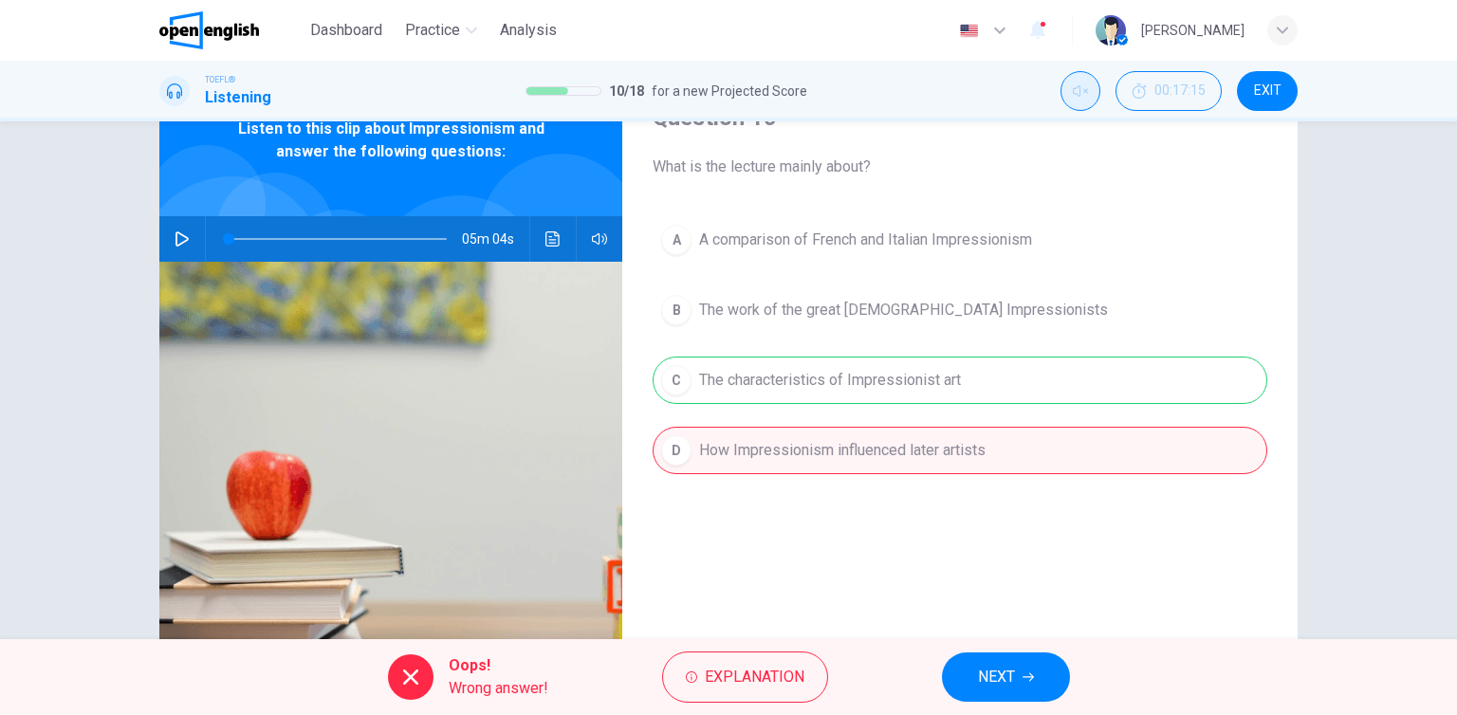
click at [1028, 676] on icon "button" at bounding box center [1028, 677] width 11 height 11
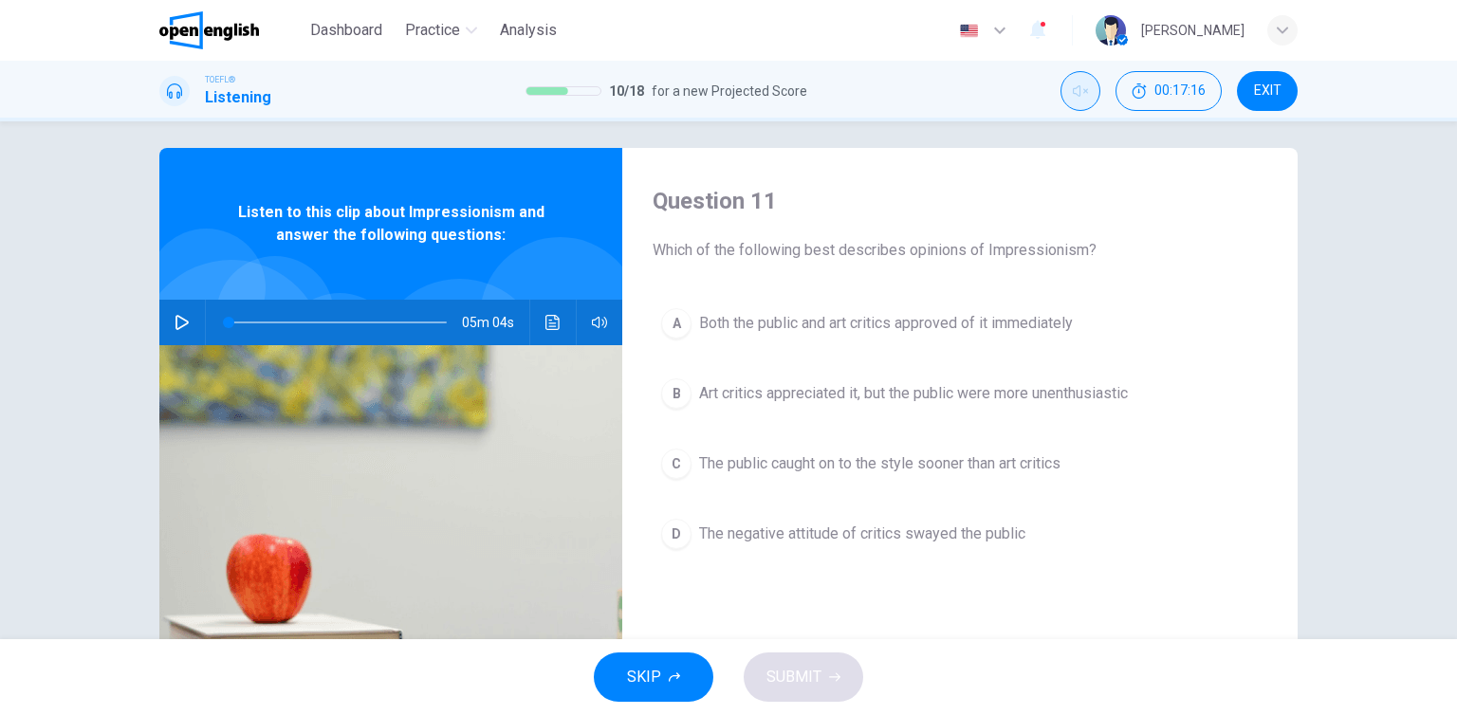
scroll to position [0, 0]
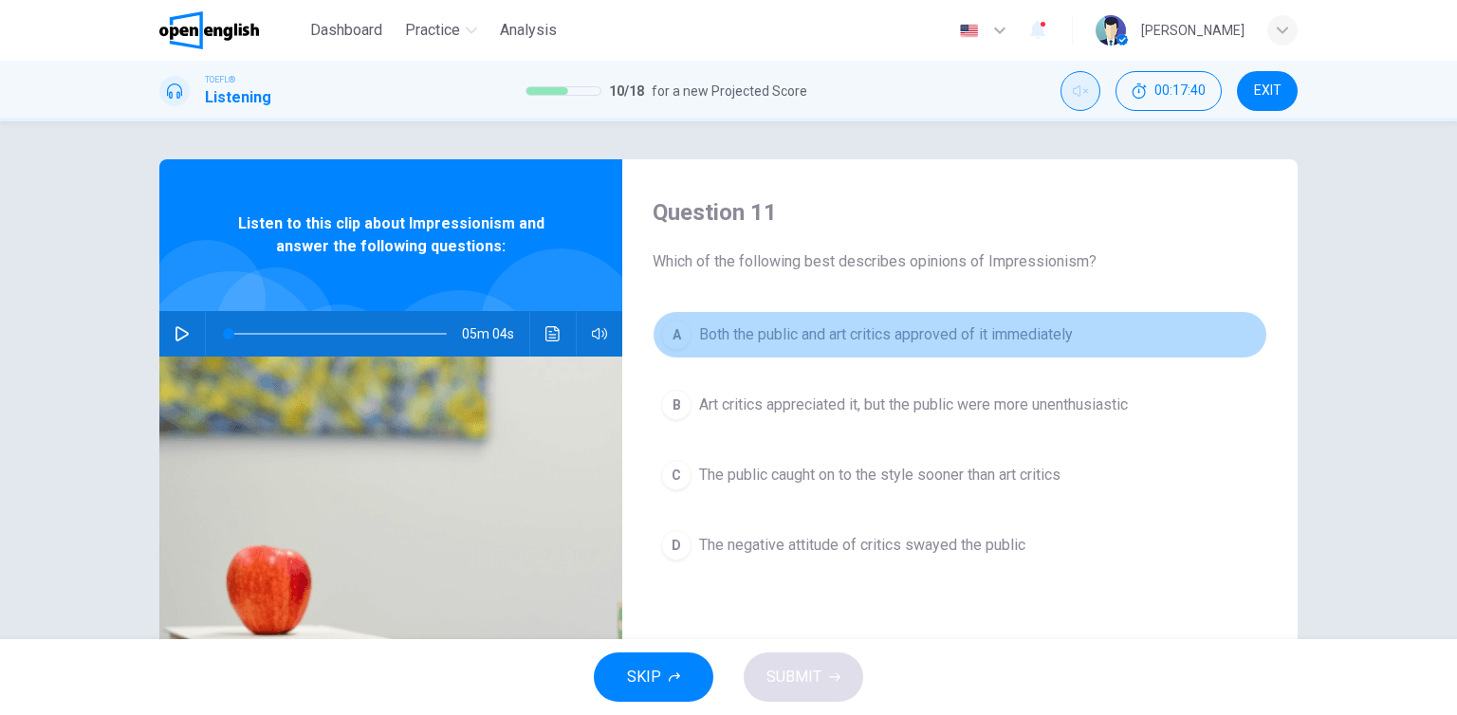
click at [892, 335] on span "Both the public and art critics approved of it immediately" at bounding box center [886, 335] width 374 height 23
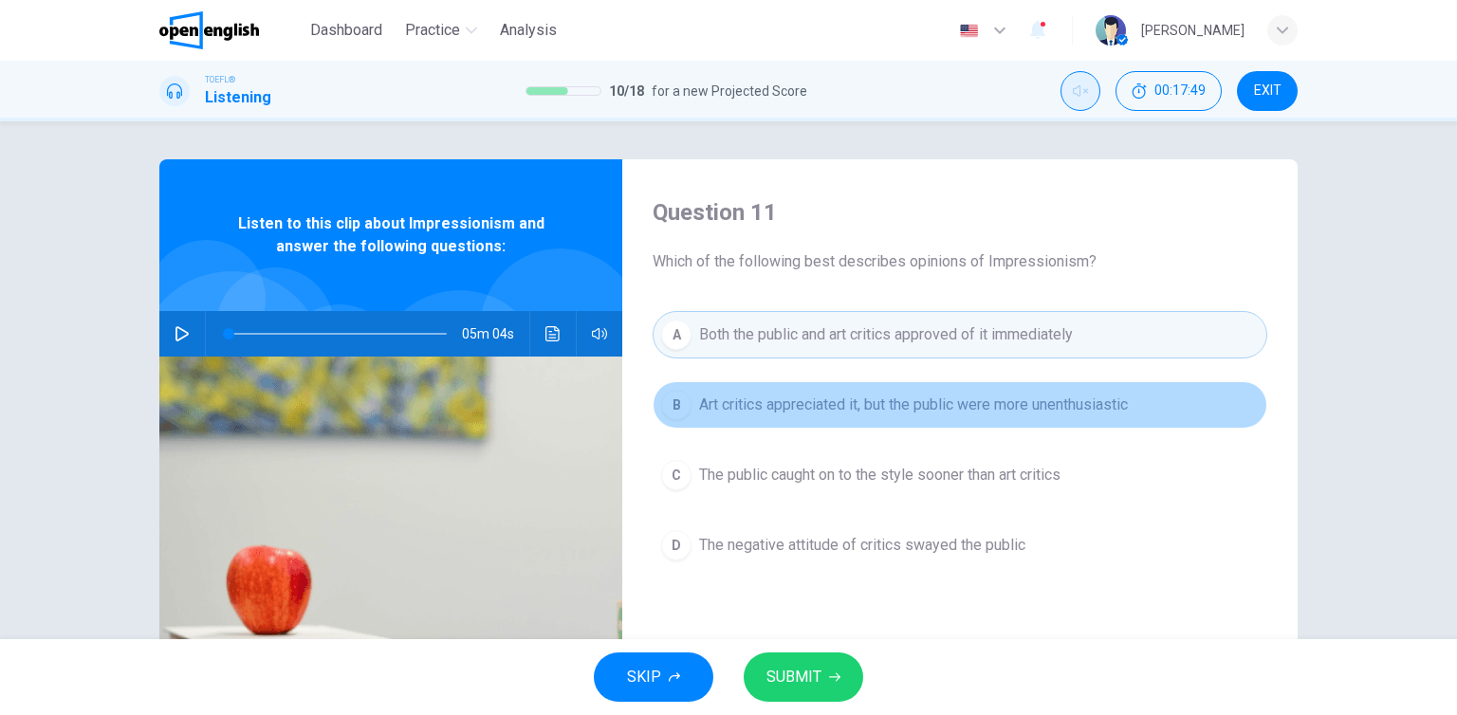
click at [1091, 415] on span "Art critics appreciated it, but the public were more unenthusiastic" at bounding box center [913, 405] width 429 height 23
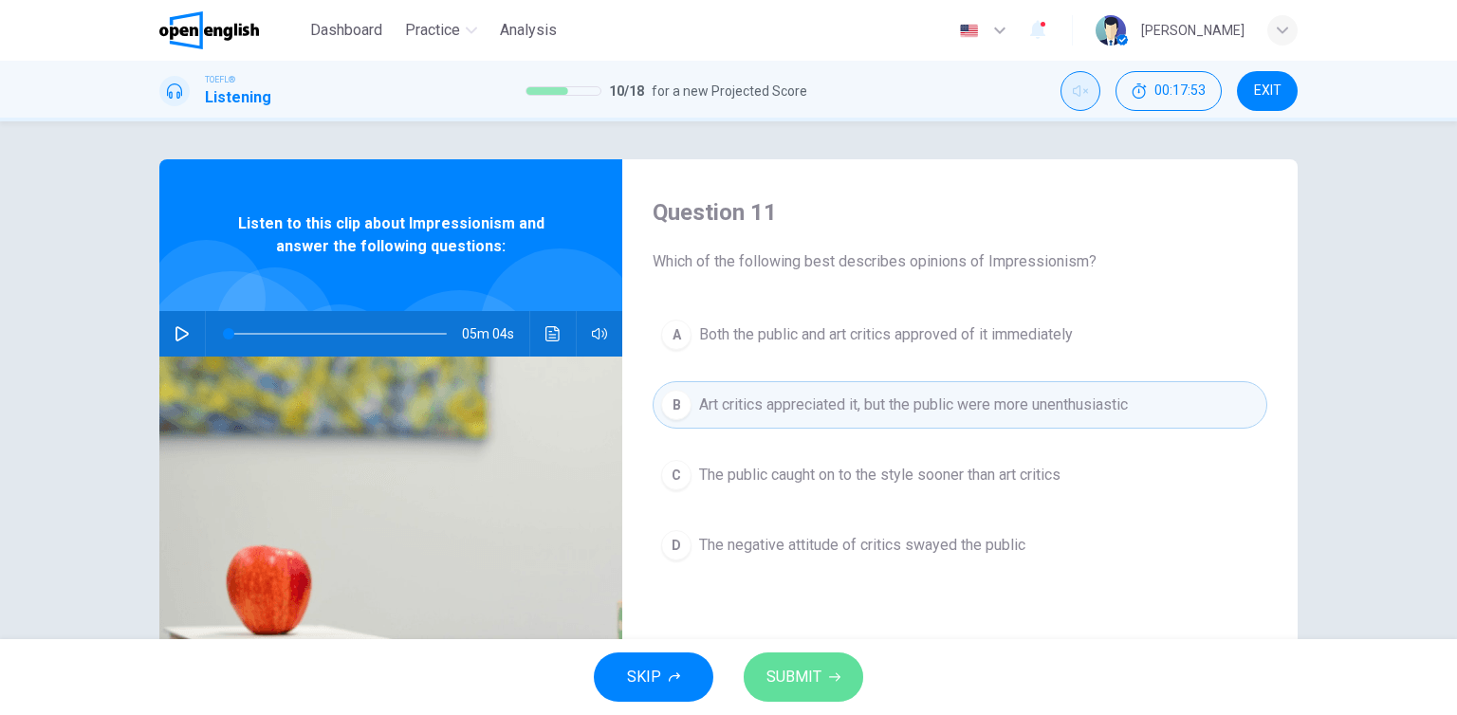
click at [831, 680] on icon "button" at bounding box center [834, 677] width 11 height 11
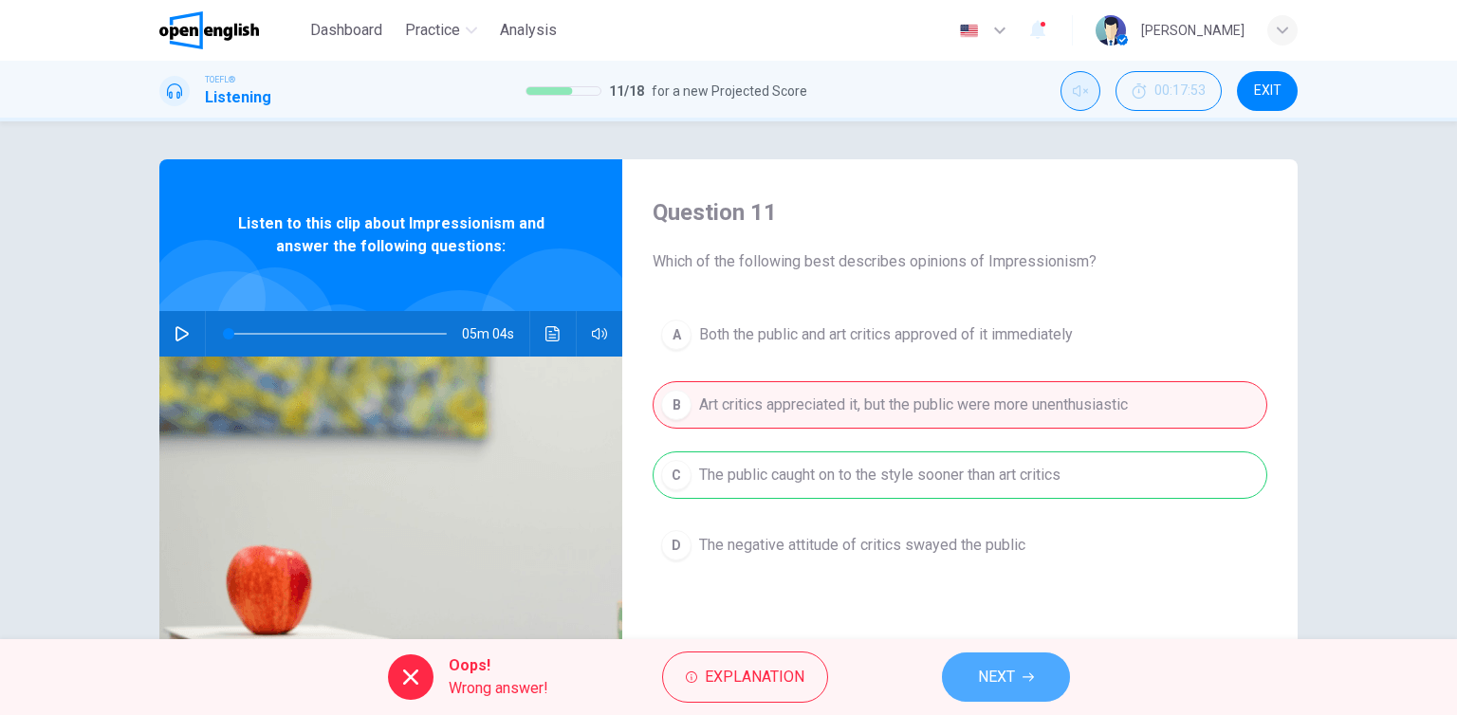
click at [990, 681] on span "NEXT" at bounding box center [996, 677] width 37 height 27
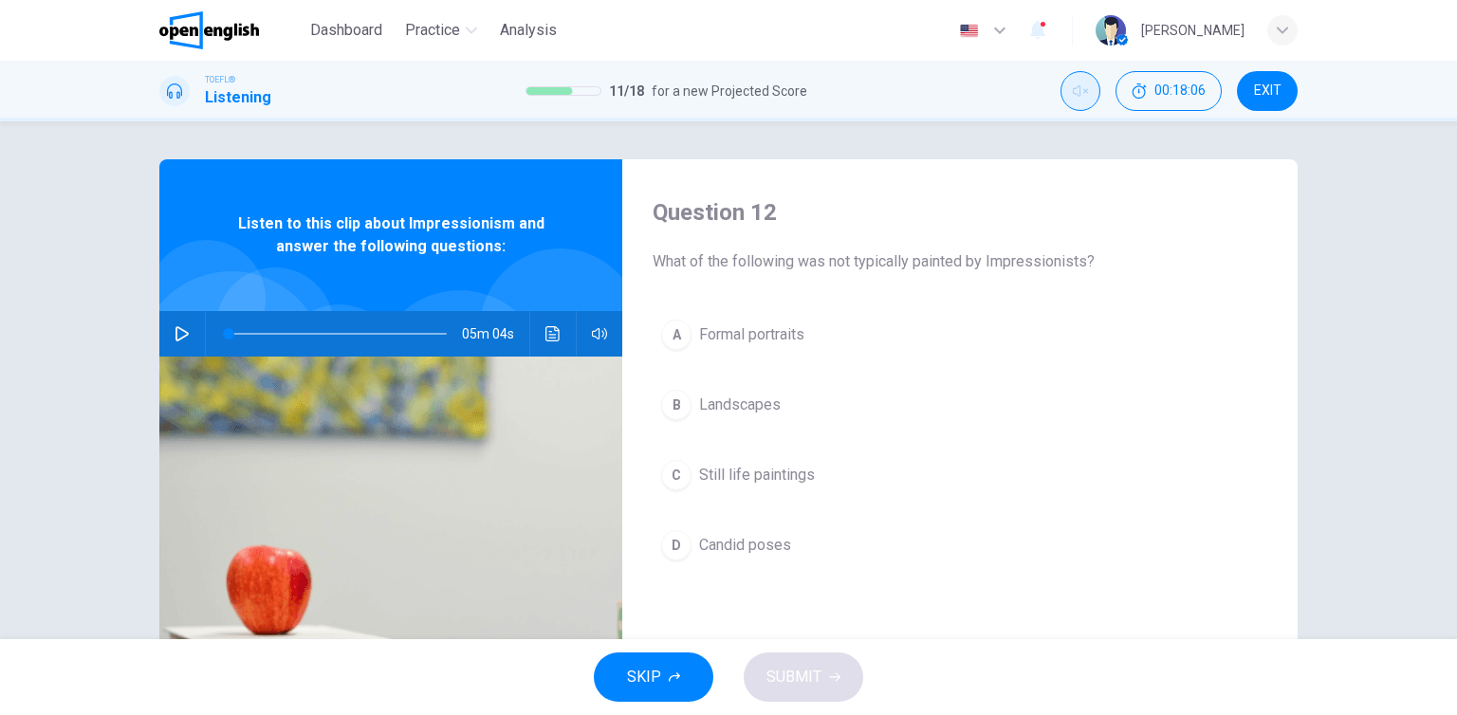
click at [757, 554] on span "Candid poses" at bounding box center [745, 545] width 92 height 23
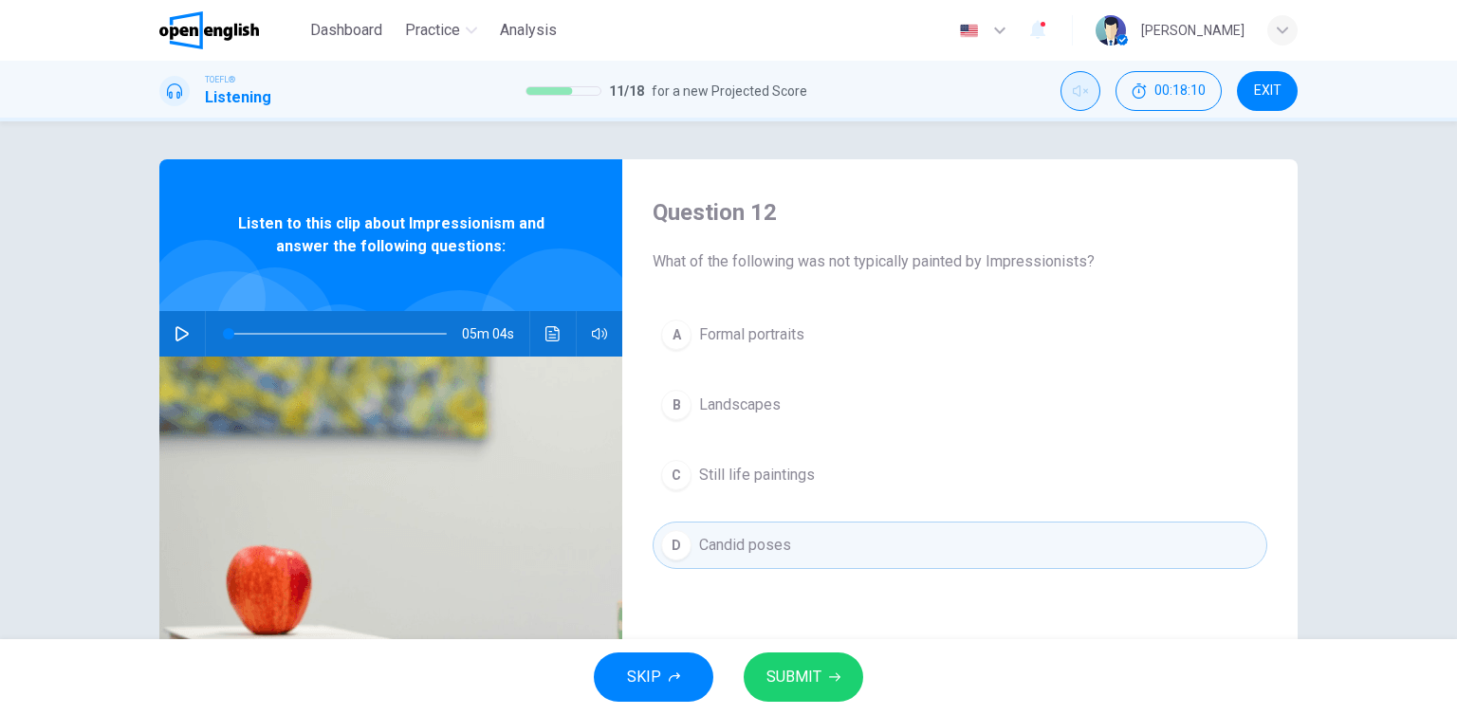
click at [831, 684] on button "SUBMIT" at bounding box center [804, 677] width 120 height 49
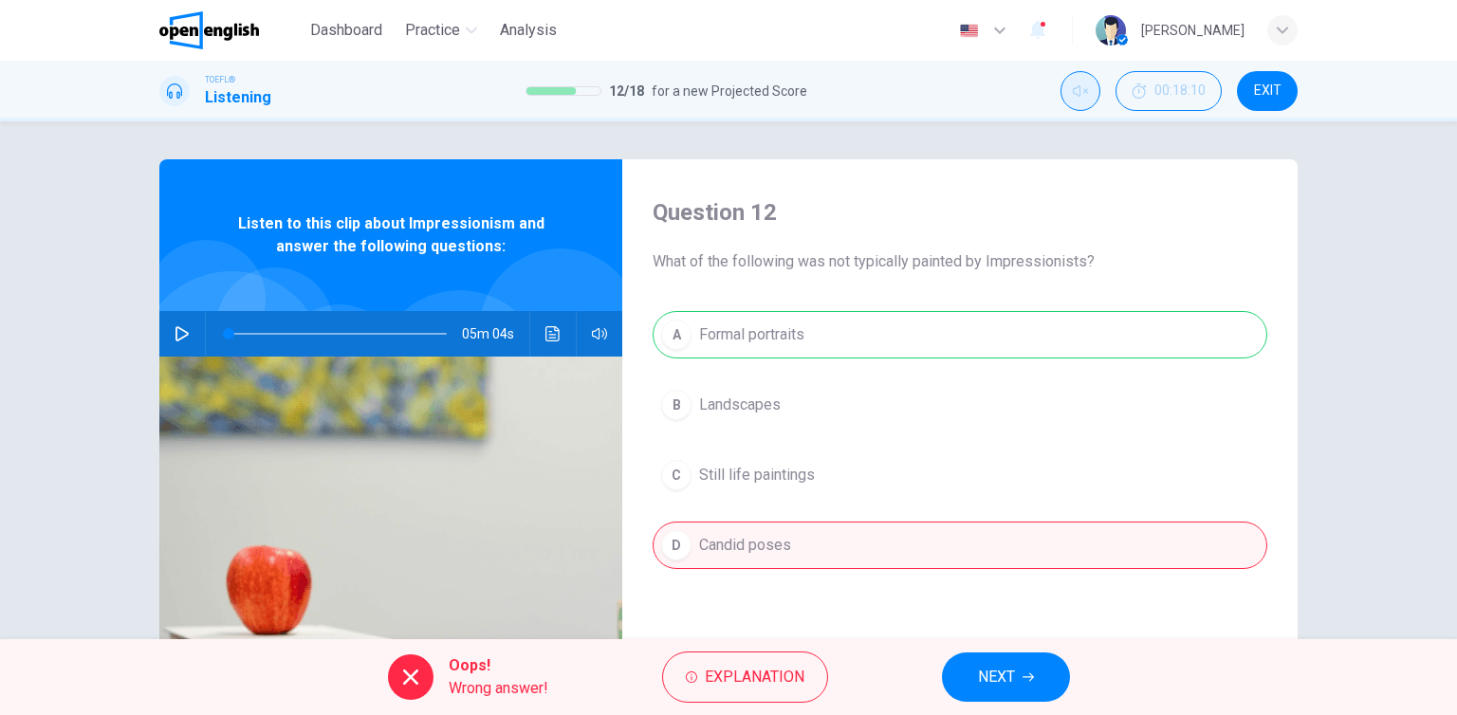
click at [1037, 682] on button "NEXT" at bounding box center [1006, 677] width 128 height 49
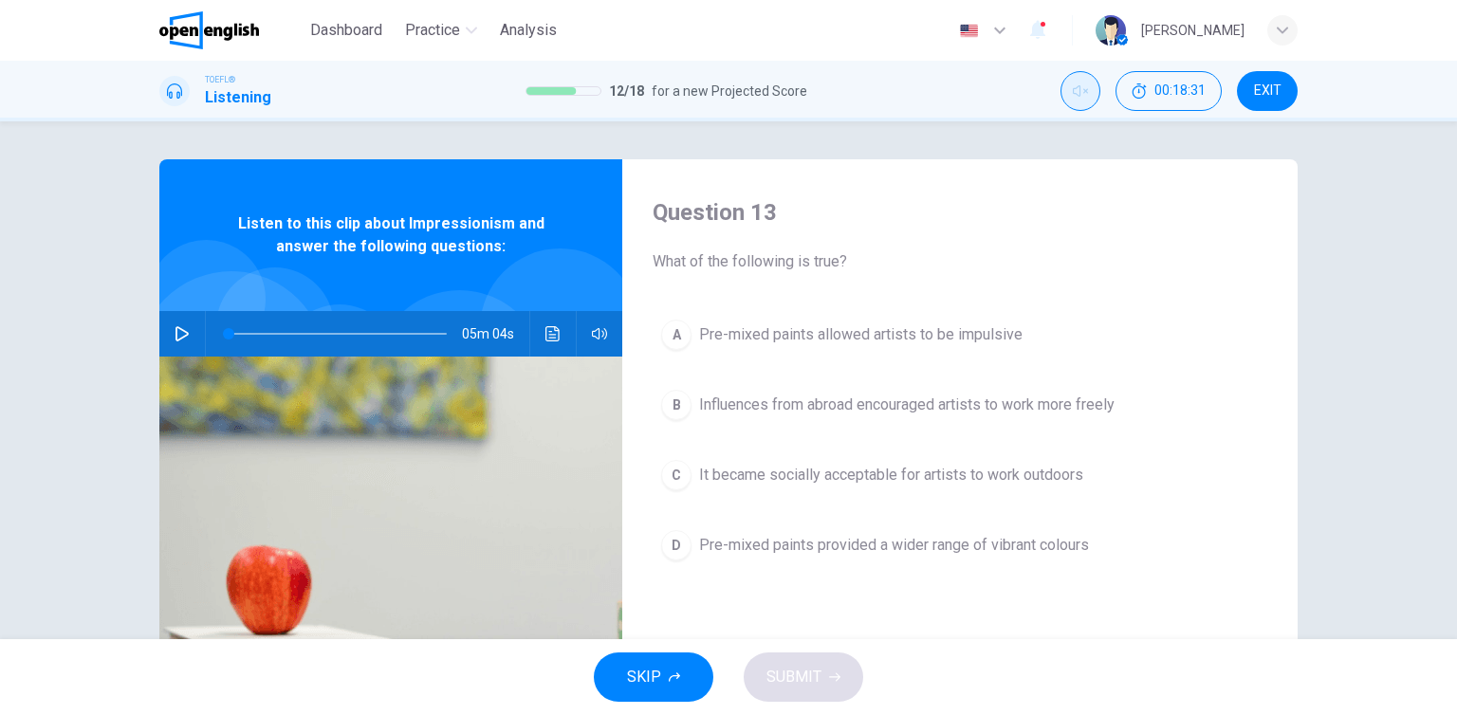
click at [937, 551] on span "Pre-mixed paints provided a wider range of vibrant colours" at bounding box center [894, 545] width 390 height 23
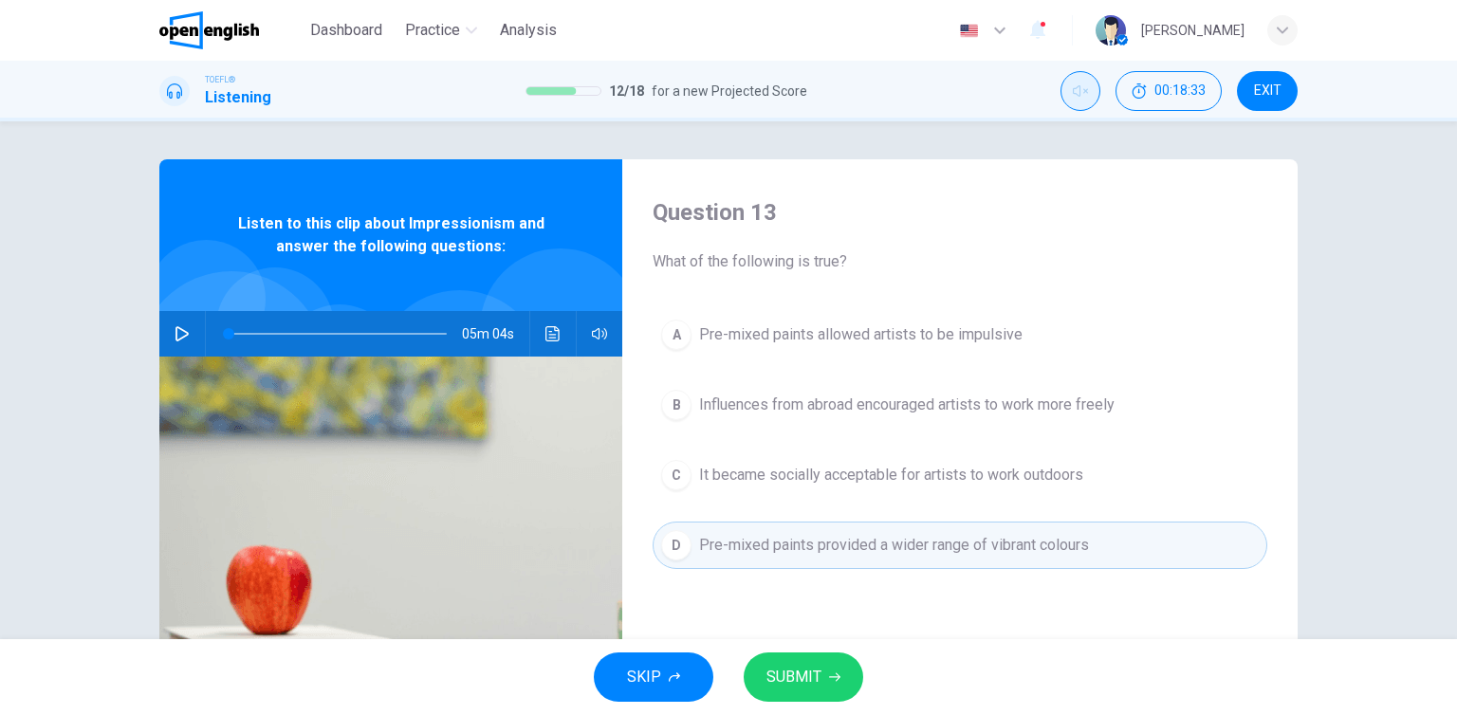
click at [816, 677] on span "SUBMIT" at bounding box center [794, 677] width 55 height 27
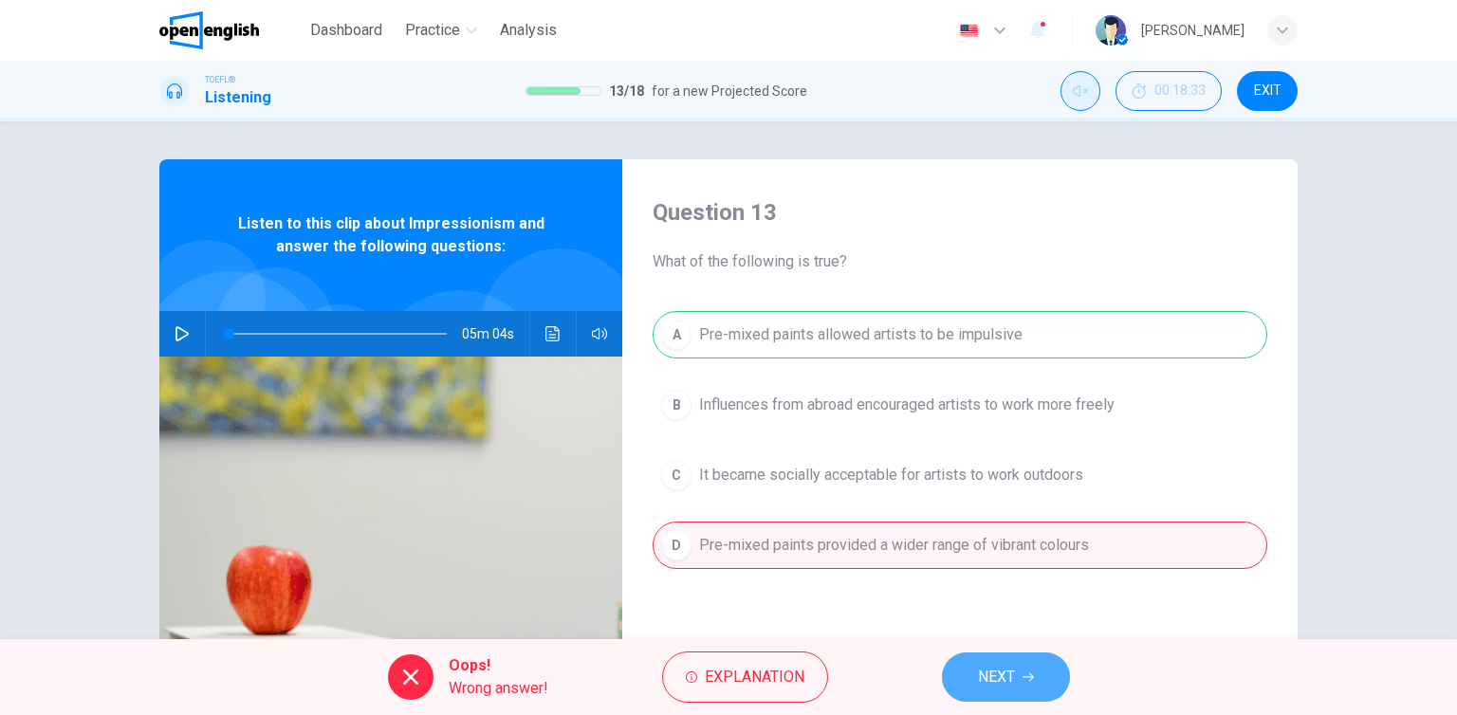
click at [1019, 695] on button "NEXT" at bounding box center [1006, 677] width 128 height 49
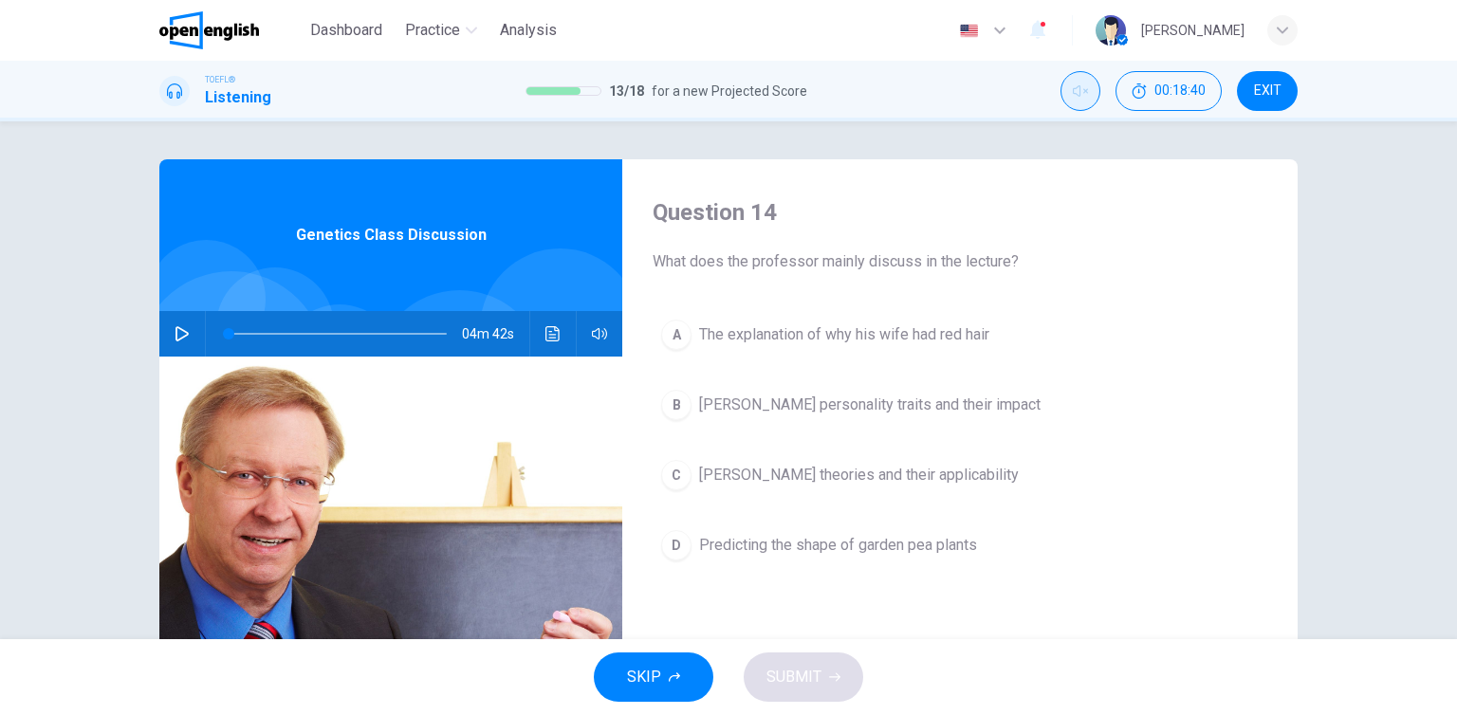
click at [1064, 96] on button "Unmute" at bounding box center [1081, 91] width 40 height 40
click at [177, 332] on icon "button" at bounding box center [182, 333] width 15 height 15
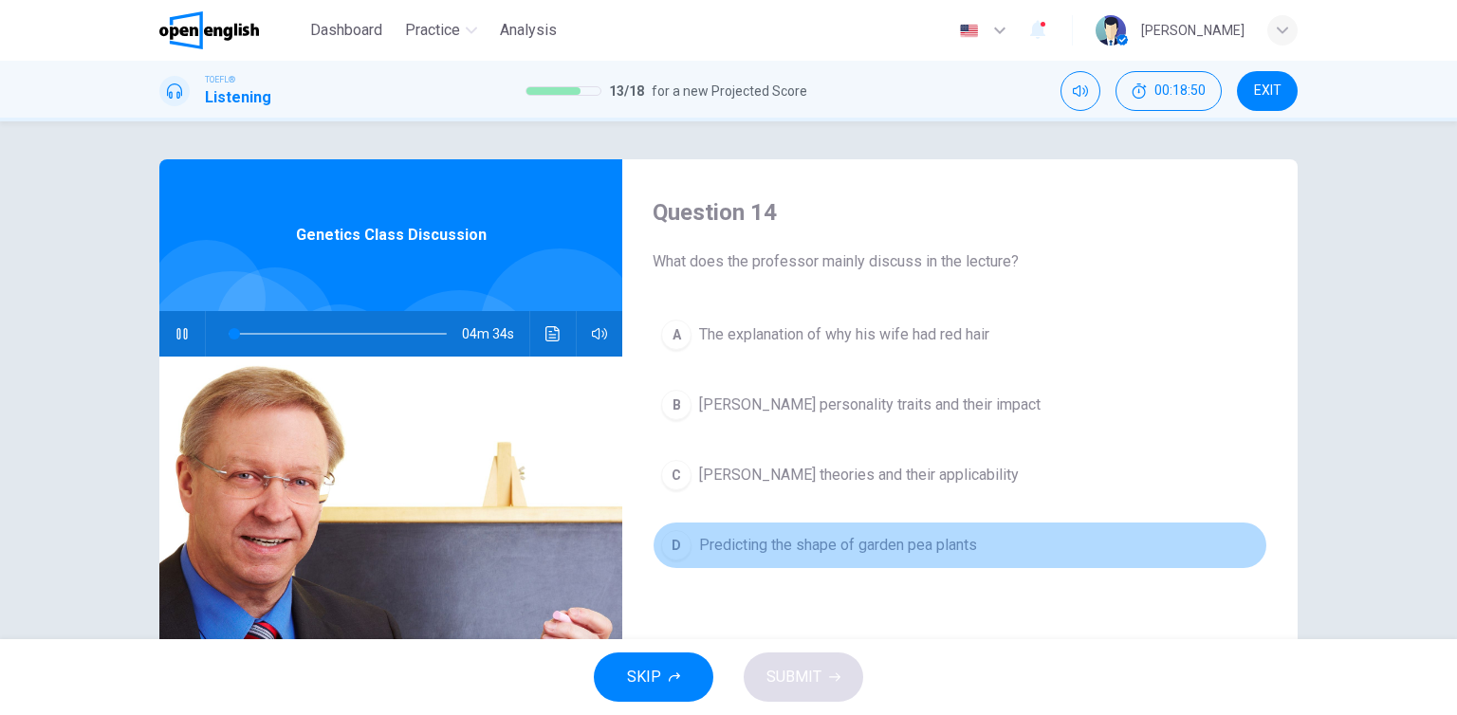
click at [1100, 530] on button "D Predicting the shape of garden pea plants" at bounding box center [960, 545] width 615 height 47
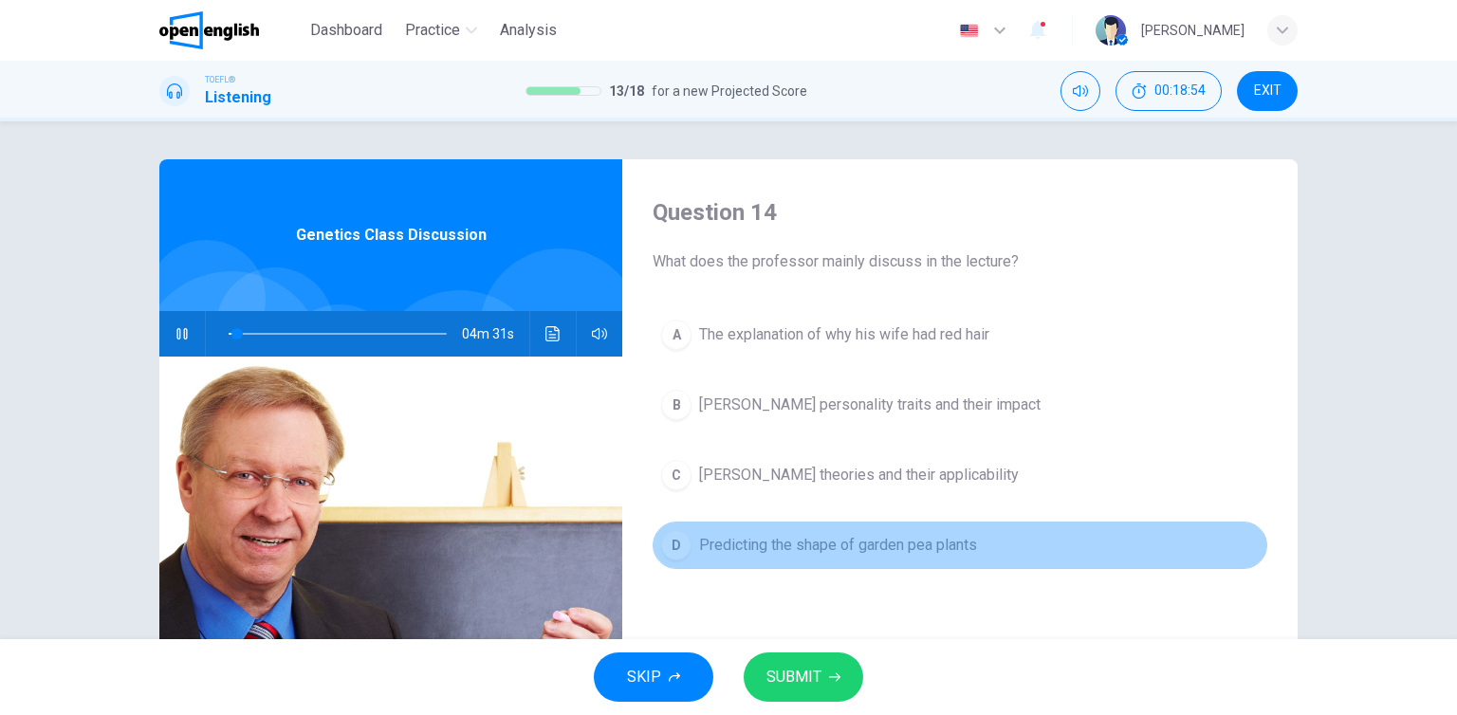
click at [1060, 563] on button "D Predicting the shape of garden pea plants" at bounding box center [960, 545] width 615 height 47
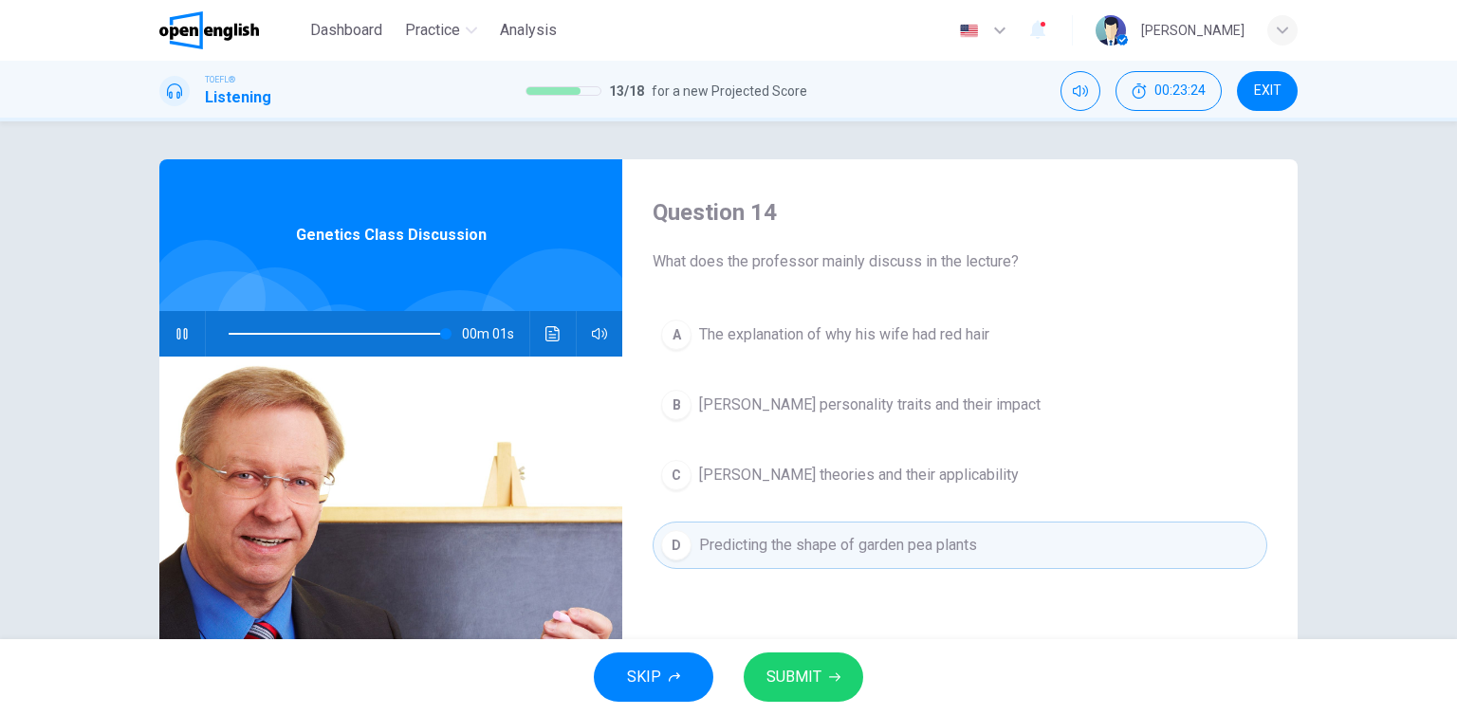
type input "*"
click at [1085, 103] on button "Mute" at bounding box center [1081, 91] width 40 height 40
click at [888, 477] on span "Mendel's theories and their applicability" at bounding box center [859, 475] width 320 height 23
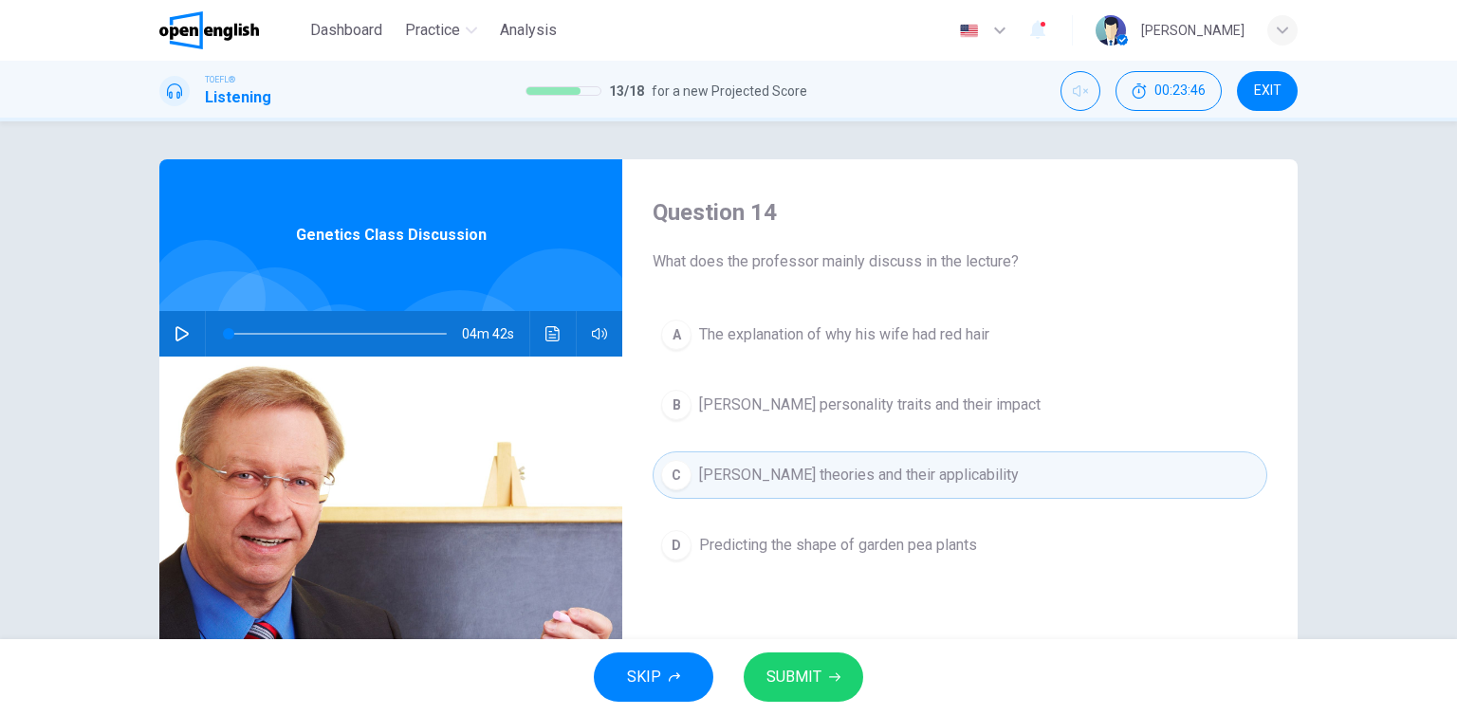
click at [811, 675] on span "SUBMIT" at bounding box center [794, 677] width 55 height 27
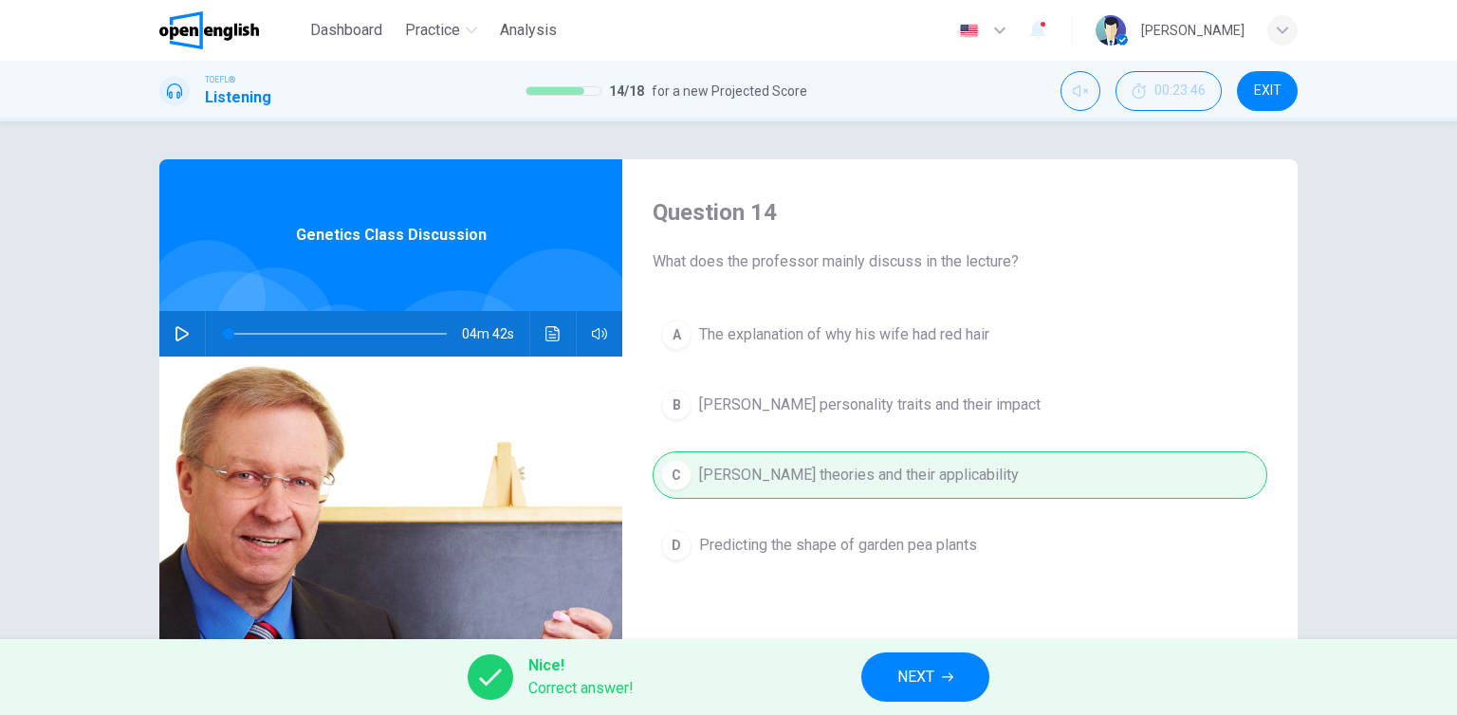
click at [953, 683] on button "NEXT" at bounding box center [926, 677] width 128 height 49
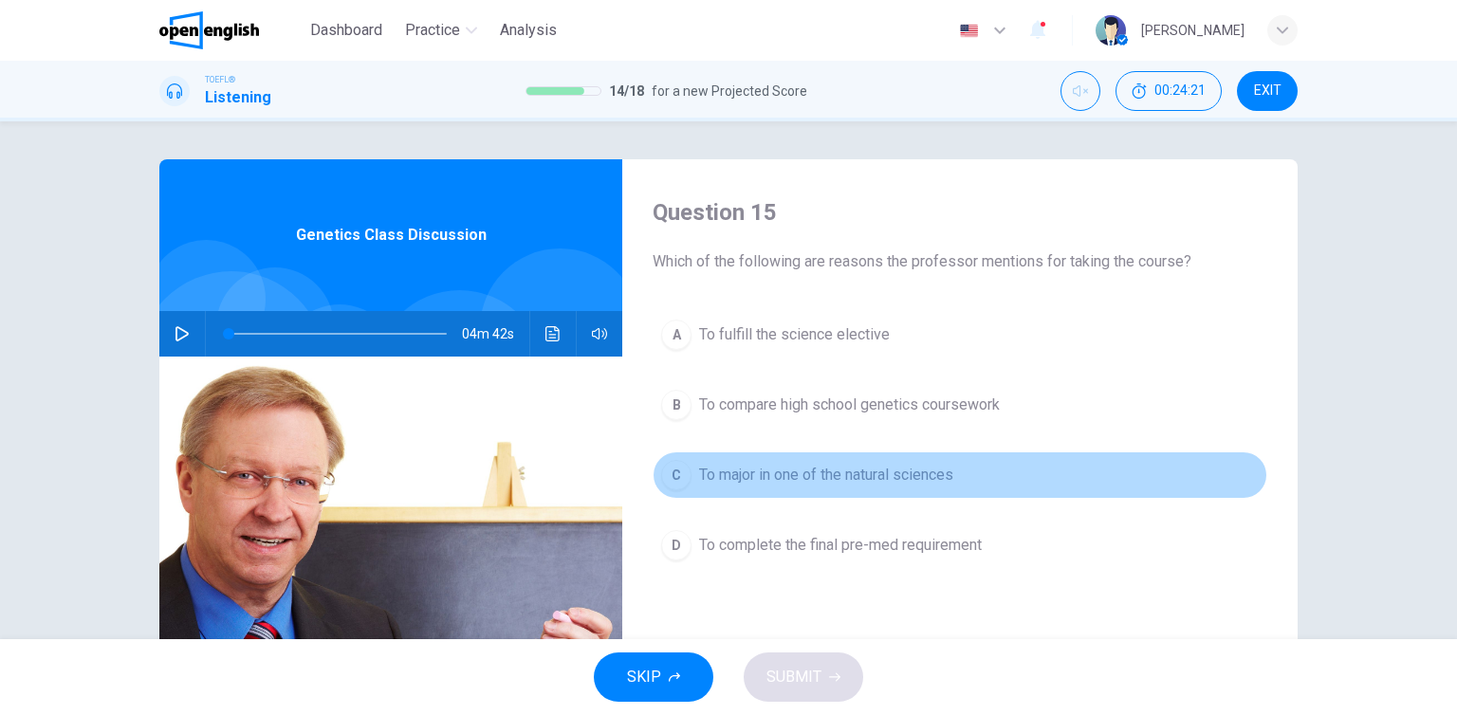
click at [873, 487] on button "C To major in one of the natural sciences" at bounding box center [960, 475] width 615 height 47
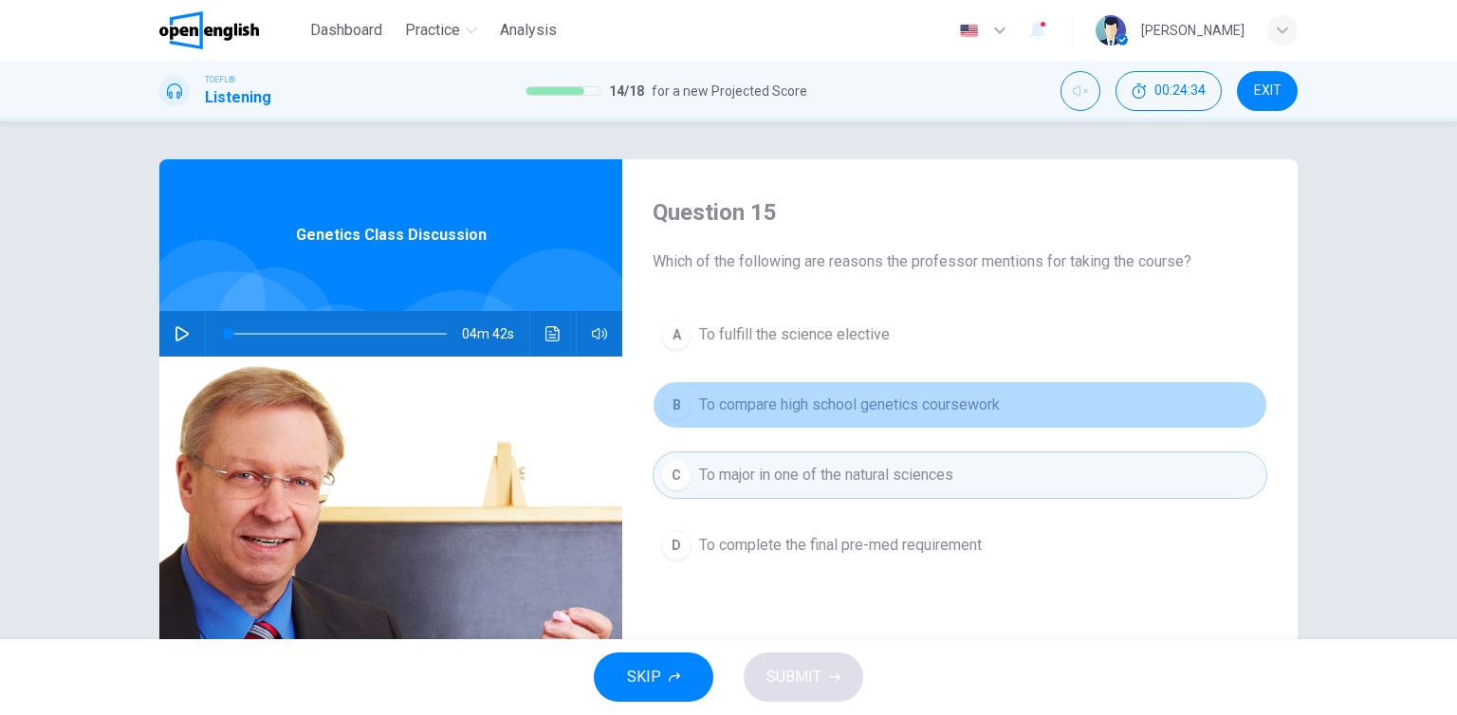
click at [833, 408] on span "To compare high school genetics coursework" at bounding box center [849, 405] width 301 height 23
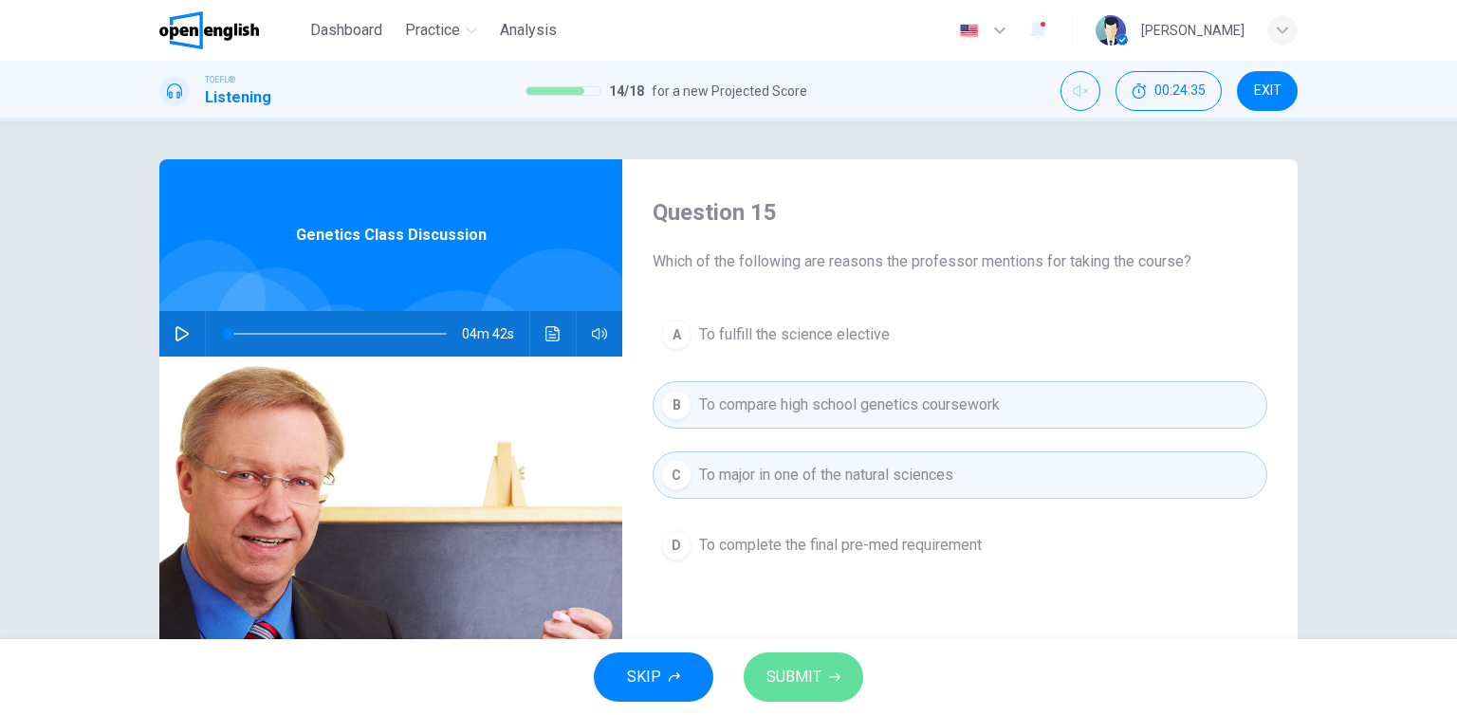
click at [825, 686] on button "SUBMIT" at bounding box center [804, 677] width 120 height 49
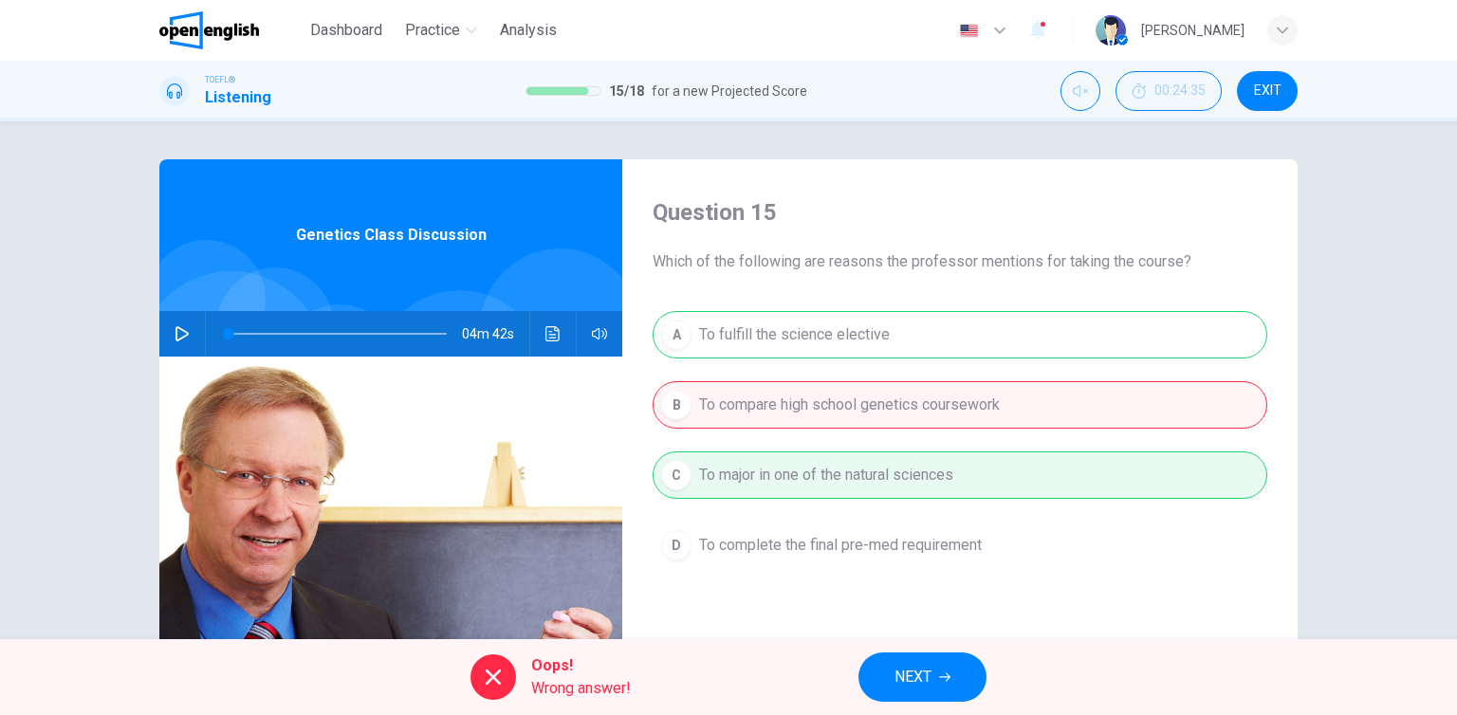
click at [922, 688] on span "NEXT" at bounding box center [913, 677] width 37 height 27
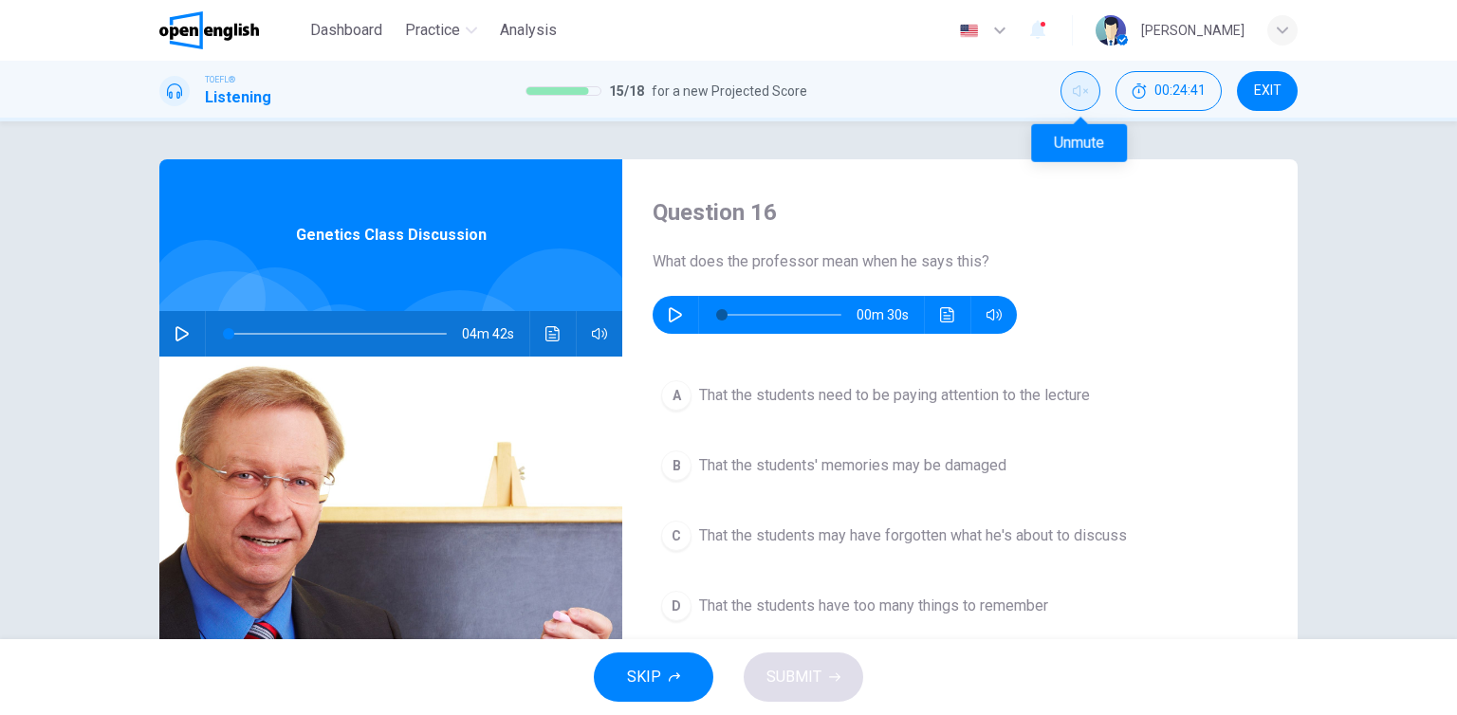
click at [1086, 91] on icon "Unmute" at bounding box center [1080, 90] width 15 height 15
click at [672, 317] on icon "button" at bounding box center [675, 314] width 15 height 15
type input "*"
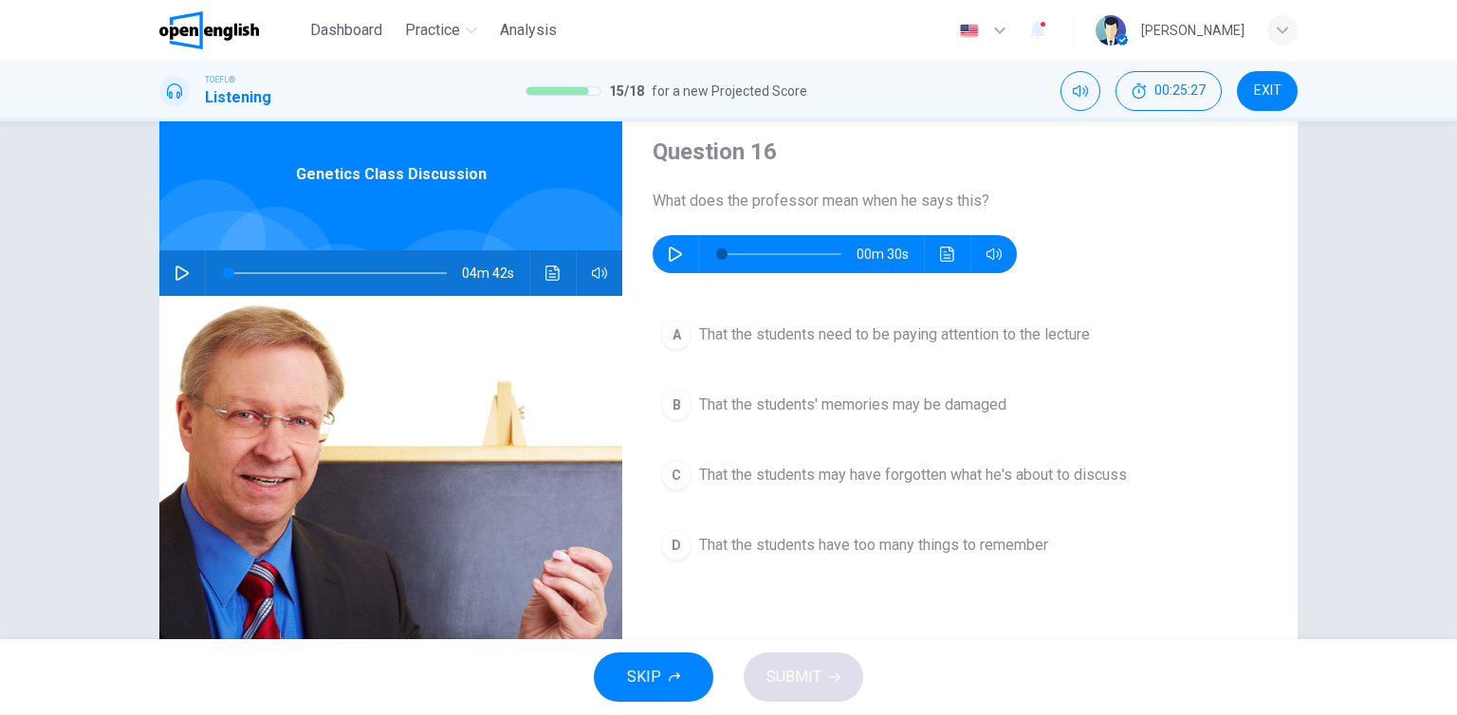
scroll to position [95, 0]
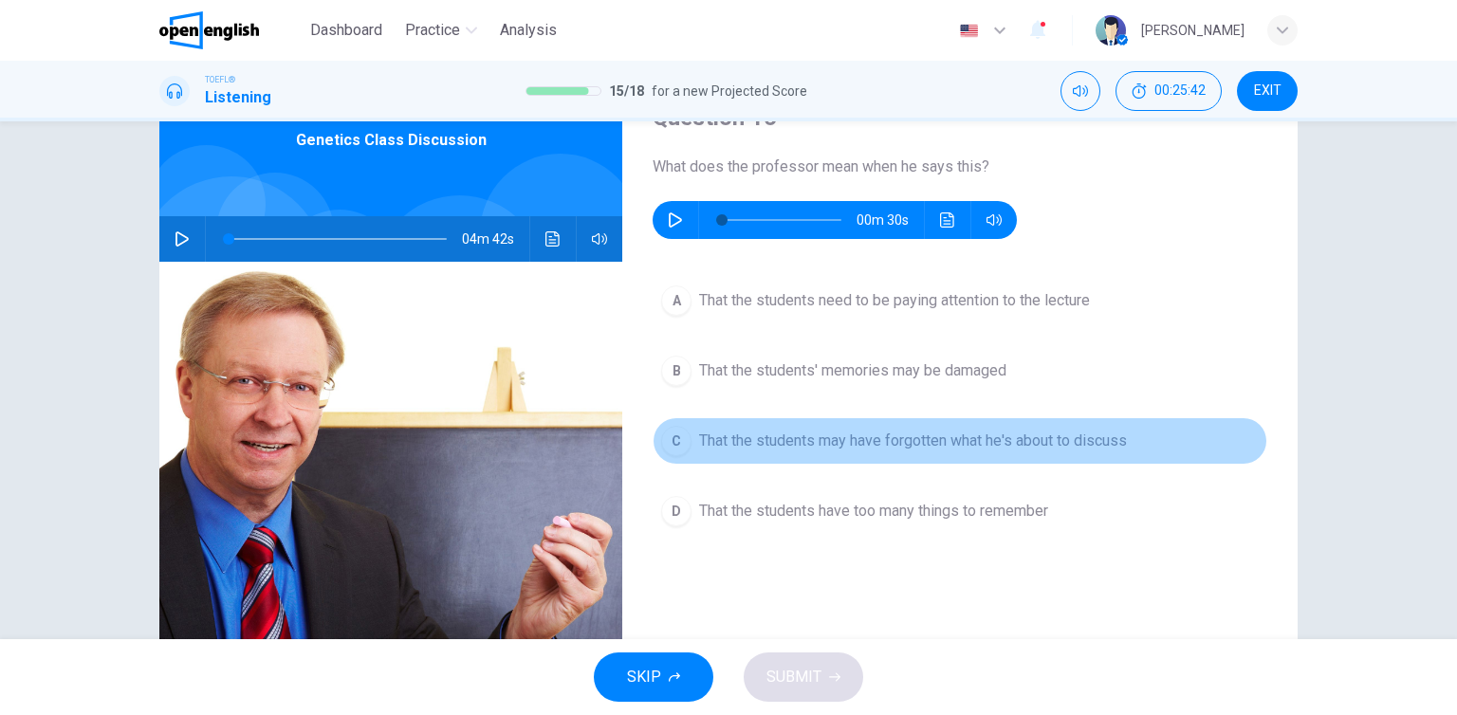
click at [768, 448] on span "That the students may have forgotten what he's about to discuss" at bounding box center [913, 441] width 428 height 23
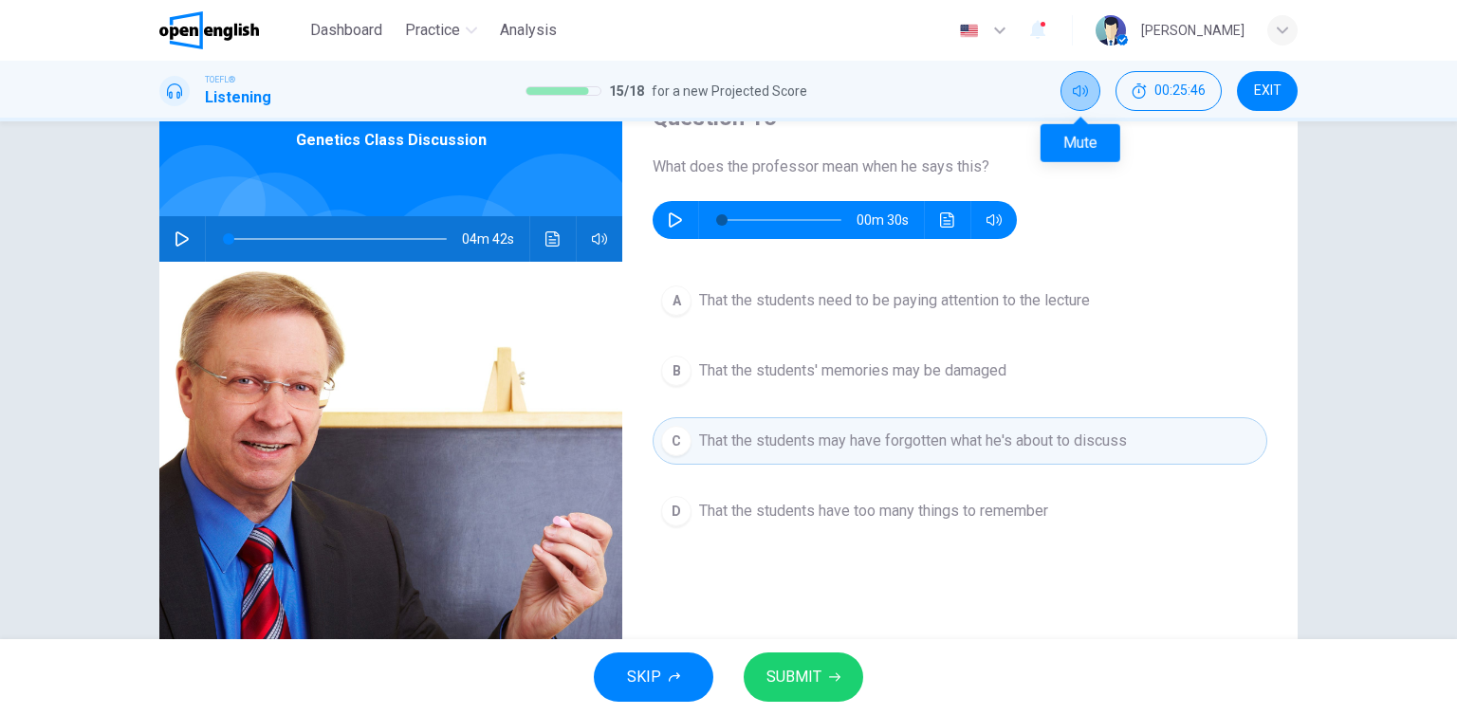
drag, startPoint x: 1066, startPoint y: 84, endPoint x: 1045, endPoint y: 250, distance: 166.5
click at [1066, 84] on button "Mute" at bounding box center [1081, 91] width 40 height 40
click at [840, 673] on button "SUBMIT" at bounding box center [804, 677] width 120 height 49
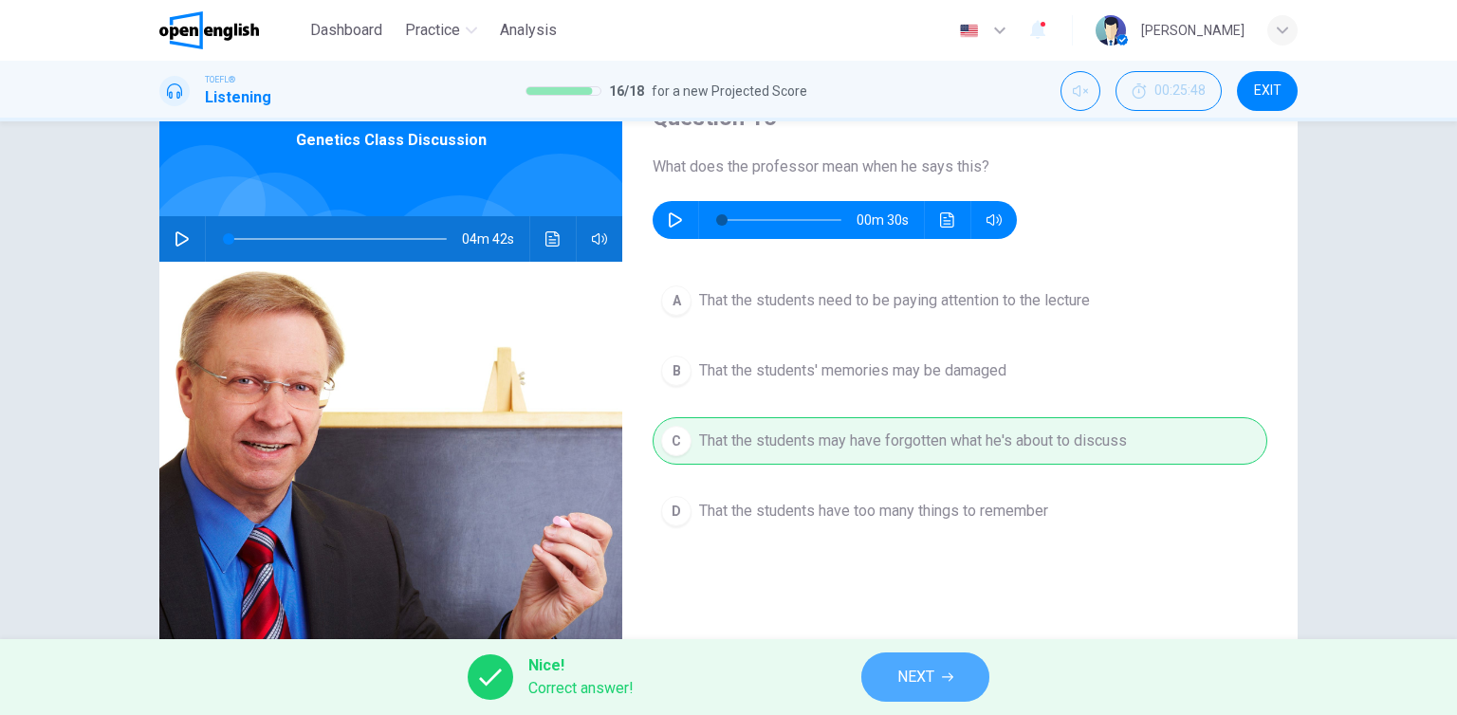
click at [942, 675] on icon "button" at bounding box center [947, 677] width 11 height 11
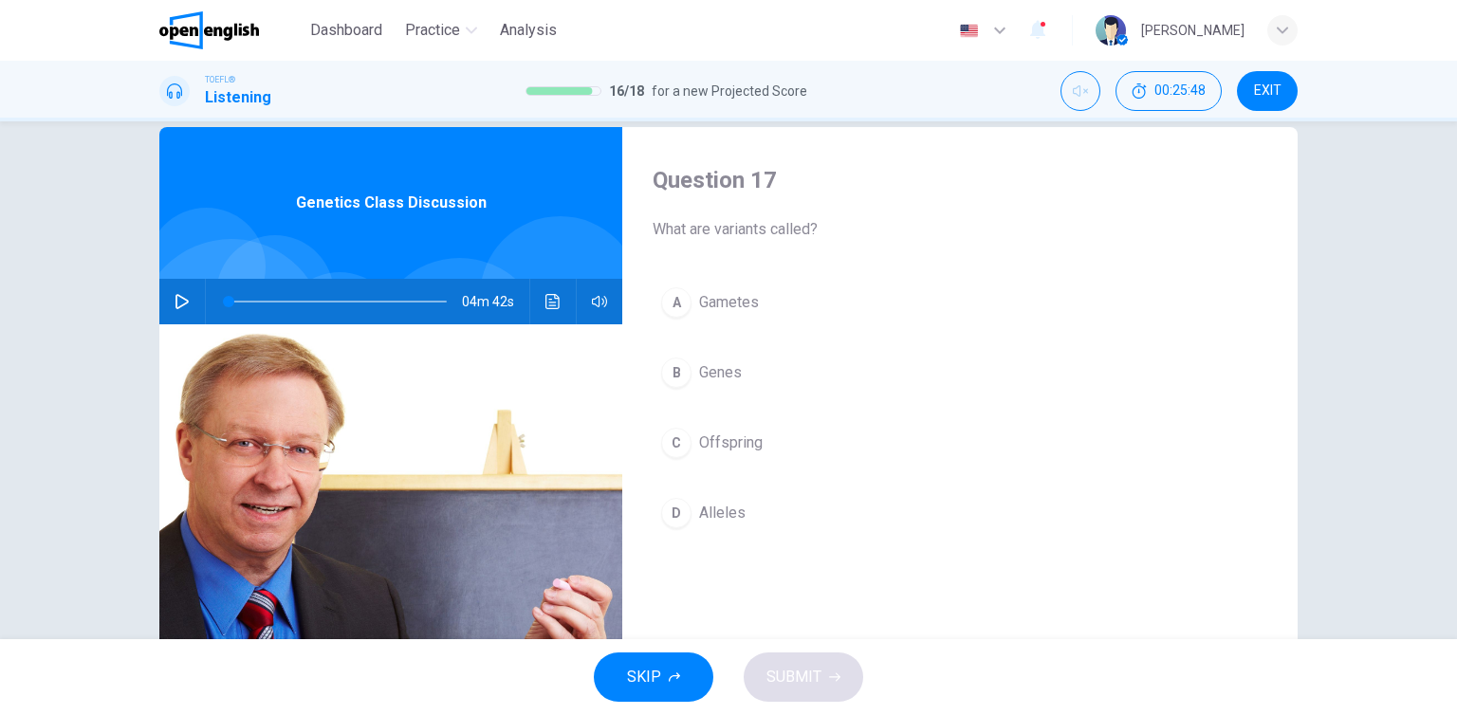
scroll to position [0, 0]
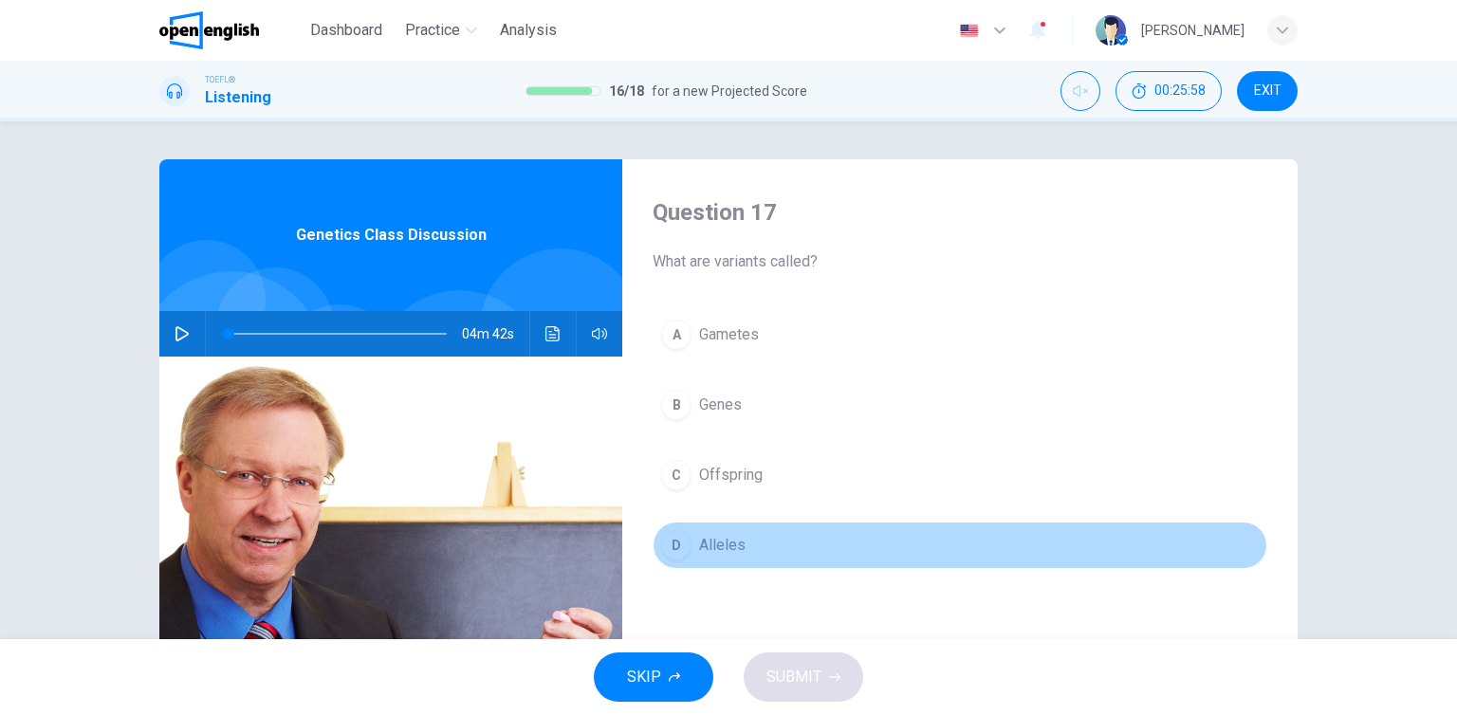
click at [738, 554] on span "Alleles" at bounding box center [722, 545] width 46 height 23
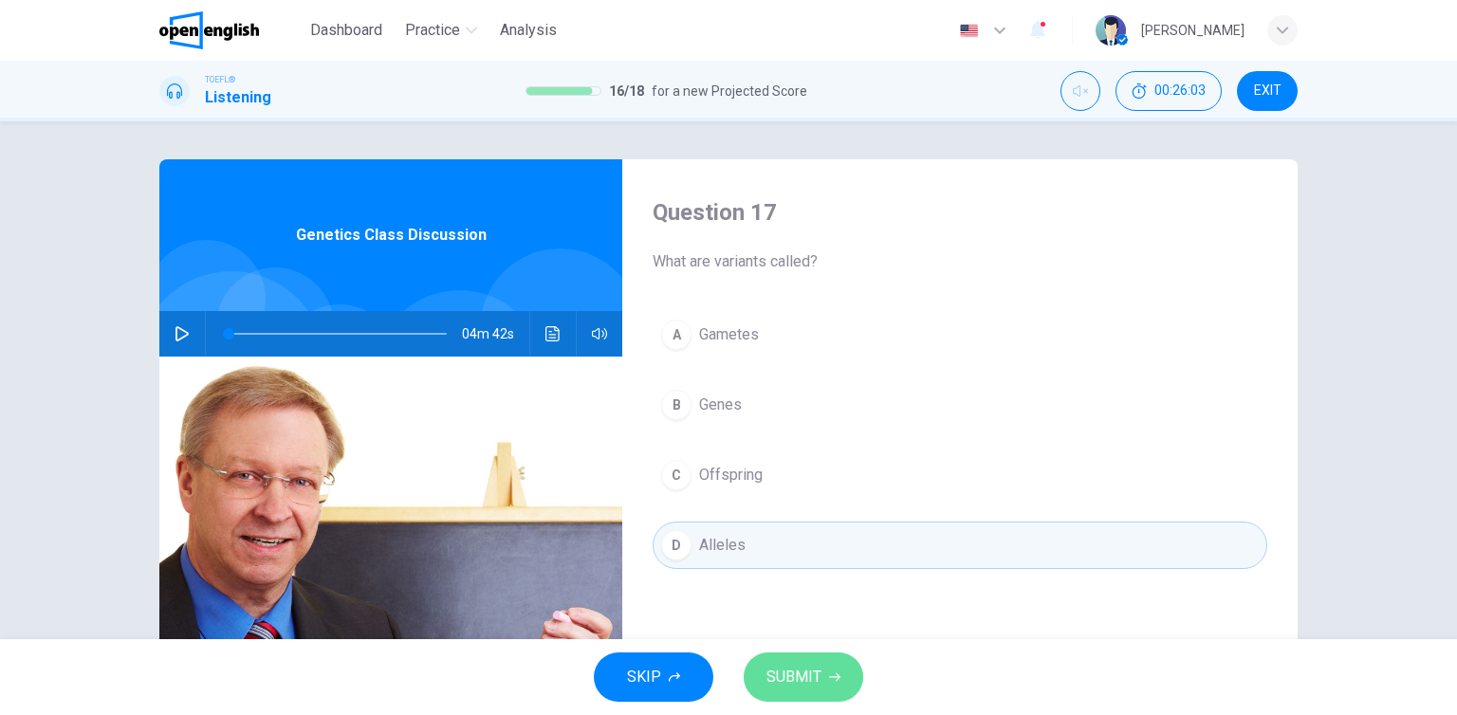
click at [802, 680] on span "SUBMIT" at bounding box center [794, 677] width 55 height 27
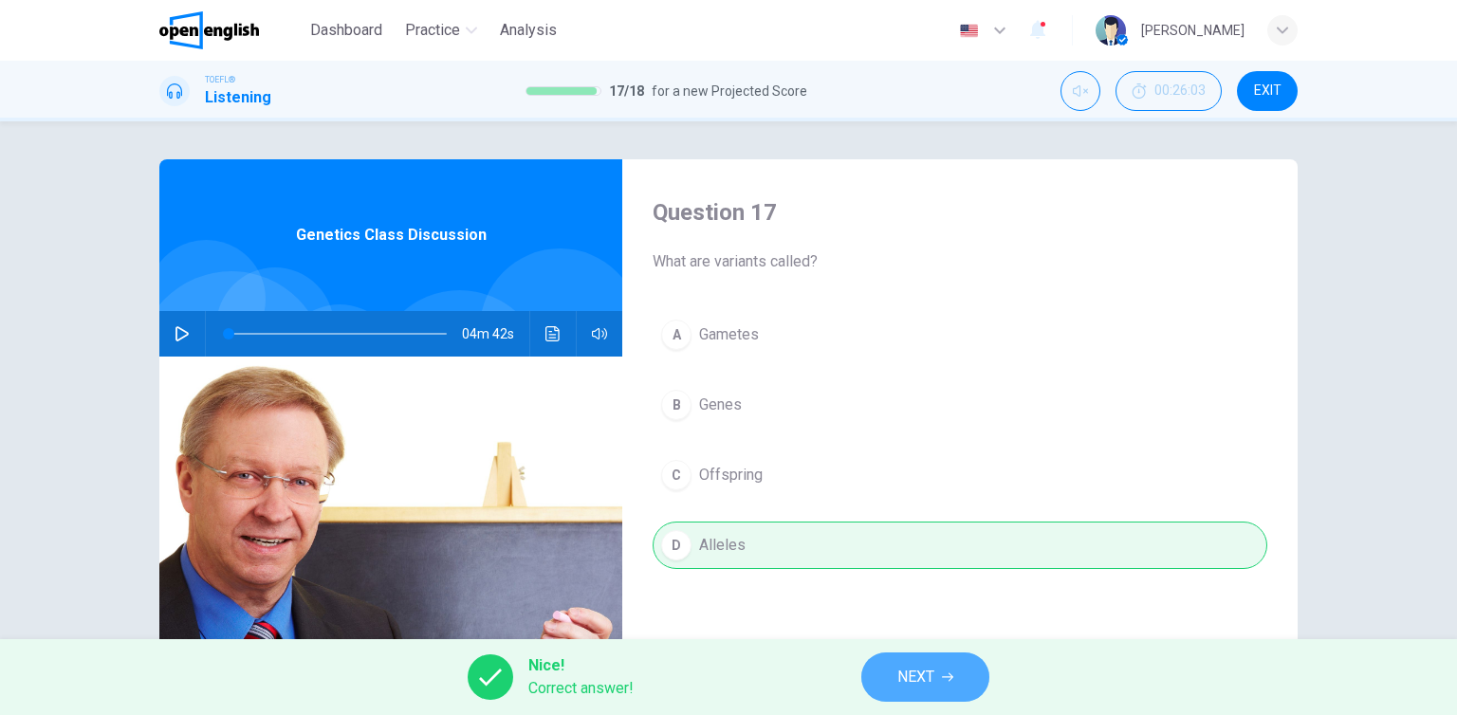
click at [933, 676] on span "NEXT" at bounding box center [916, 677] width 37 height 27
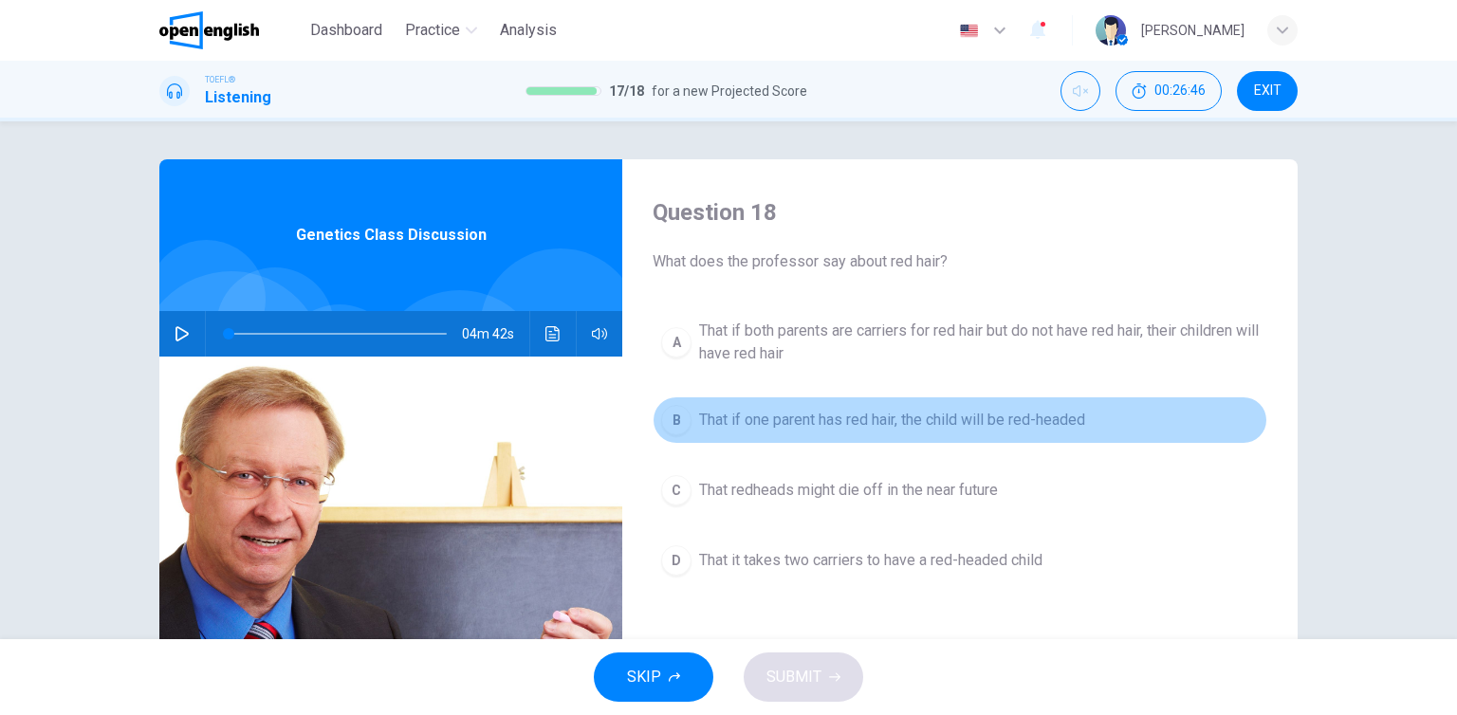
click at [785, 426] on span "That if one parent has red hair, the child will be red-headed" at bounding box center [892, 420] width 386 height 23
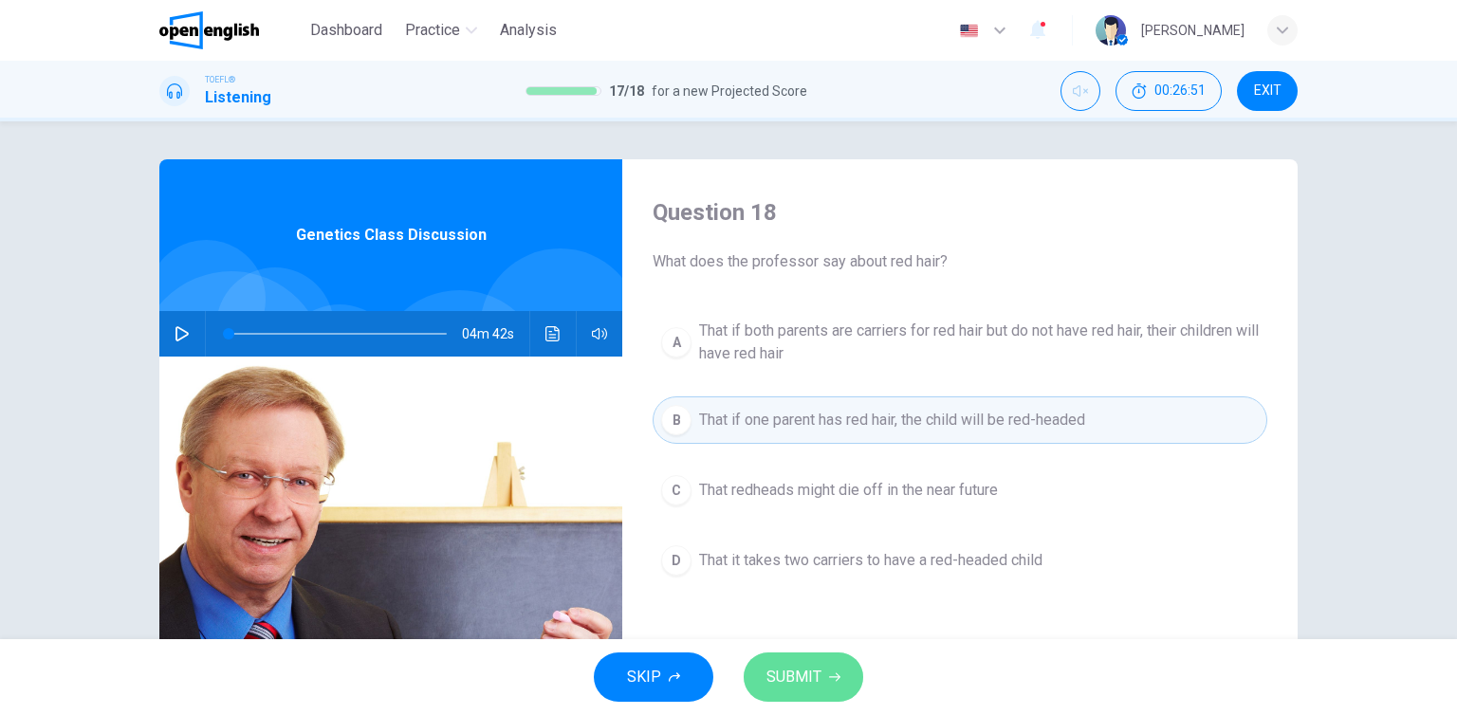
click at [808, 687] on span "SUBMIT" at bounding box center [794, 677] width 55 height 27
